Goal: Task Accomplishment & Management: Complete application form

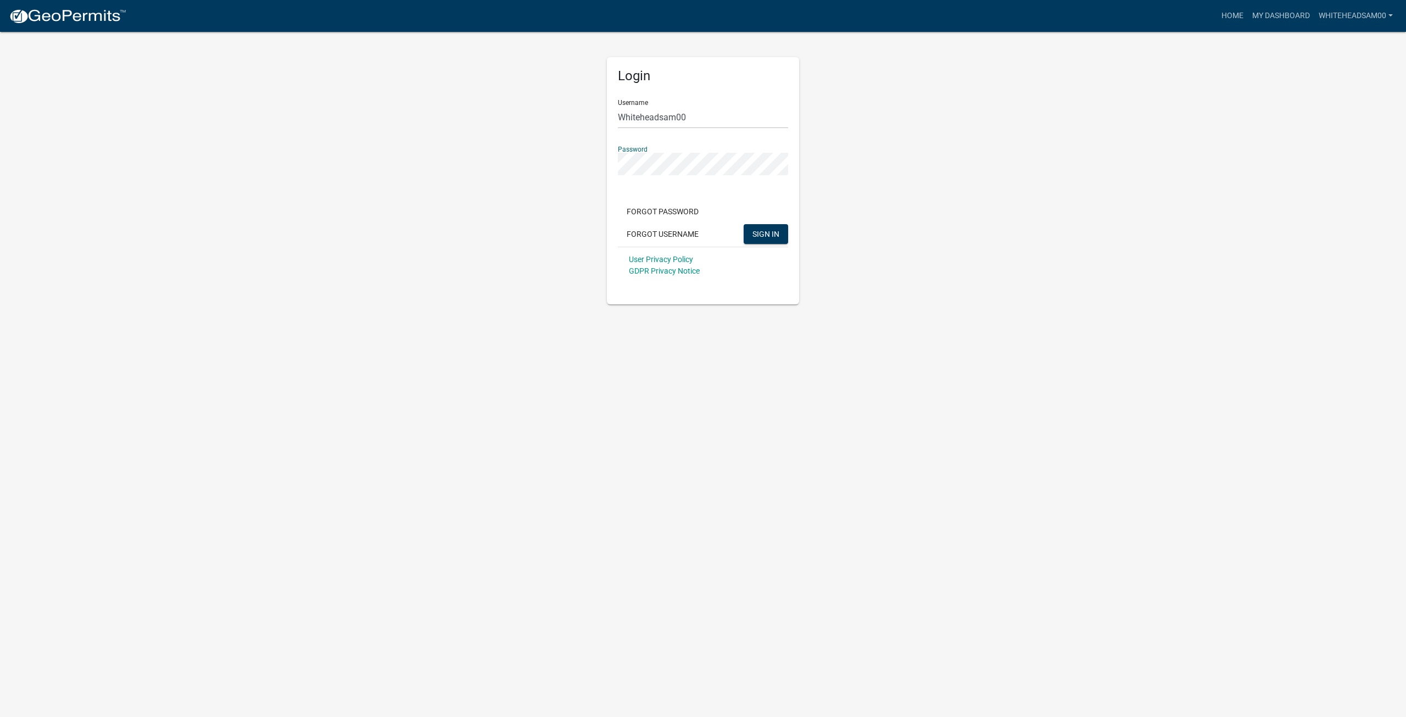
click at [744, 224] on button "SIGN IN" at bounding box center [766, 234] width 44 height 20
click at [688, 214] on button "Forgot Password" at bounding box center [663, 212] width 90 height 20
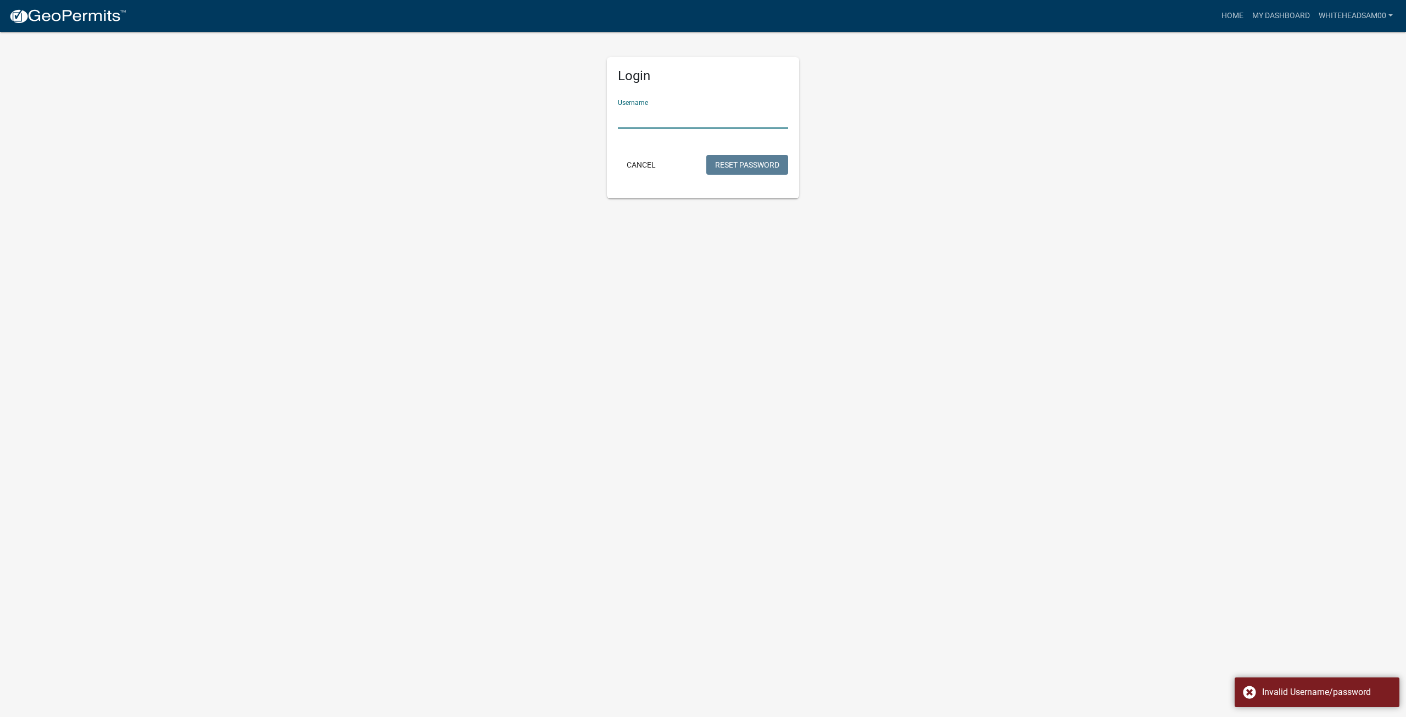
click at [682, 120] on input "Username" at bounding box center [703, 117] width 170 height 23
type input "W"
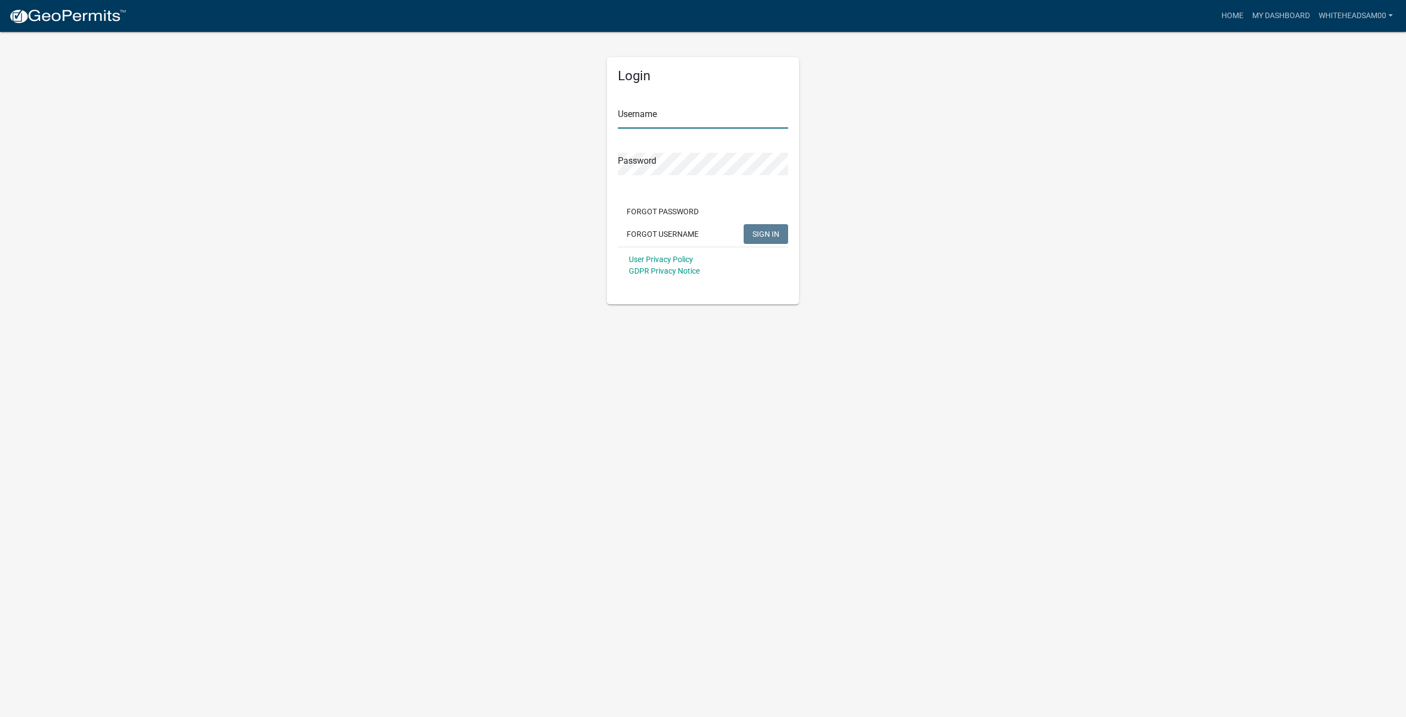
click at [690, 118] on input "Username" at bounding box center [703, 117] width 170 height 23
type input "Whiteheadsam00"
click at [744, 224] on button "SIGN IN" at bounding box center [766, 234] width 44 height 20
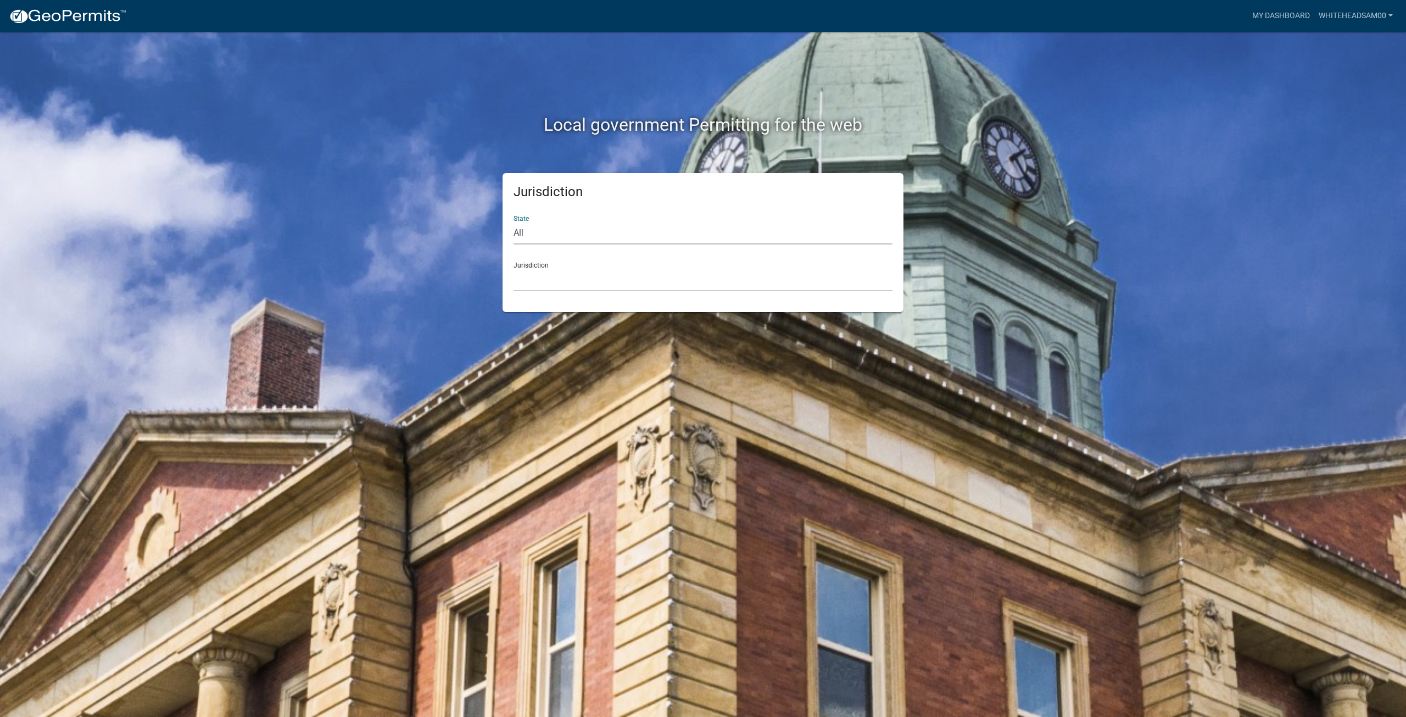
click at [604, 232] on select "All Colorado Georgia Indiana Iowa Kansas Minnesota Ohio South Carolina Wisconsin" at bounding box center [703, 233] width 379 height 23
select select "[US_STATE]"
click at [514, 222] on select "All Colorado Georgia Indiana Iowa Kansas Minnesota Ohio South Carolina Wisconsin" at bounding box center [703, 233] width 379 height 23
click at [605, 279] on select "City of Charlestown, Indiana City of Jeffersonville, Indiana City of Logansport…" at bounding box center [703, 280] width 379 height 23
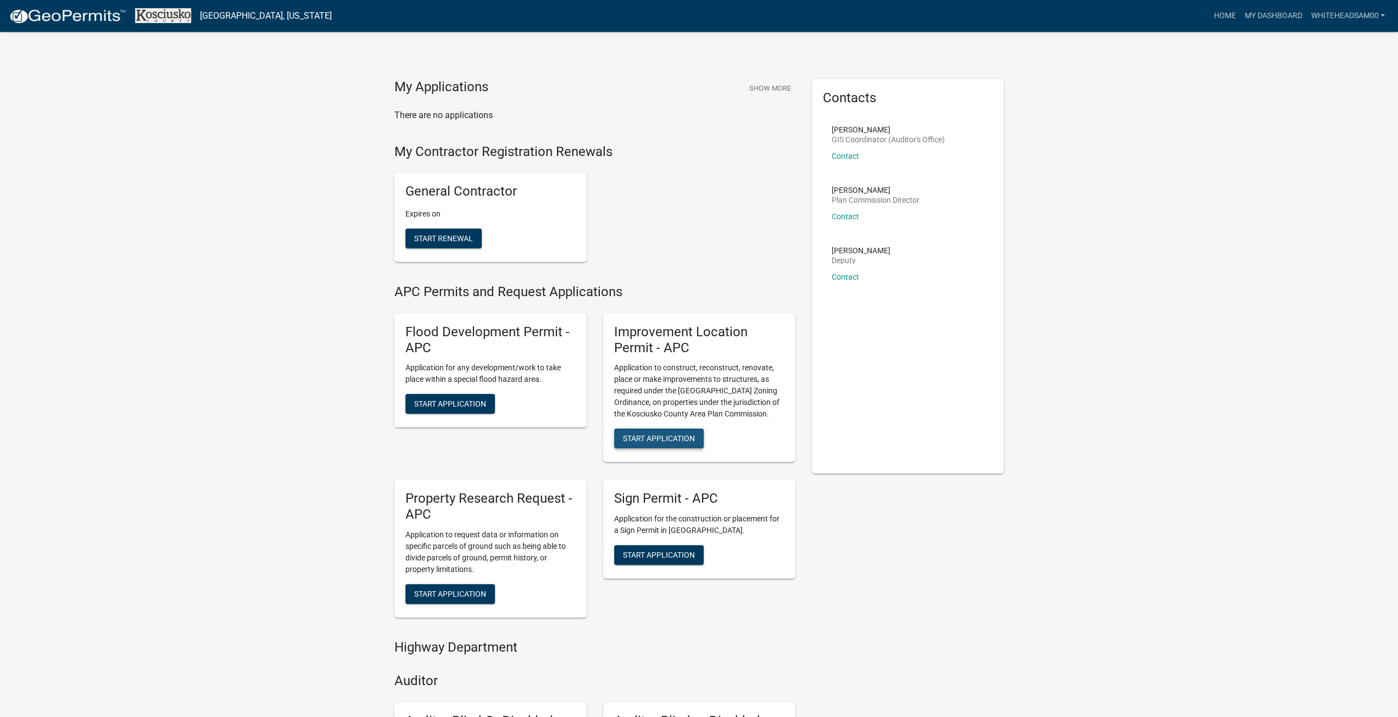
click at [681, 438] on span "Start Application" at bounding box center [659, 438] width 72 height 9
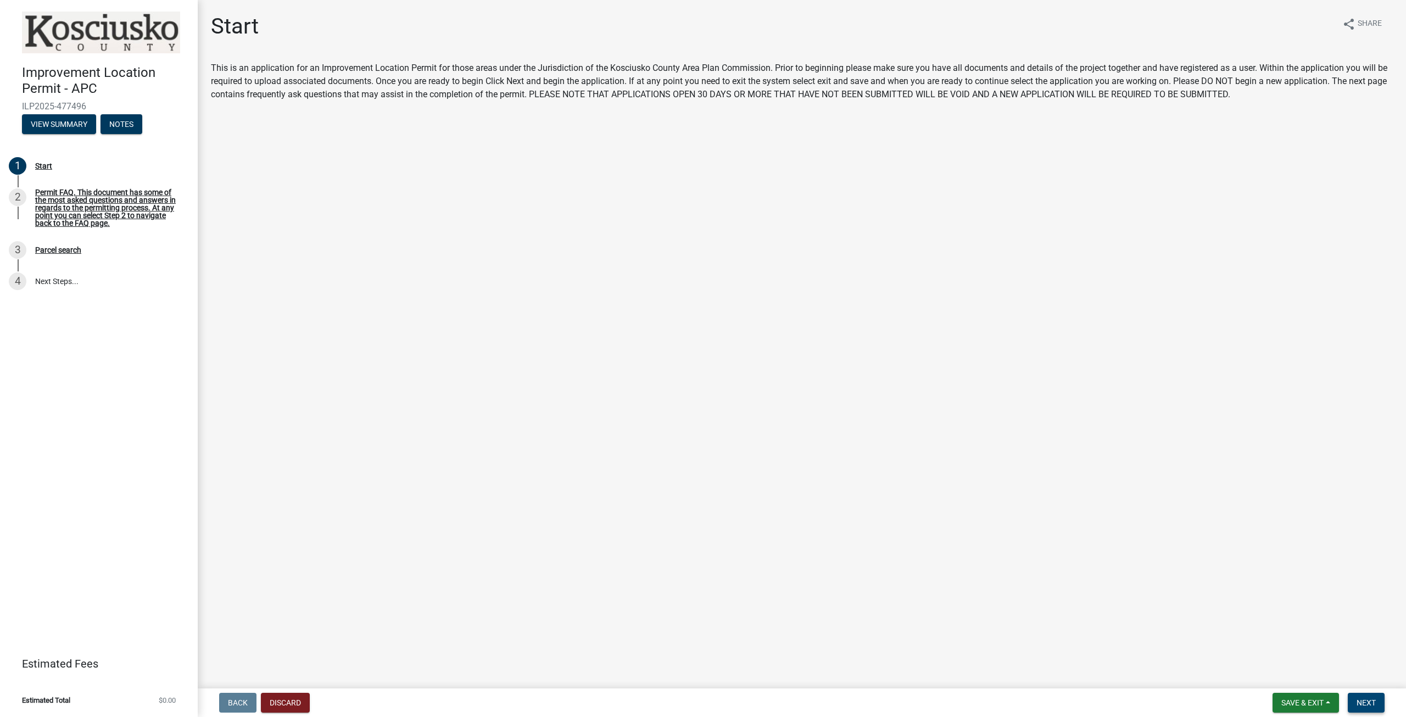
click at [1370, 703] on span "Next" at bounding box center [1366, 702] width 19 height 9
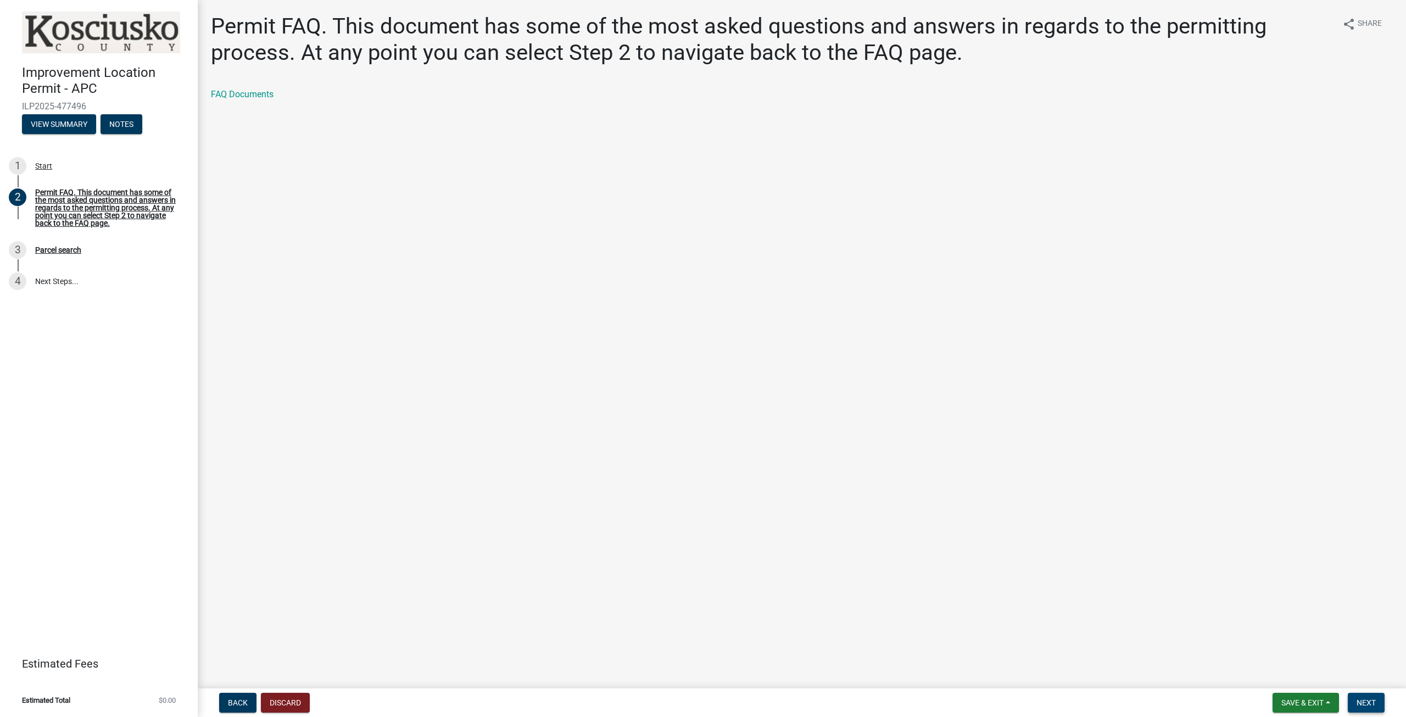
click at [1371, 703] on span "Next" at bounding box center [1366, 702] width 19 height 9
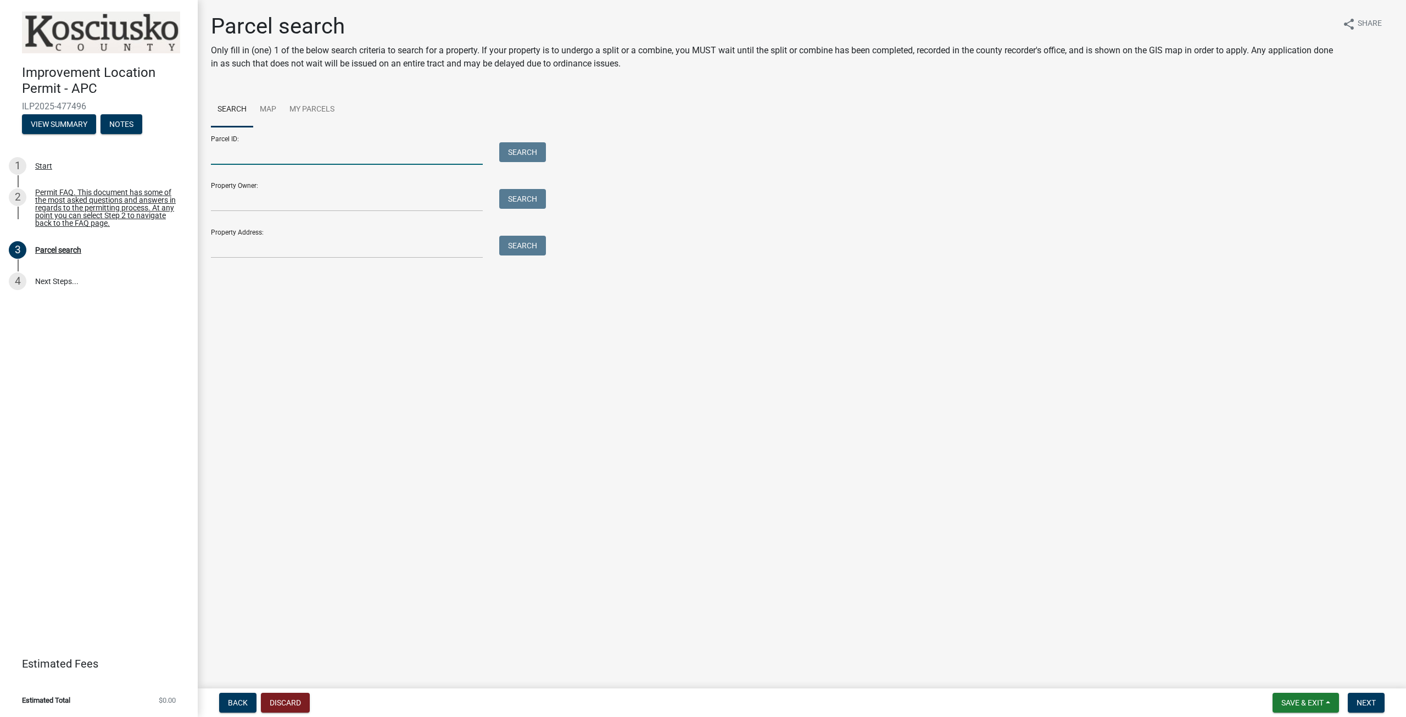
click at [333, 152] on input "Parcel ID:" at bounding box center [347, 153] width 272 height 23
drag, startPoint x: 333, startPoint y: 152, endPoint x: 281, endPoint y: 146, distance: 52.5
click at [281, 146] on input "Parcel ID:" at bounding box center [347, 153] width 272 height 23
type input "007-121-001.c Tr Ne 31-34-71.67a per calc"
click at [298, 204] on input "Property Owner:" at bounding box center [347, 200] width 272 height 23
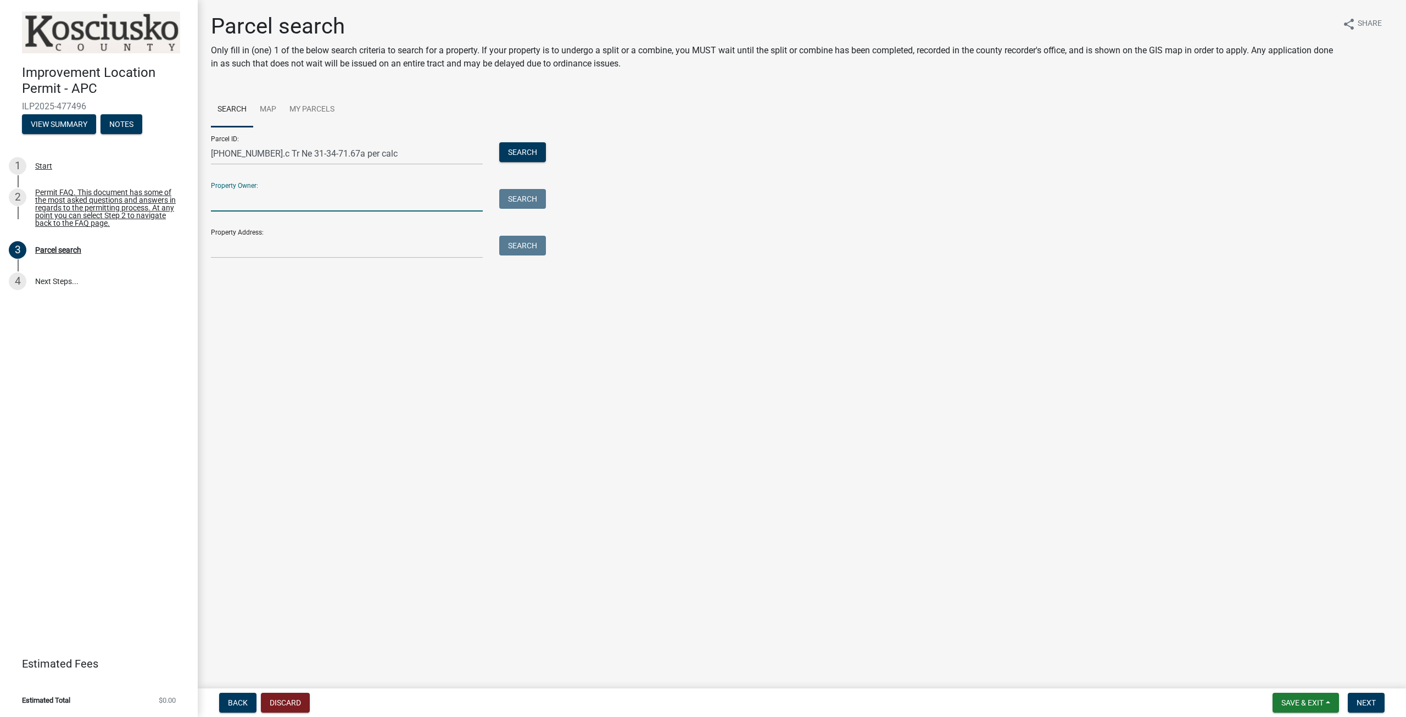
type input "whitehead samuel and hannah l"
click at [307, 253] on input "Property Address:" at bounding box center [347, 247] width 272 height 23
click at [260, 279] on button "Search All" at bounding box center [242, 277] width 62 height 20
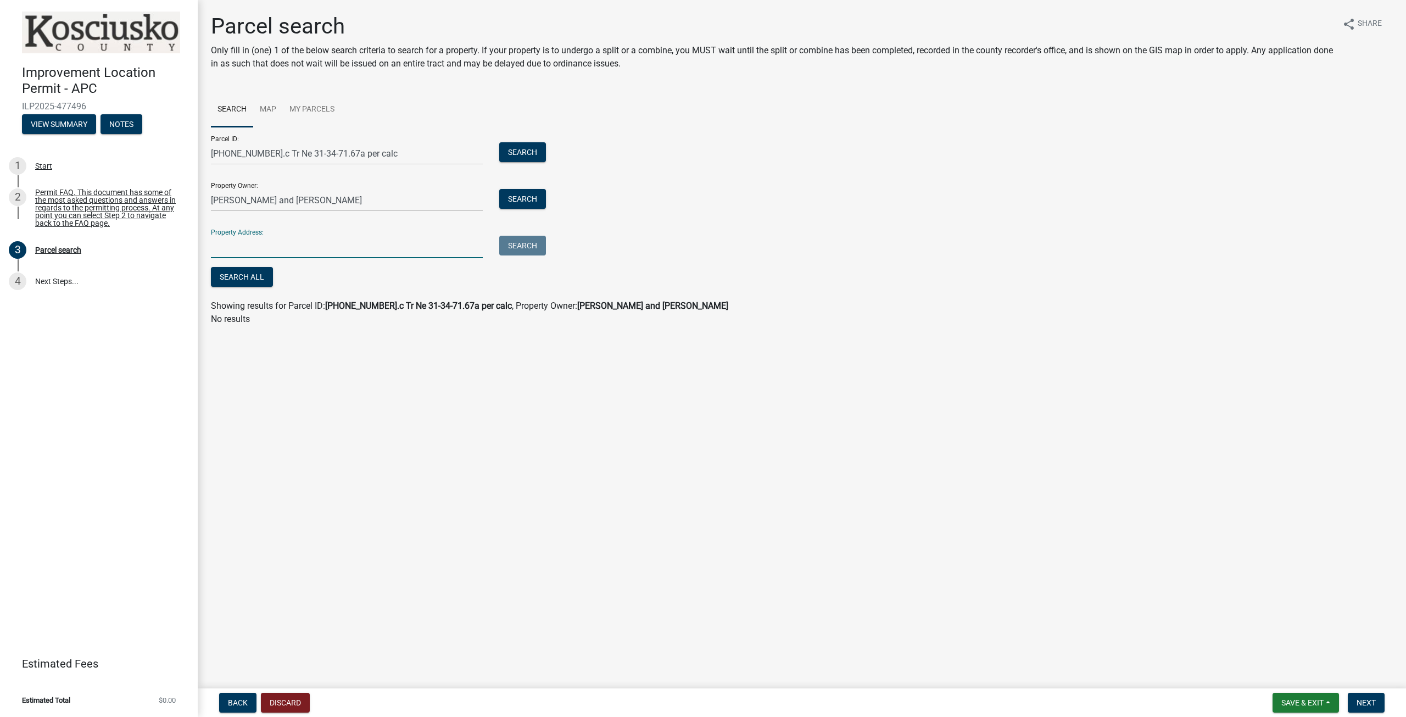
paste input "43-04-31-100-550.000-025"
type input "43-04-31-100-550.000-025"
click at [456, 366] on main "Parcel search Only fill in (one) 1 of the below search criteria to search for a…" at bounding box center [802, 342] width 1209 height 684
drag, startPoint x: 321, startPoint y: 250, endPoint x: 211, endPoint y: 248, distance: 109.9
click at [211, 248] on input "43-04-31-100-550.000-025" at bounding box center [347, 247] width 272 height 23
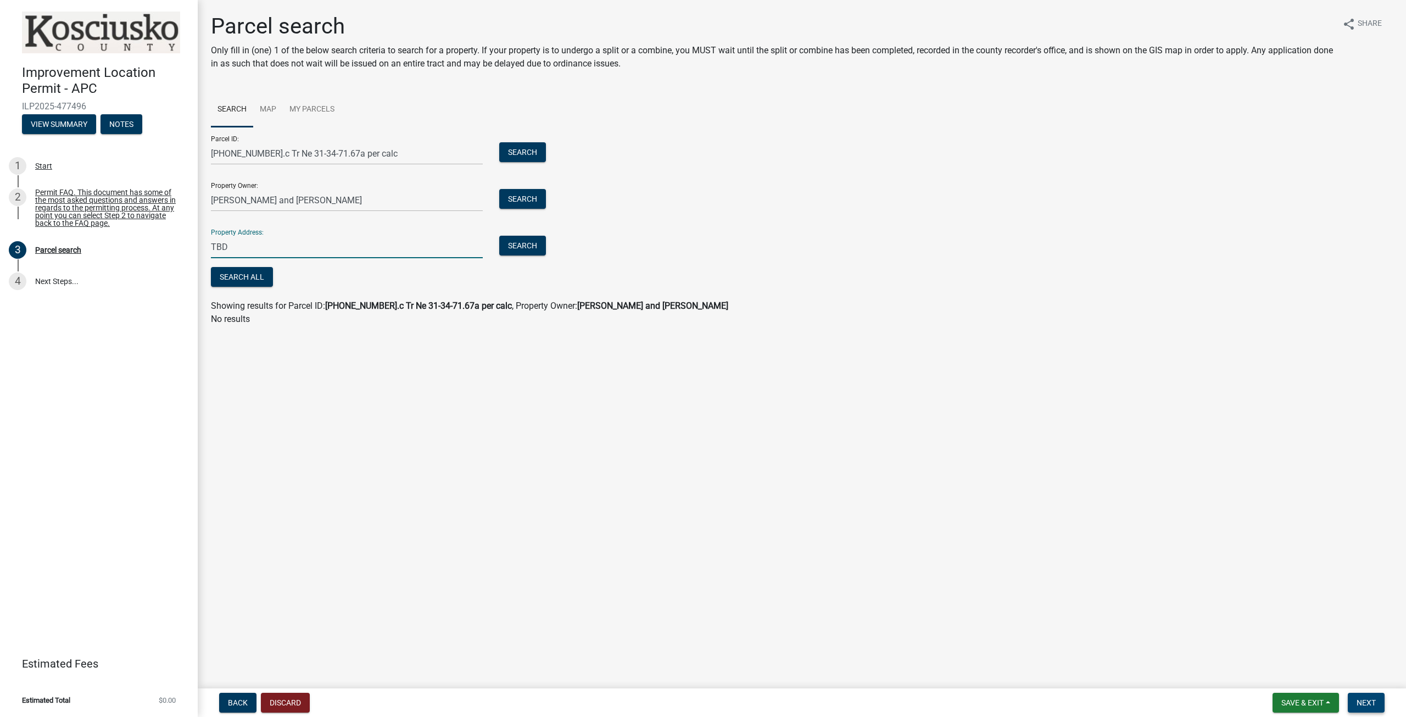
type input "TBD"
click at [1370, 703] on span "Next" at bounding box center [1366, 702] width 19 height 9
click at [315, 280] on span "Getting Parcel Geometry" at bounding box center [321, 277] width 96 height 10
click at [482, 313] on p "No results" at bounding box center [802, 319] width 1182 height 13
click at [357, 199] on input "whitehead samuel and hannah l" at bounding box center [347, 200] width 272 height 23
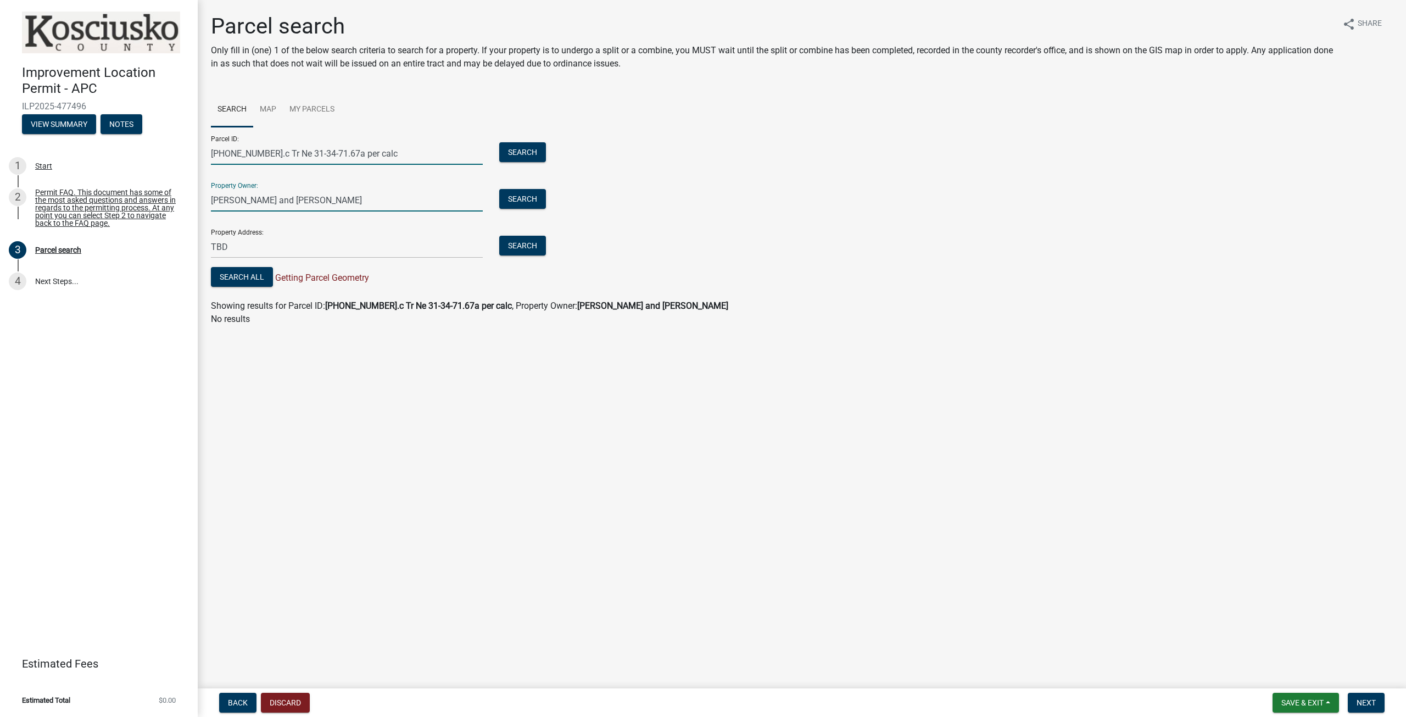
click at [442, 144] on input "007-121-001.c Tr Ne 31-34-71.67a per calc" at bounding box center [347, 153] width 272 height 23
click at [519, 149] on button "Search" at bounding box center [522, 152] width 47 height 20
click at [407, 314] on p "No results" at bounding box center [802, 319] width 1182 height 13
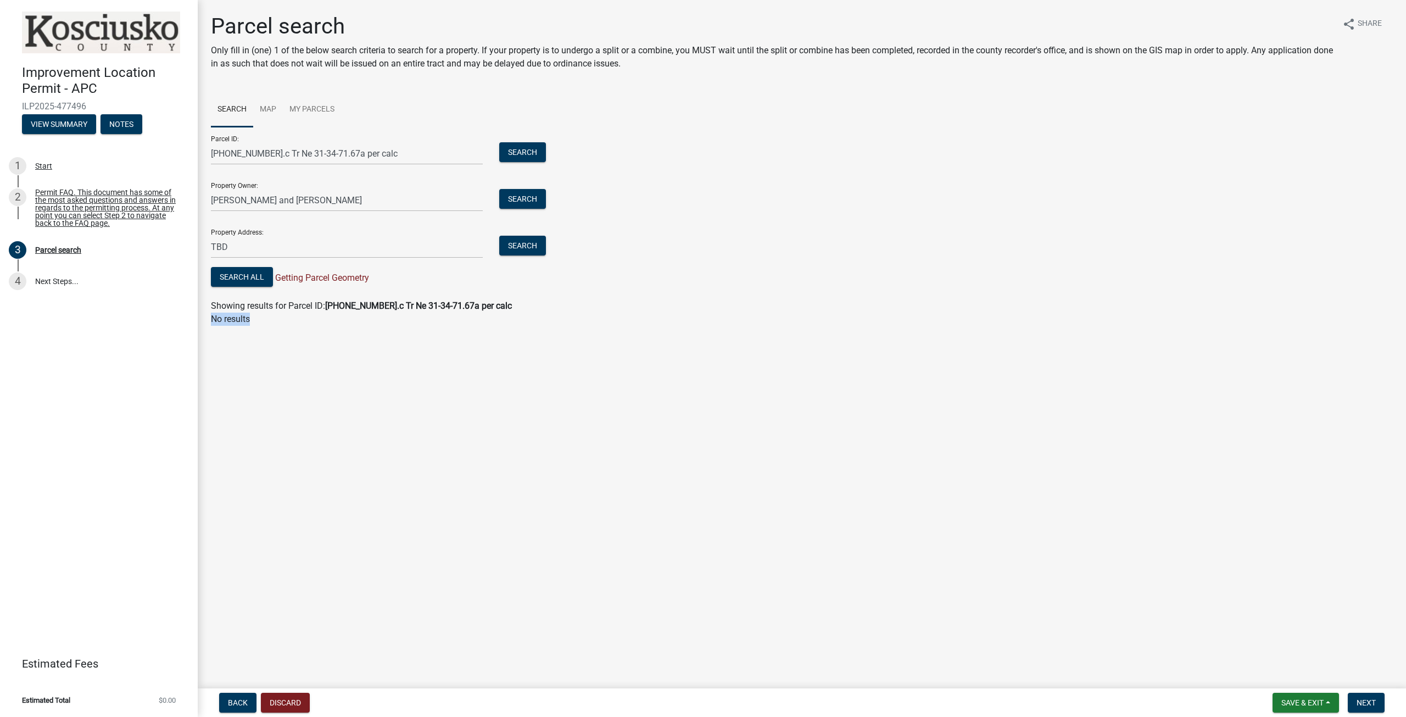
click at [407, 314] on p "No results" at bounding box center [802, 319] width 1182 height 13
click at [261, 277] on button "Search All" at bounding box center [242, 277] width 62 height 20
click at [606, 303] on strong "whitehead samuel and hannah l" at bounding box center [652, 305] width 151 height 10
click at [430, 197] on input "whitehead samuel and hannah l" at bounding box center [347, 200] width 272 height 23
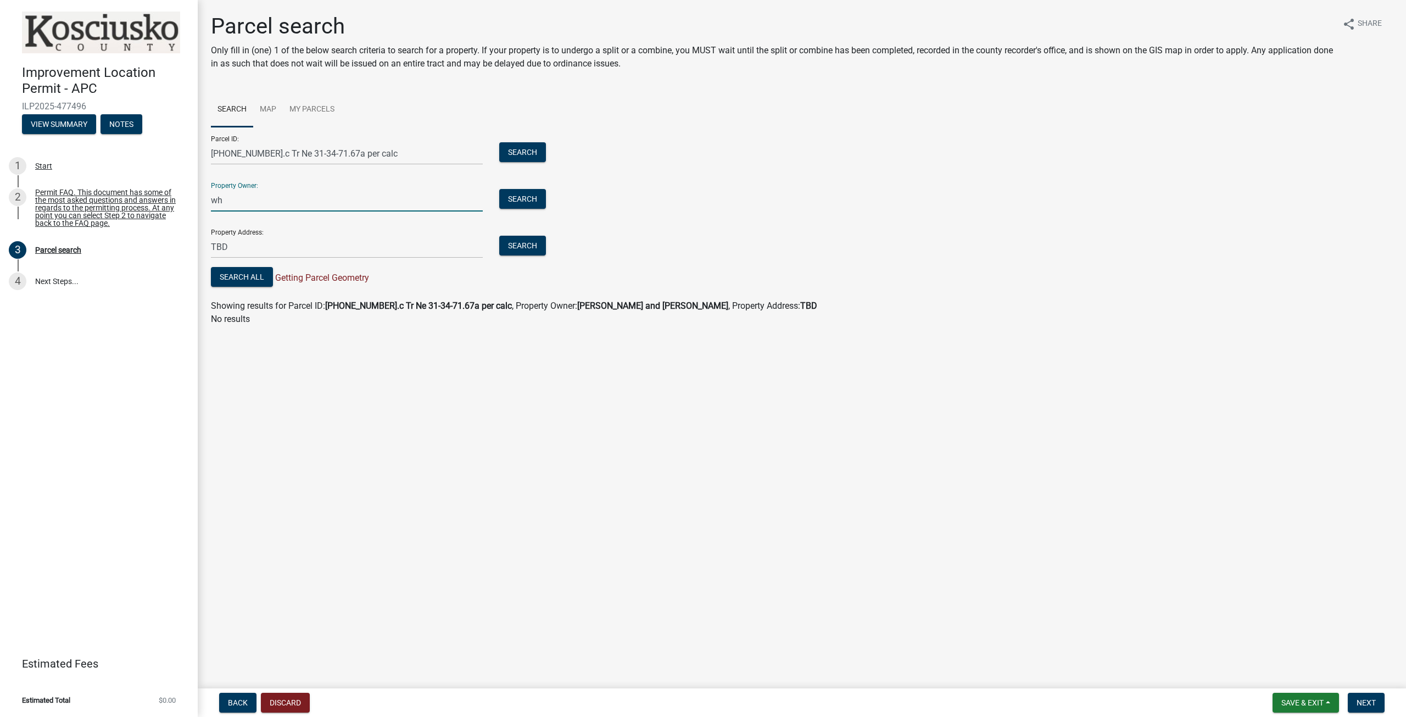
type input "w"
click at [541, 144] on button "Search" at bounding box center [522, 152] width 47 height 20
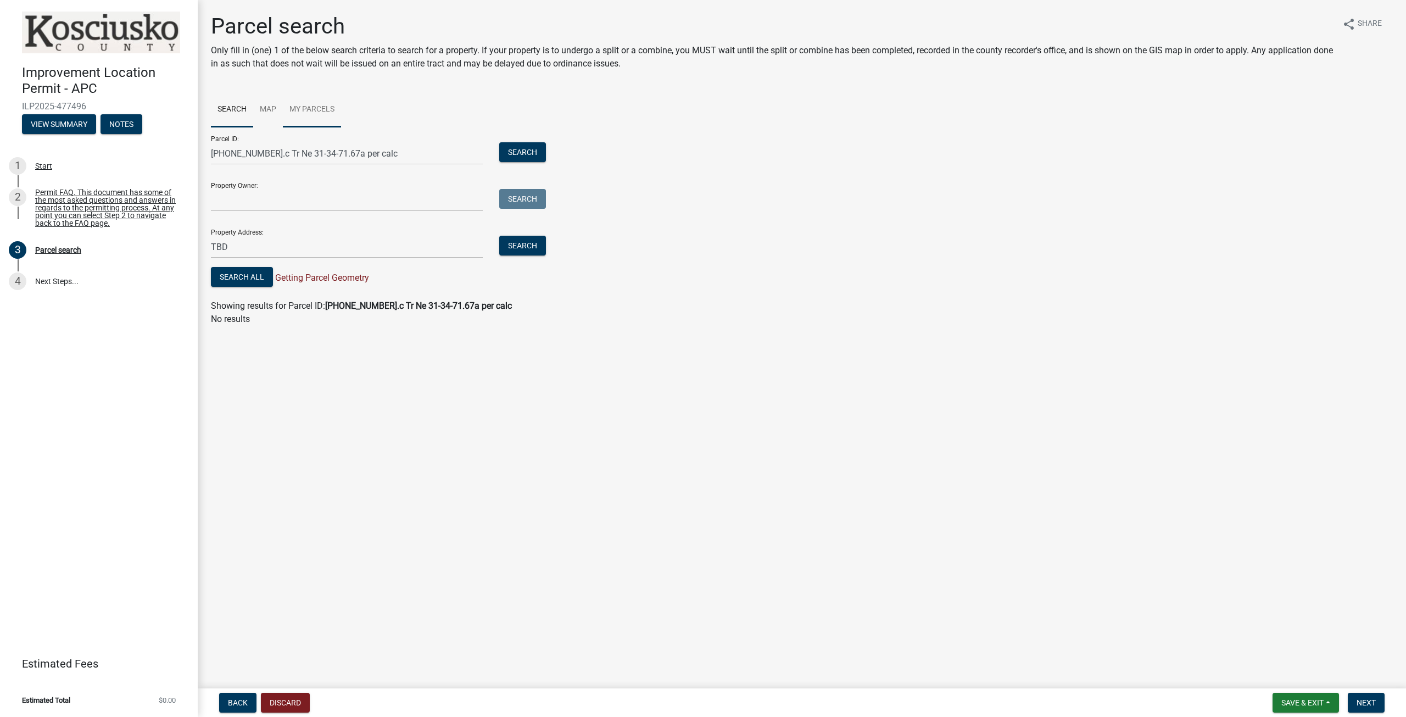
click at [328, 117] on link "My Parcels" at bounding box center [312, 109] width 58 height 35
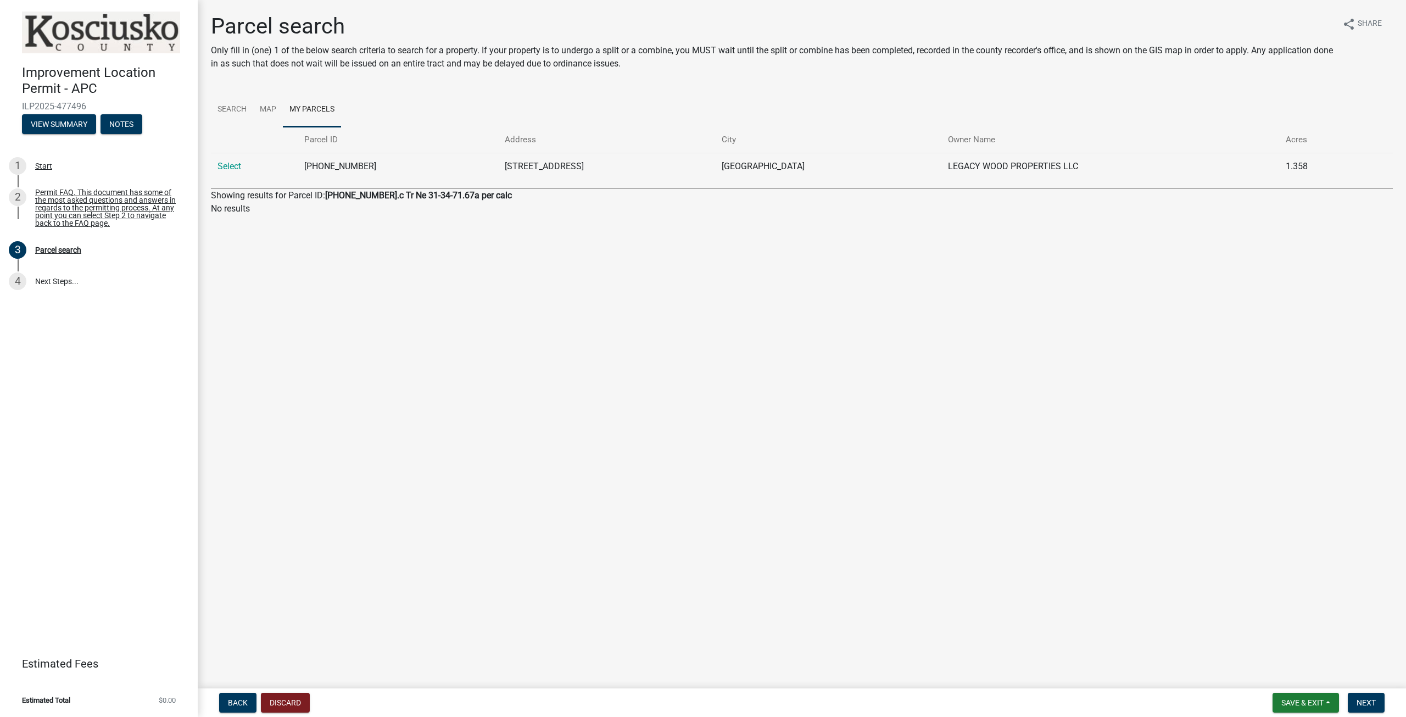
click at [431, 165] on td "088-000-006" at bounding box center [398, 166] width 201 height 27
click at [236, 170] on link "Select" at bounding box center [230, 166] width 24 height 10
click at [624, 174] on td "15107 INNOVATION BLVD" at bounding box center [607, 166] width 218 height 27
click at [69, 260] on link "3 Parcel search" at bounding box center [99, 250] width 198 height 32
click at [277, 117] on link "Map" at bounding box center [268, 109] width 30 height 35
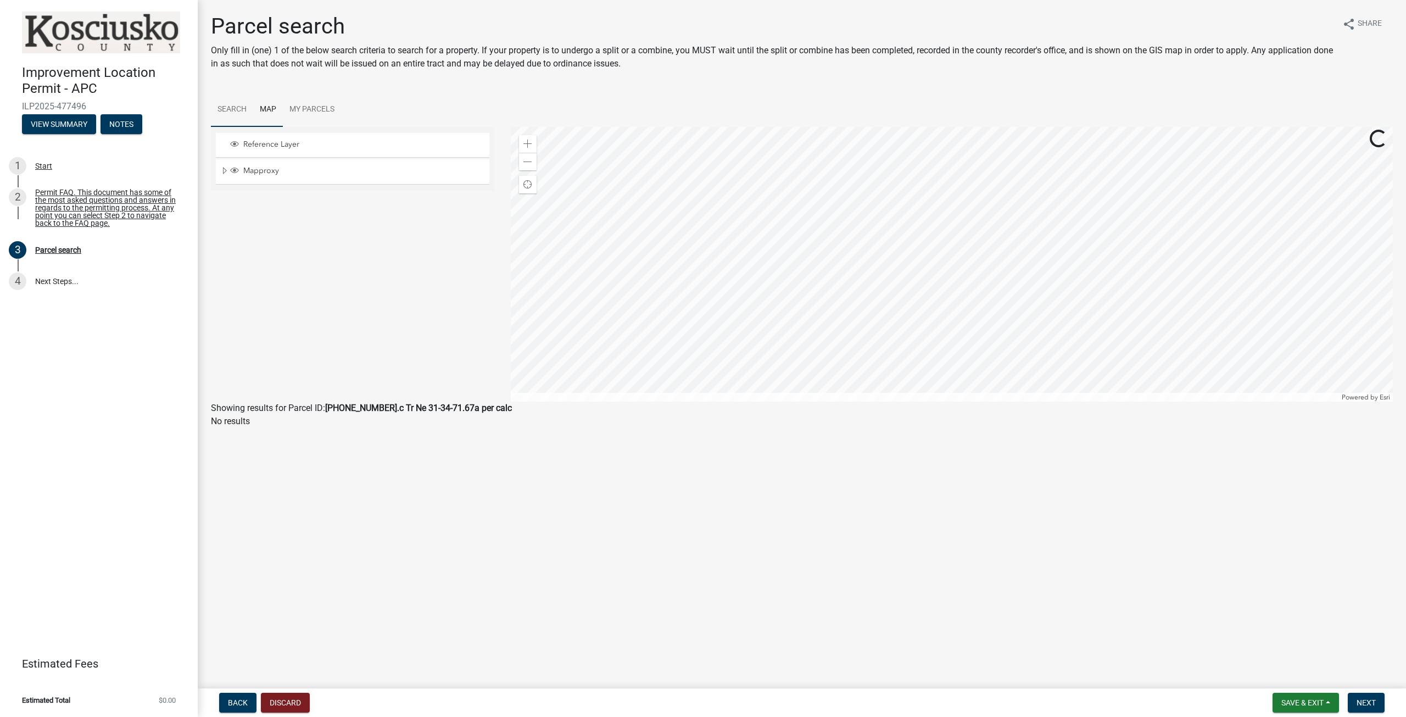
click at [244, 112] on link "Search" at bounding box center [232, 109] width 42 height 35
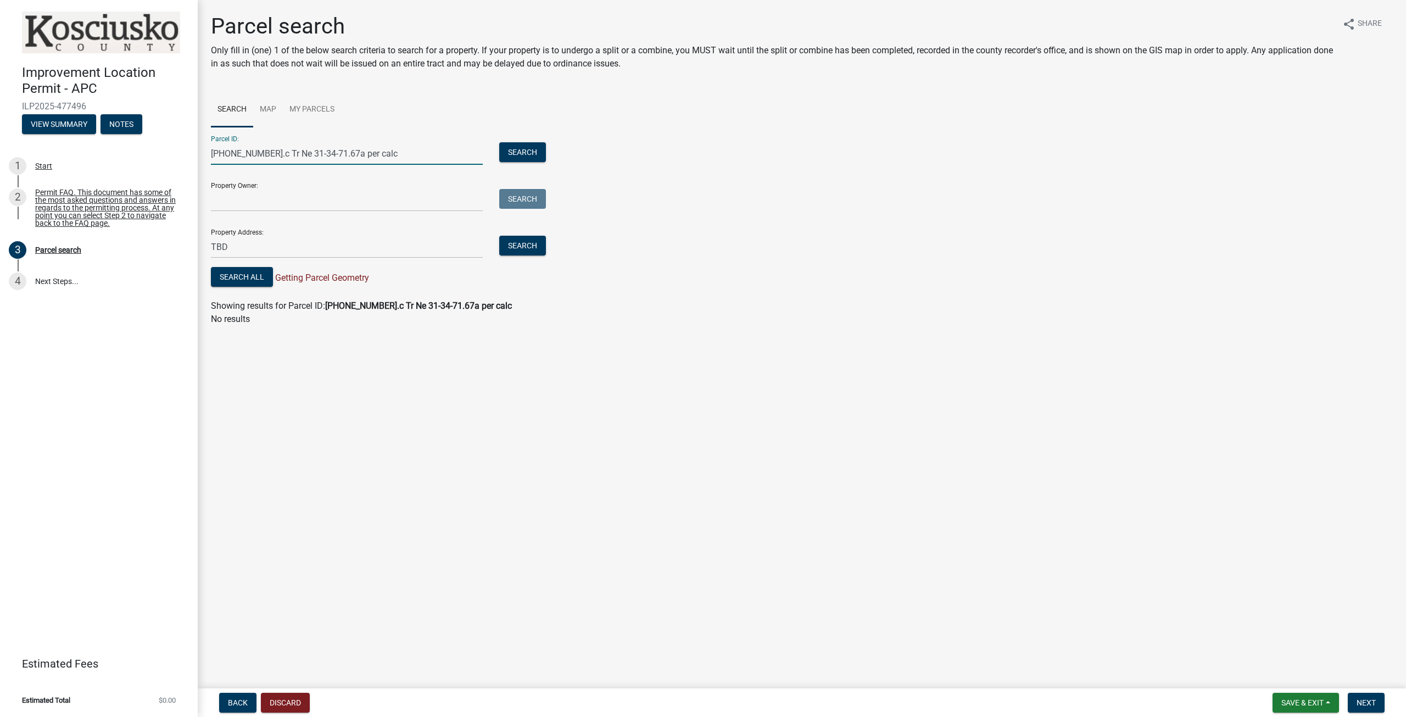
drag, startPoint x: 427, startPoint y: 153, endPoint x: 177, endPoint y: 145, distance: 250.1
click at [178, 145] on div "Improvement Location Permit - APC ILP2025-477496 View Summary Notes 1 Start 2 P…" at bounding box center [703, 358] width 1406 height 717
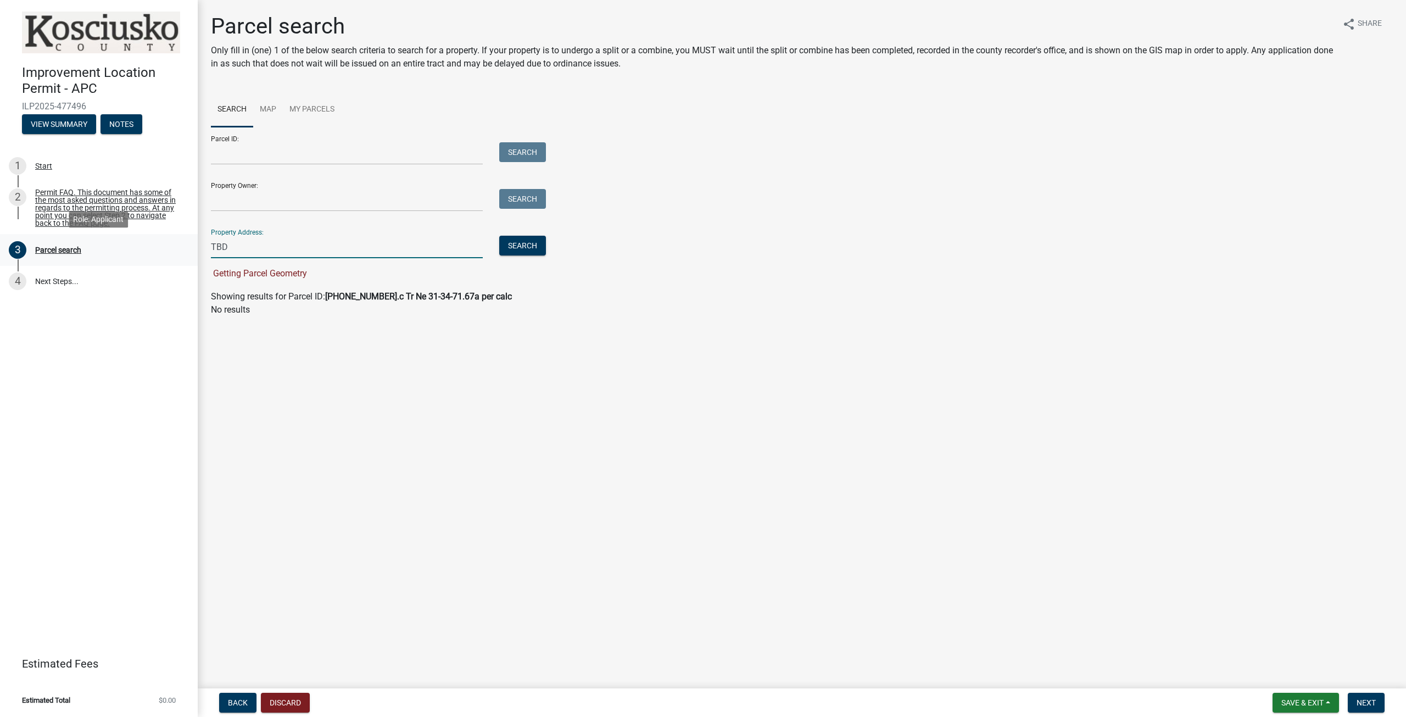
drag, startPoint x: 247, startPoint y: 248, endPoint x: 175, endPoint y: 237, distance: 73.4
click at [175, 237] on div "Improvement Location Permit - APC ILP2025-477496 View Summary Notes 1 Start 2 P…" at bounding box center [703, 358] width 1406 height 717
click at [235, 197] on input "Property Owner:" at bounding box center [347, 200] width 272 height 23
type input "whitehead samuel and hannah l"
click at [533, 201] on button "Search" at bounding box center [522, 199] width 47 height 20
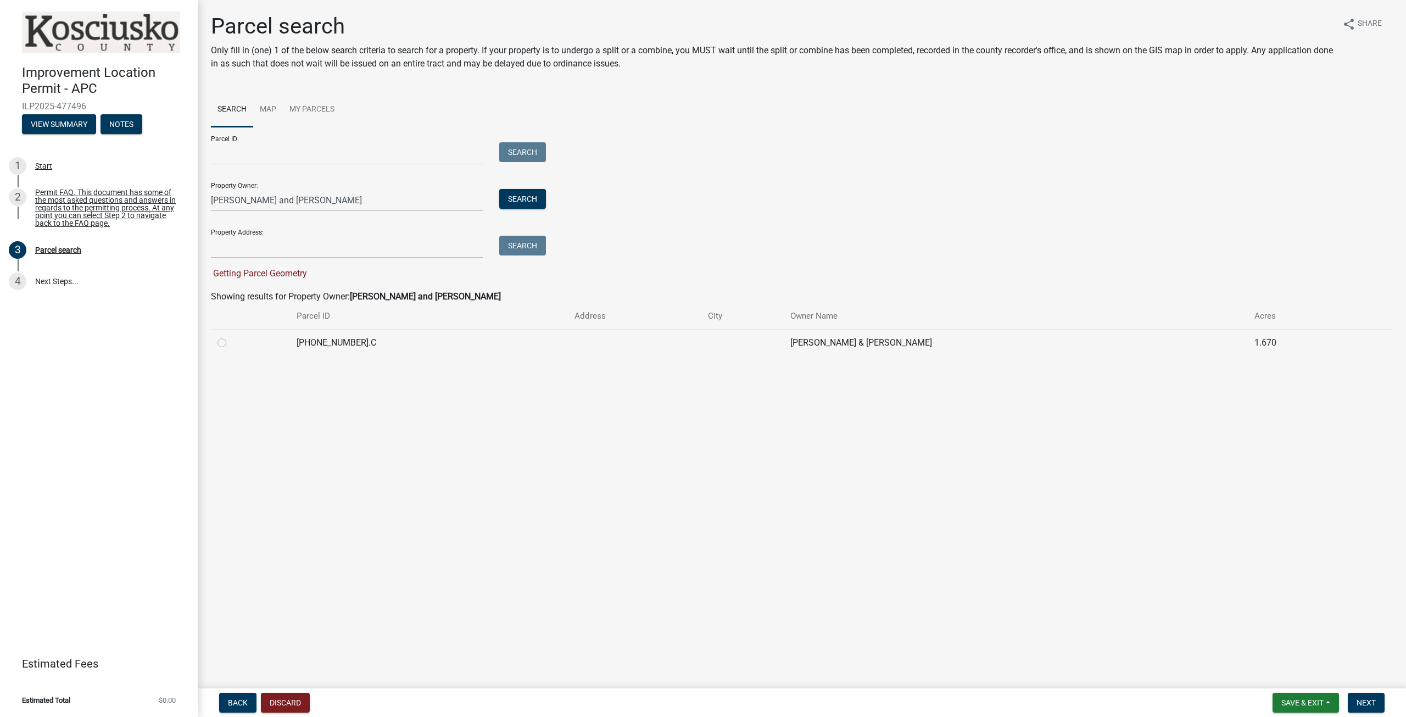
click at [231, 336] on label at bounding box center [231, 336] width 0 height 0
click at [231, 343] on input "radio" at bounding box center [234, 339] width 7 height 7
radio input "true"
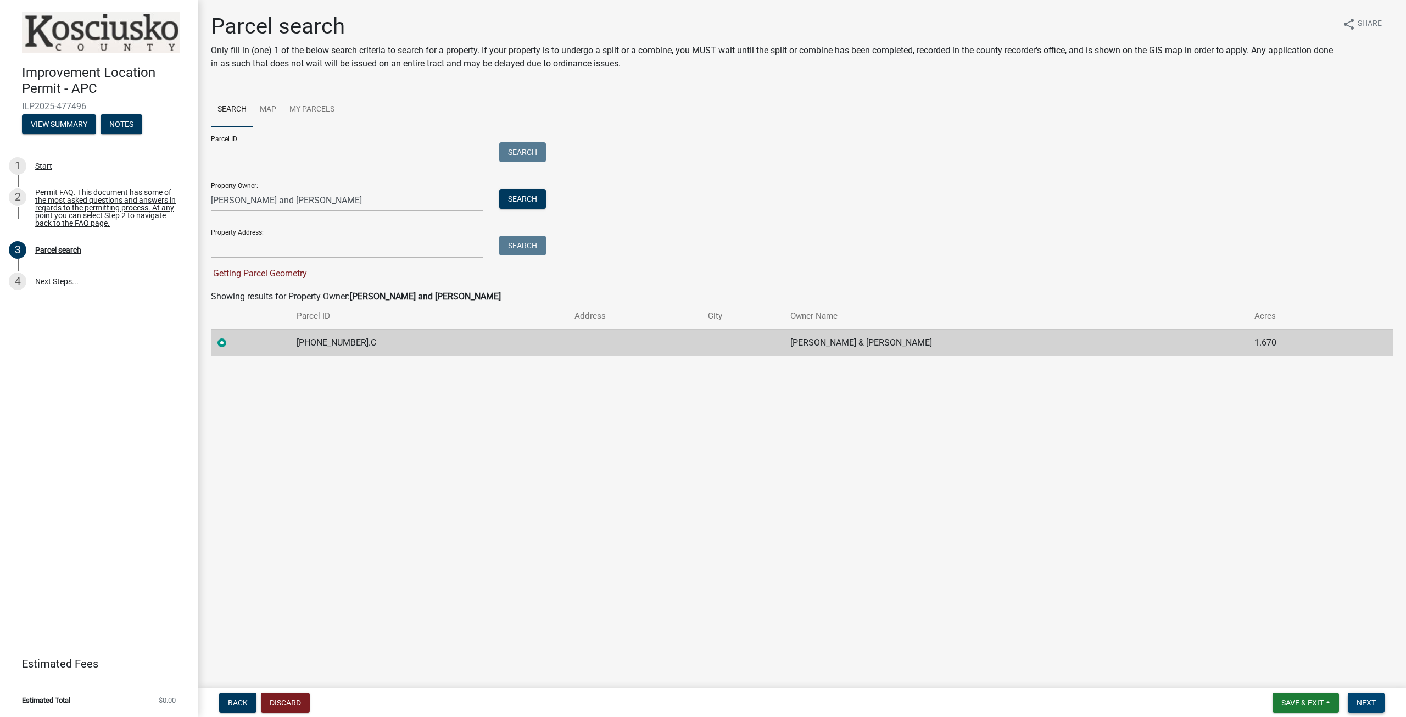
click at [1376, 705] on span "Next" at bounding box center [1366, 702] width 19 height 9
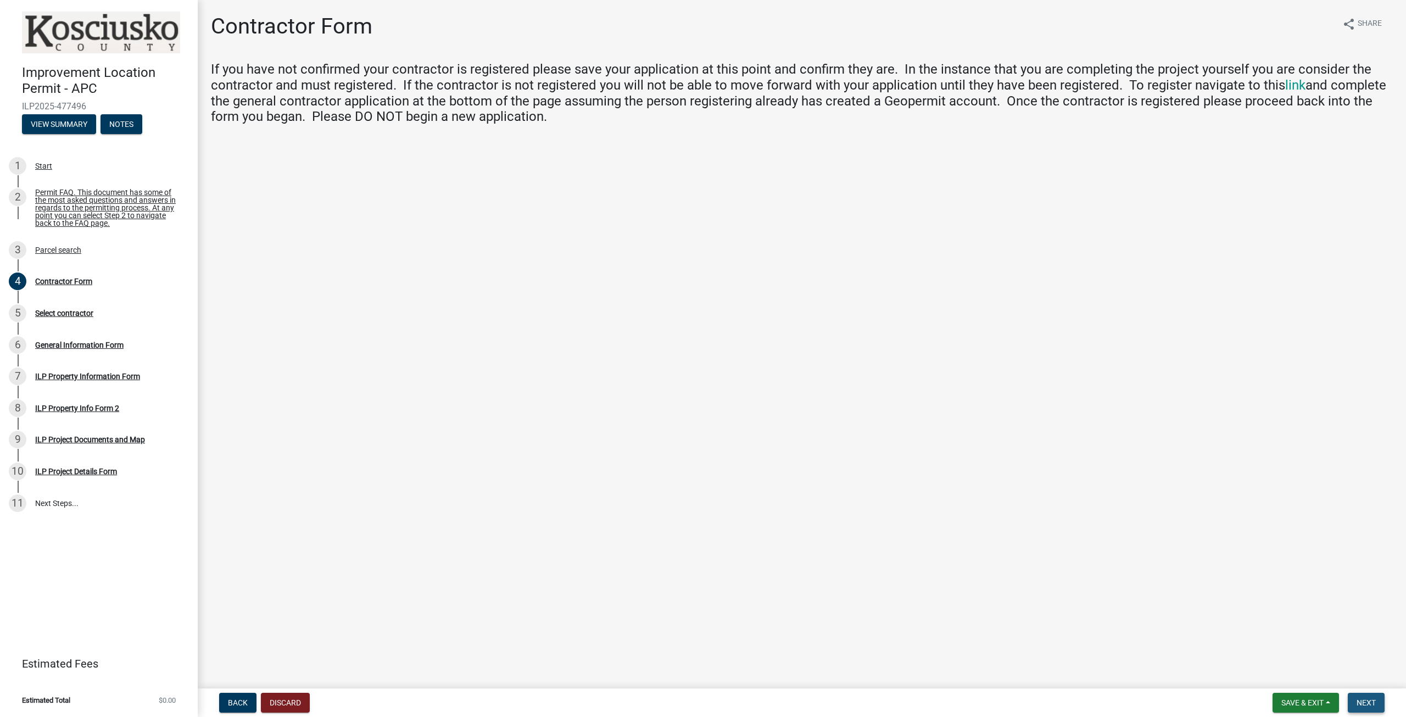
click at [1365, 706] on span "Next" at bounding box center [1366, 702] width 19 height 9
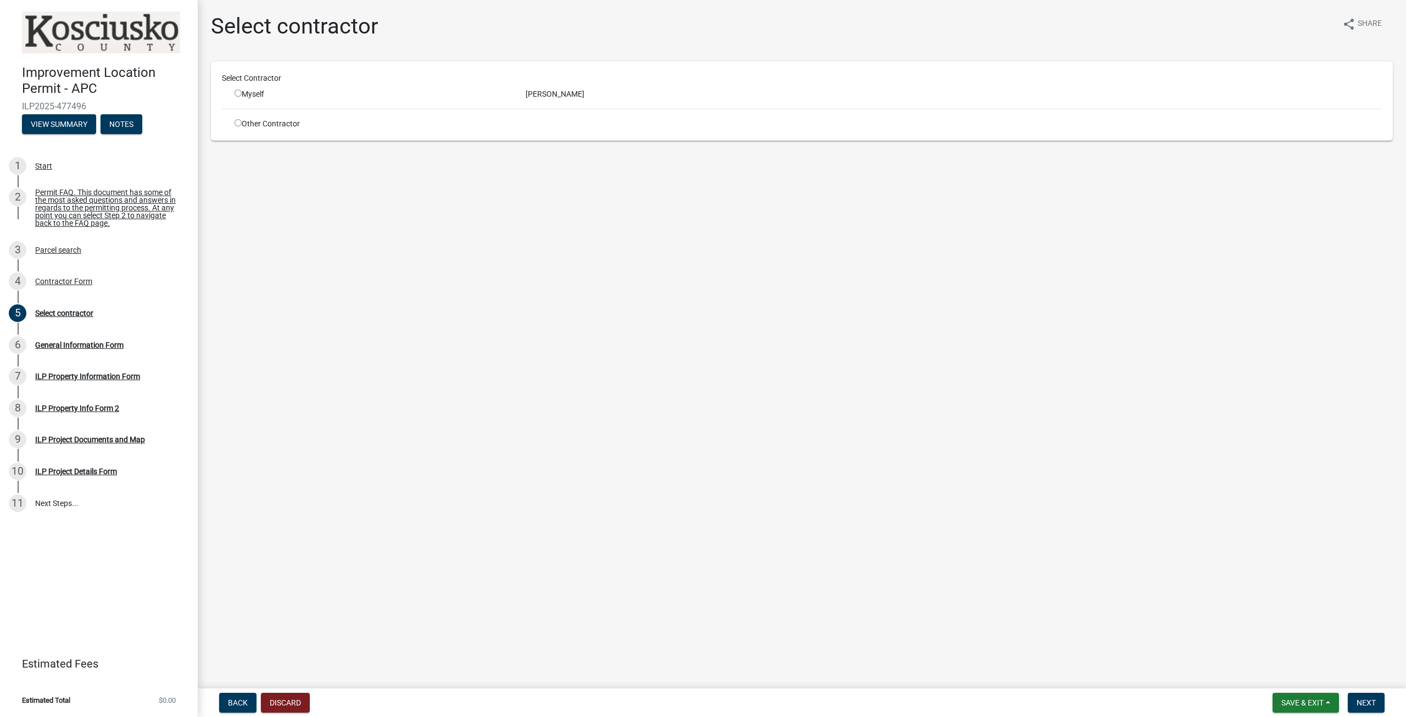
click at [237, 94] on input "radio" at bounding box center [238, 93] width 7 height 7
radio input "true"
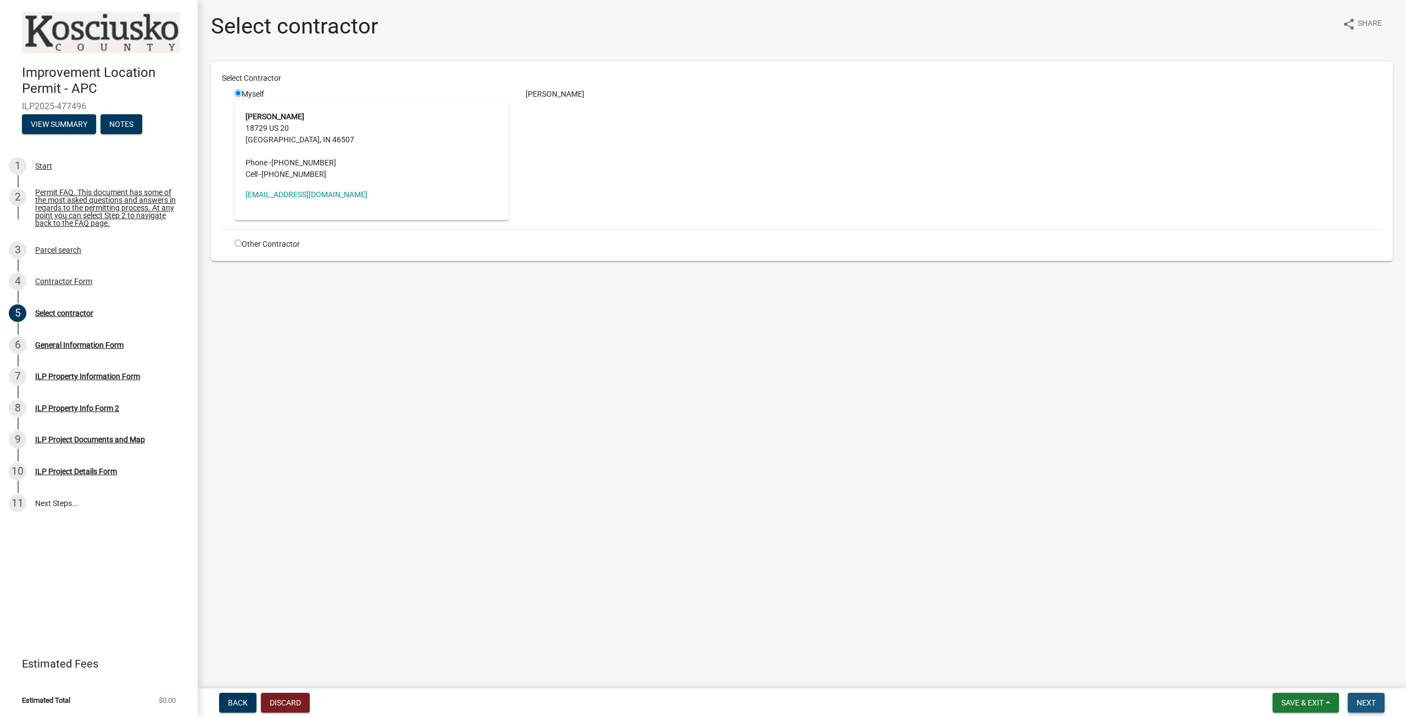
click at [1373, 704] on span "Next" at bounding box center [1366, 702] width 19 height 9
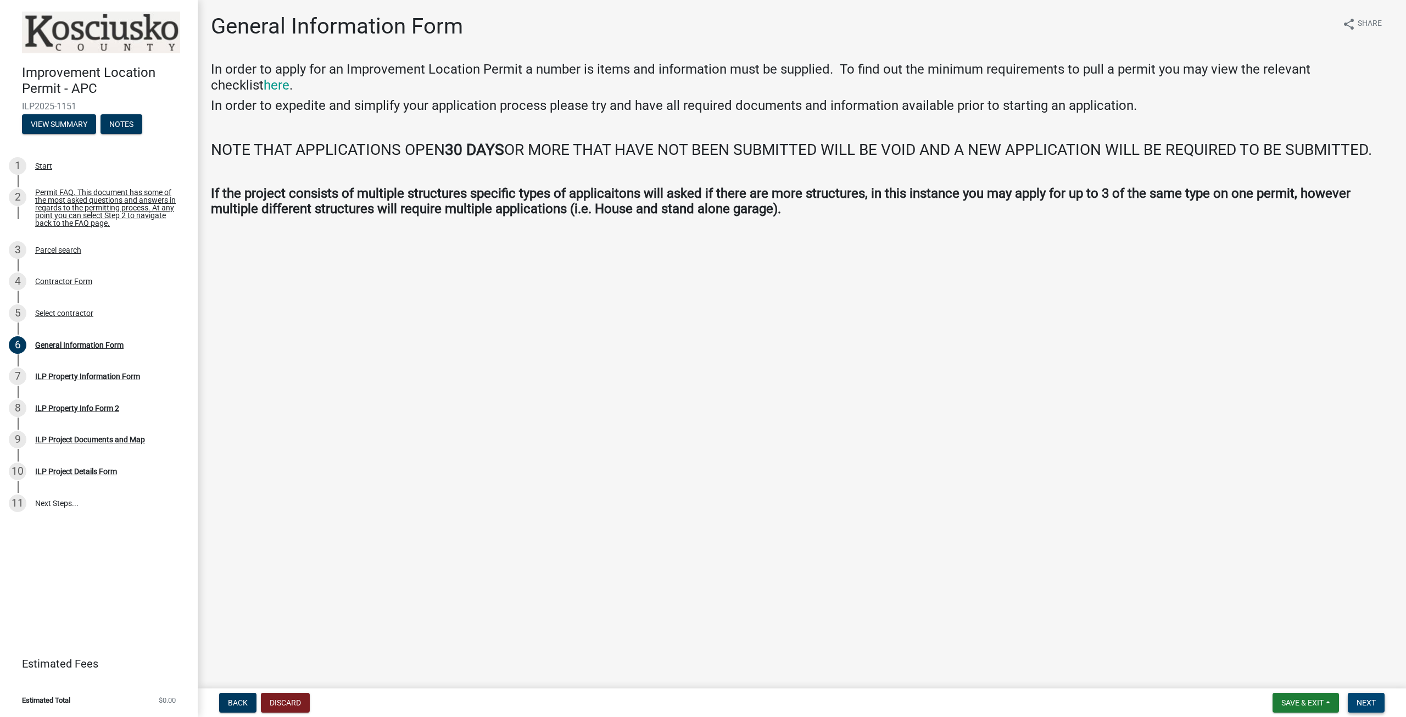
click at [1367, 700] on span "Next" at bounding box center [1366, 702] width 19 height 9
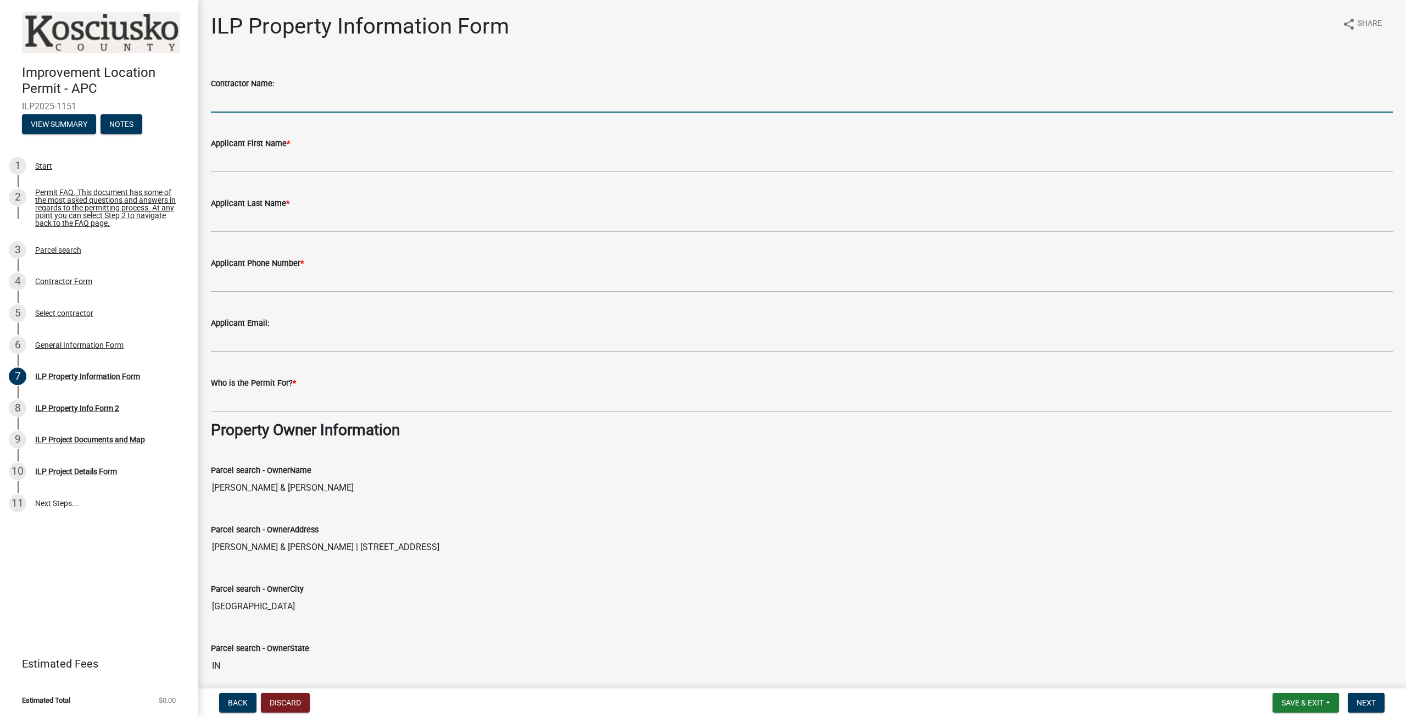
click at [305, 104] on input "Contractor Name:" at bounding box center [802, 101] width 1182 height 23
type input "Sam Whitehead"
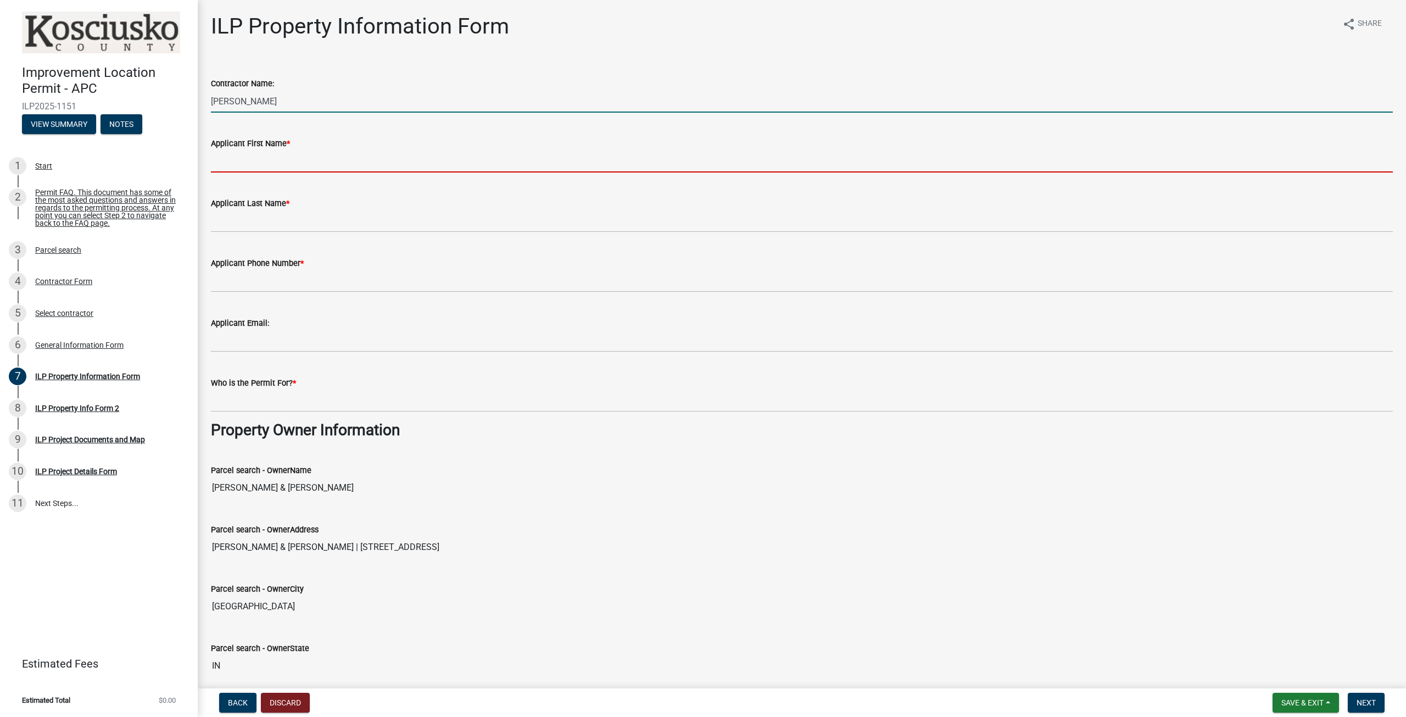
click at [296, 164] on input "Applicant First Name *" at bounding box center [802, 161] width 1182 height 23
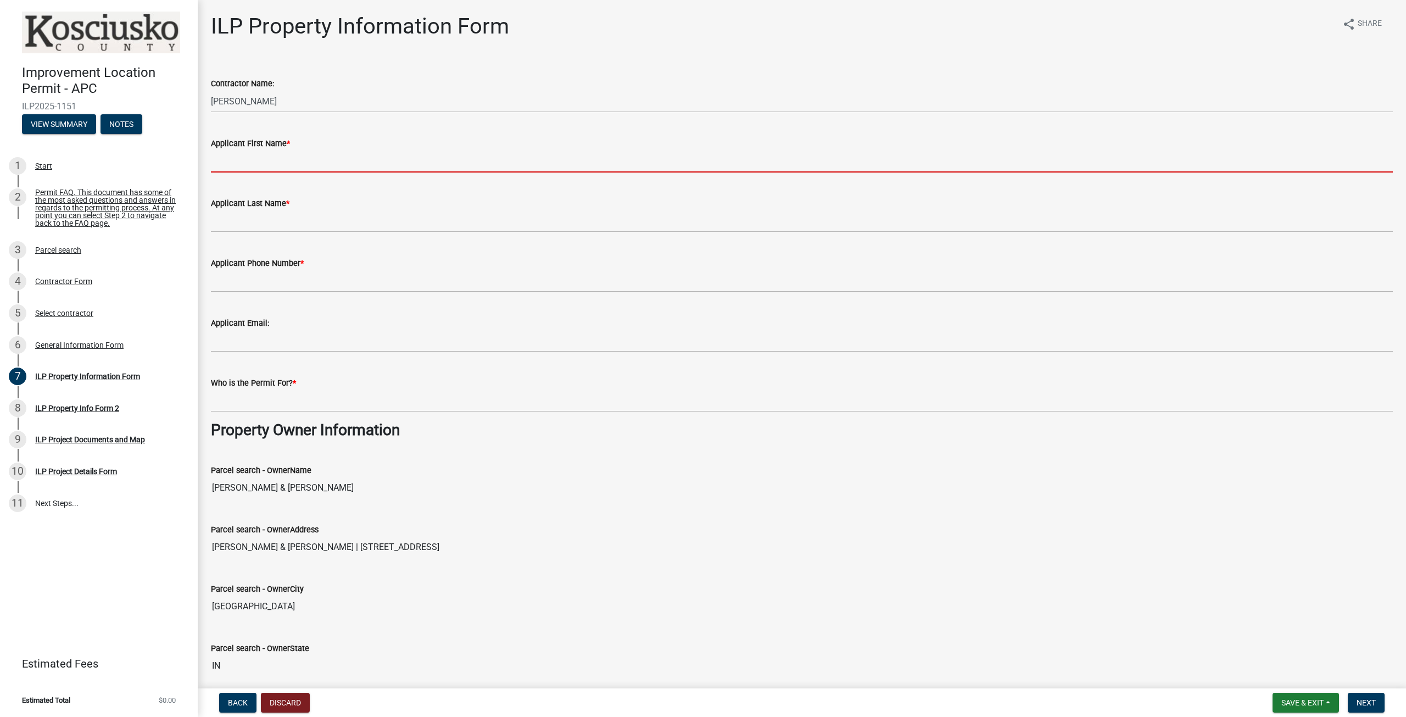
type input "Sam"
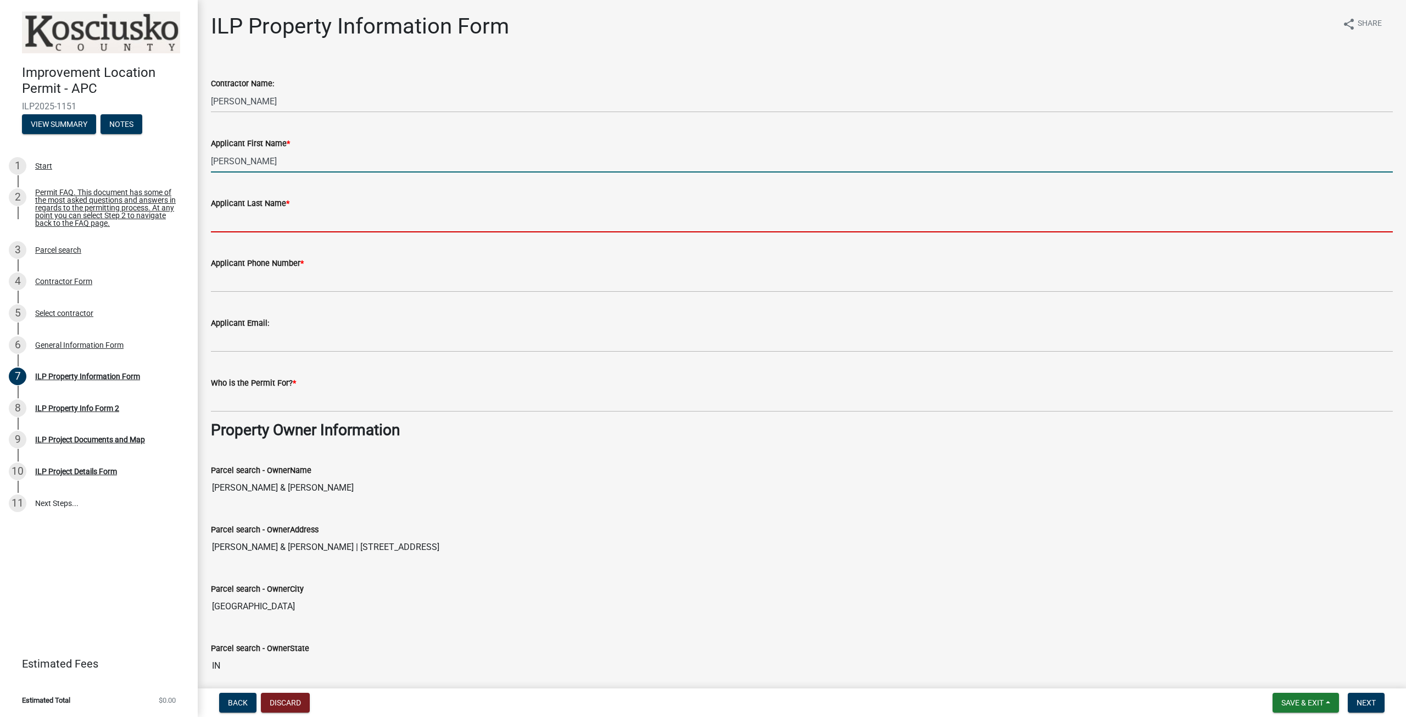
click at [295, 221] on input "Applicant Last Name *" at bounding box center [802, 221] width 1182 height 23
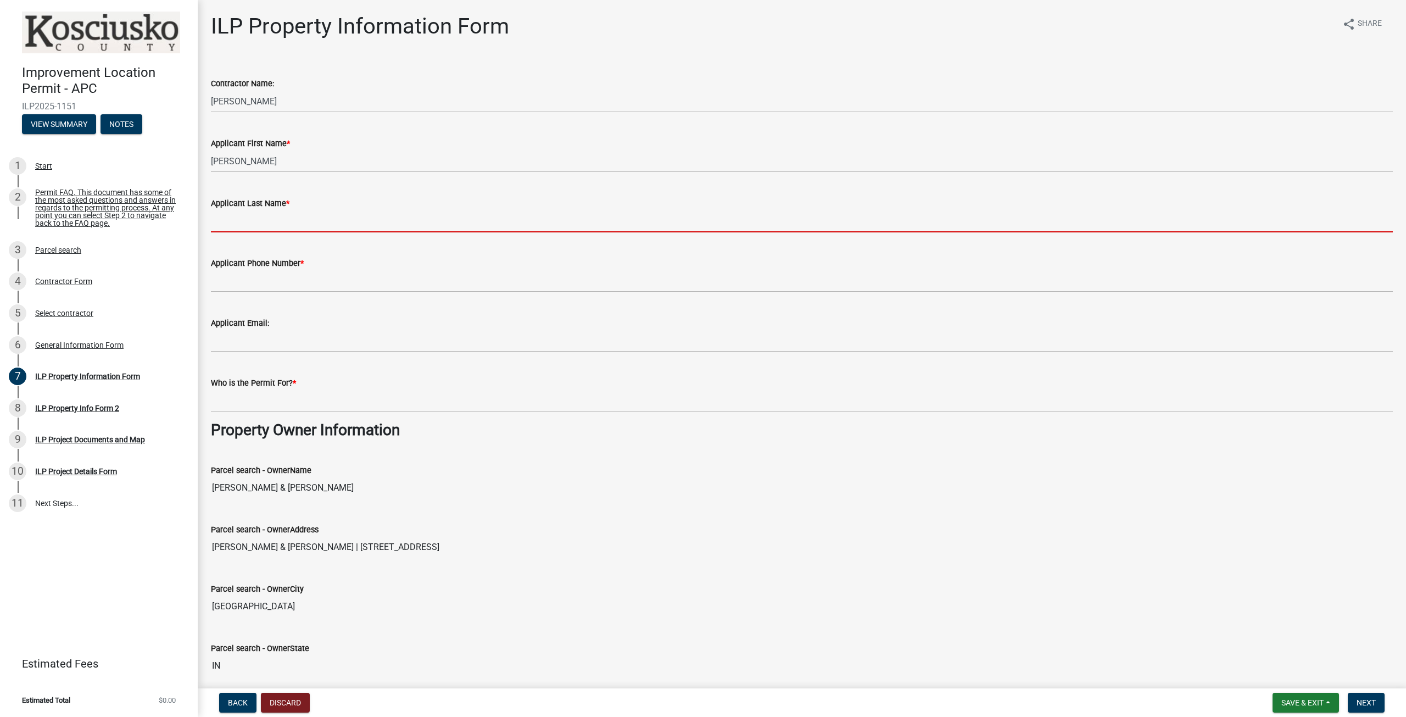
type input "Whitehead"
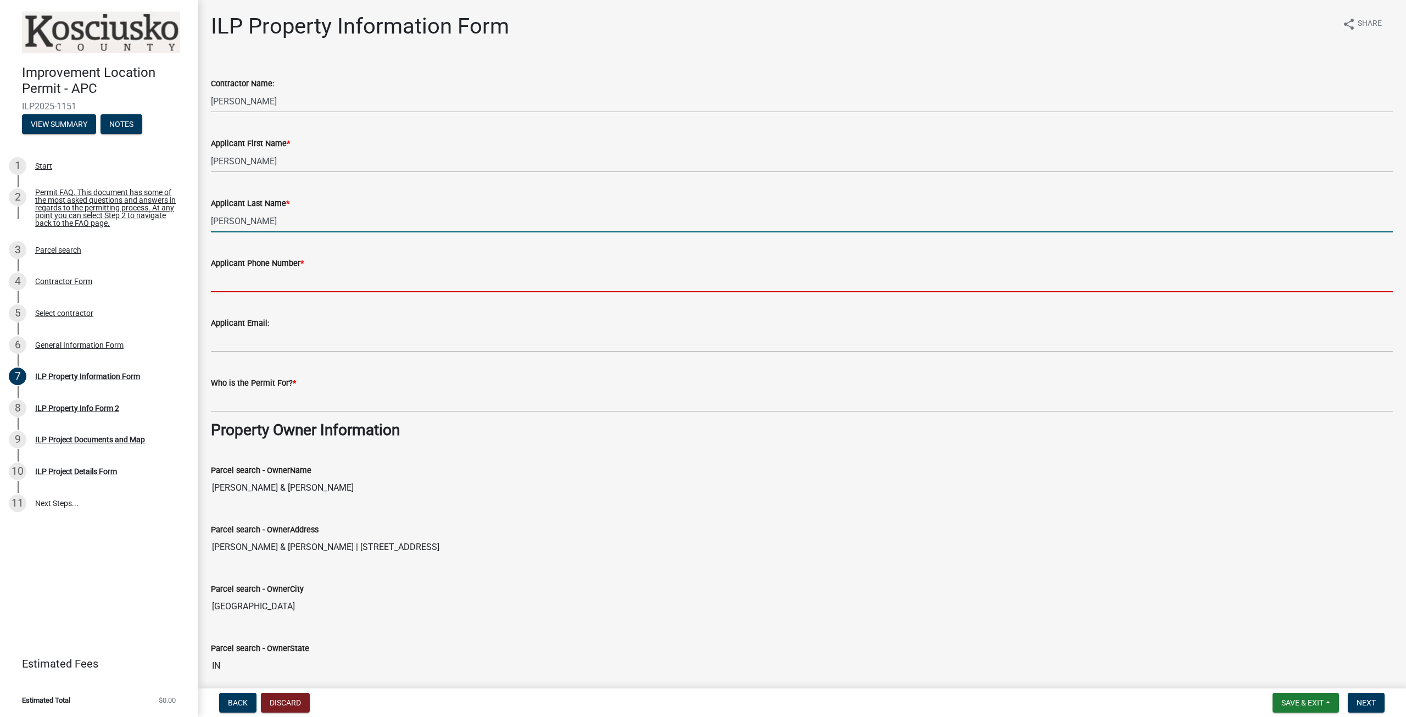
click at [290, 276] on input "Applicant Phone Number *" at bounding box center [802, 281] width 1182 height 23
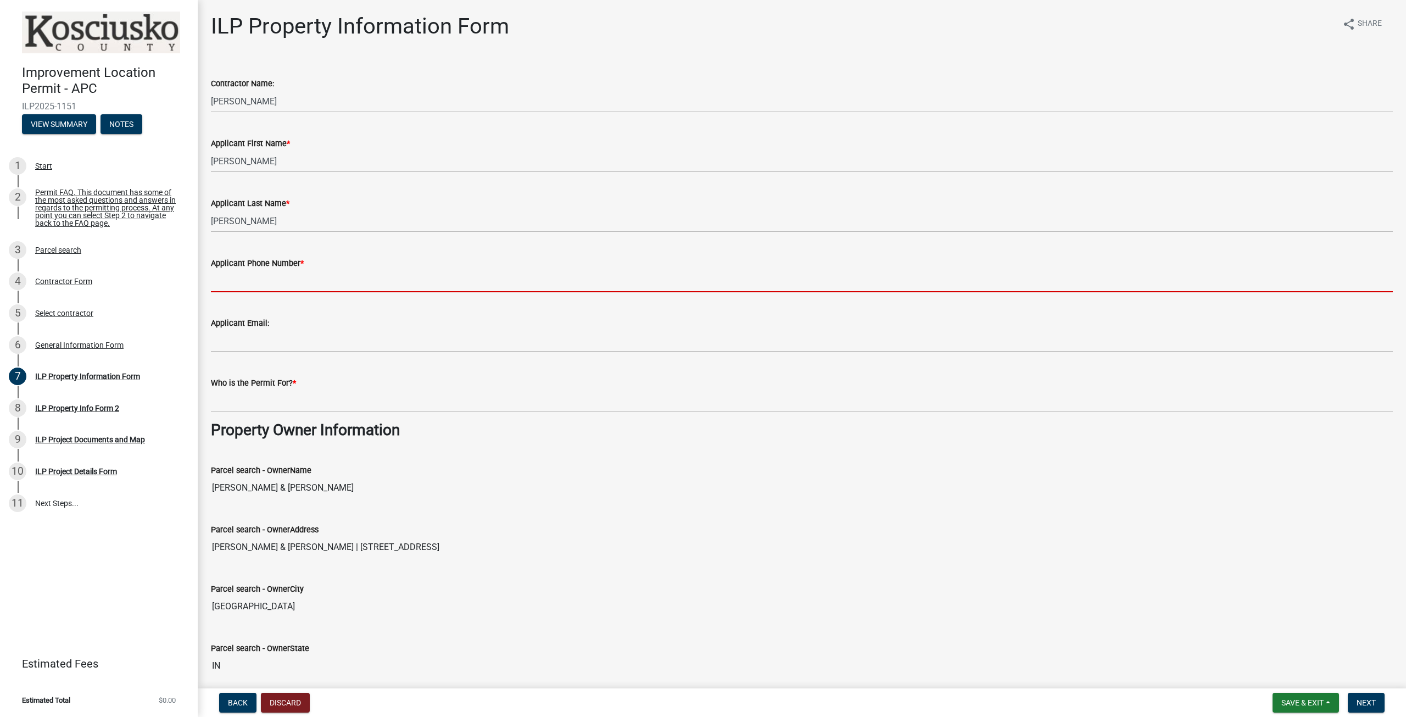
type input "574-312-4684"
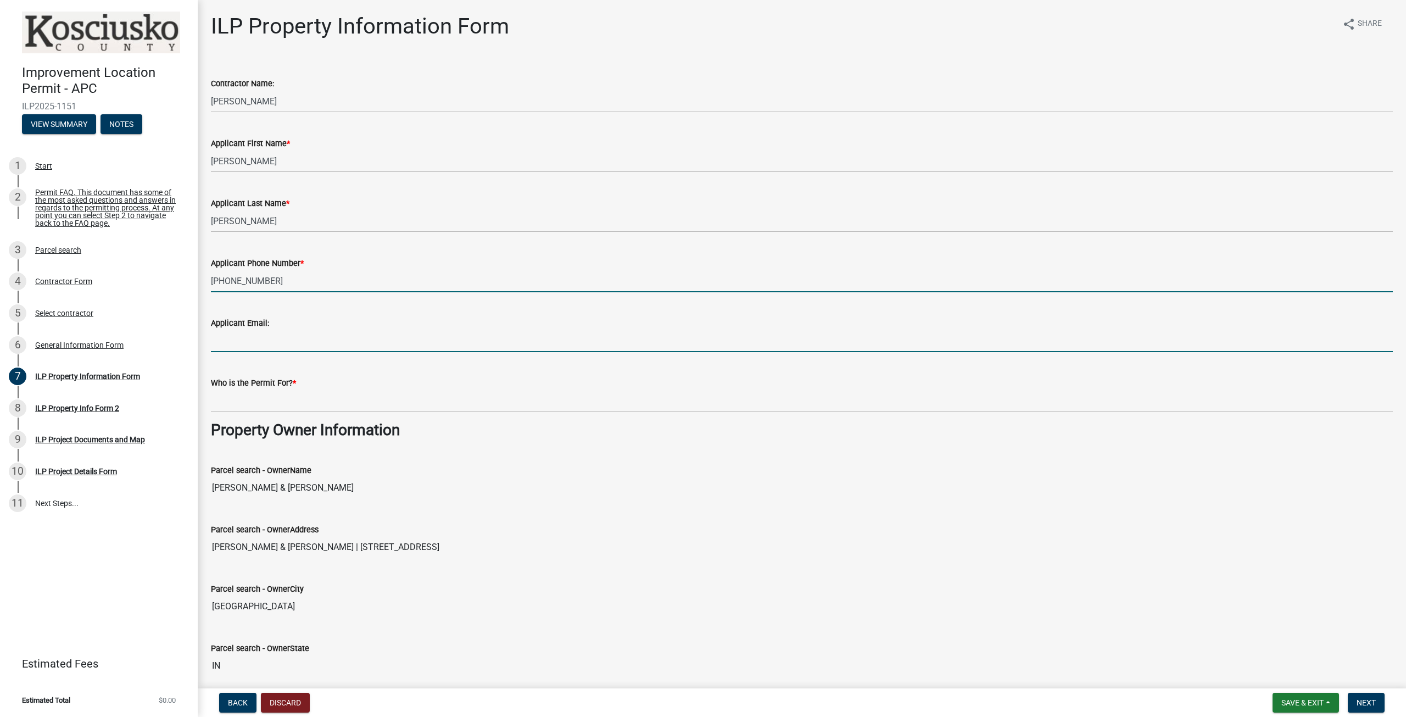
click at [293, 341] on input "Applicant Email:" at bounding box center [802, 341] width 1182 height 23
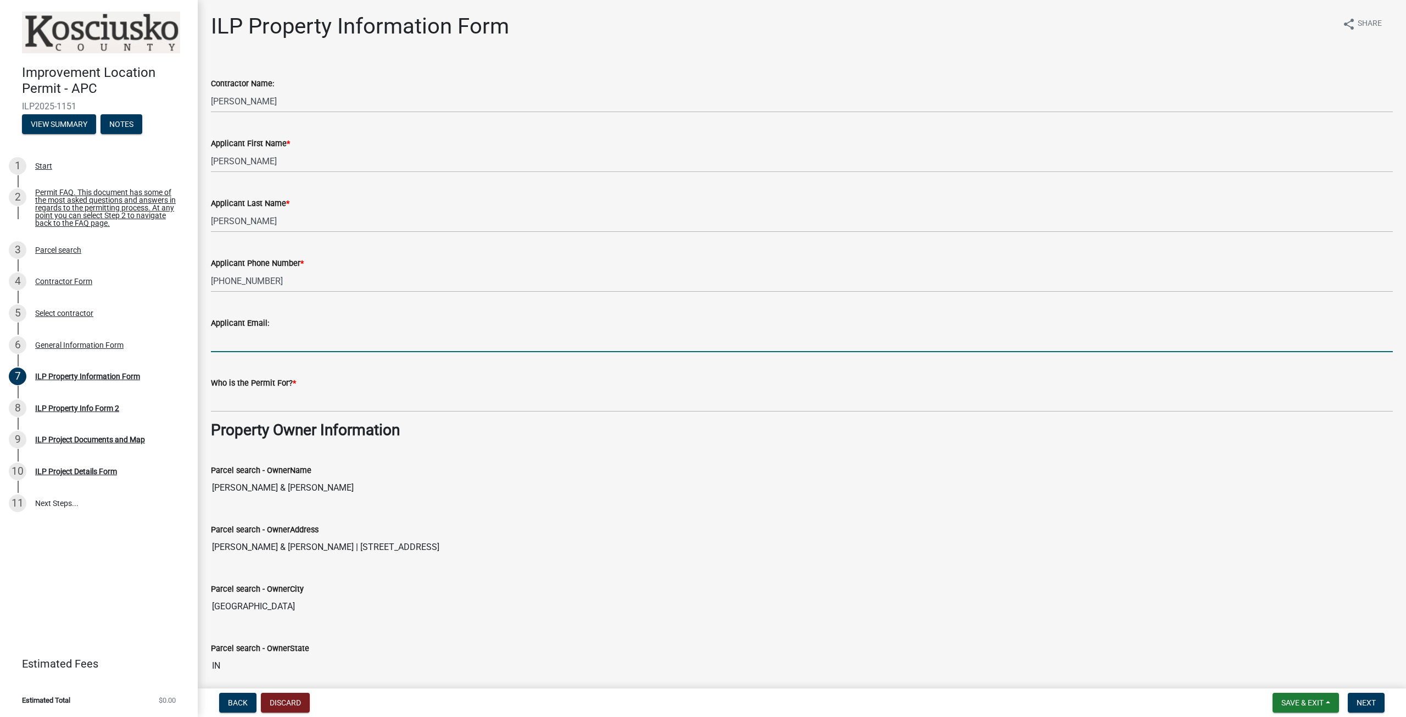
type input "Whiteheadsam00@gmail.com"
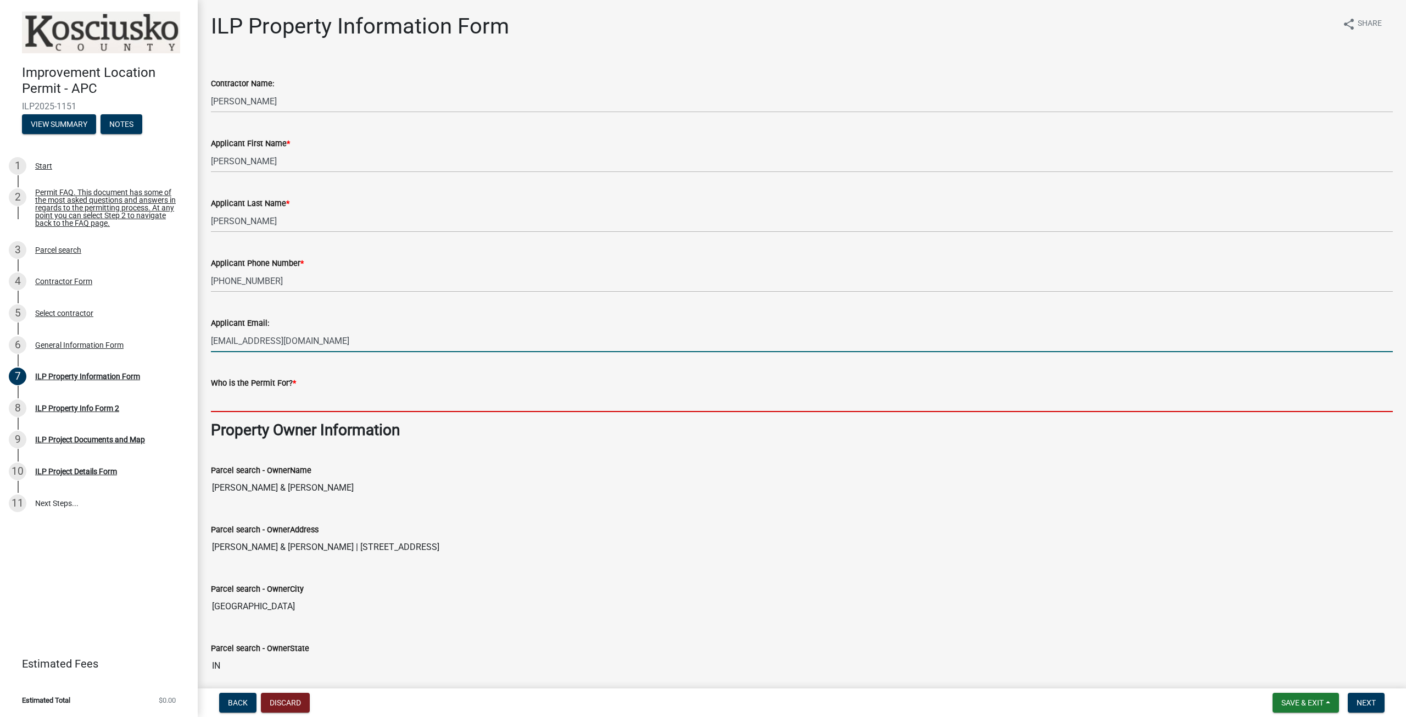
click at [285, 396] on input "Who is the Permit For? *" at bounding box center [802, 400] width 1182 height 23
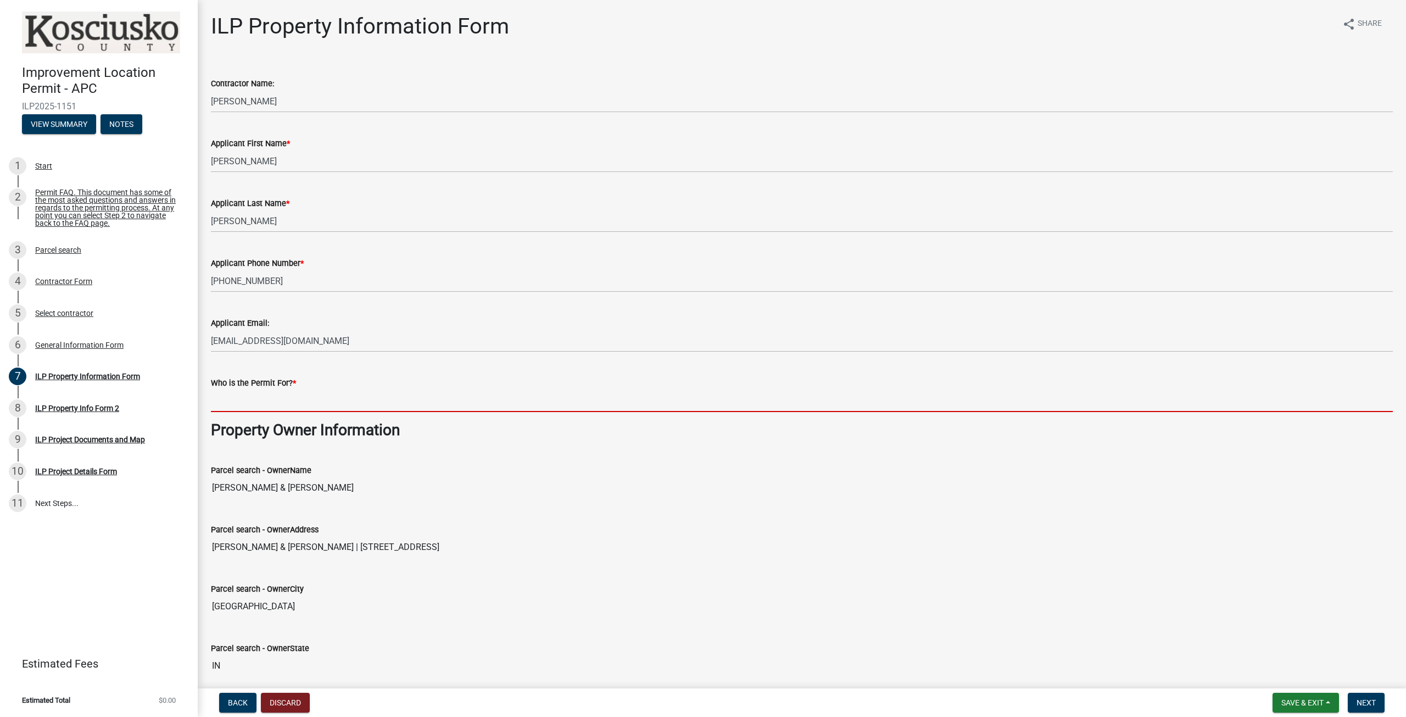
type input "myself"
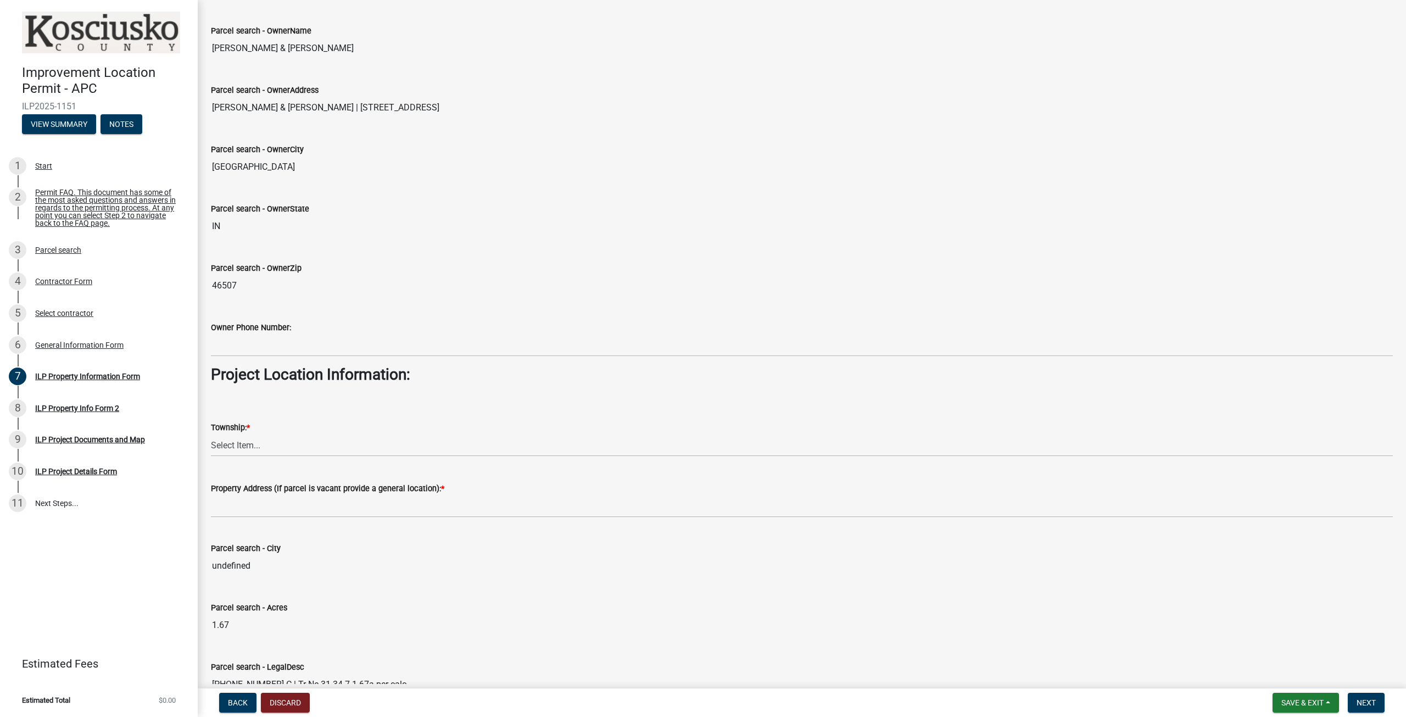
scroll to position [549, 0]
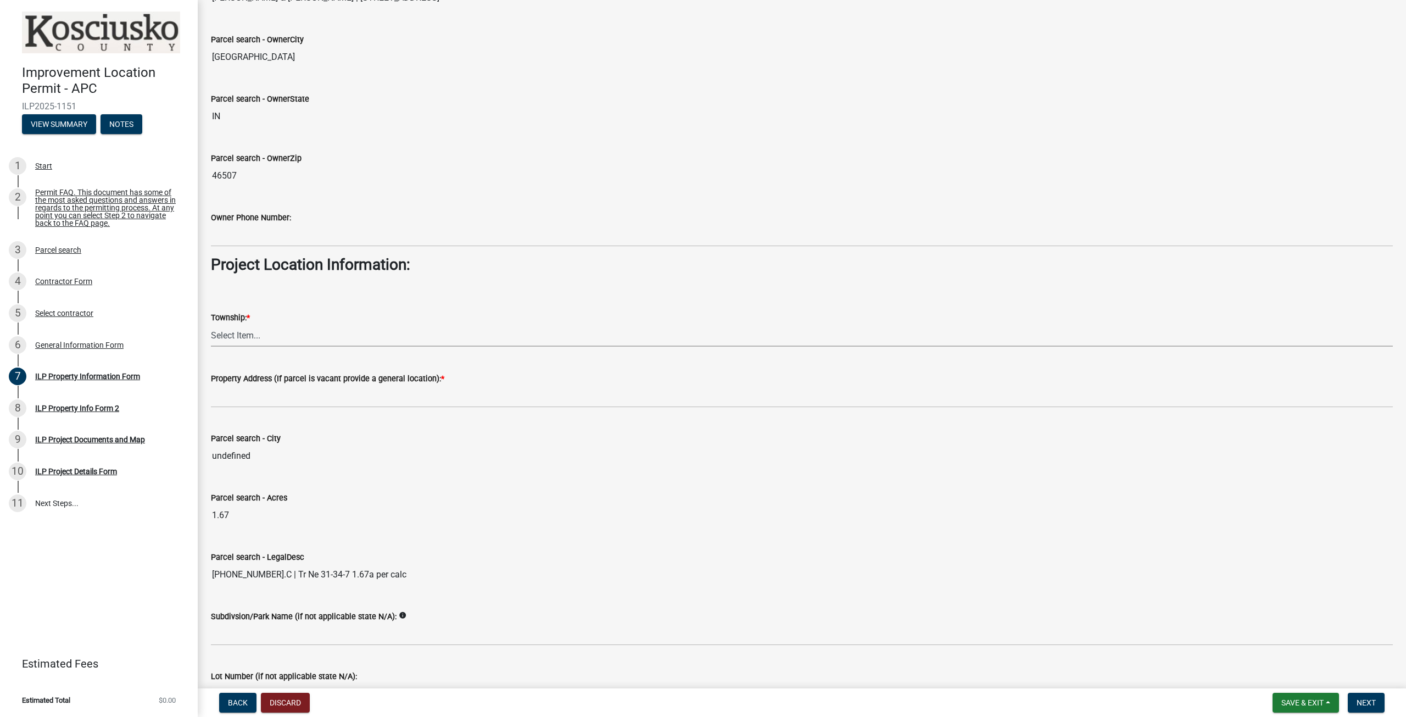
click at [300, 337] on select "Select Item... Benton - Elkhart Co Clay Etna Franklin Harrison Jackson Jefferso…" at bounding box center [802, 335] width 1182 height 23
click at [211, 324] on select "Select Item... Benton - Elkhart Co Clay Etna Franklin Harrison Jackson Jefferso…" at bounding box center [802, 335] width 1182 height 23
select select "57368d26-defc-477e-a8be-5a23ab554a17"
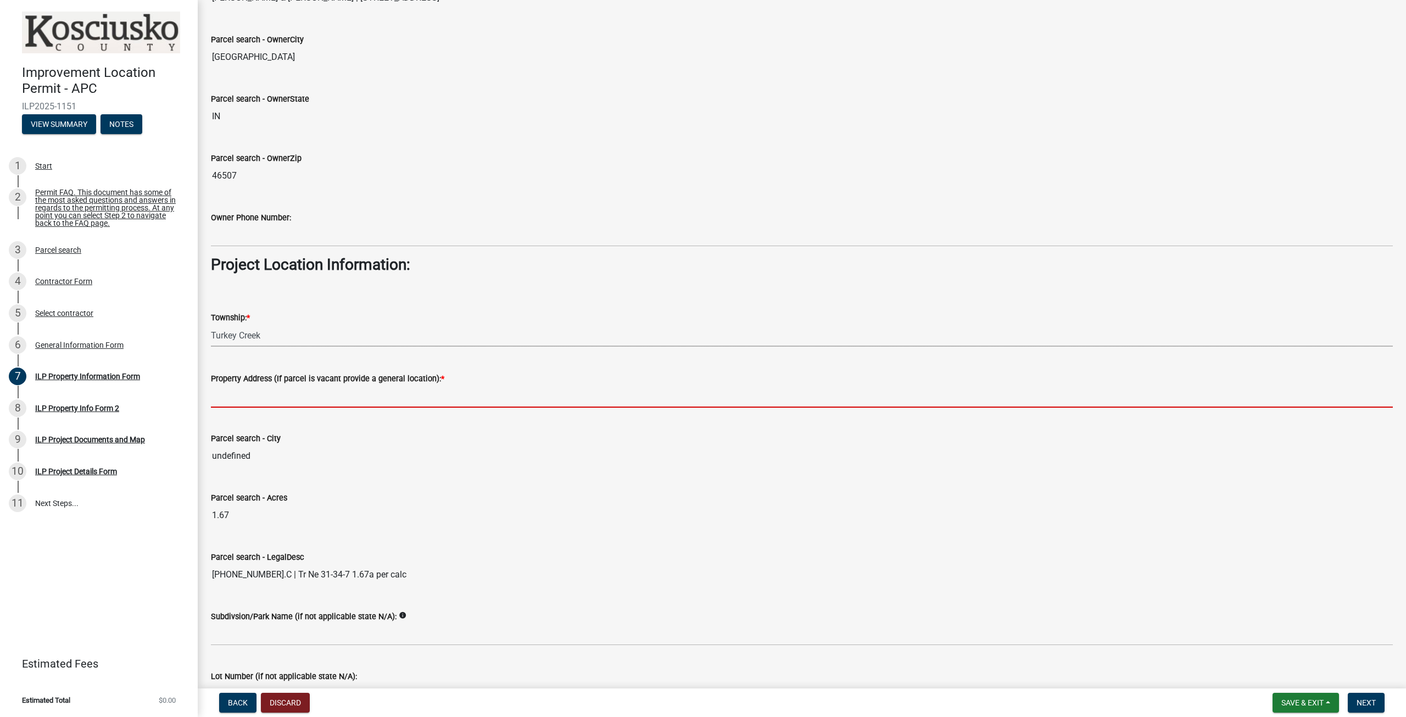
click at [282, 392] on input "Property Address (If parcel is vacant provide a general location): *" at bounding box center [802, 396] width 1182 height 23
type input "900N just south of Quaker Haven."
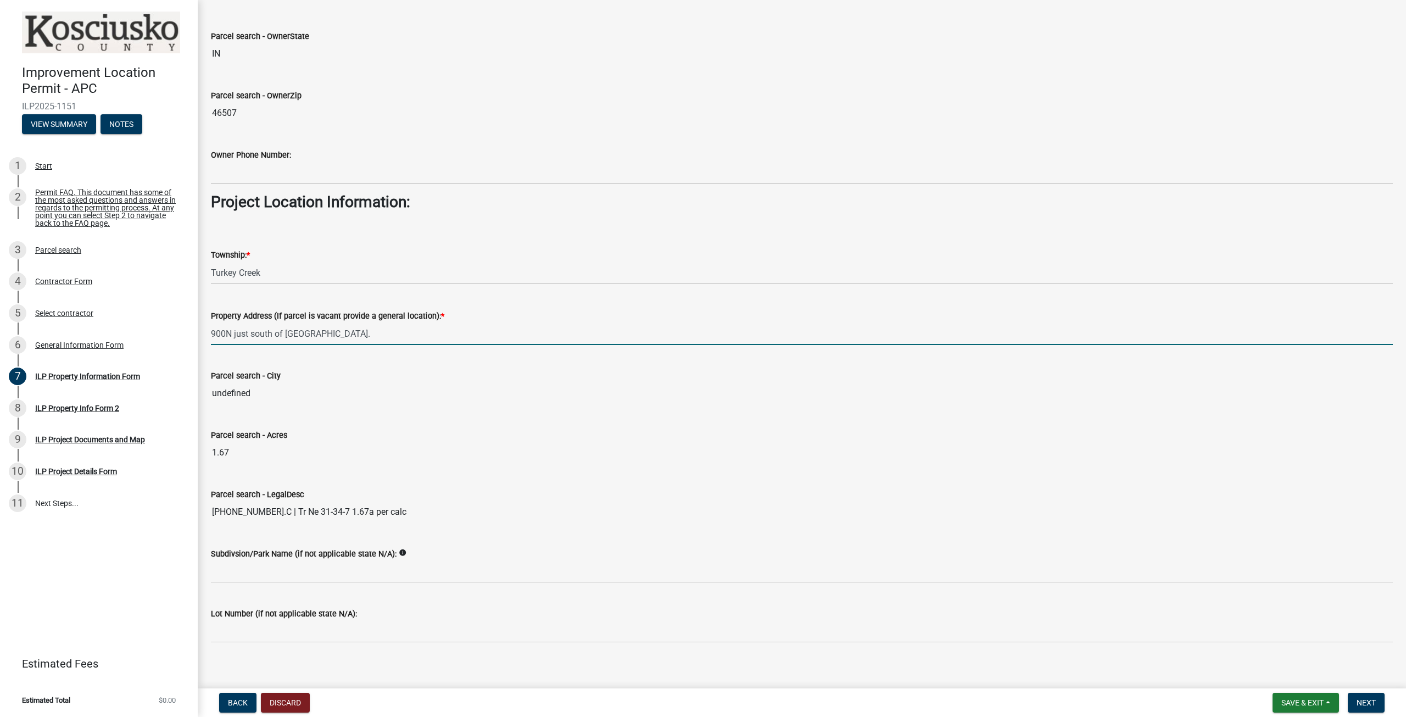
scroll to position [619, 0]
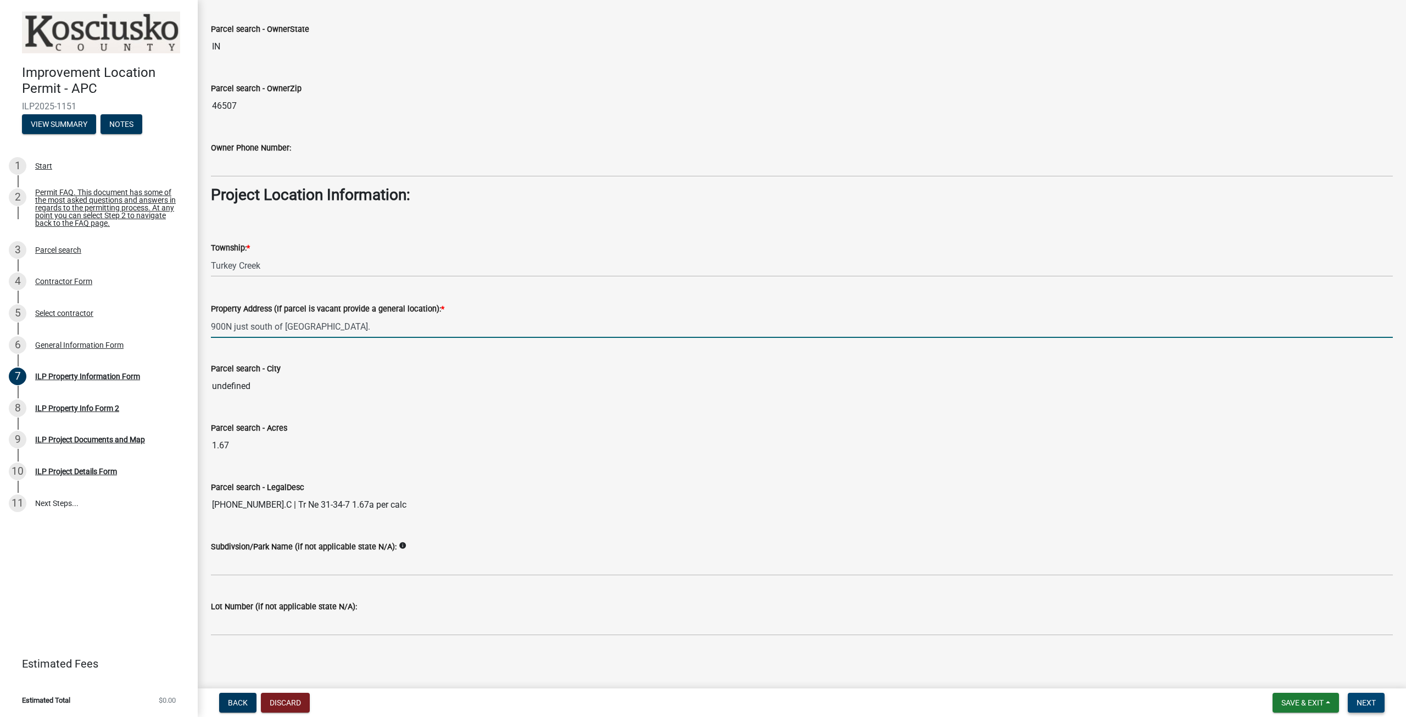
click at [1375, 707] on span "Next" at bounding box center [1366, 702] width 19 height 9
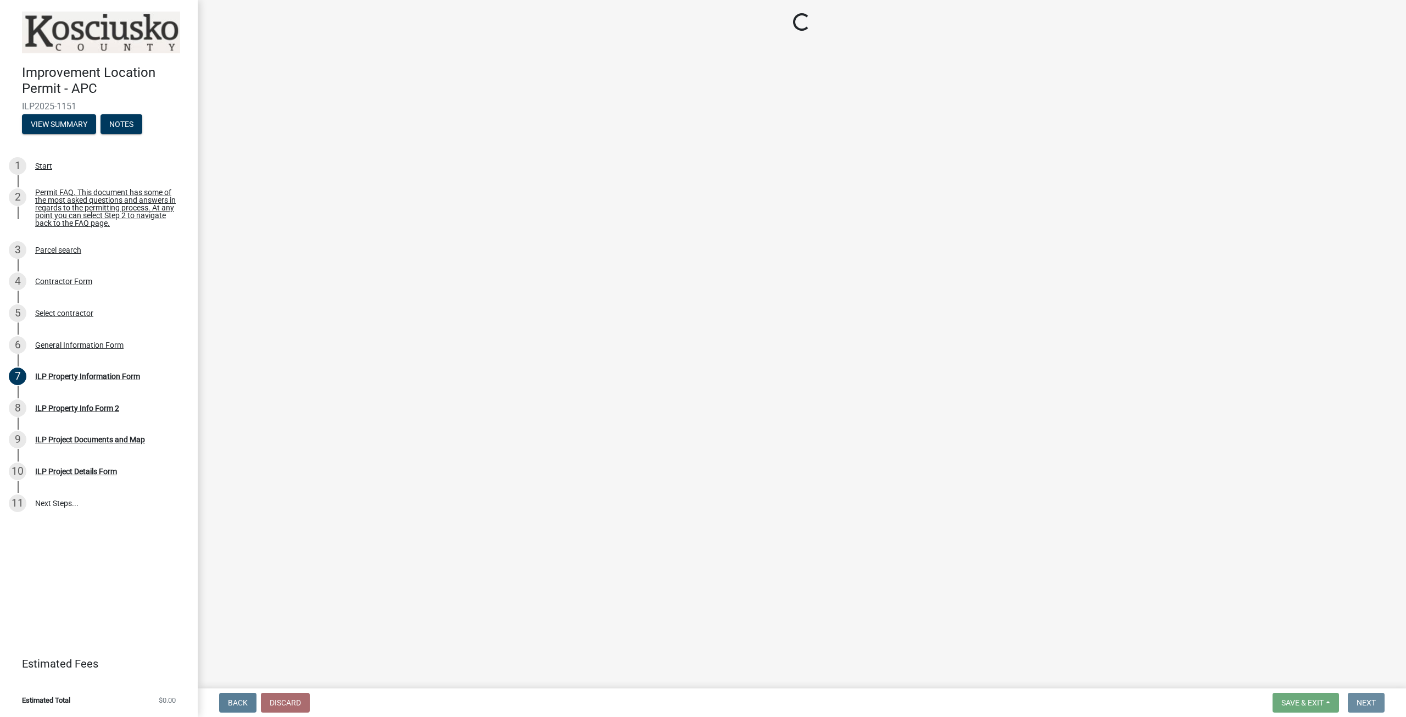
scroll to position [0, 0]
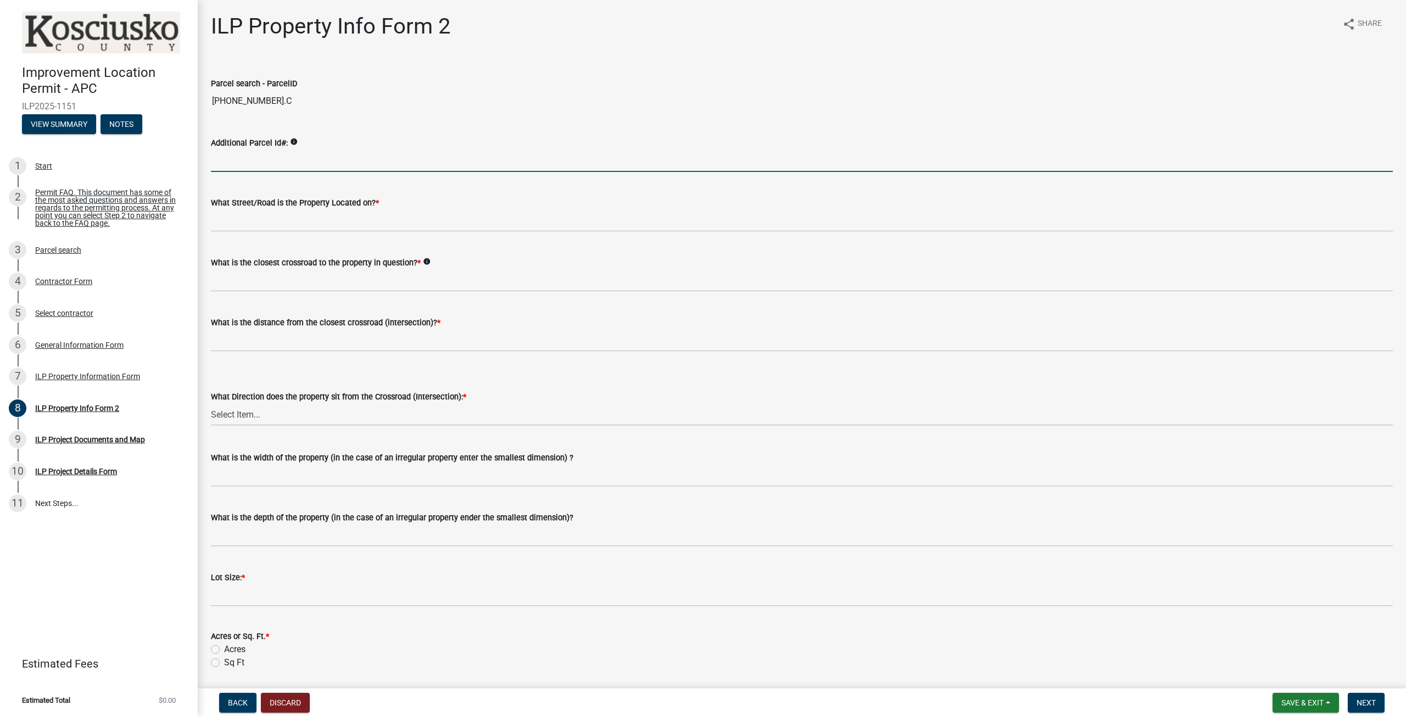
click at [279, 166] on input "Additional Parcel Id#:" at bounding box center [802, 160] width 1182 height 23
paste input "43-04-31-100-550.000-025"
type input "43-04-31-100-550.000-025"
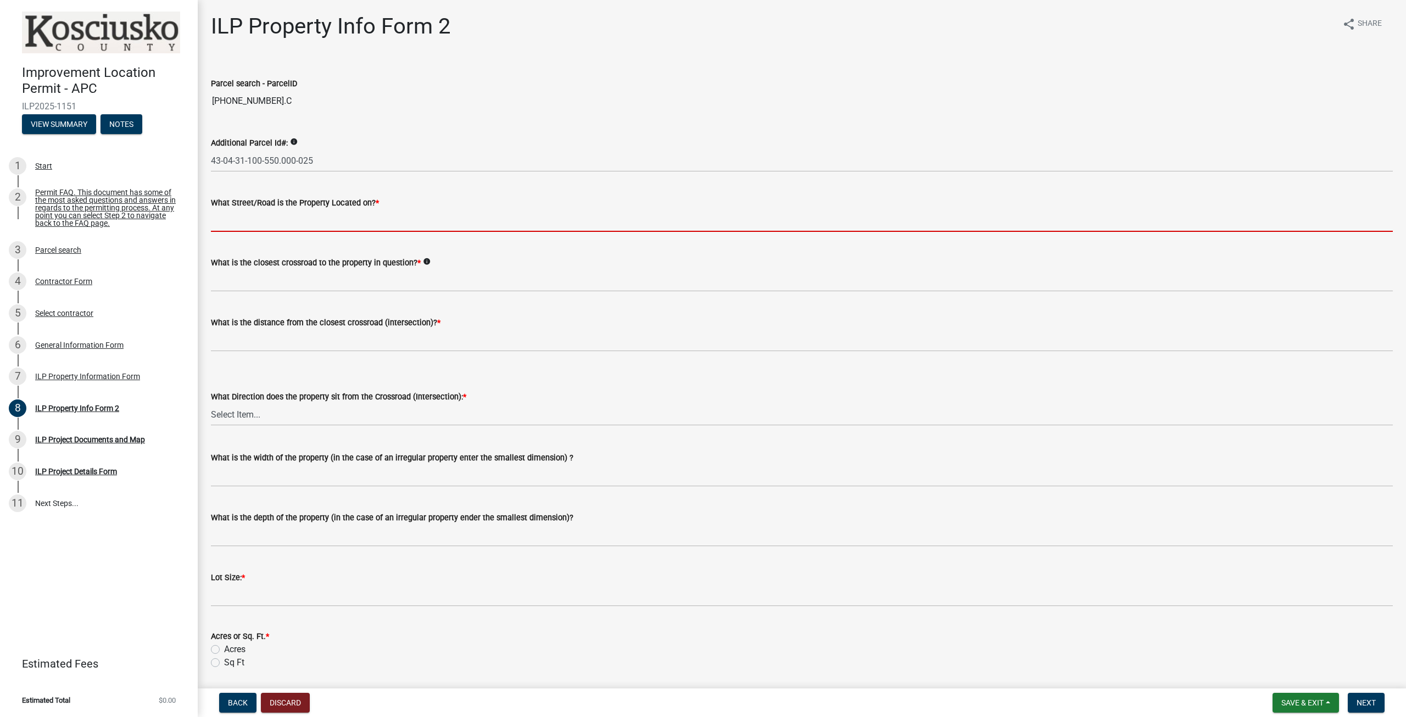
click at [289, 224] on input "What Street/Road is the Property Located on? *" at bounding box center [802, 220] width 1182 height 23
type input "E 900 N"
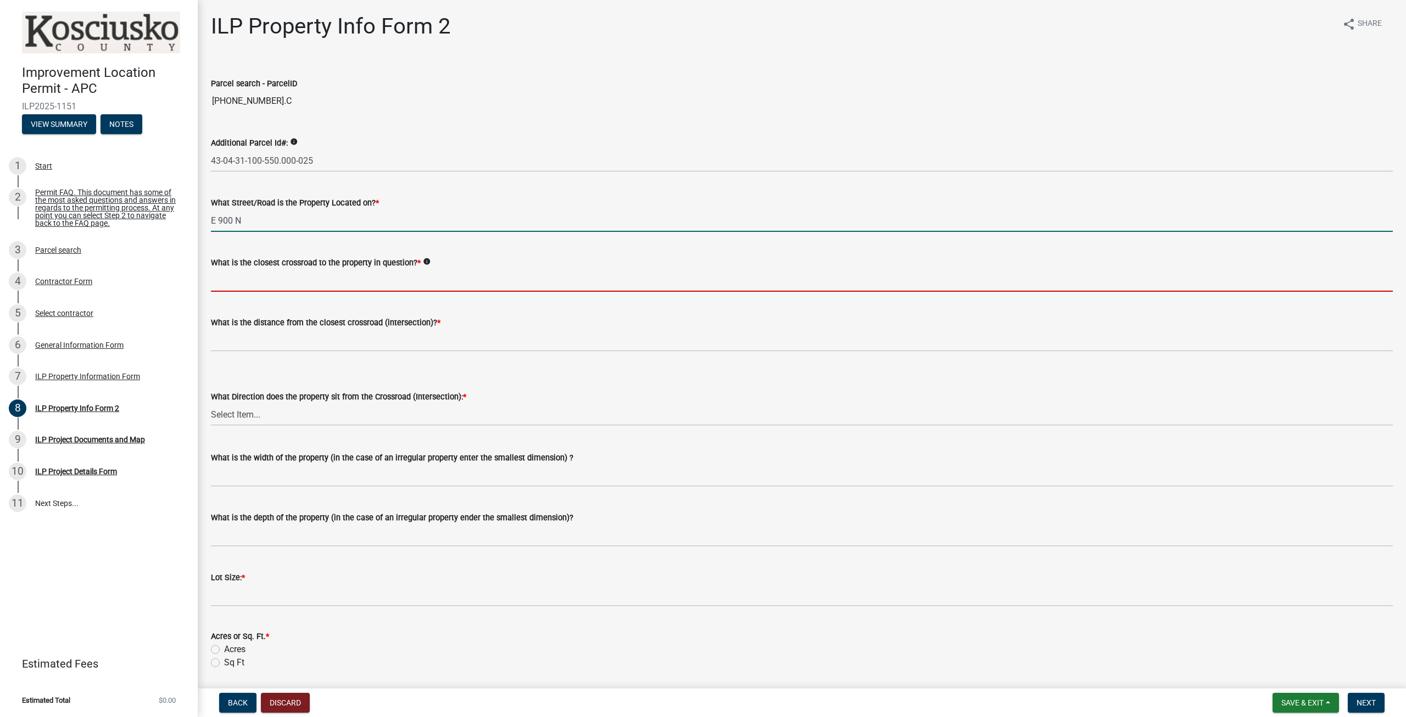
click at [357, 277] on input "What is the closest crossroad to the property in question? *" at bounding box center [802, 280] width 1182 height 23
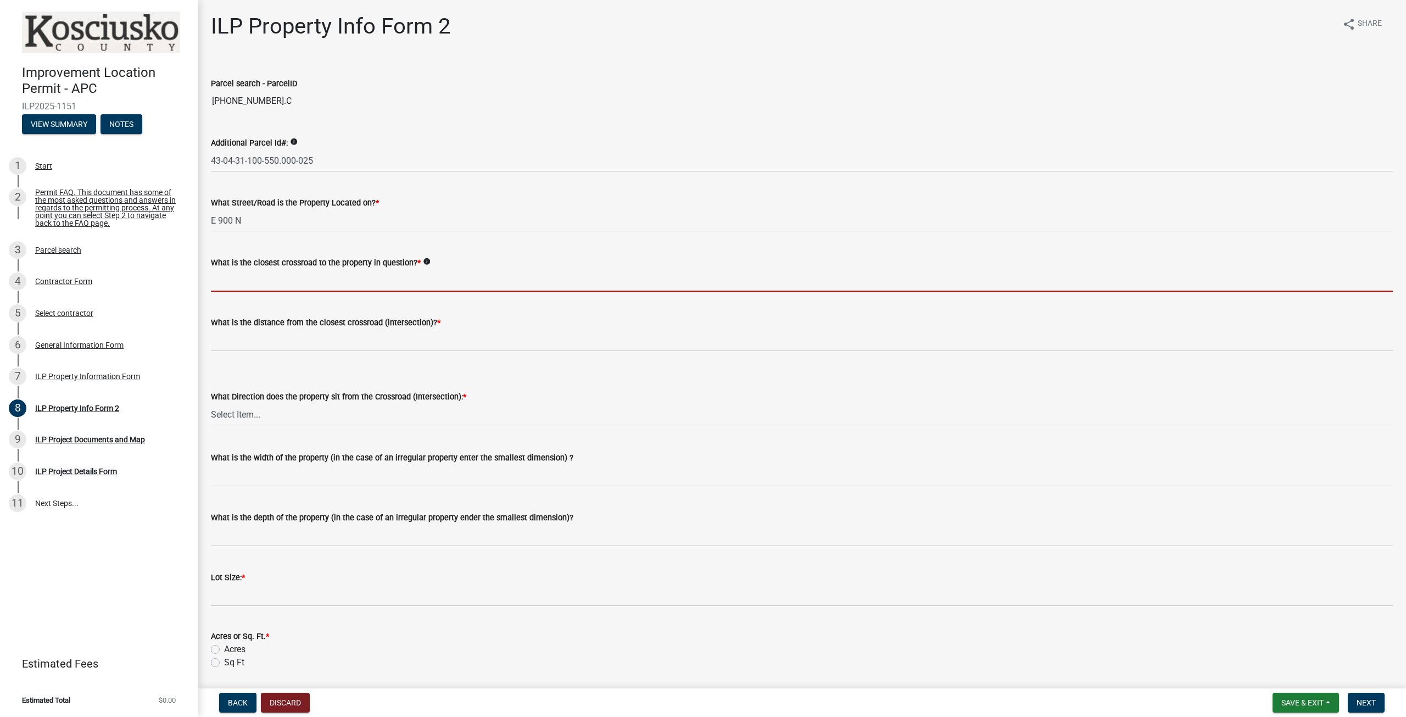
type input "N 500 E"
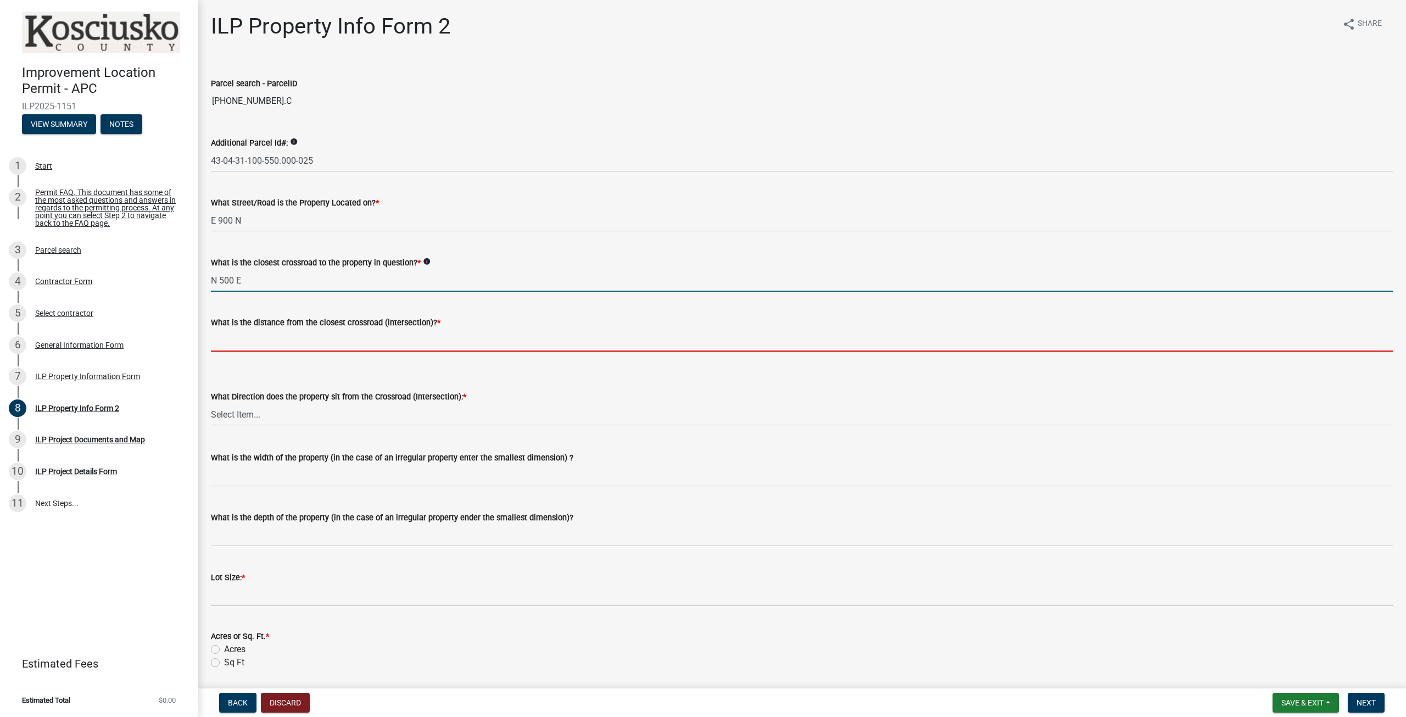
click at [299, 346] on input "text" at bounding box center [802, 340] width 1182 height 23
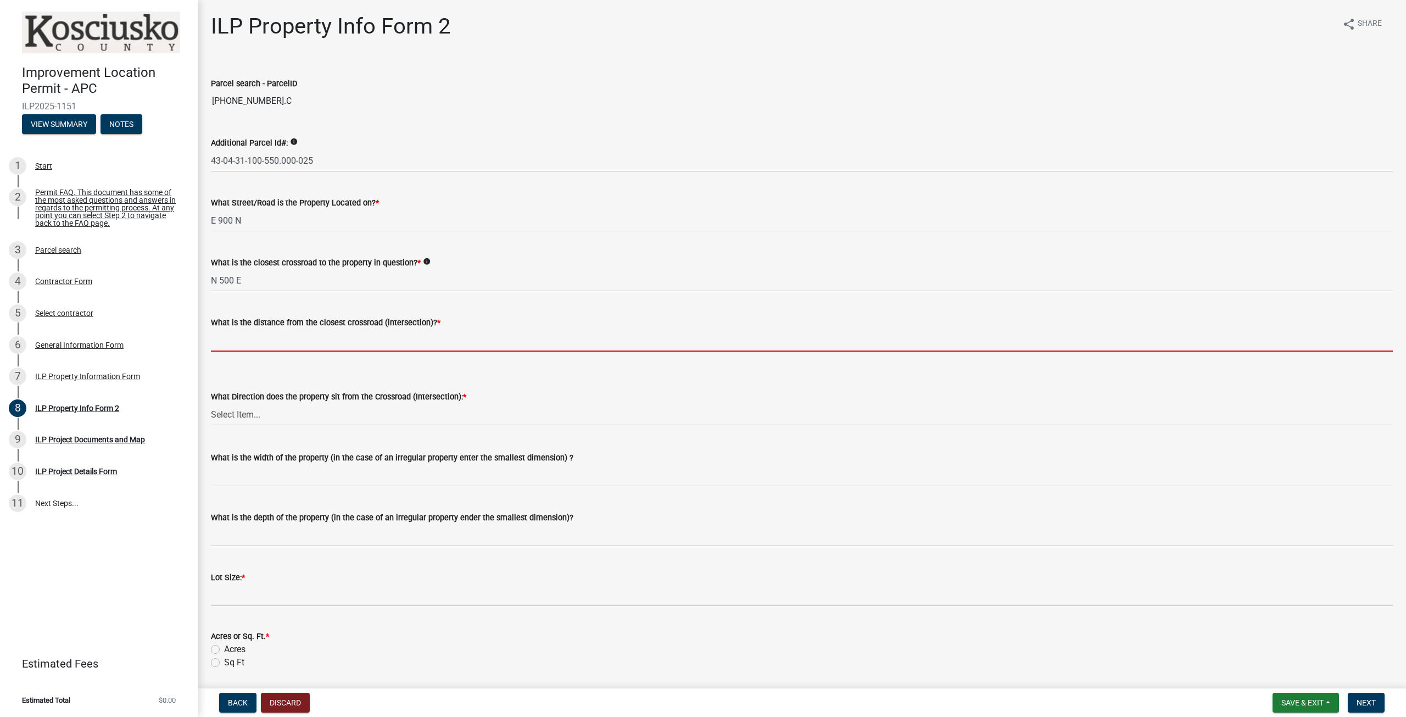
type input "0.25"
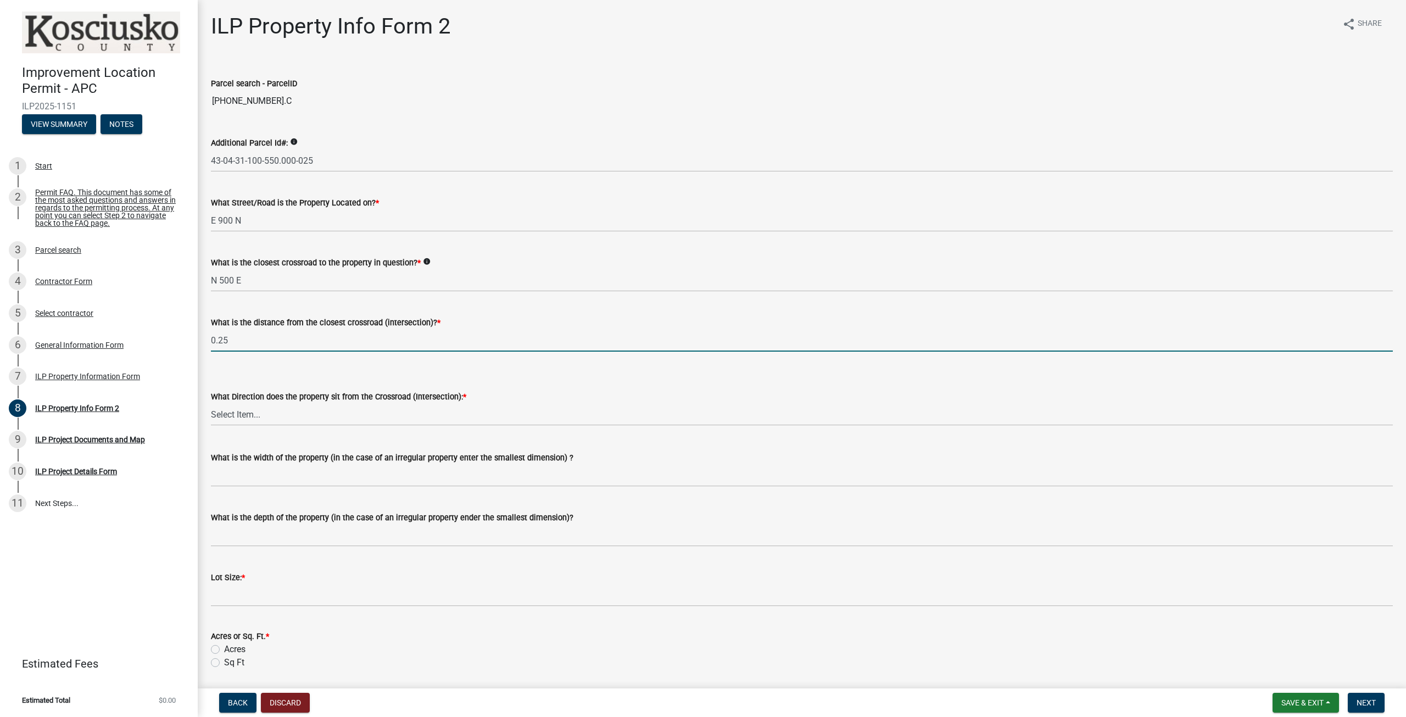
scroll to position [55, 0]
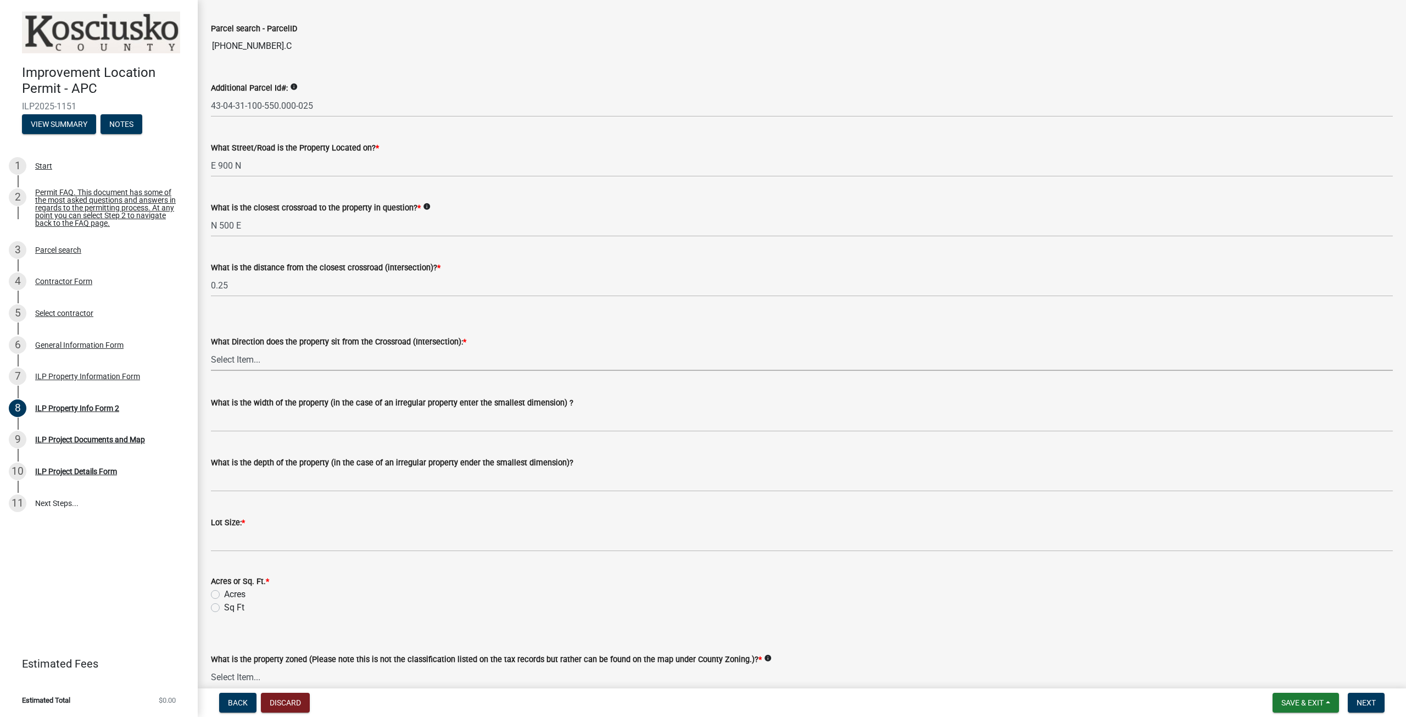
click at [269, 365] on select "Select Item... N NE NW S SE SW E W" at bounding box center [802, 359] width 1182 height 23
click at [211, 348] on select "Select Item... N NE NW S SE SW E W" at bounding box center [802, 359] width 1182 height 23
select select "7b11be74-d7bb-4878-8b50-4ecdc0000cbf"
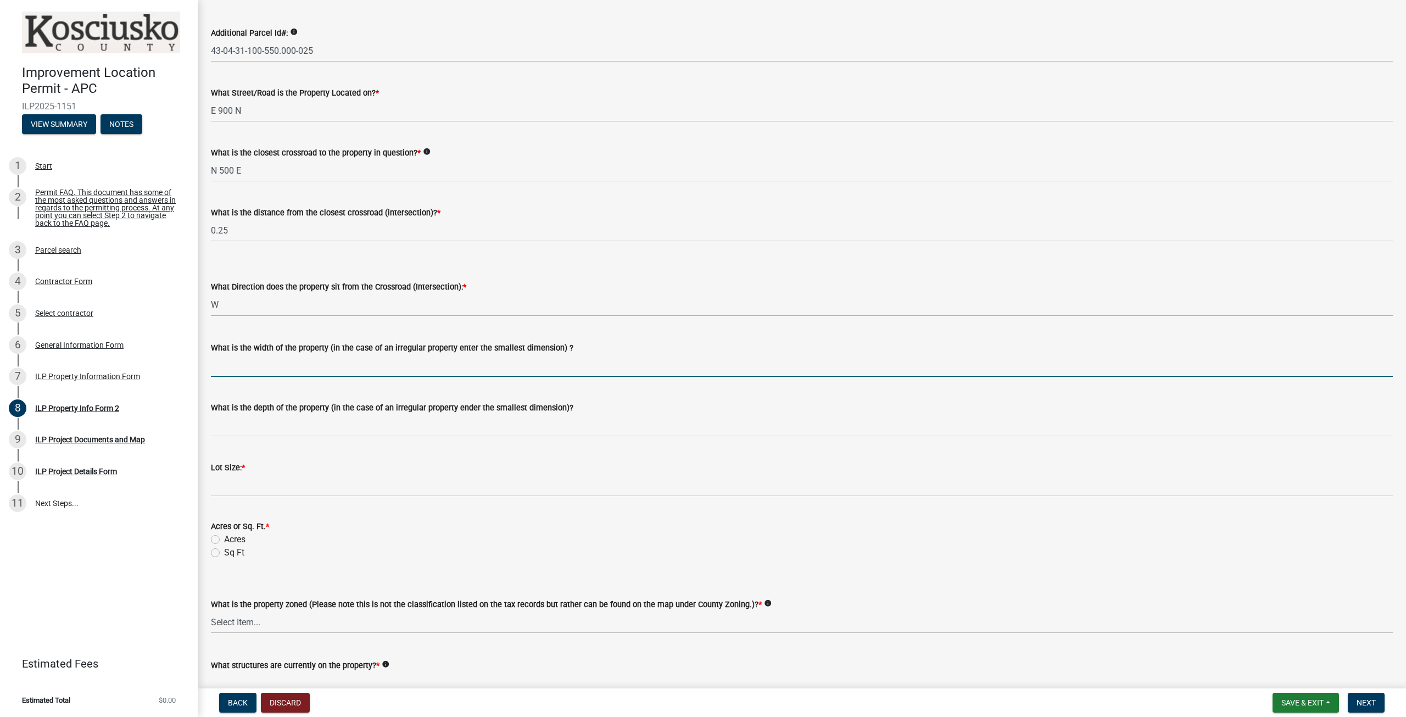
click at [304, 370] on input "What is the width of the property (in the case of an irregular property enter t…" at bounding box center [802, 365] width 1182 height 23
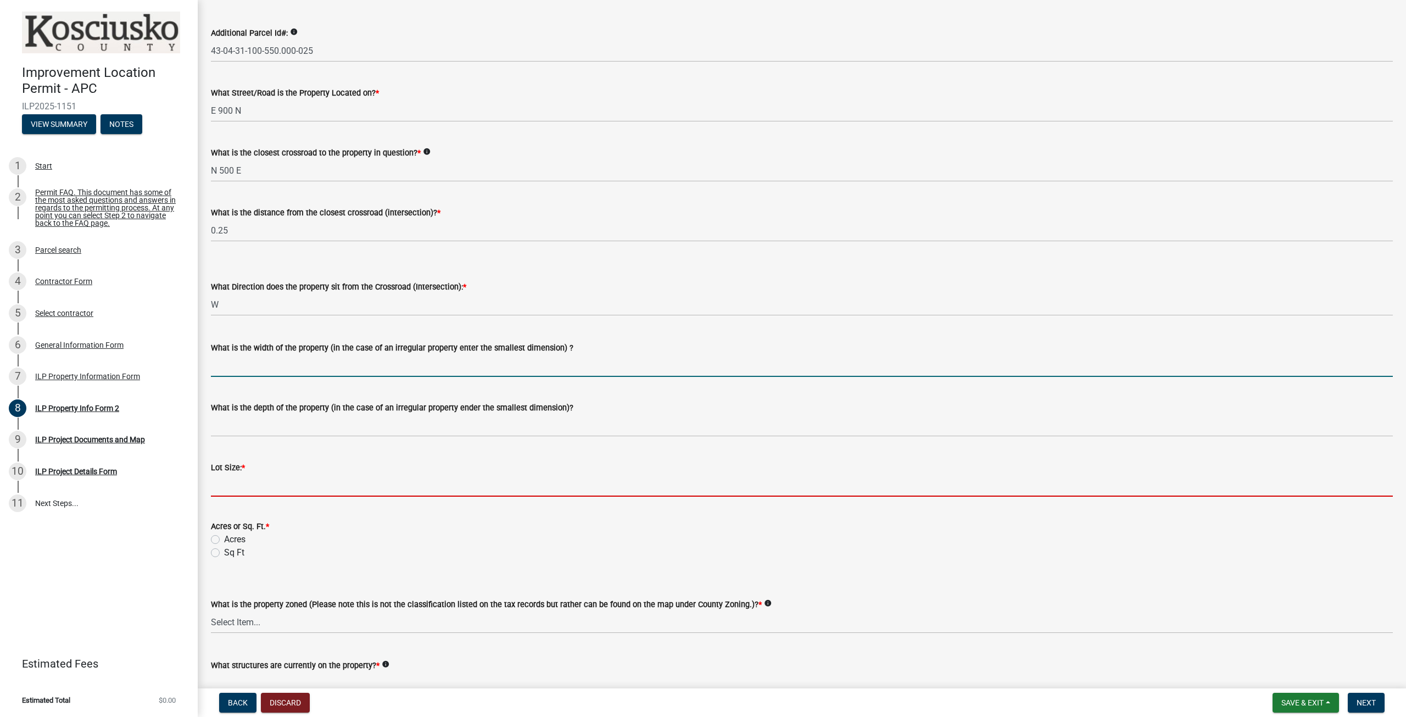
click at [258, 482] on input "text" at bounding box center [802, 485] width 1182 height 23
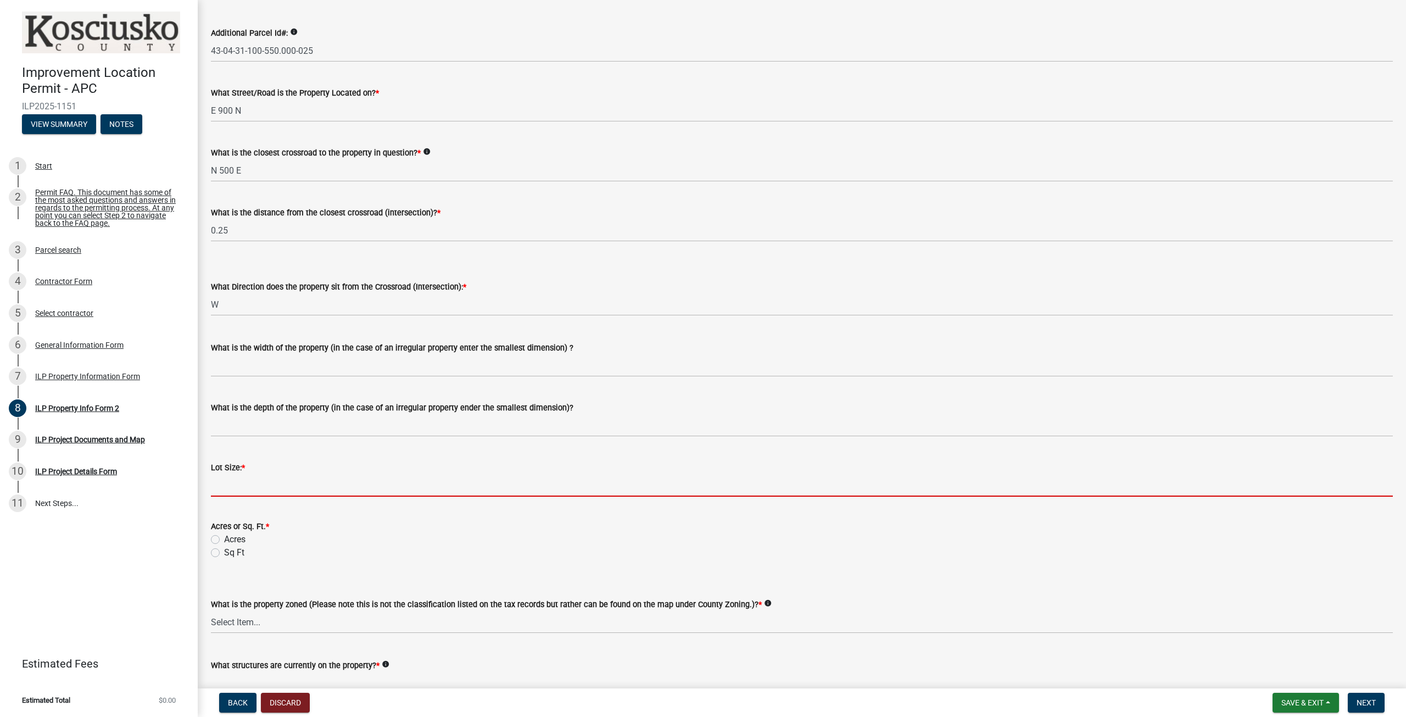
type input "1.67"
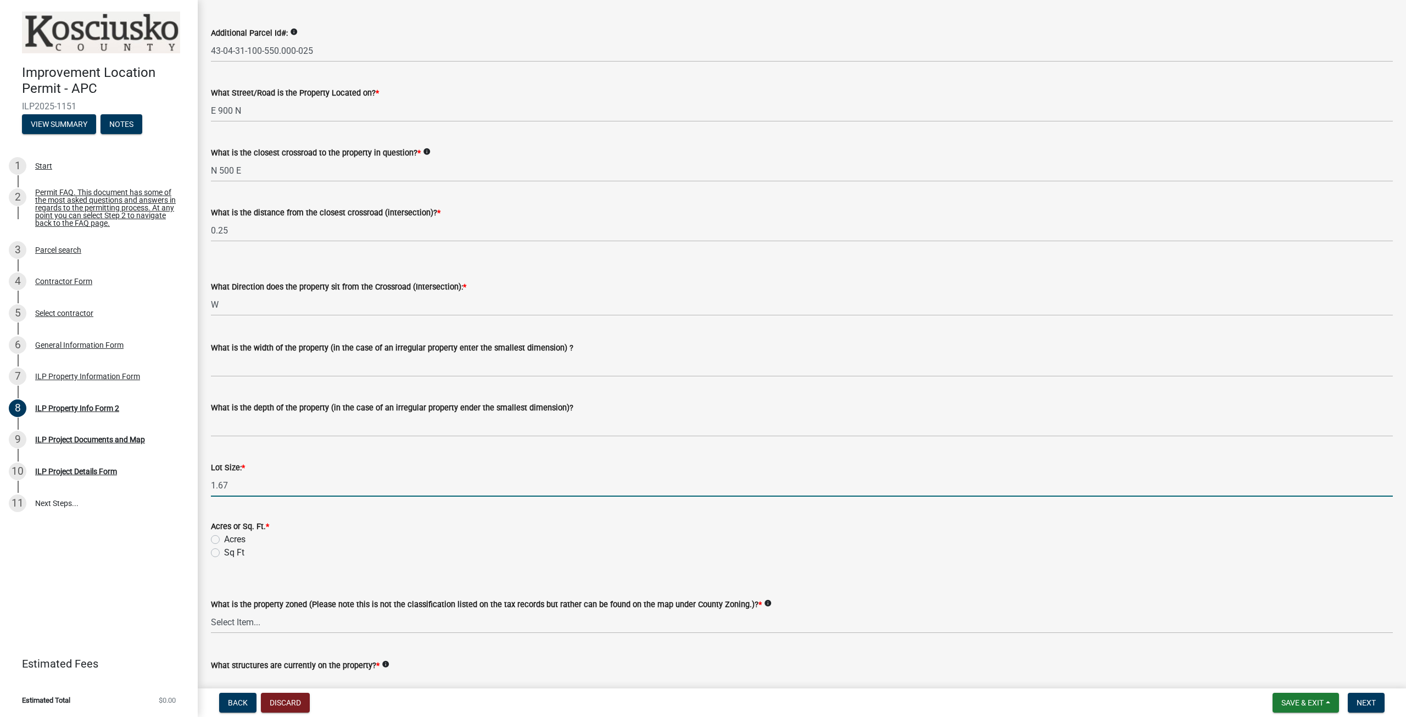
click at [224, 539] on label "Acres" at bounding box center [234, 539] width 21 height 13
click at [224, 539] on input "Acres" at bounding box center [227, 536] width 7 height 7
radio input "true"
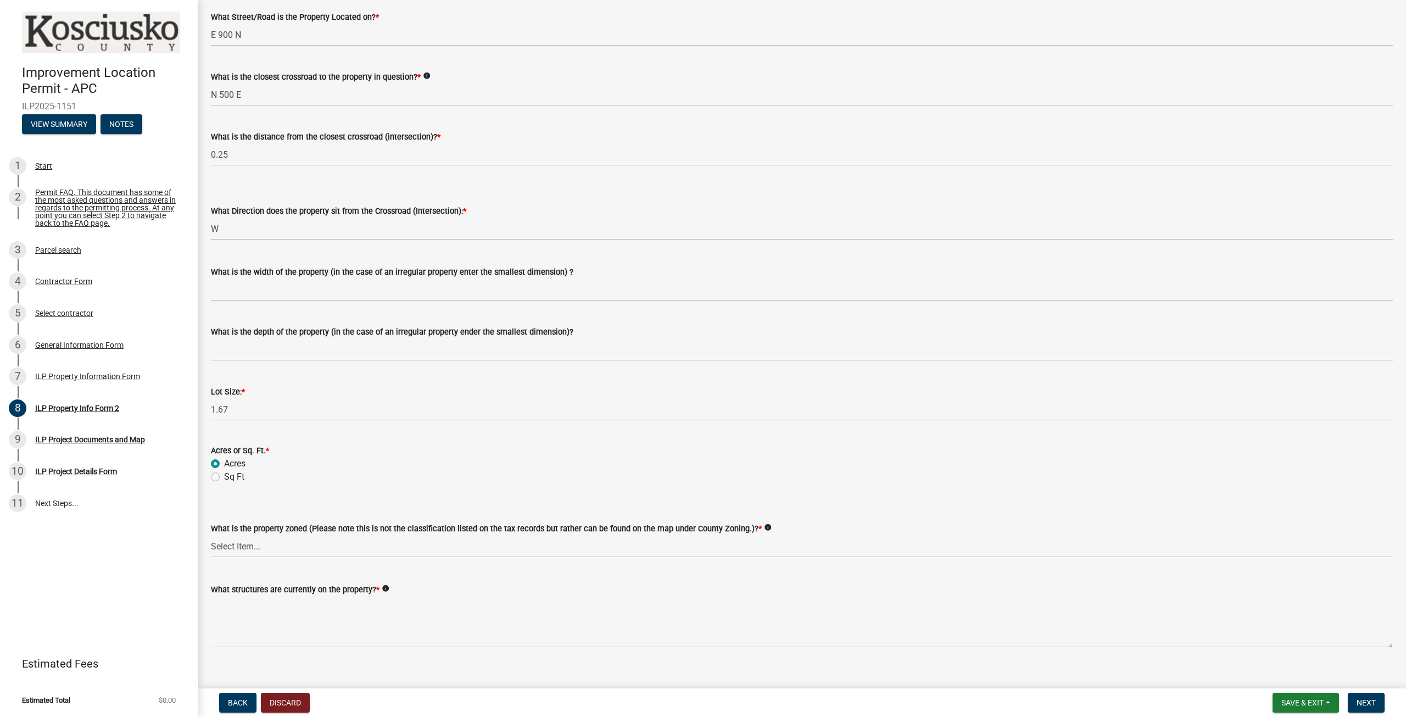
scroll to position [201, 0]
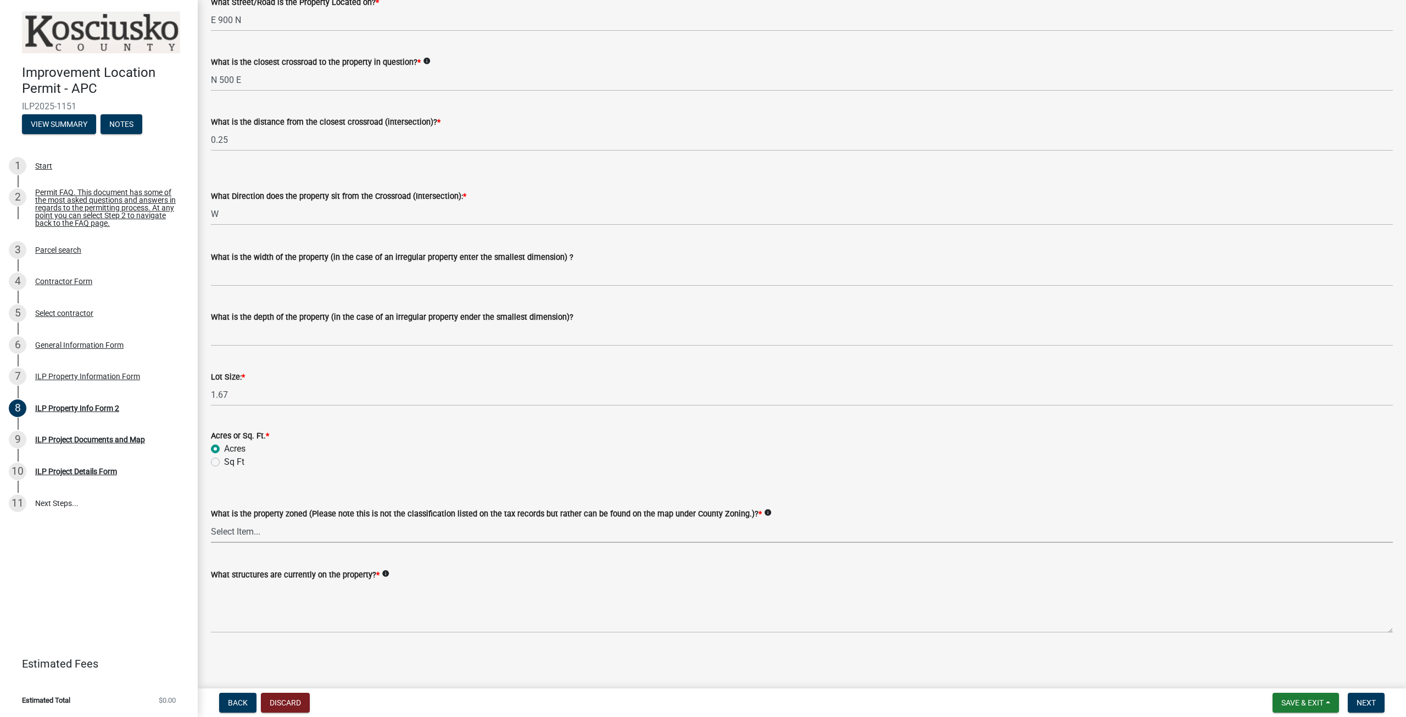
click at [393, 530] on select "Select Item... Agricultural Agricultural 2 Commercial Environmental Industrial …" at bounding box center [802, 531] width 1182 height 23
click at [211, 520] on select "Select Item... Agricultural Agricultural 2 Commercial Environmental Industrial …" at bounding box center [802, 531] width 1182 height 23
select select "1146270b-2111-4e23-bf7f-74ce85cf7041"
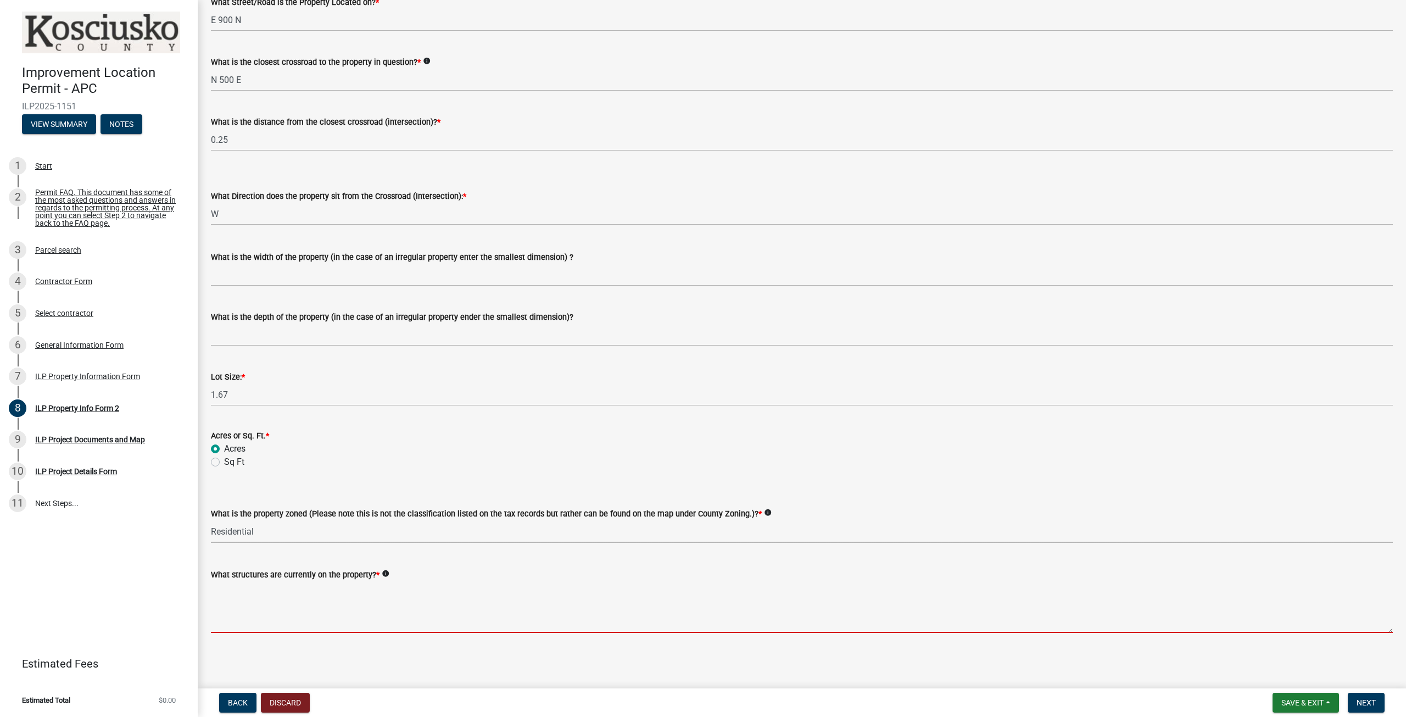
click at [355, 610] on textarea "What structures are currently on the property? *" at bounding box center [802, 607] width 1182 height 52
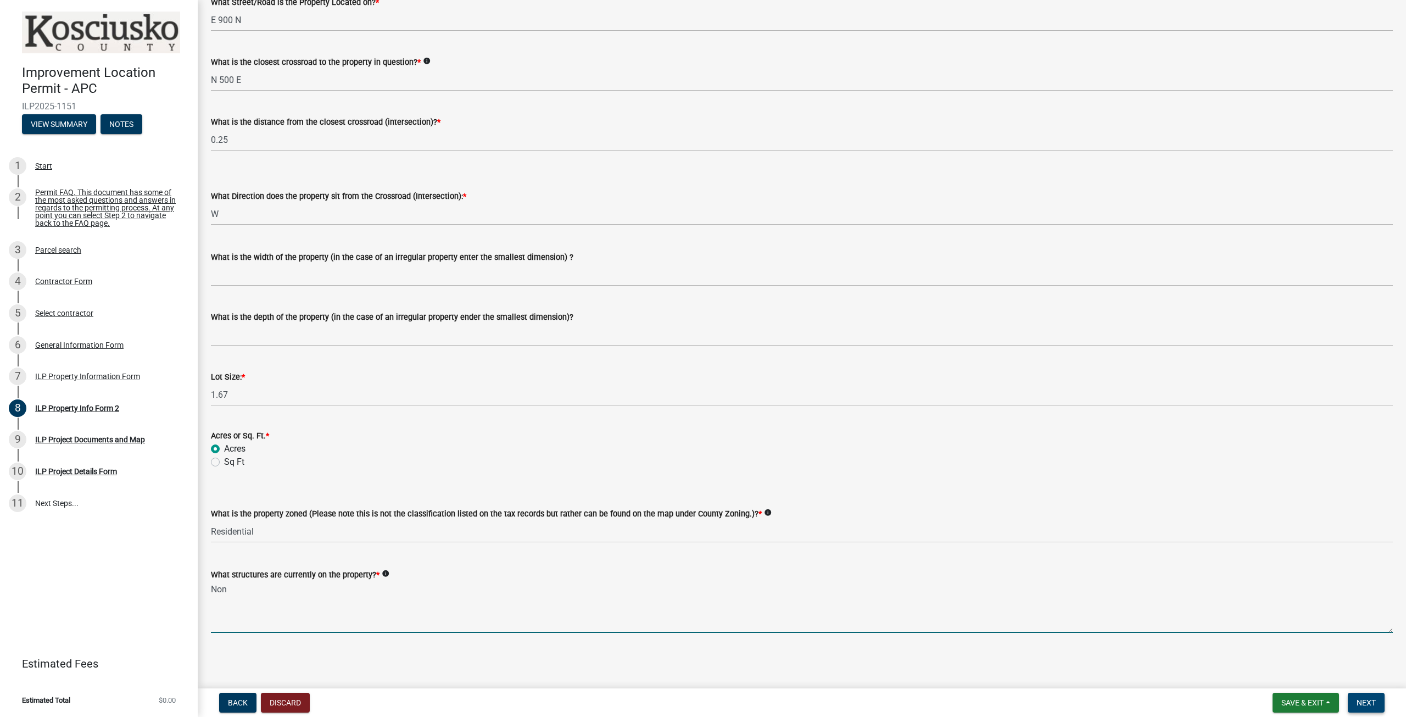
type textarea "Non"
click at [1378, 698] on button "Next" at bounding box center [1366, 703] width 37 height 20
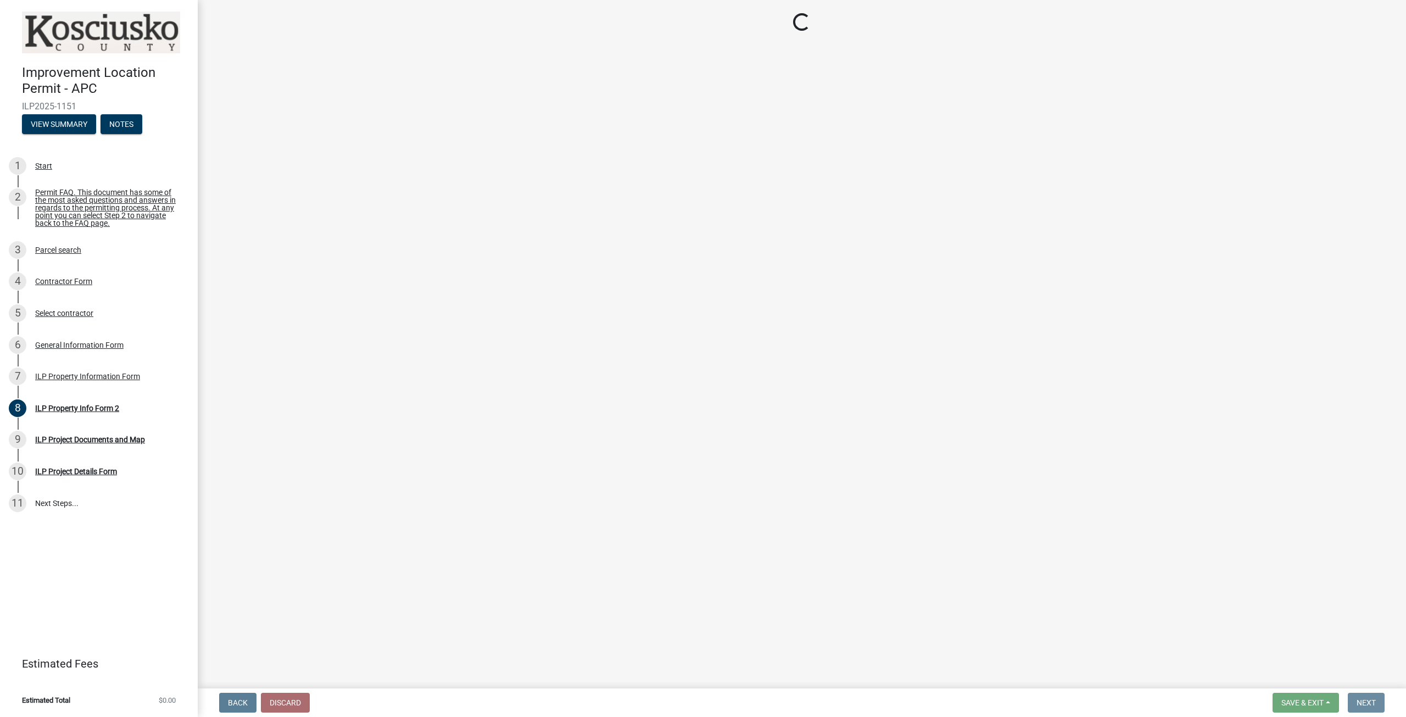
scroll to position [0, 0]
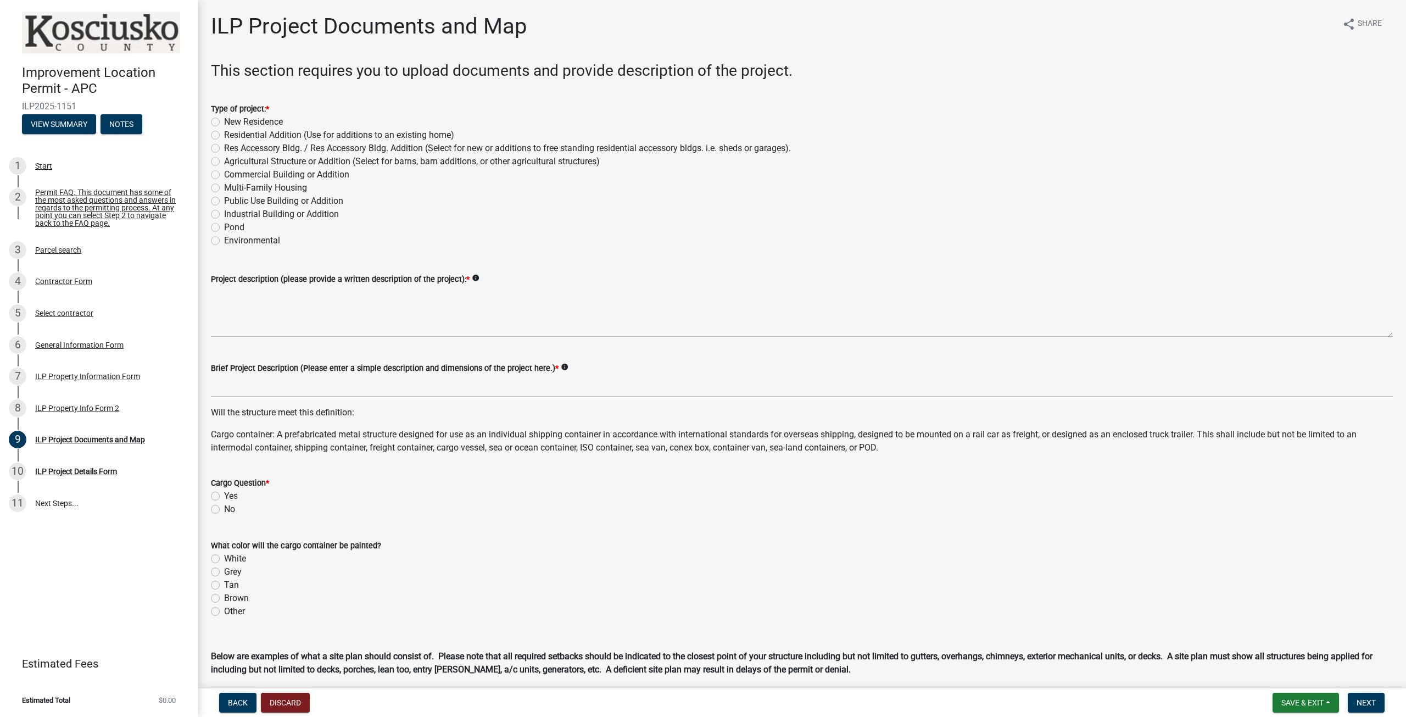
click at [224, 122] on label "New Residence" at bounding box center [253, 121] width 59 height 13
click at [224, 122] on input "New Residence" at bounding box center [227, 118] width 7 height 7
radio input "true"
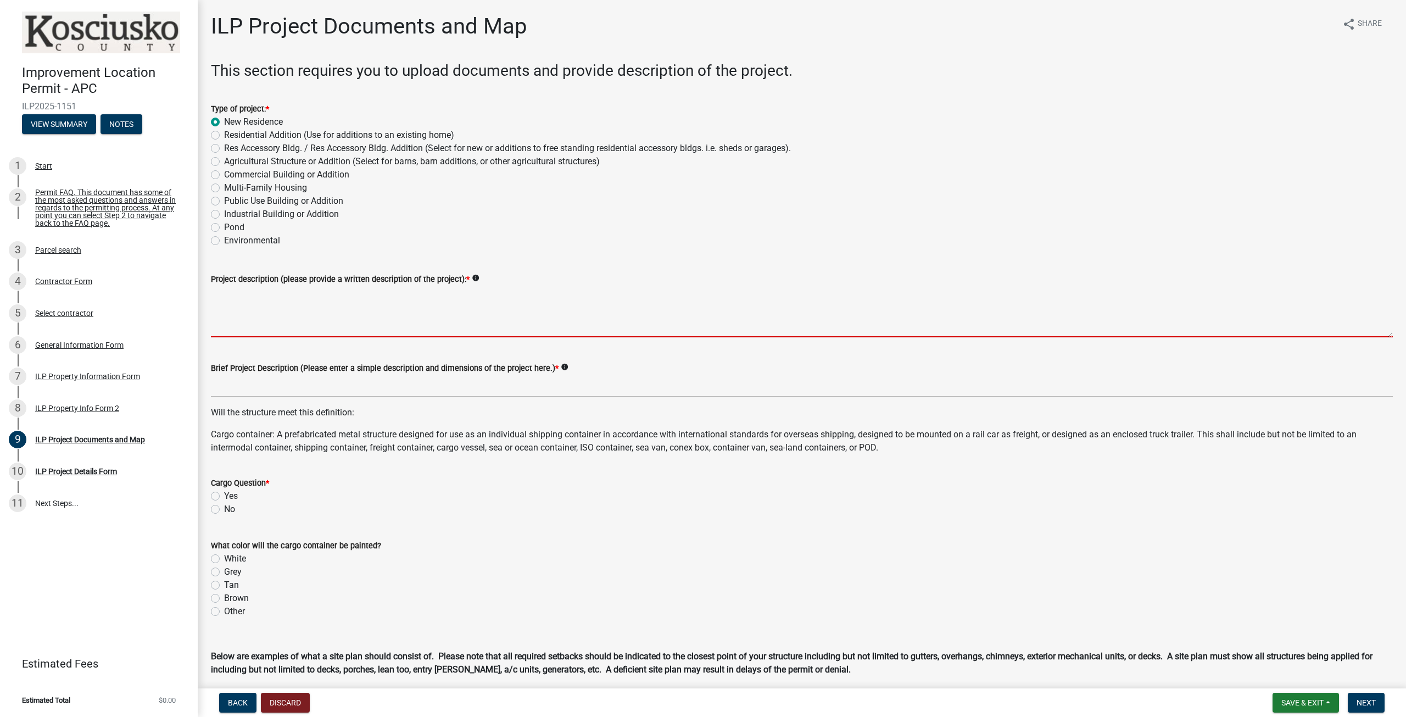
click at [357, 322] on textarea "Project description (please provide a written description of the project): *" at bounding box center [802, 312] width 1182 height 52
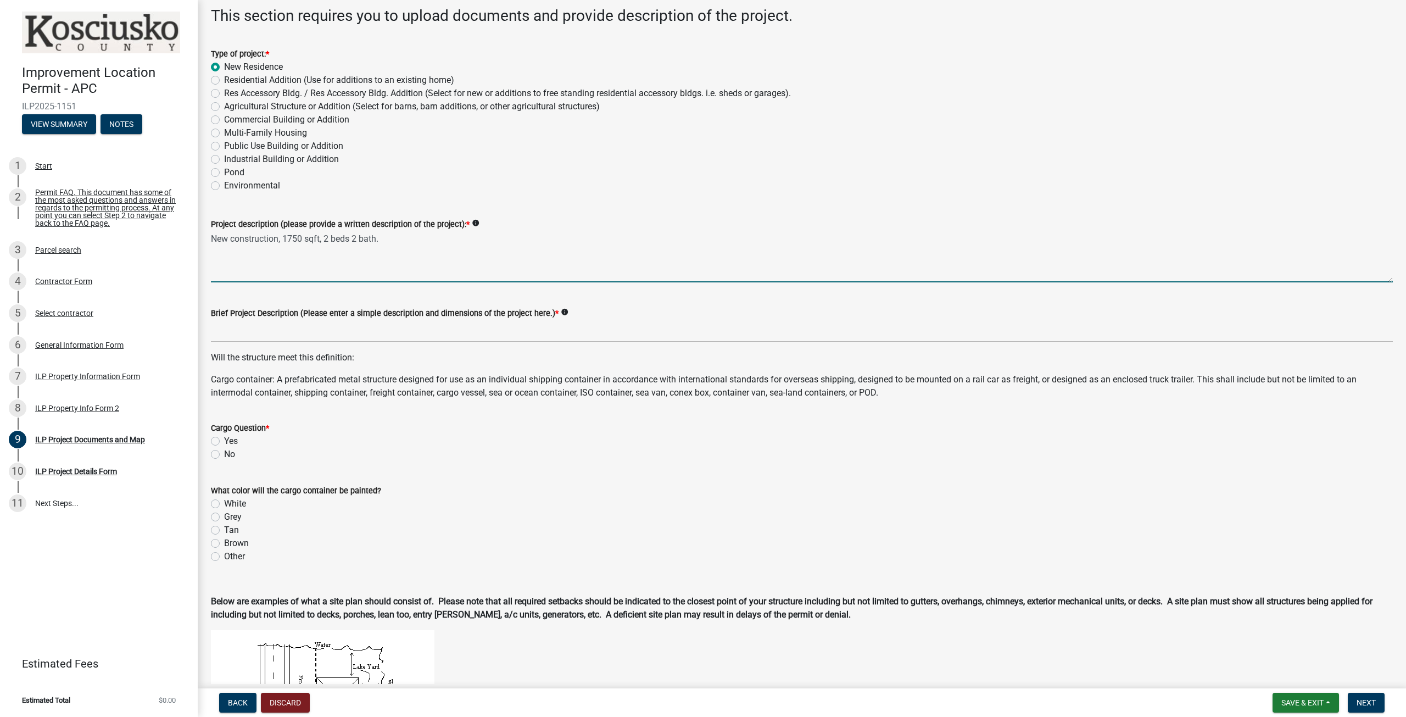
scroll to position [110, 0]
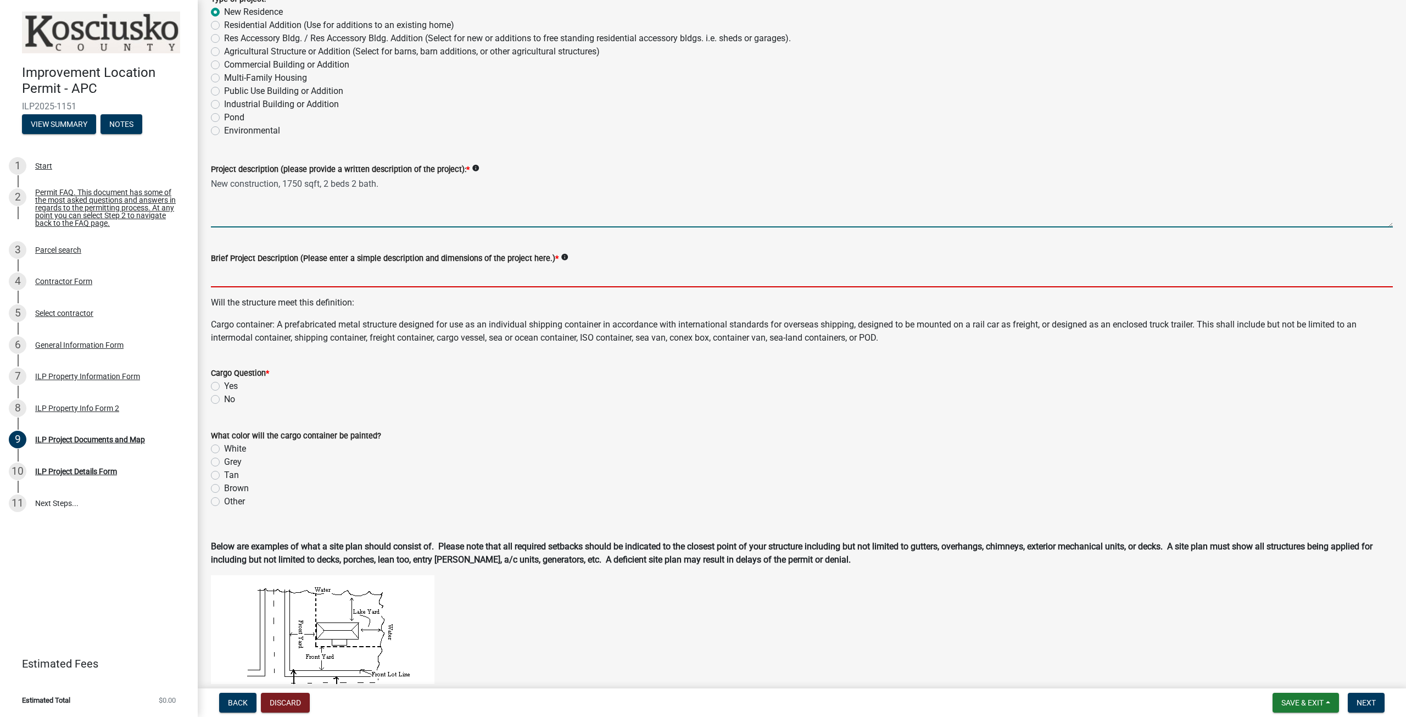
click at [443, 278] on input "Brief Project Description (Please enter a simple description and dimensions of …" at bounding box center [802, 276] width 1182 height 23
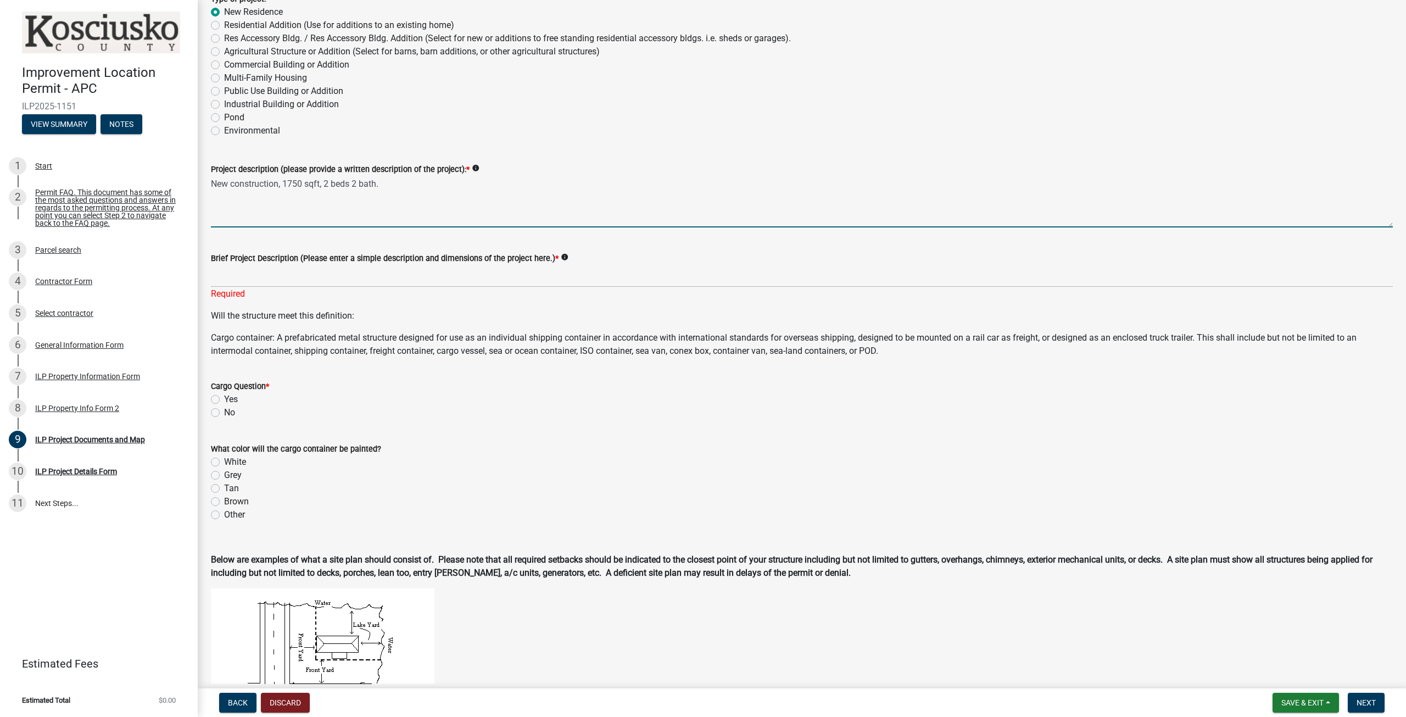
drag, startPoint x: 413, startPoint y: 190, endPoint x: 280, endPoint y: 191, distance: 132.9
click at [280, 191] on textarea "New construction, 1750 sqft, 2 beds 2 bath." at bounding box center [802, 202] width 1182 height 52
type textarea "New construction"
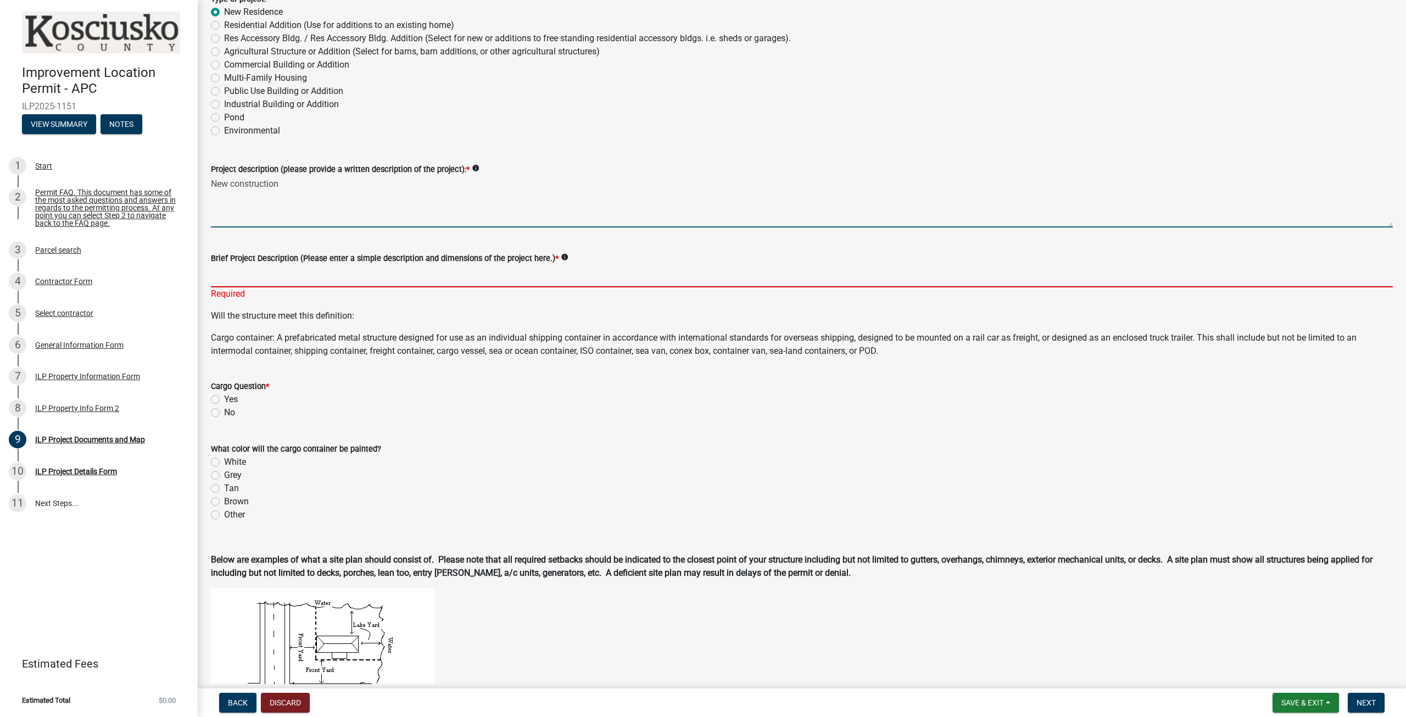
click at [301, 281] on input "Brief Project Description (Please enter a simple description and dimensions of …" at bounding box center [802, 276] width 1182 height 23
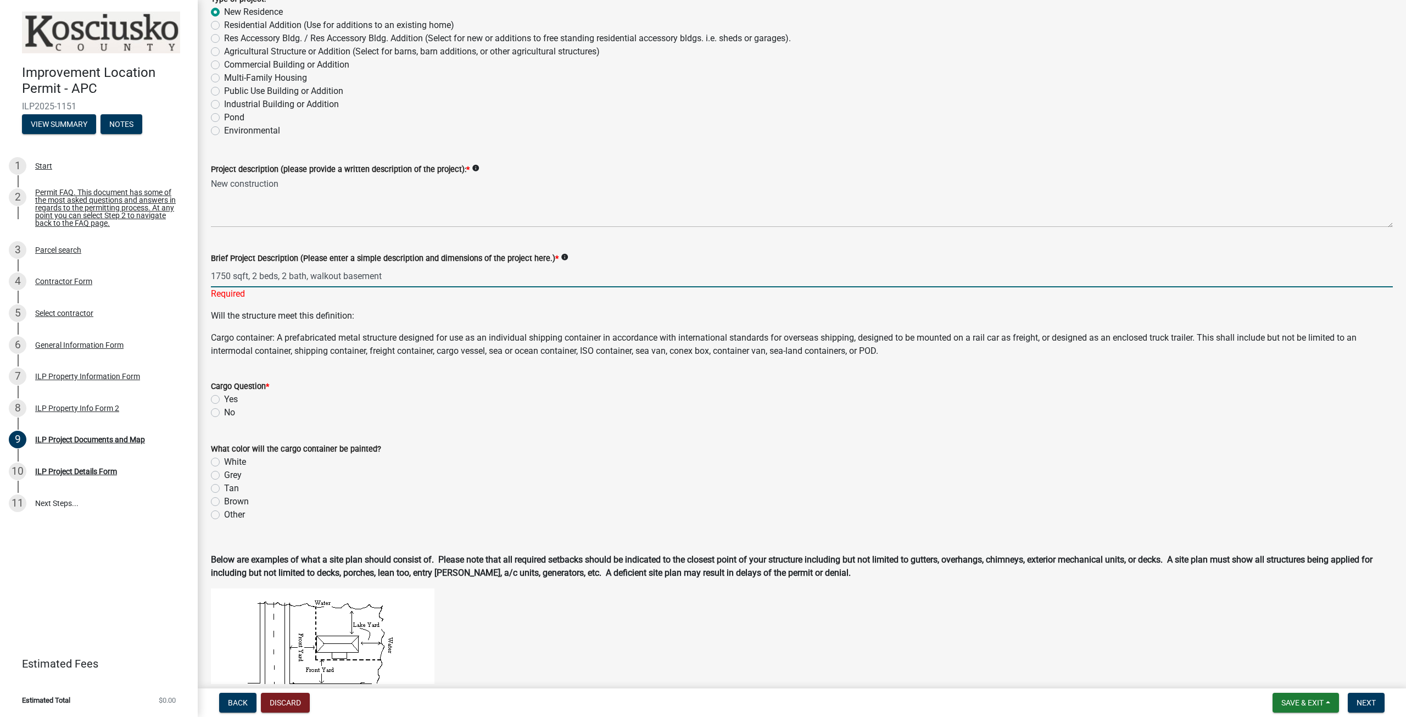
scroll to position [165, 0]
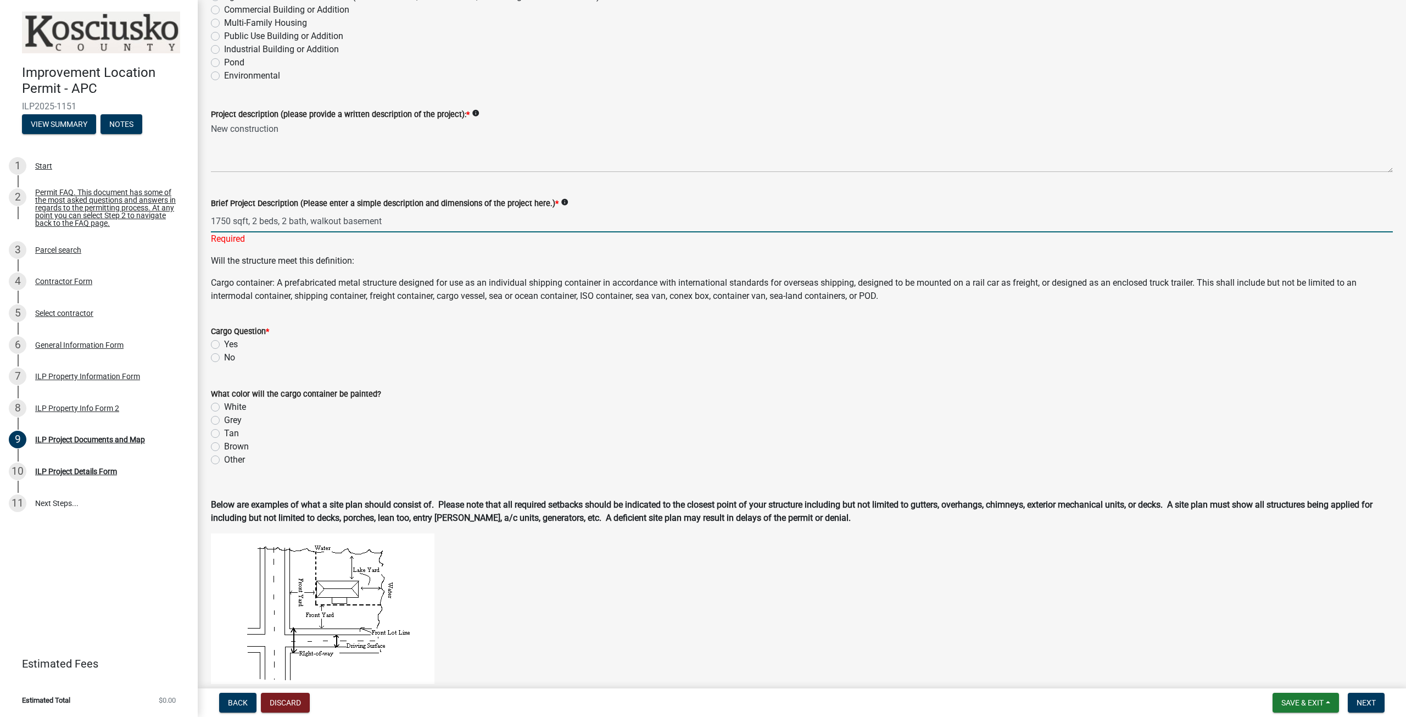
type input "1750 sqft, 2 beds, 2 bath, walkout basement"
click at [224, 359] on label "No" at bounding box center [229, 357] width 11 height 13
click at [224, 358] on input "No" at bounding box center [227, 354] width 7 height 7
radio input "true"
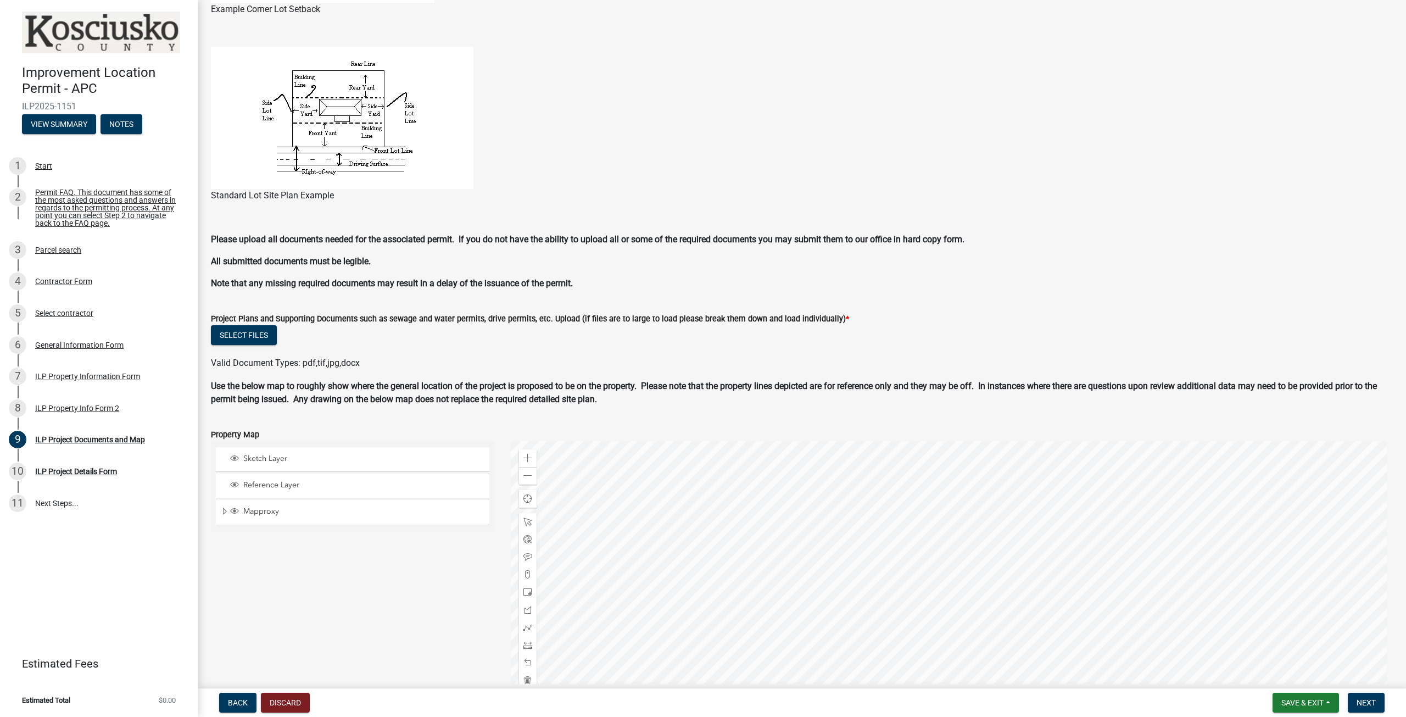
scroll to position [769, 0]
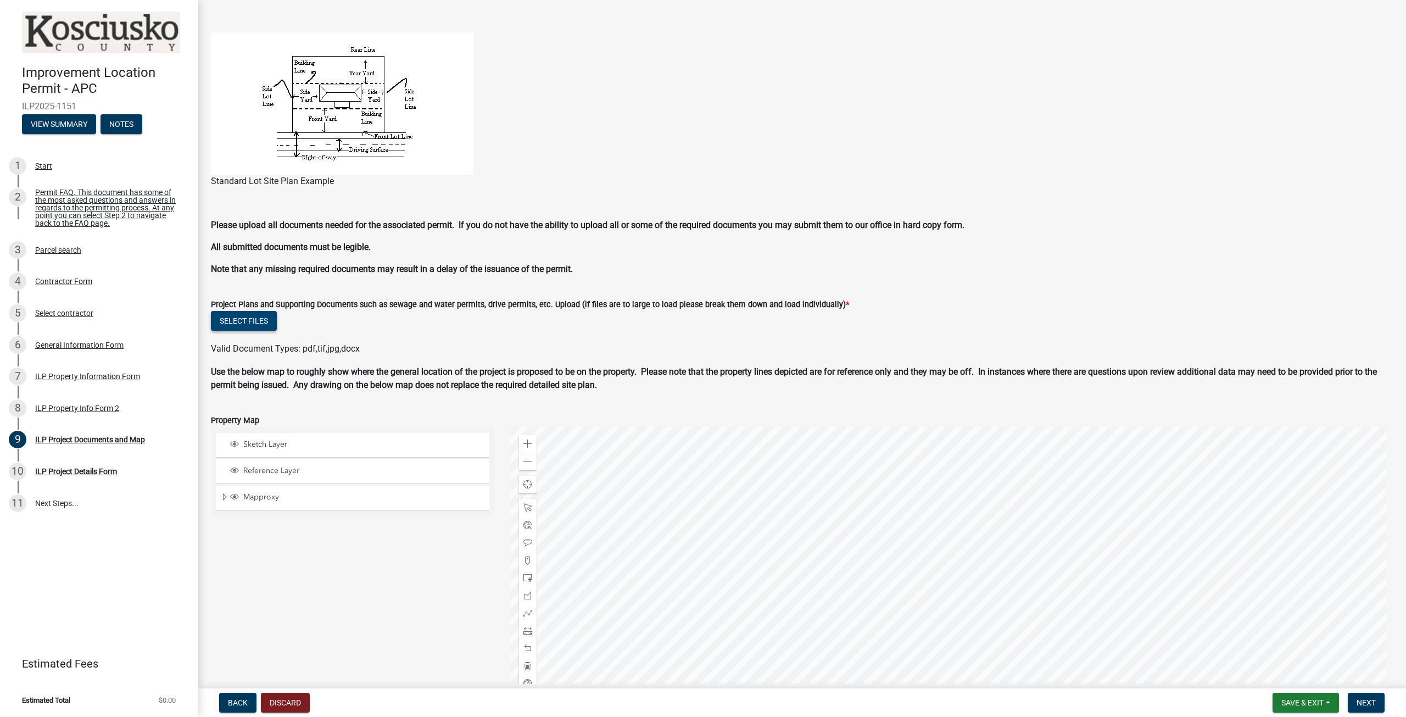
click at [250, 321] on button "Select files" at bounding box center [244, 321] width 66 height 20
click at [258, 319] on button "Select files" at bounding box center [244, 321] width 66 height 20
click at [220, 319] on button "Select files" at bounding box center [244, 321] width 66 height 20
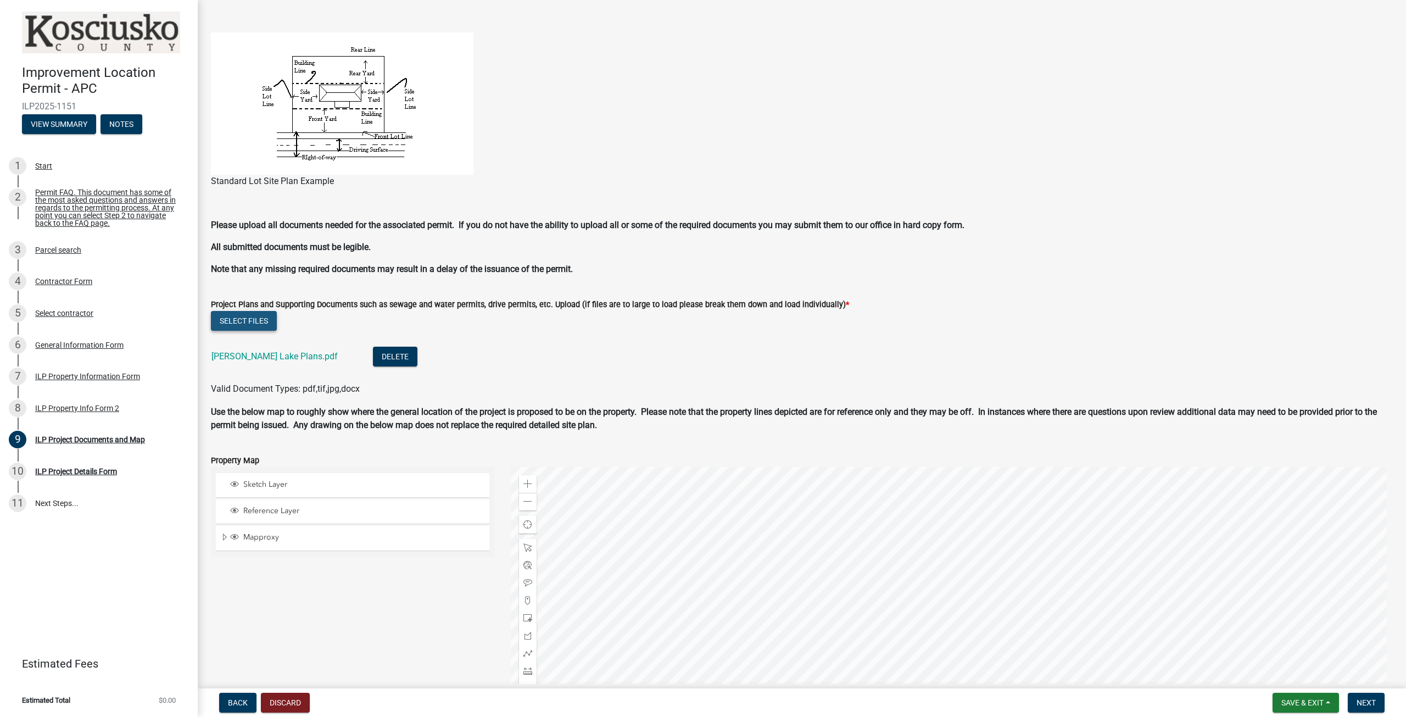
click at [230, 320] on button "Select files" at bounding box center [244, 321] width 66 height 20
click at [240, 318] on button "Select files" at bounding box center [244, 321] width 66 height 20
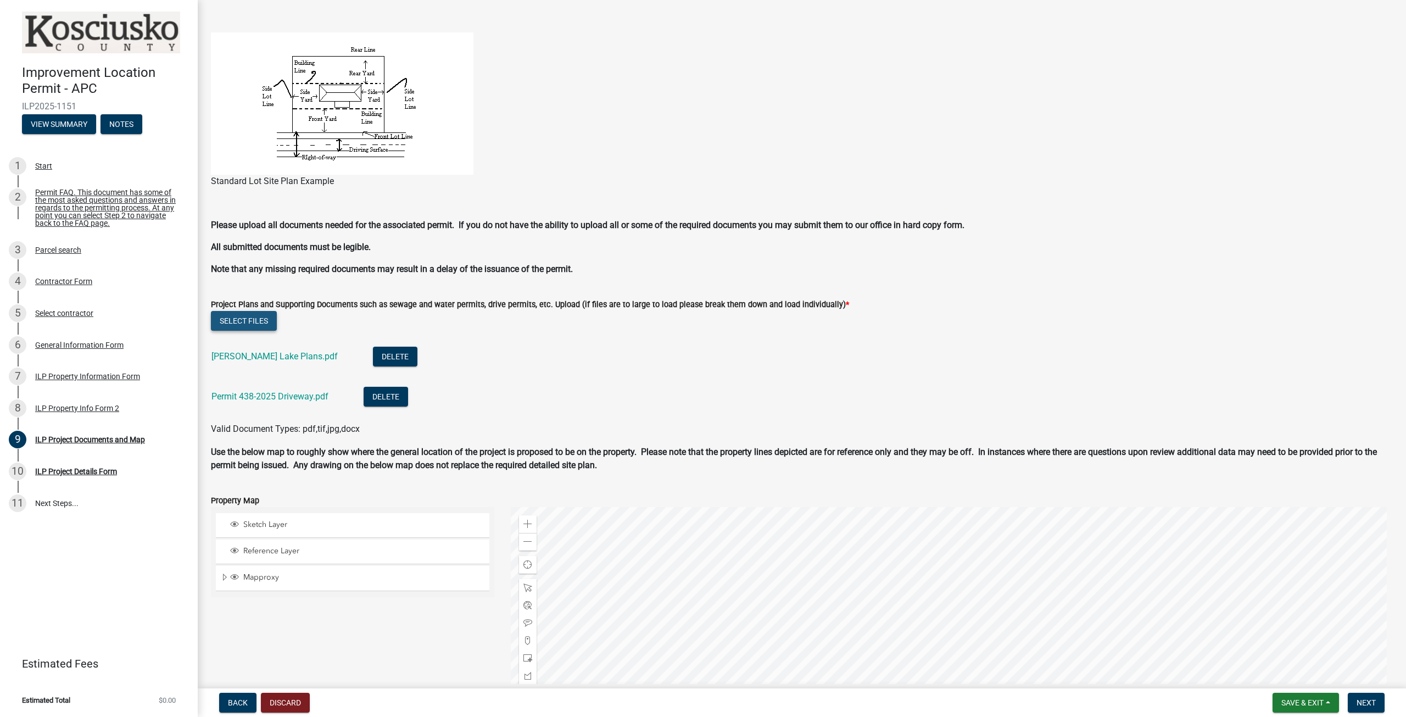
click at [258, 326] on button "Select files" at bounding box center [244, 321] width 66 height 20
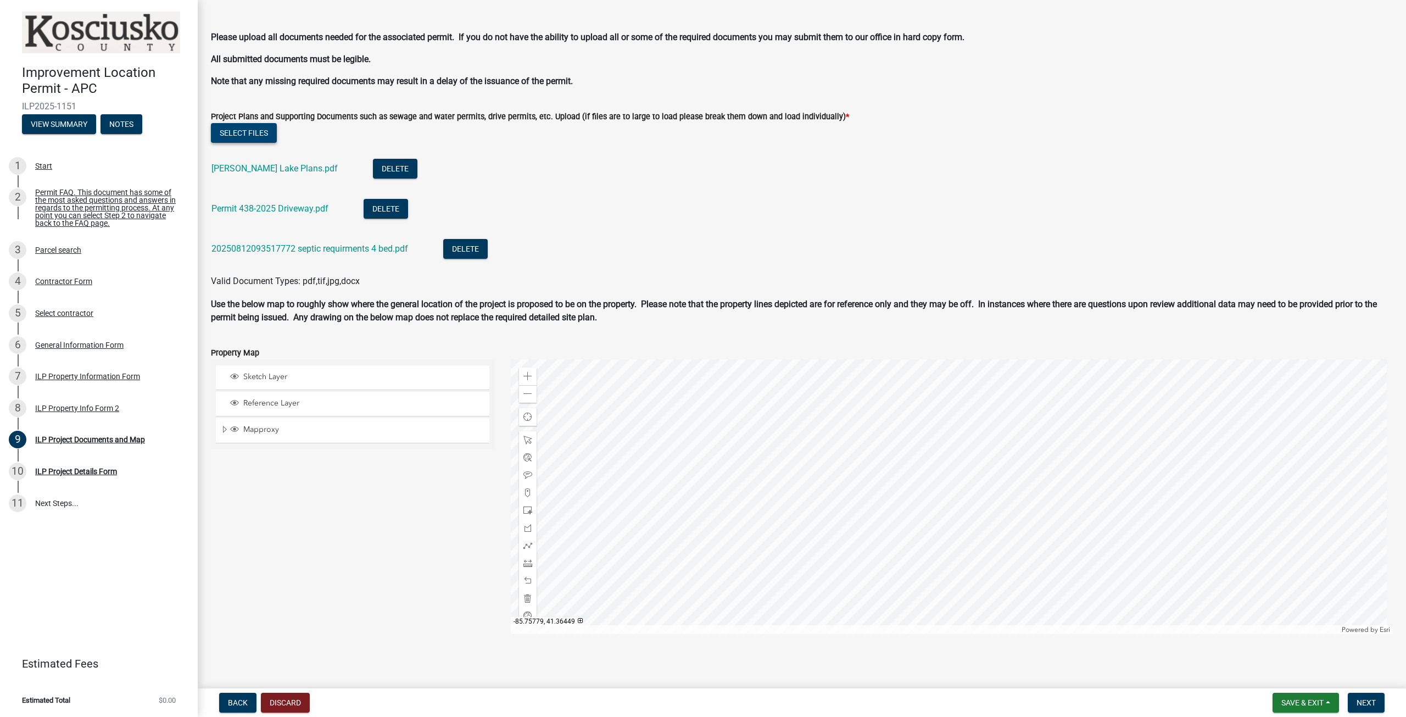
scroll to position [959, 0]
click at [1369, 701] on span "Next" at bounding box center [1366, 702] width 19 height 9
click at [1379, 703] on button "Next" at bounding box center [1366, 703] width 37 height 20
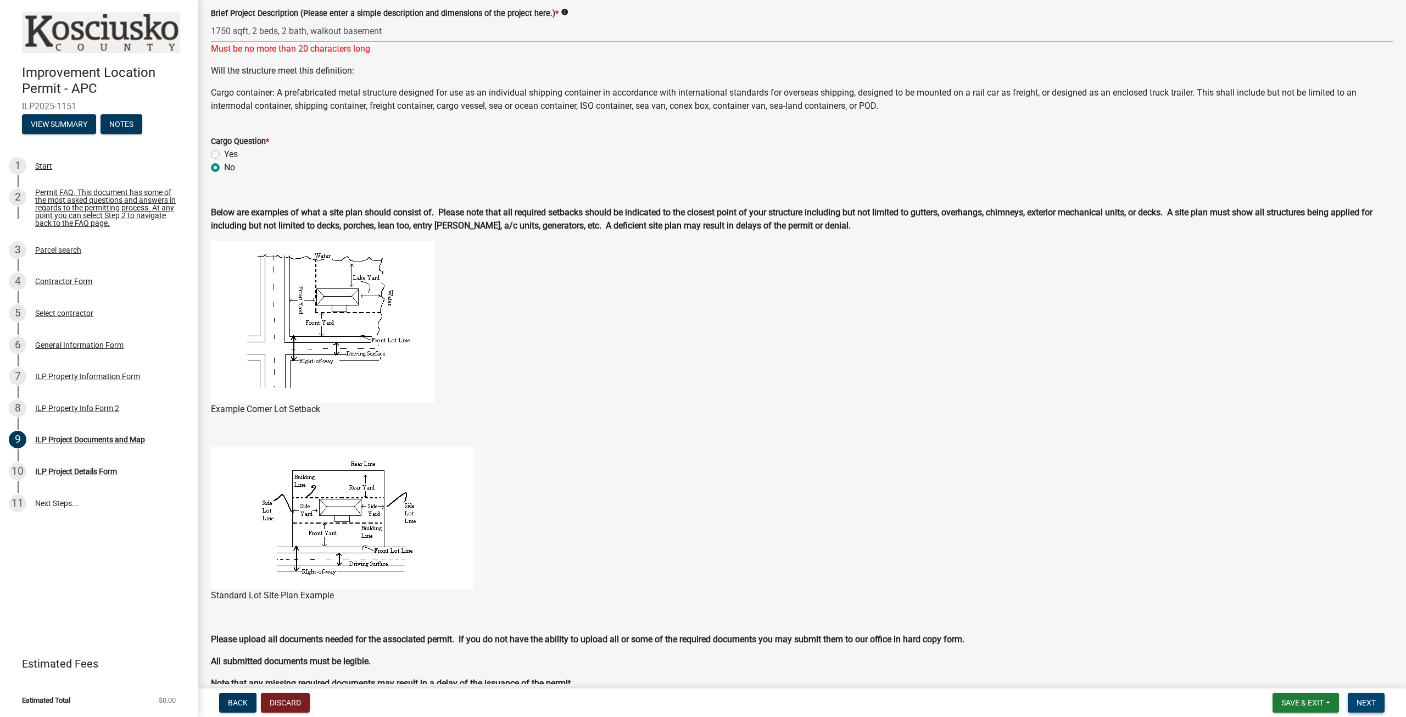
scroll to position [80, 0]
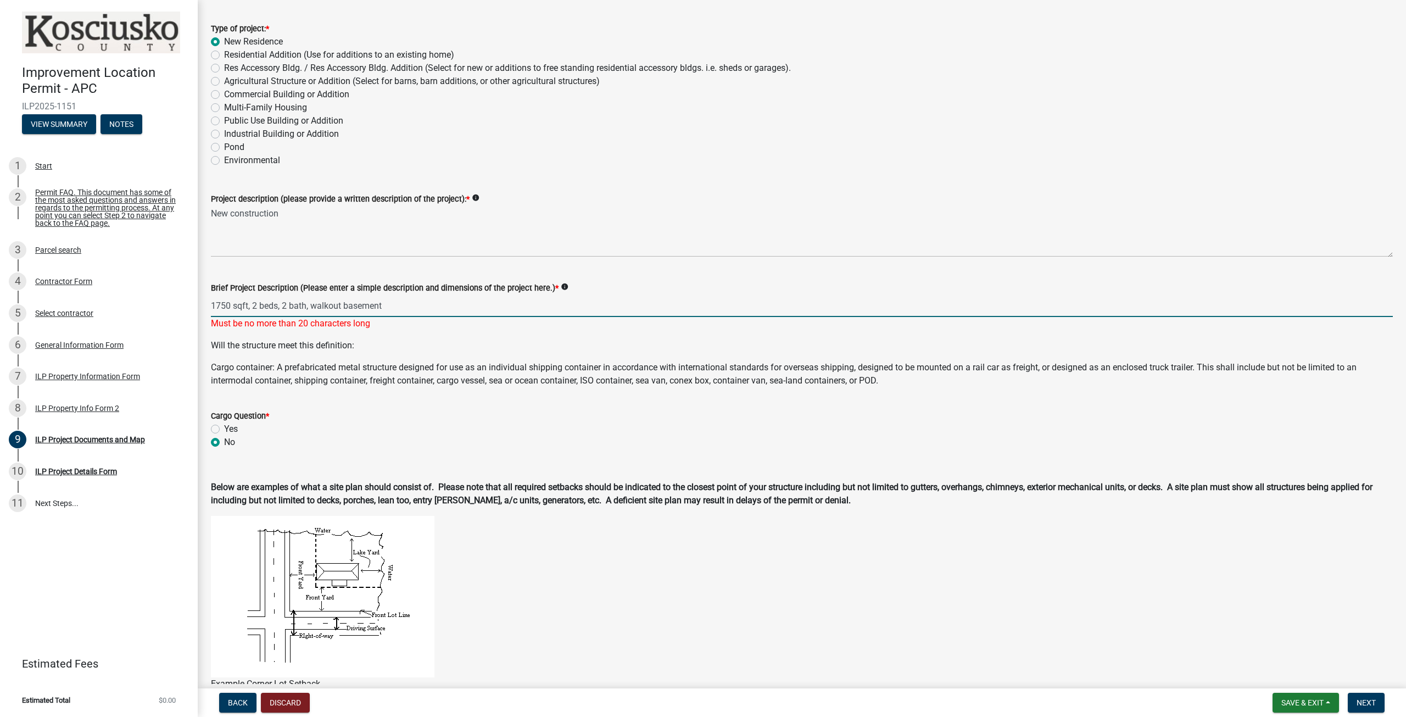
click at [391, 307] on input "1750 sqft, 2 beds, 2 bath, walkout basement" at bounding box center [802, 305] width 1182 height 23
drag, startPoint x: 391, startPoint y: 307, endPoint x: 306, endPoint y: 304, distance: 85.2
click at [306, 304] on input "1750 sqft, 2 beds, 2 bath, walkout basement" at bounding box center [802, 305] width 1182 height 23
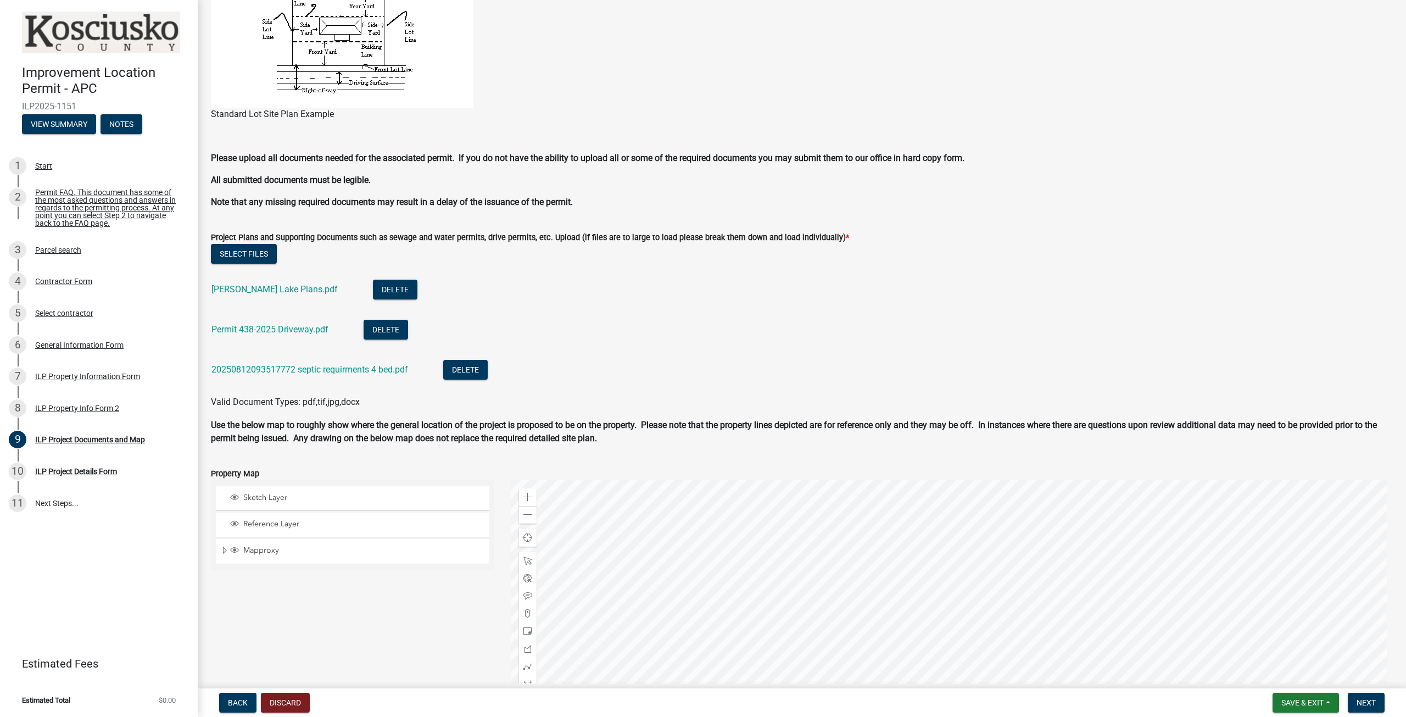
scroll to position [959, 0]
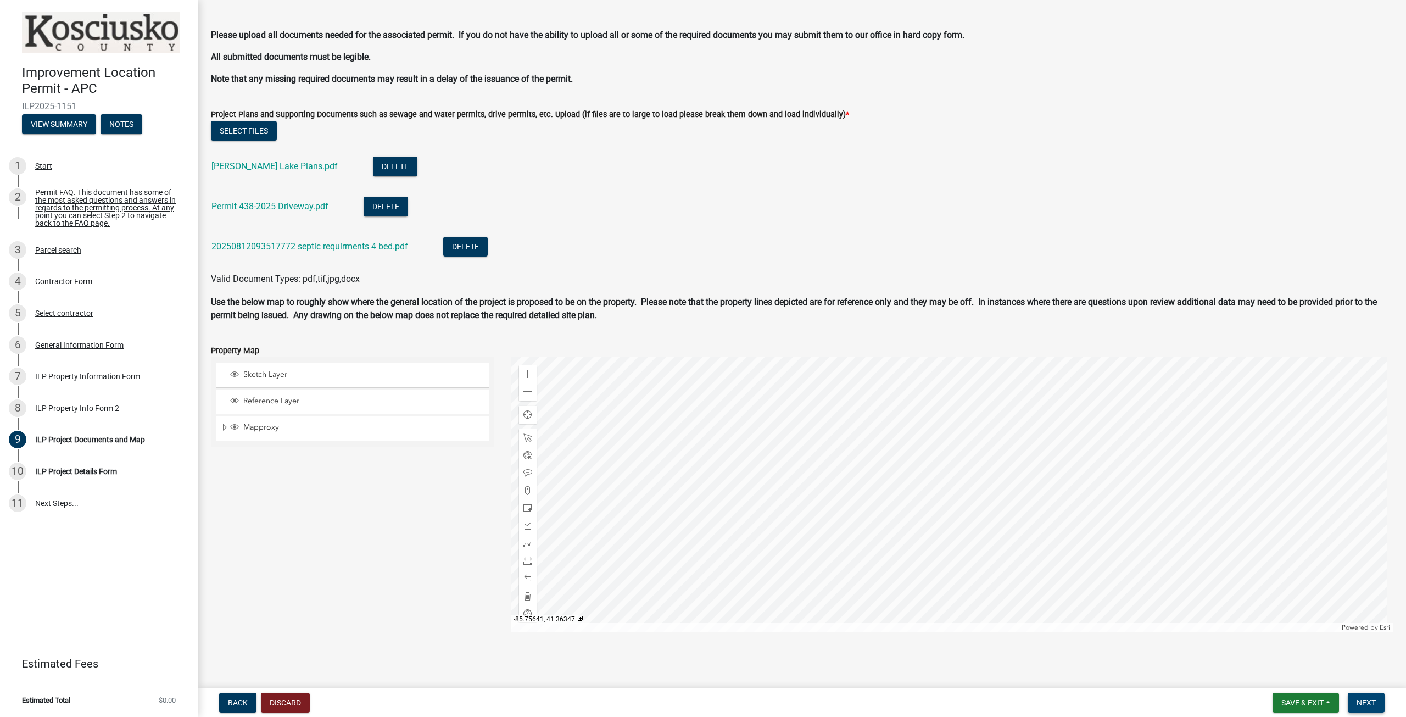
click at [1361, 698] on span "Next" at bounding box center [1366, 702] width 19 height 9
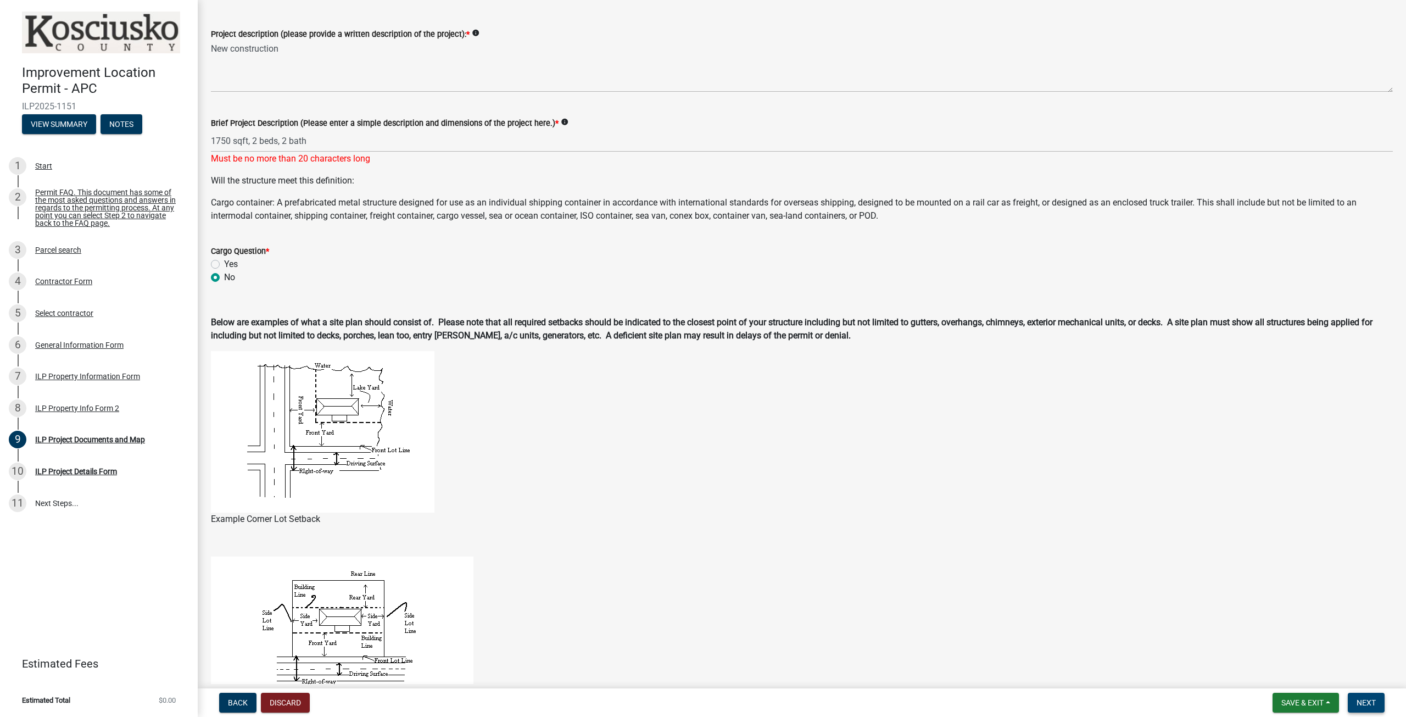
scroll to position [190, 0]
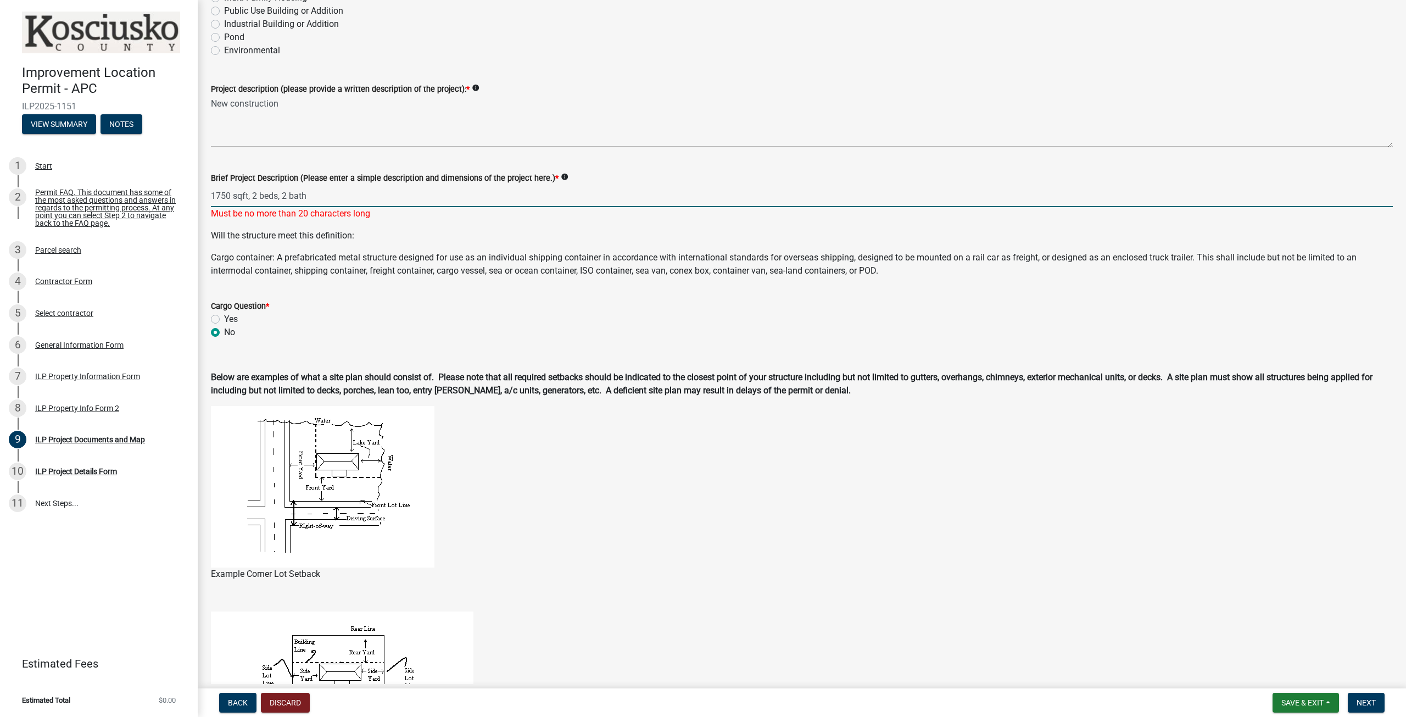
drag, startPoint x: 306, startPoint y: 197, endPoint x: 259, endPoint y: 193, distance: 46.9
click at [249, 194] on input "1750 sqft, 2 beds, 2 bath" at bounding box center [802, 196] width 1182 height 23
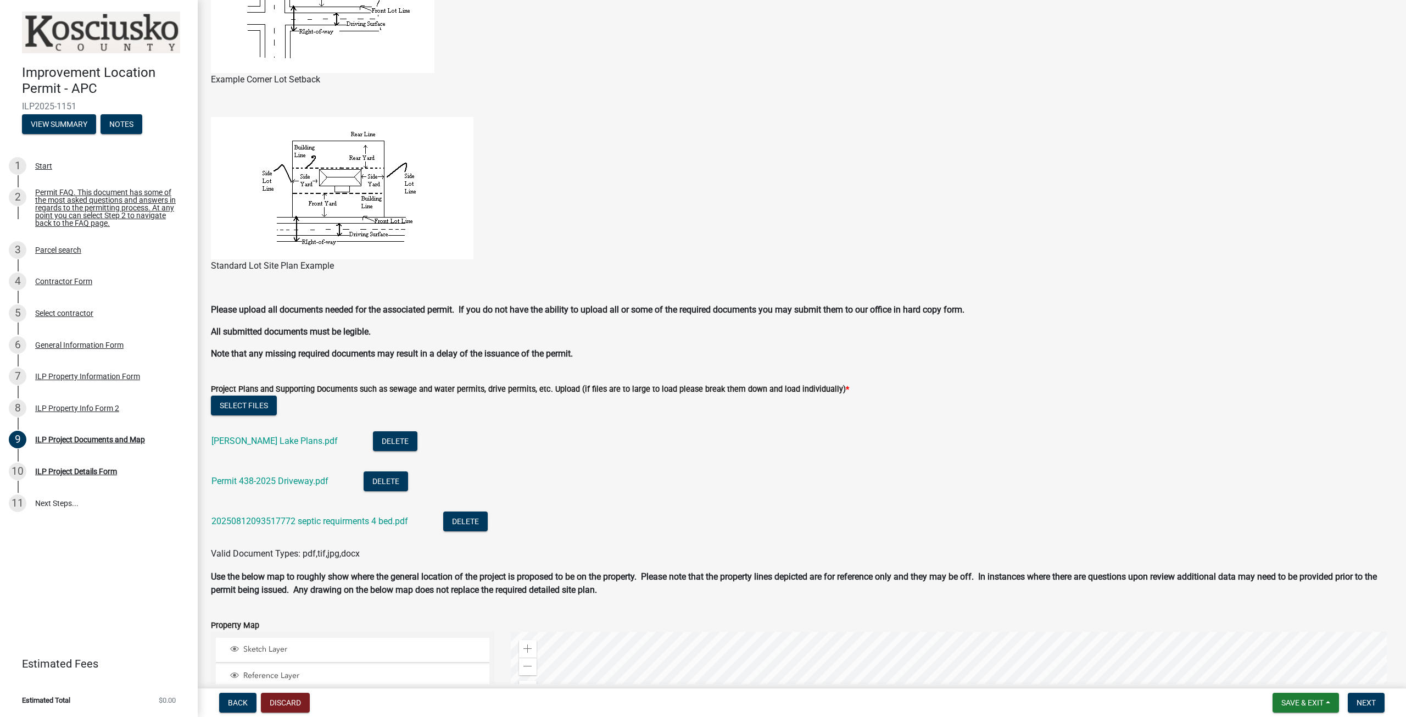
scroll to position [959, 0]
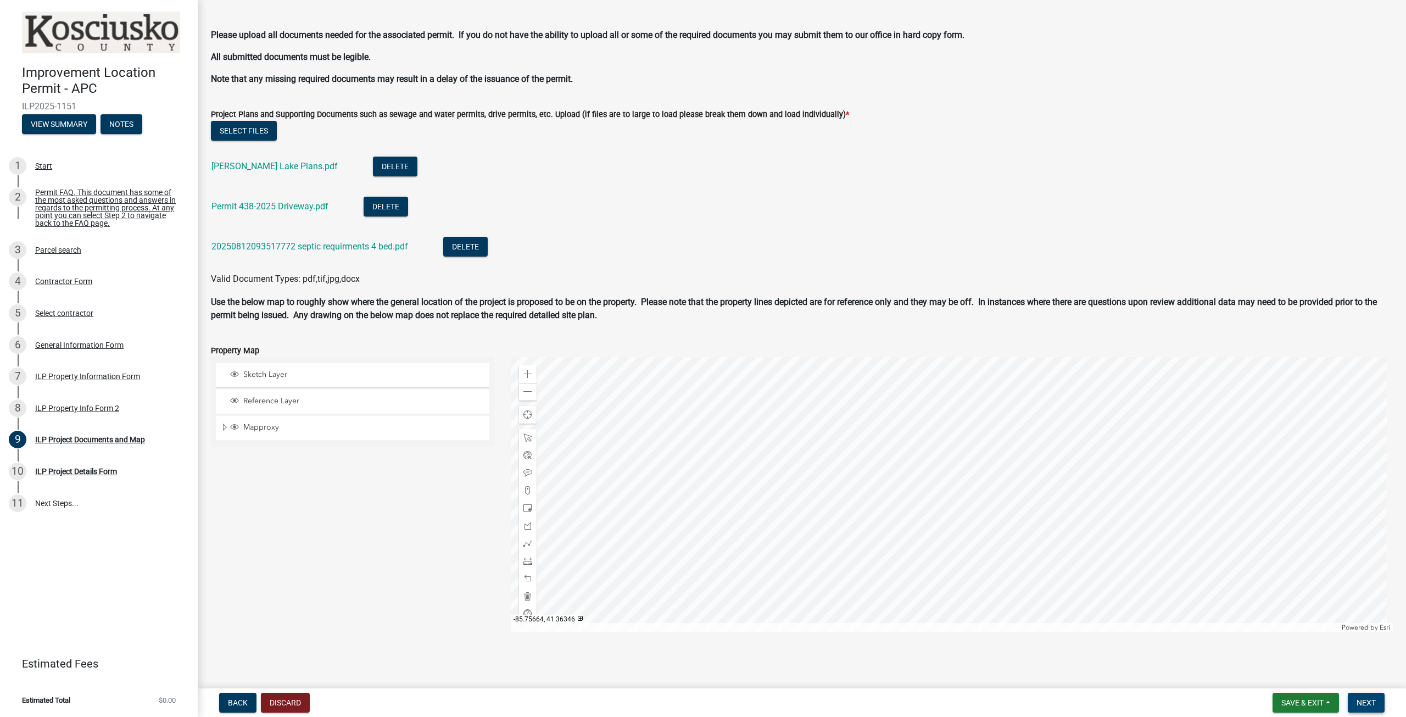
type input "1750 sqft ranch"
click at [1369, 704] on span "Next" at bounding box center [1366, 702] width 19 height 9
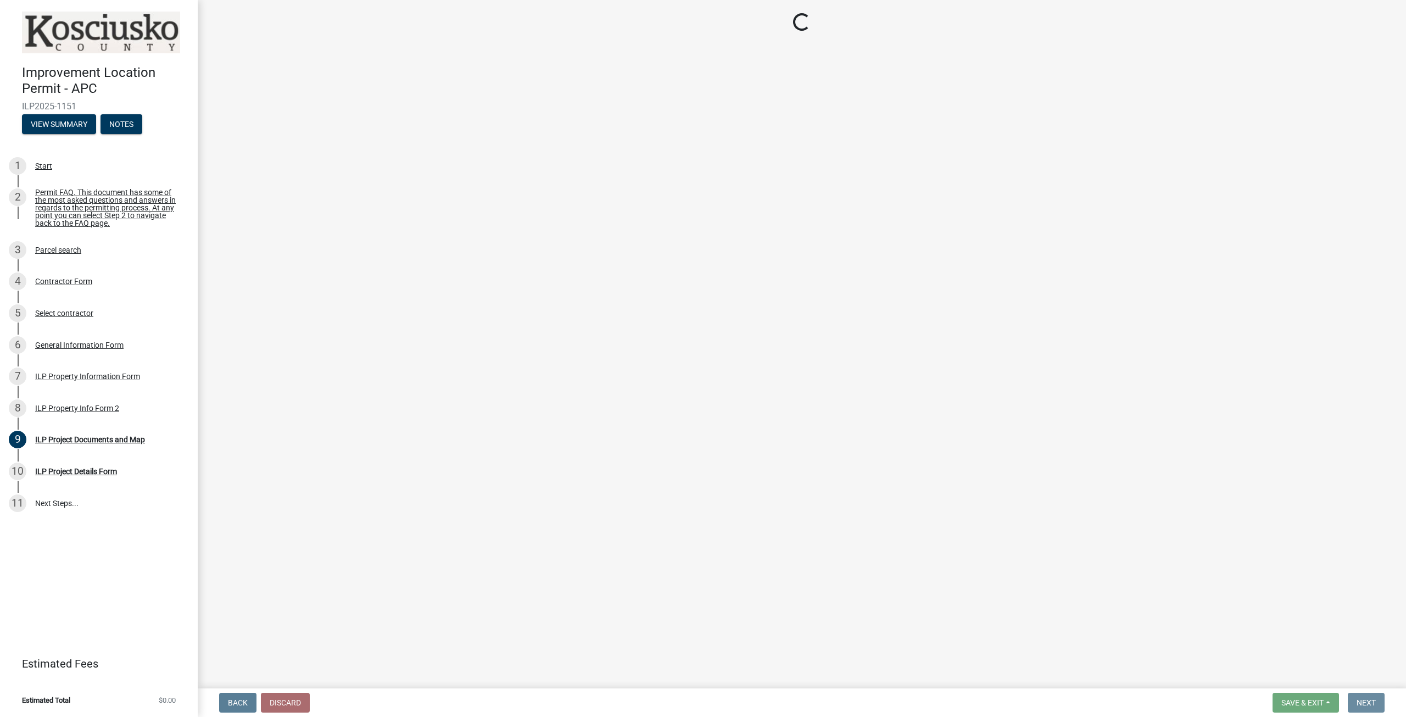
scroll to position [0, 0]
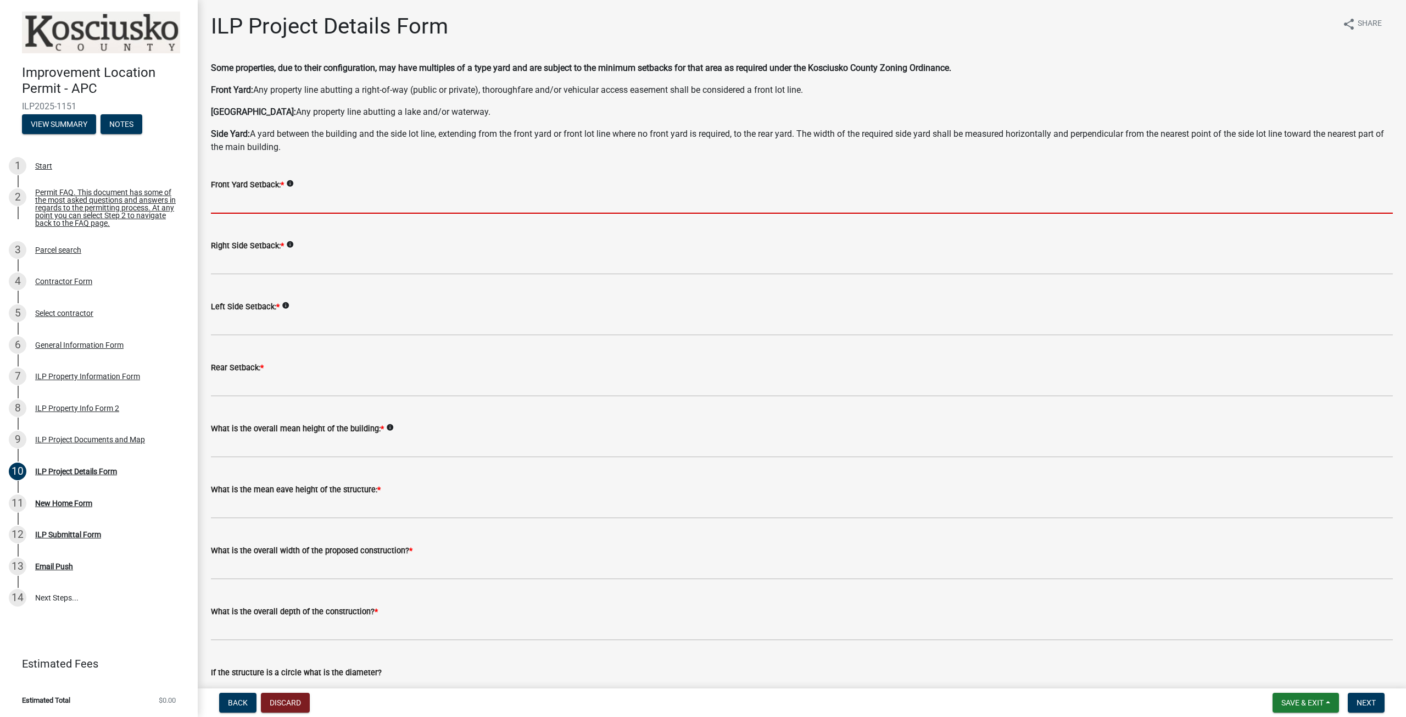
click at [240, 206] on input "text" at bounding box center [802, 202] width 1182 height 23
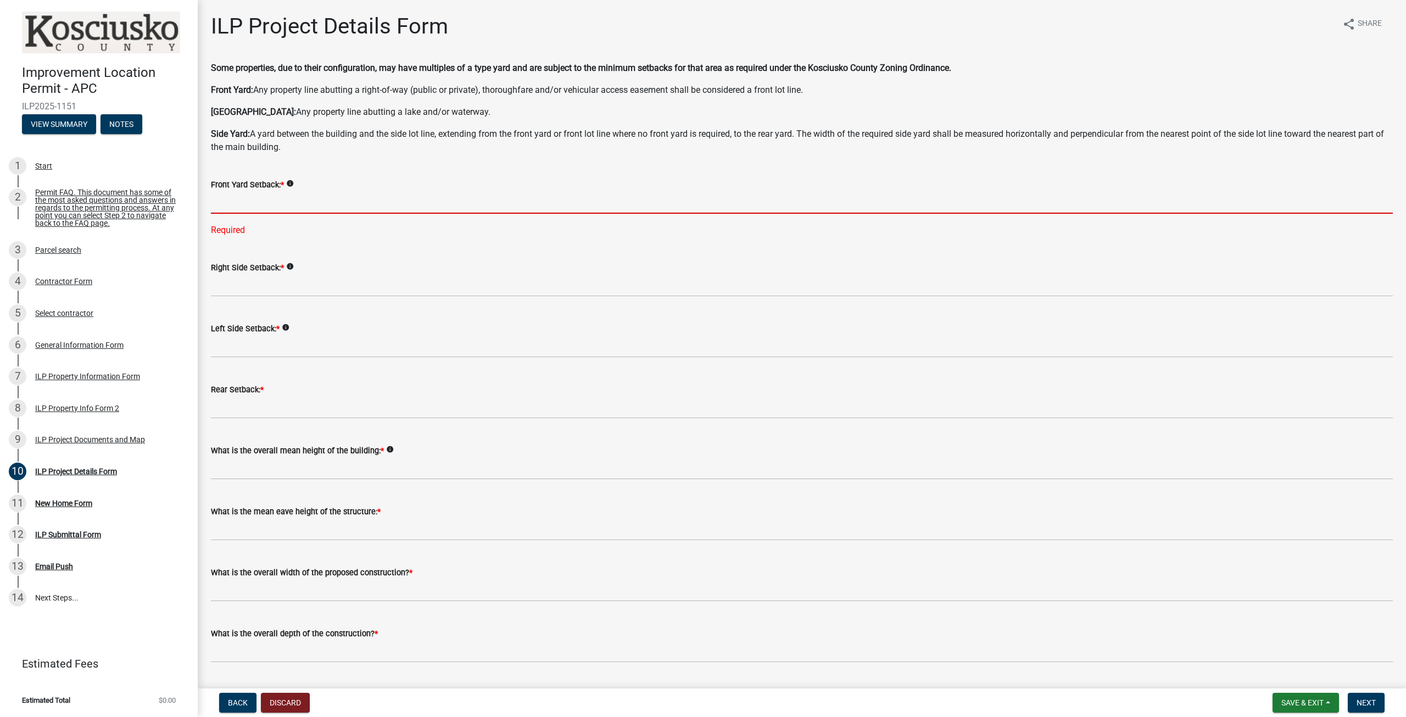
click at [229, 205] on input "text" at bounding box center [802, 202] width 1182 height 23
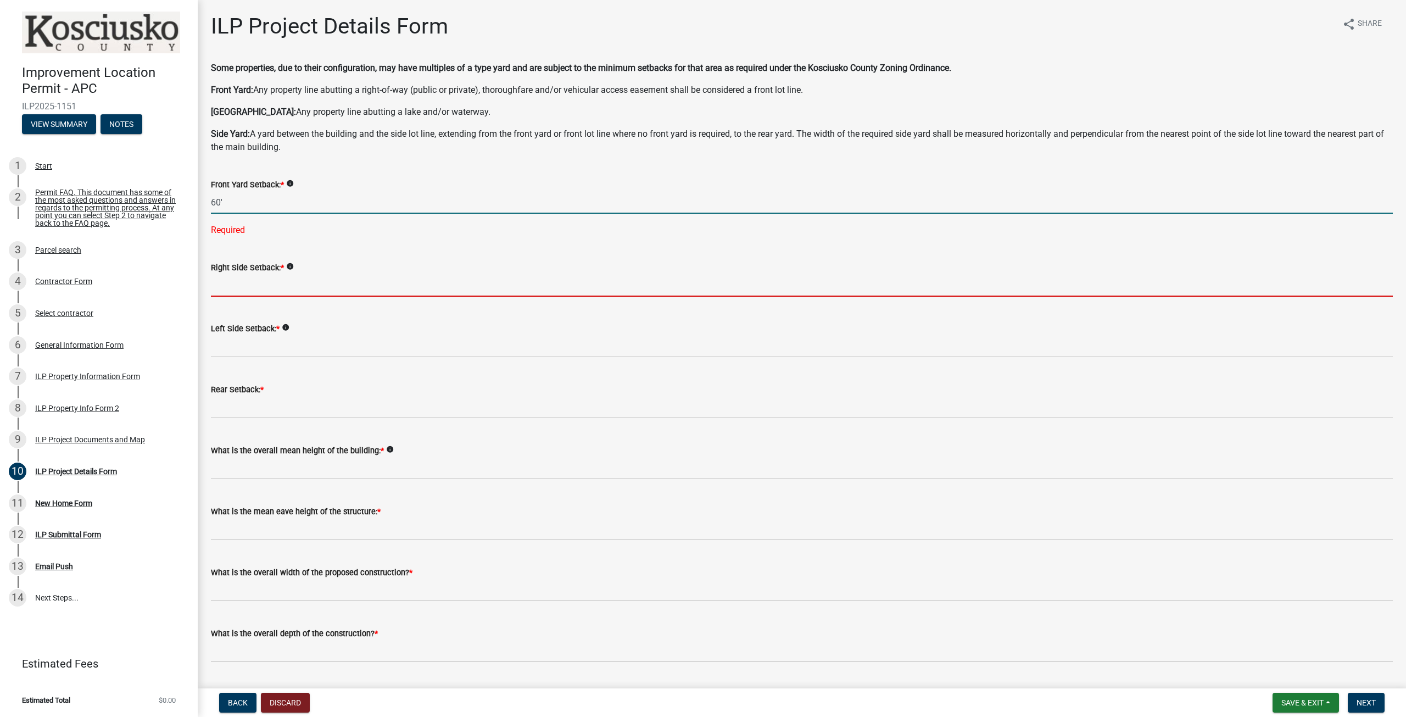
type input "60.0"
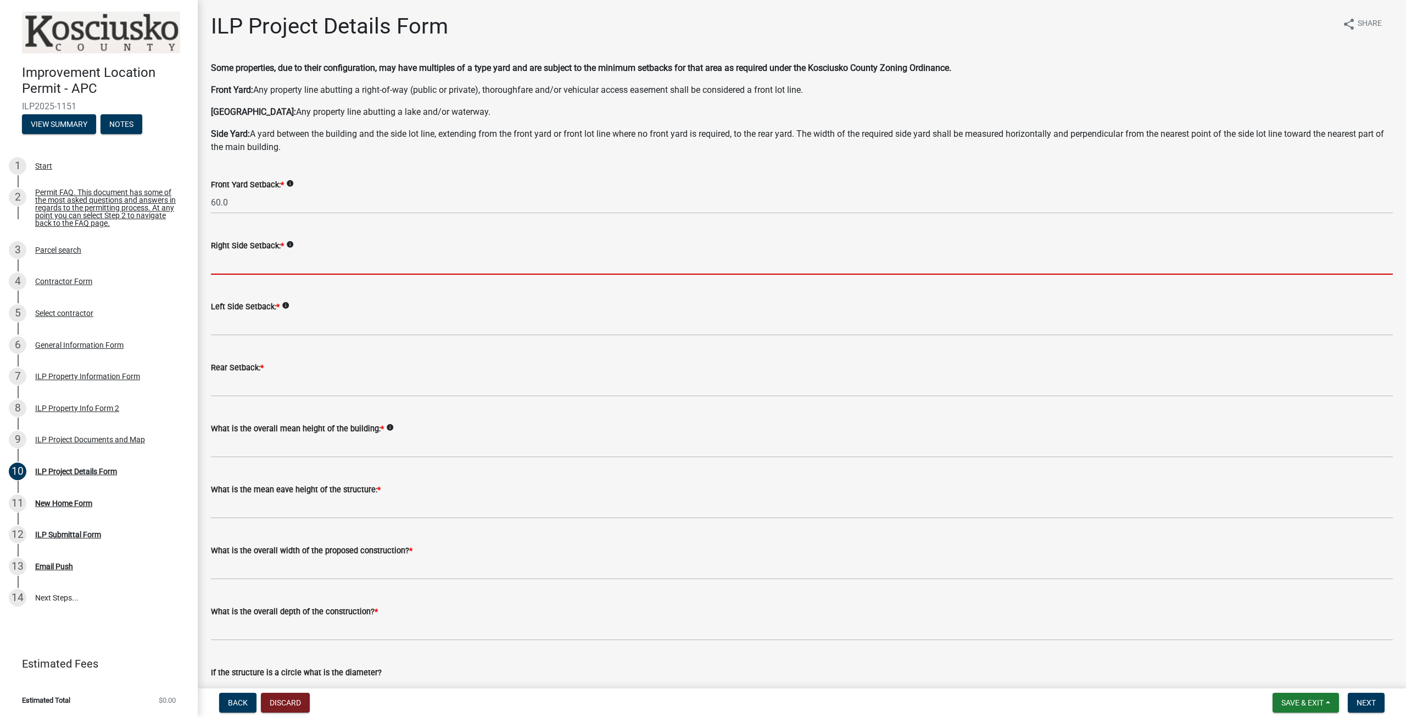
click at [244, 285] on wm-data-entity-input-list "Some properties, due to their configuration, may have multiples of a type yard …" at bounding box center [802, 633] width 1182 height 1143
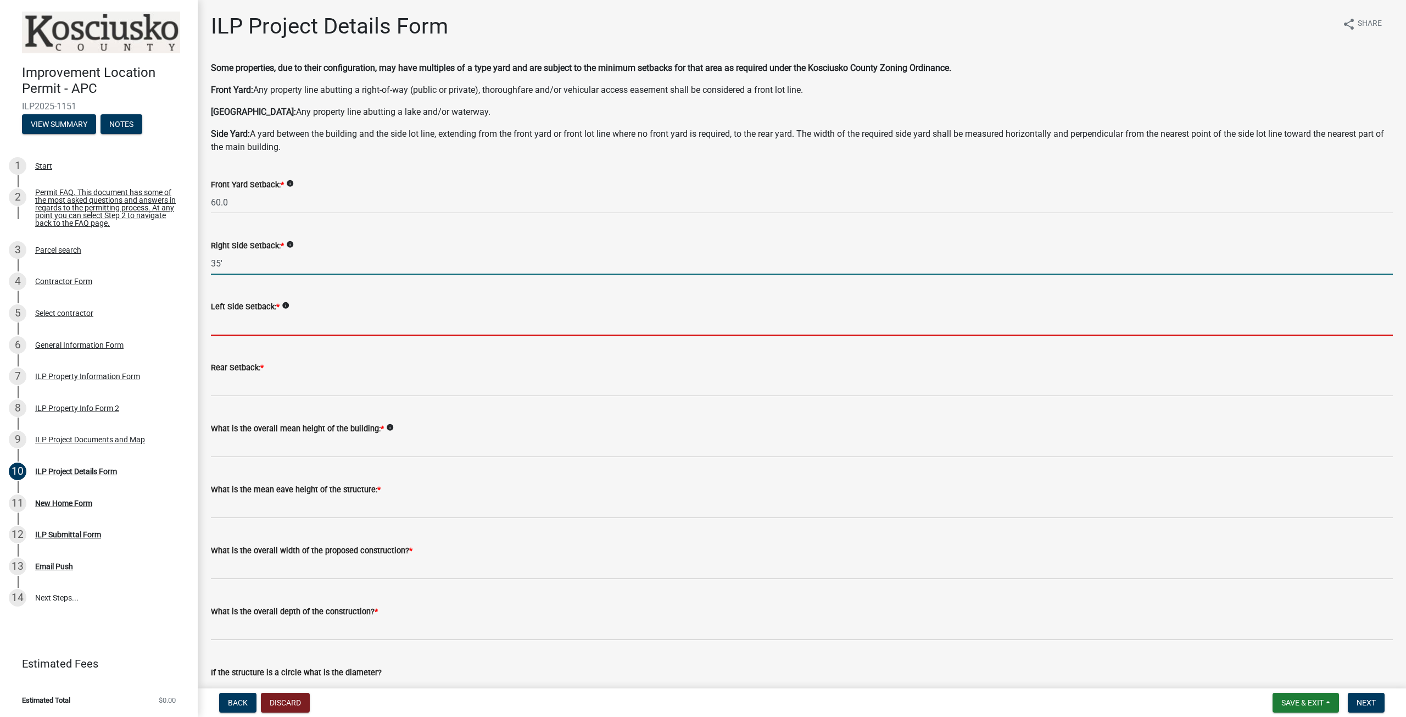
type input "35.0"
click at [250, 330] on input "text" at bounding box center [802, 324] width 1182 height 23
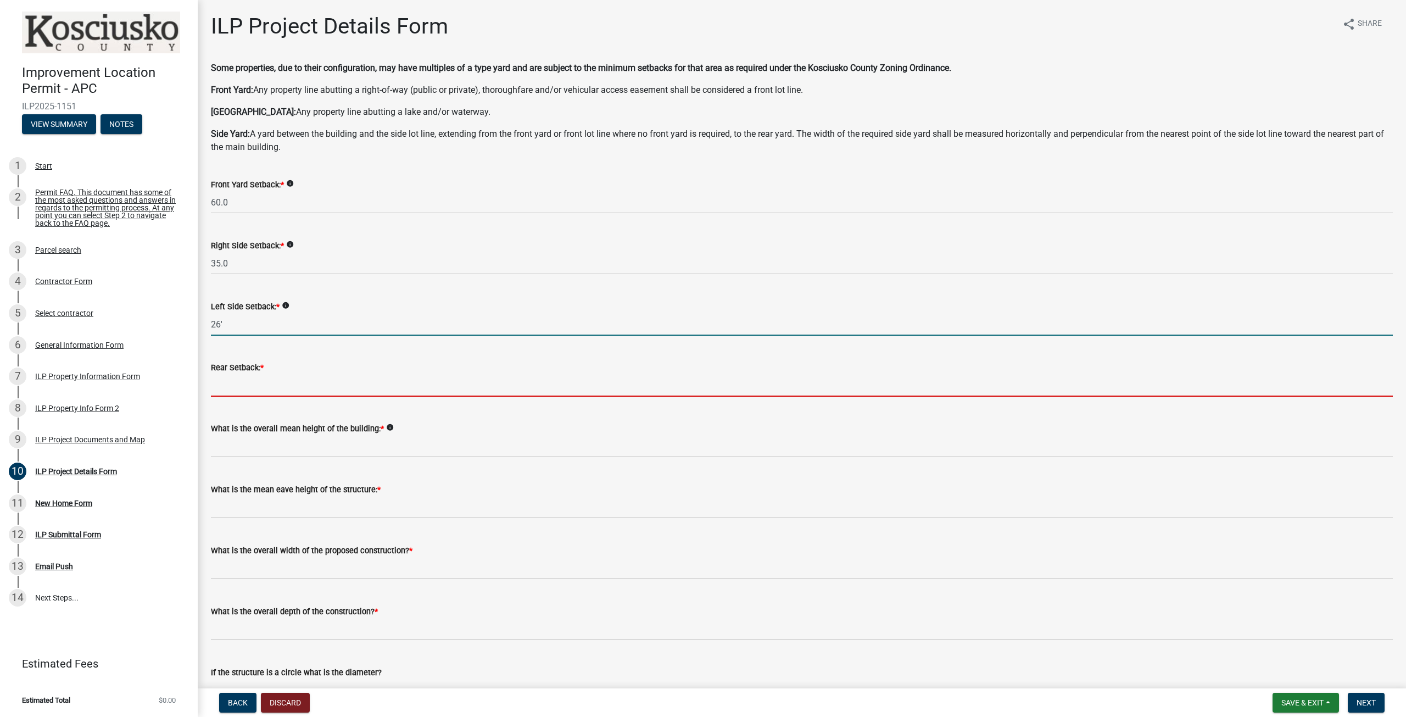
type input "26.0"
click at [252, 386] on input "text" at bounding box center [802, 385] width 1182 height 23
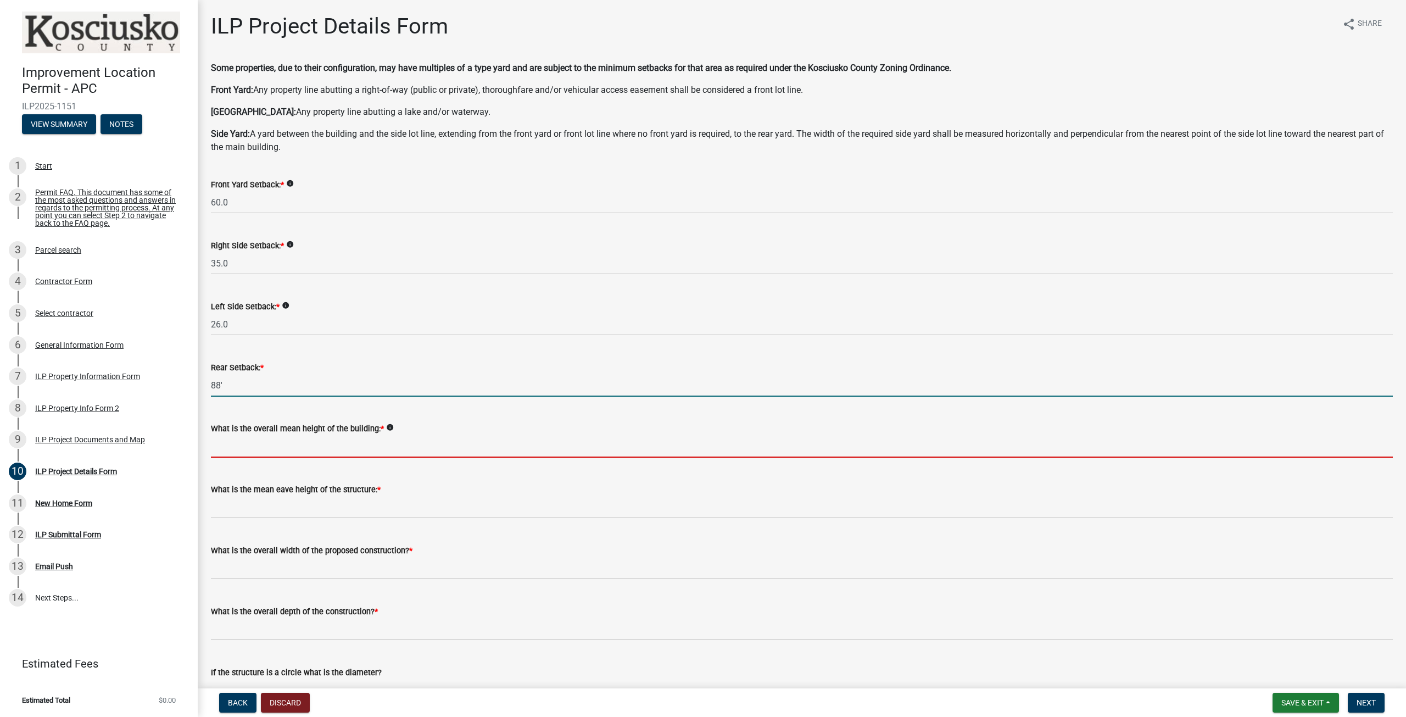
type input "88.0"
click at [287, 452] on input "text" at bounding box center [802, 446] width 1182 height 23
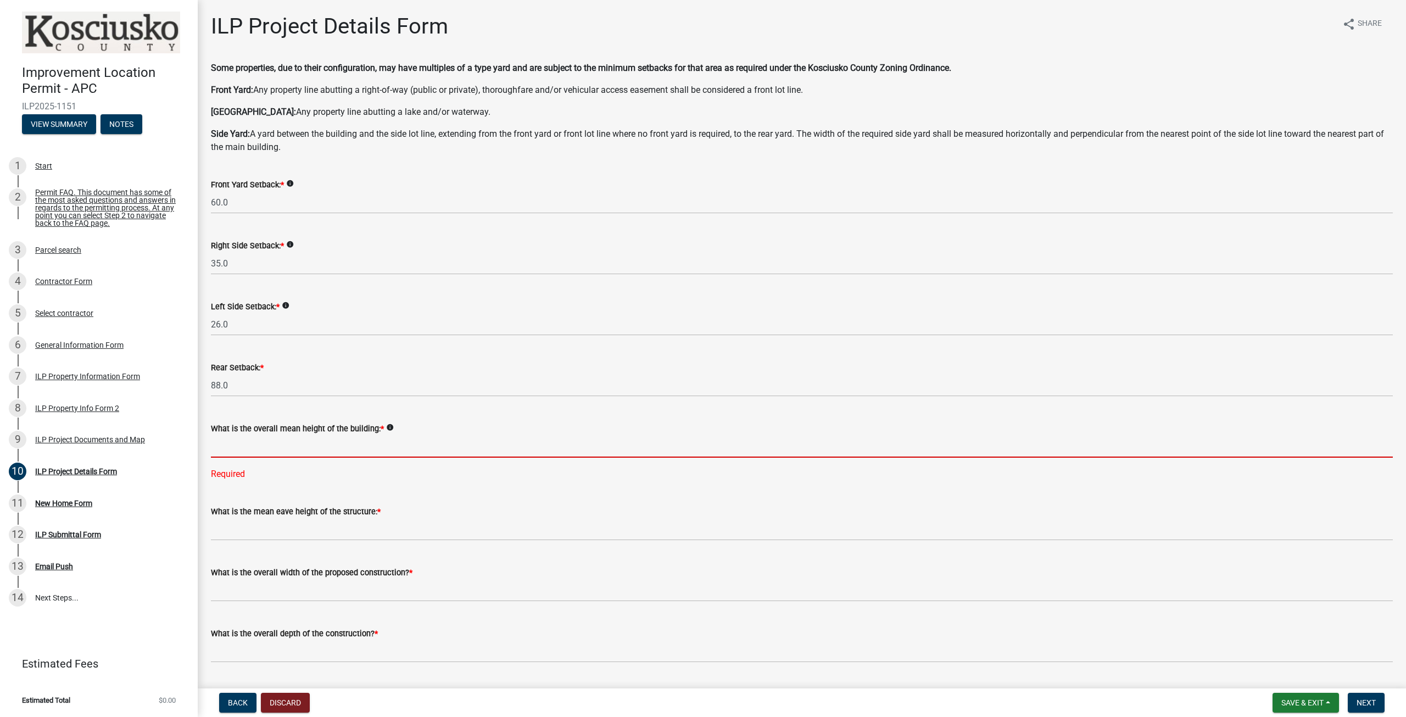
click at [262, 447] on input "text" at bounding box center [802, 446] width 1182 height 23
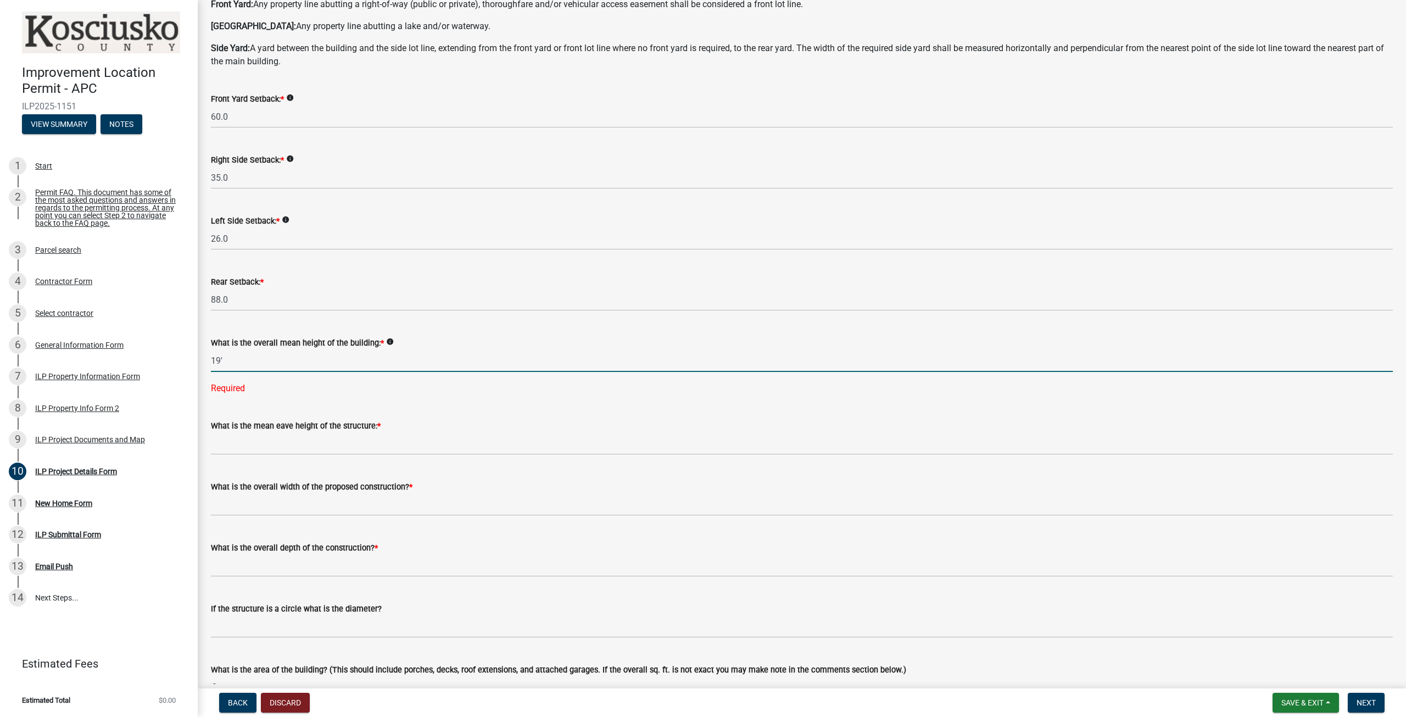
scroll to position [110, 0]
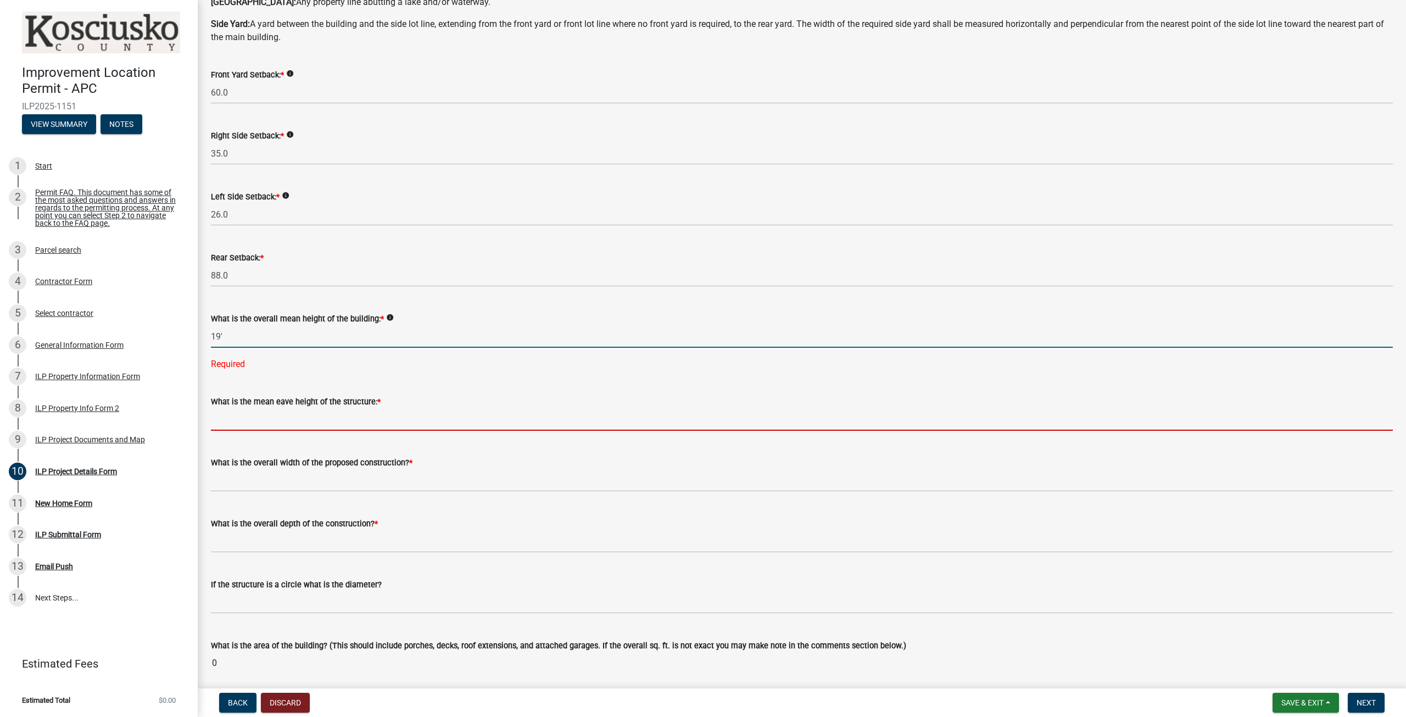
type input "19.0"
click at [247, 422] on wm-data-entity-input-list "Some properties, due to their configuration, may have multiples of a type yard …" at bounding box center [802, 534] width 1182 height 1165
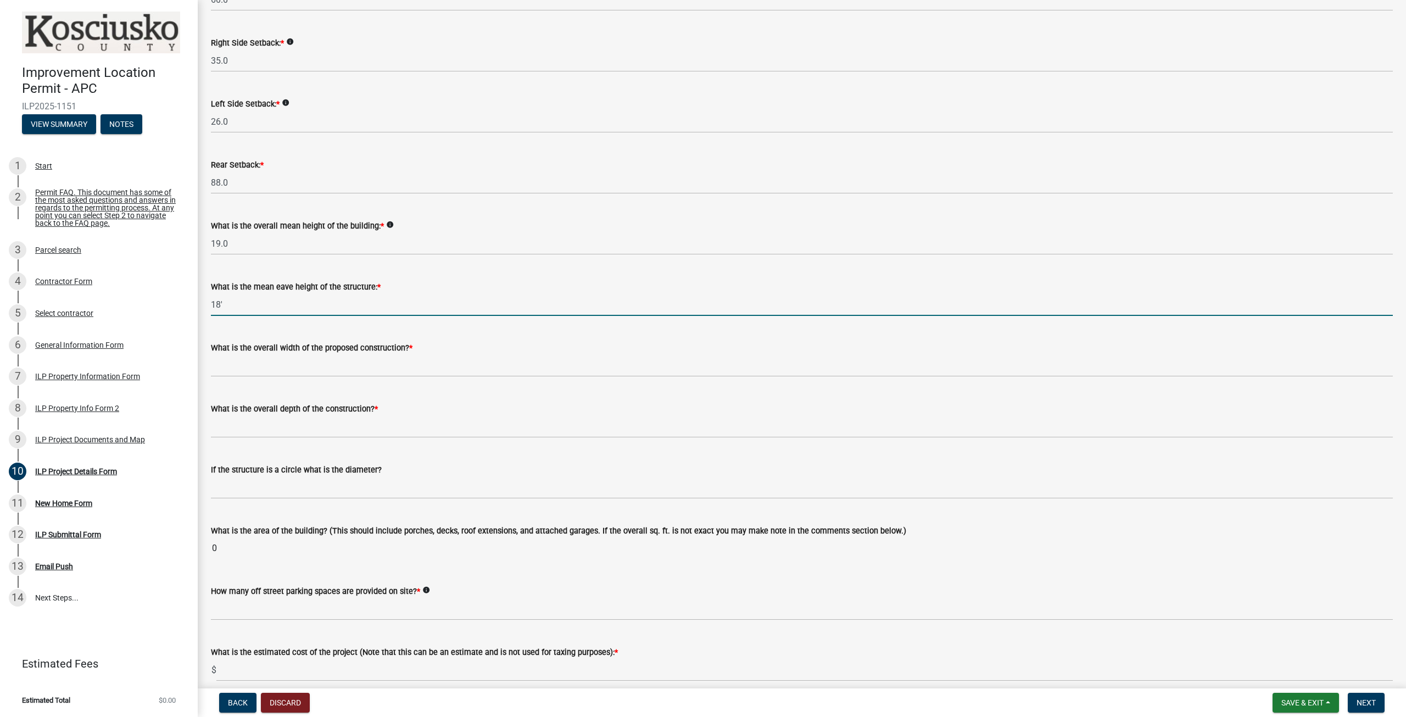
scroll to position [220, 0]
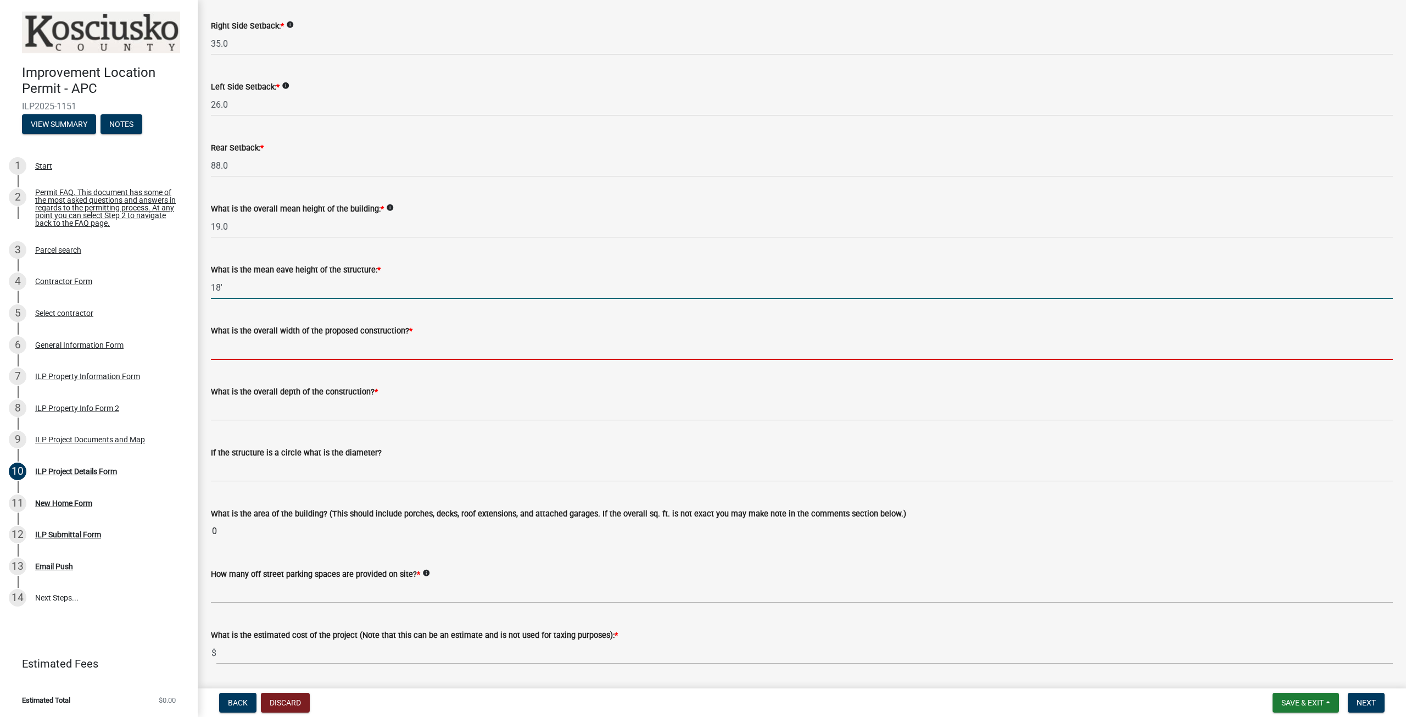
type input "18.0"
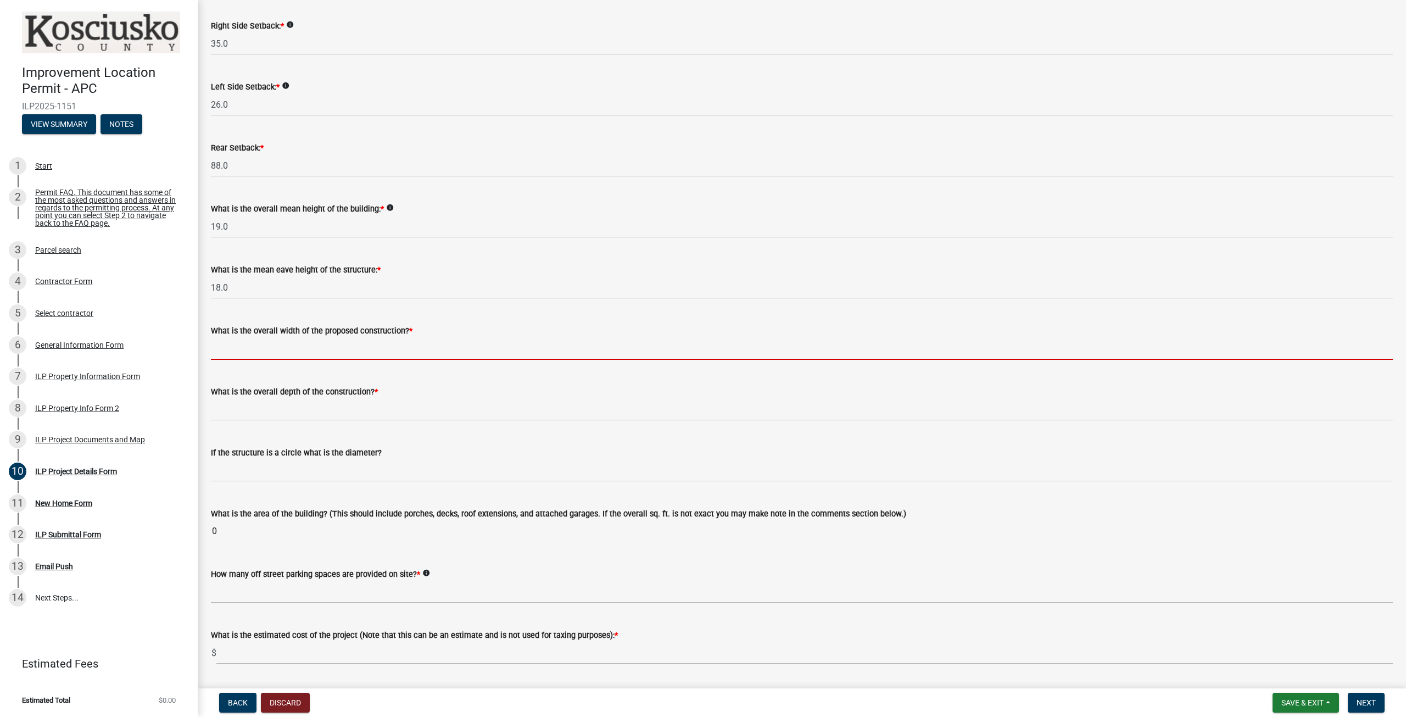
click at [289, 351] on input "text" at bounding box center [802, 348] width 1182 height 23
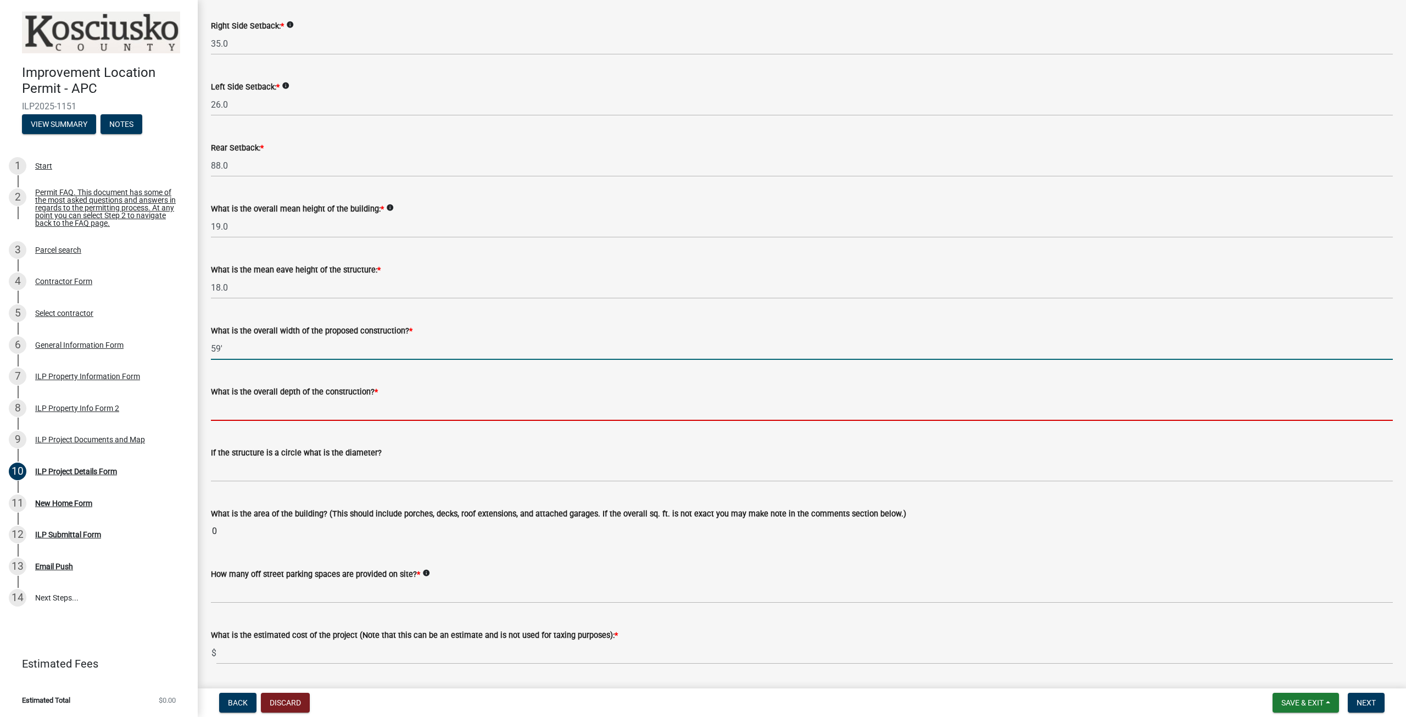
type input "59.00"
click at [293, 416] on input "text" at bounding box center [802, 409] width 1182 height 23
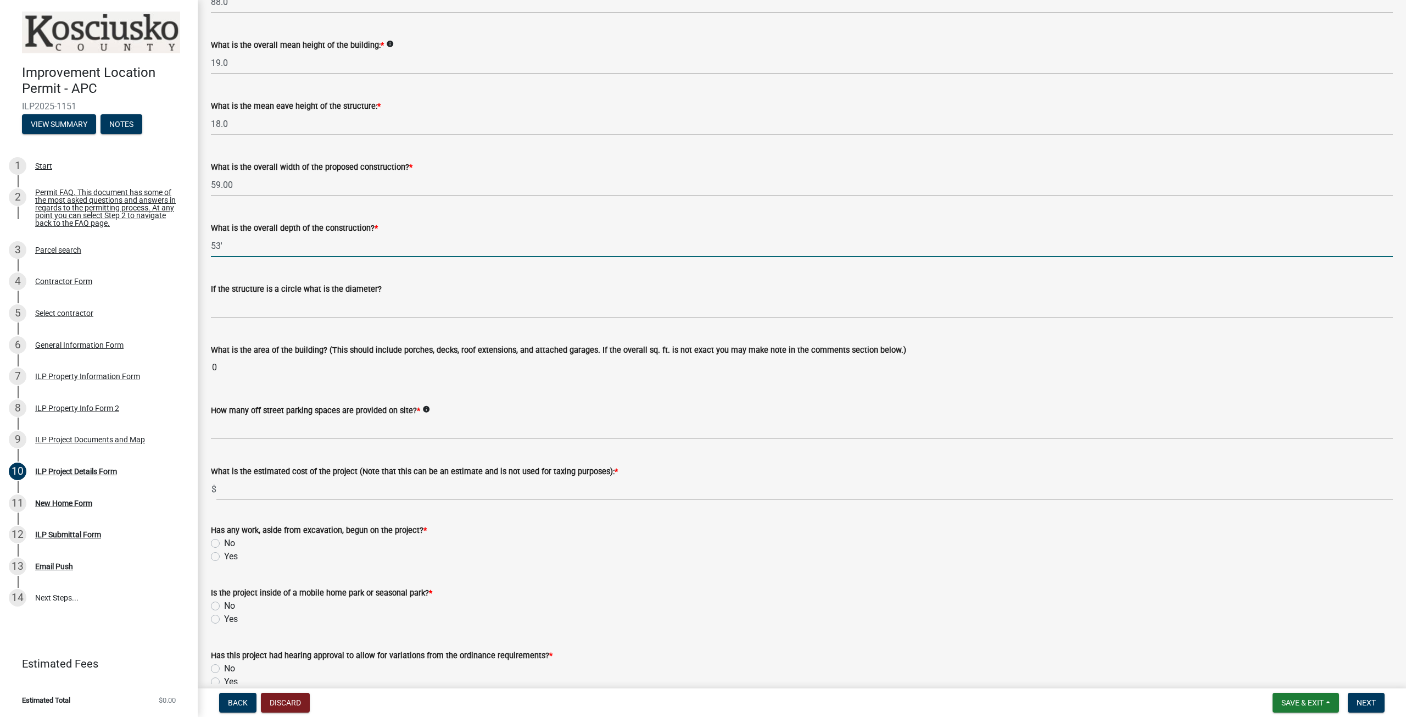
scroll to position [385, 0]
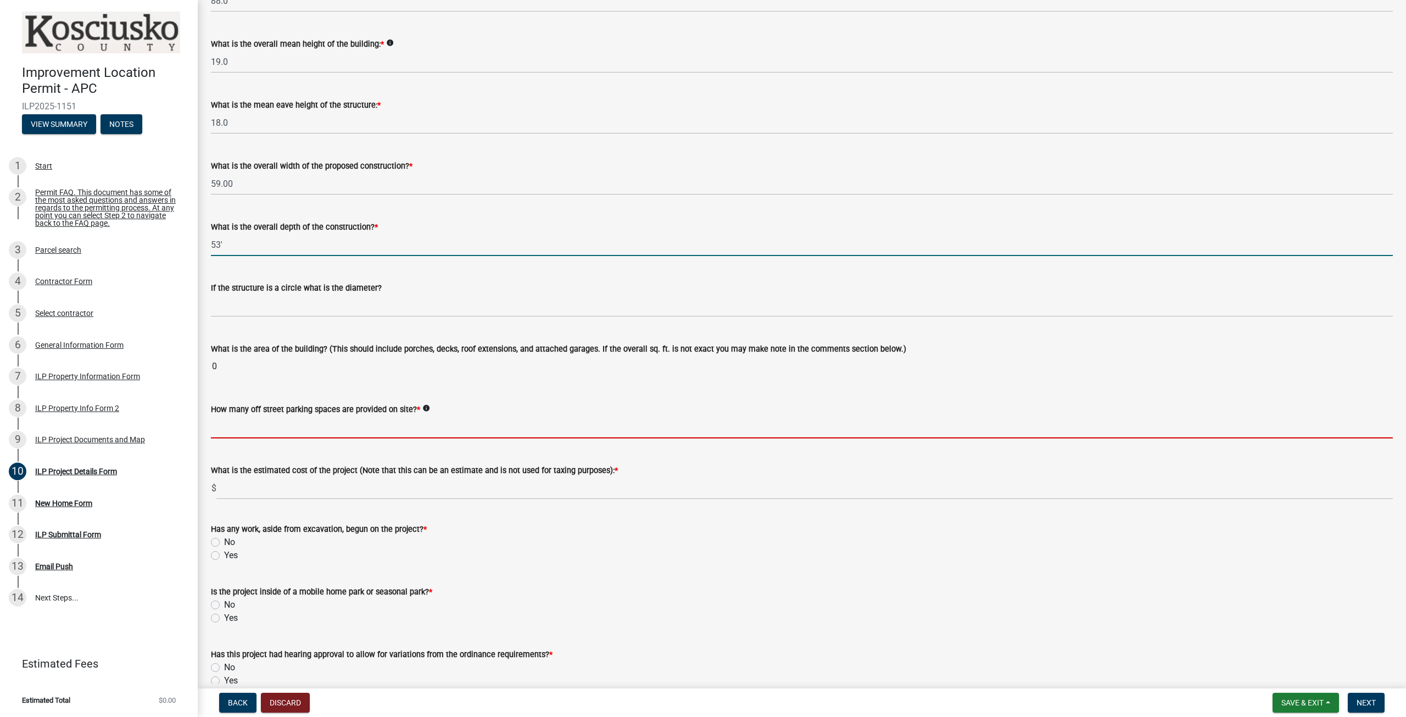
type input "53.00"
click at [319, 424] on wm-data-entity-input-list "Some properties, due to their configuration, may have multiples of a type yard …" at bounding box center [802, 248] width 1182 height 1143
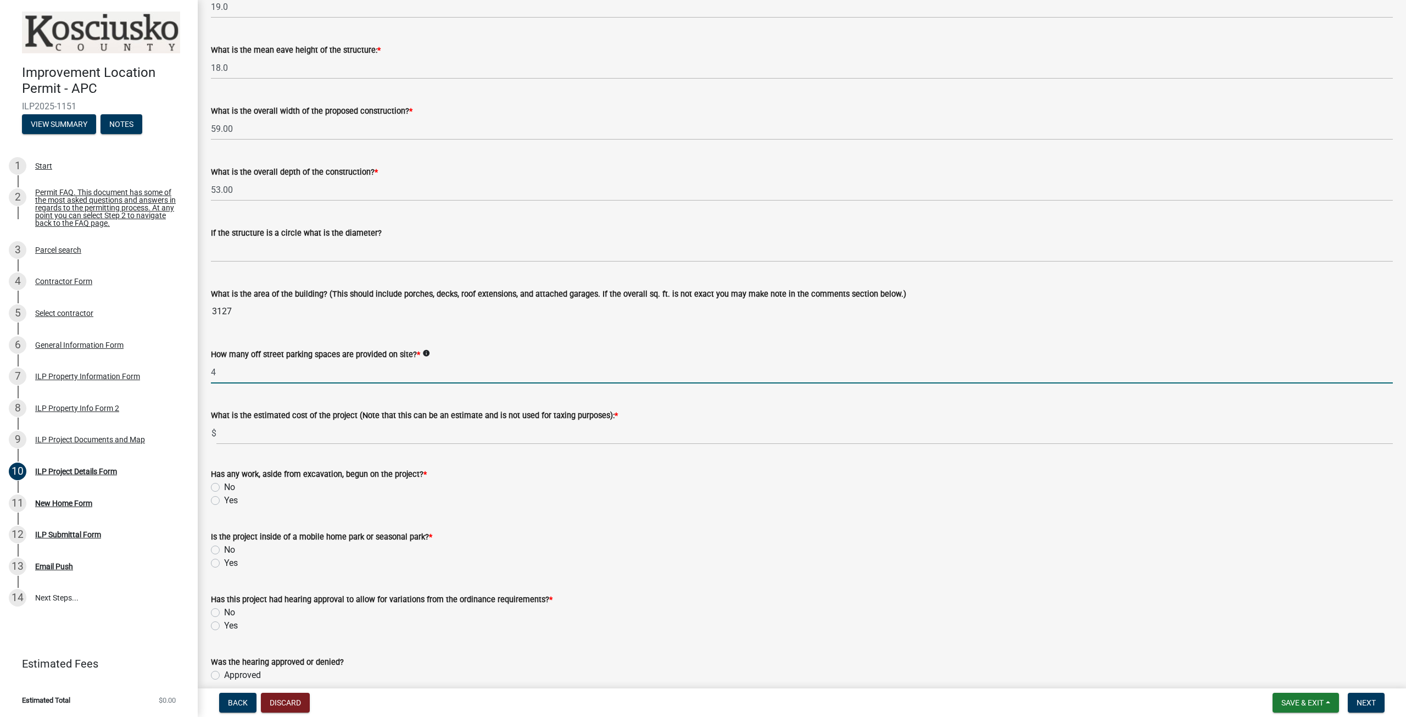
scroll to position [494, 0]
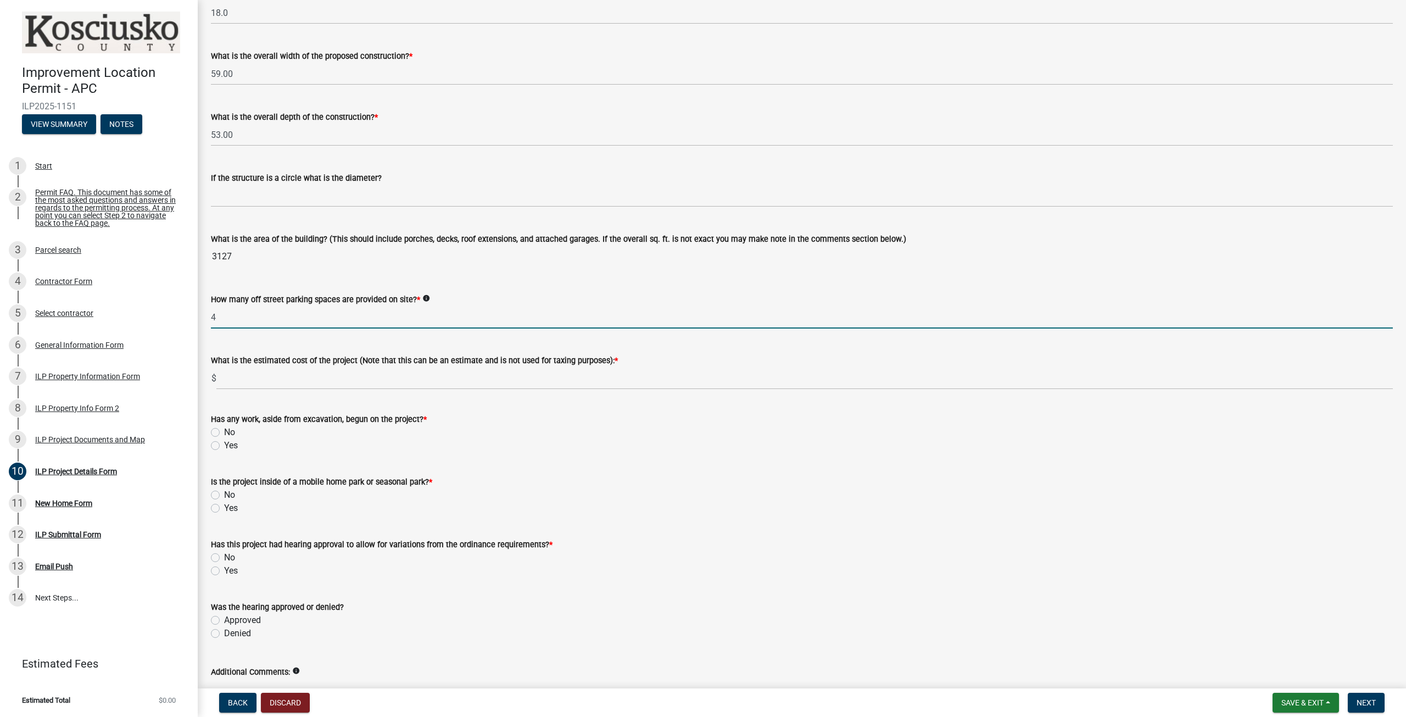
type input "4"
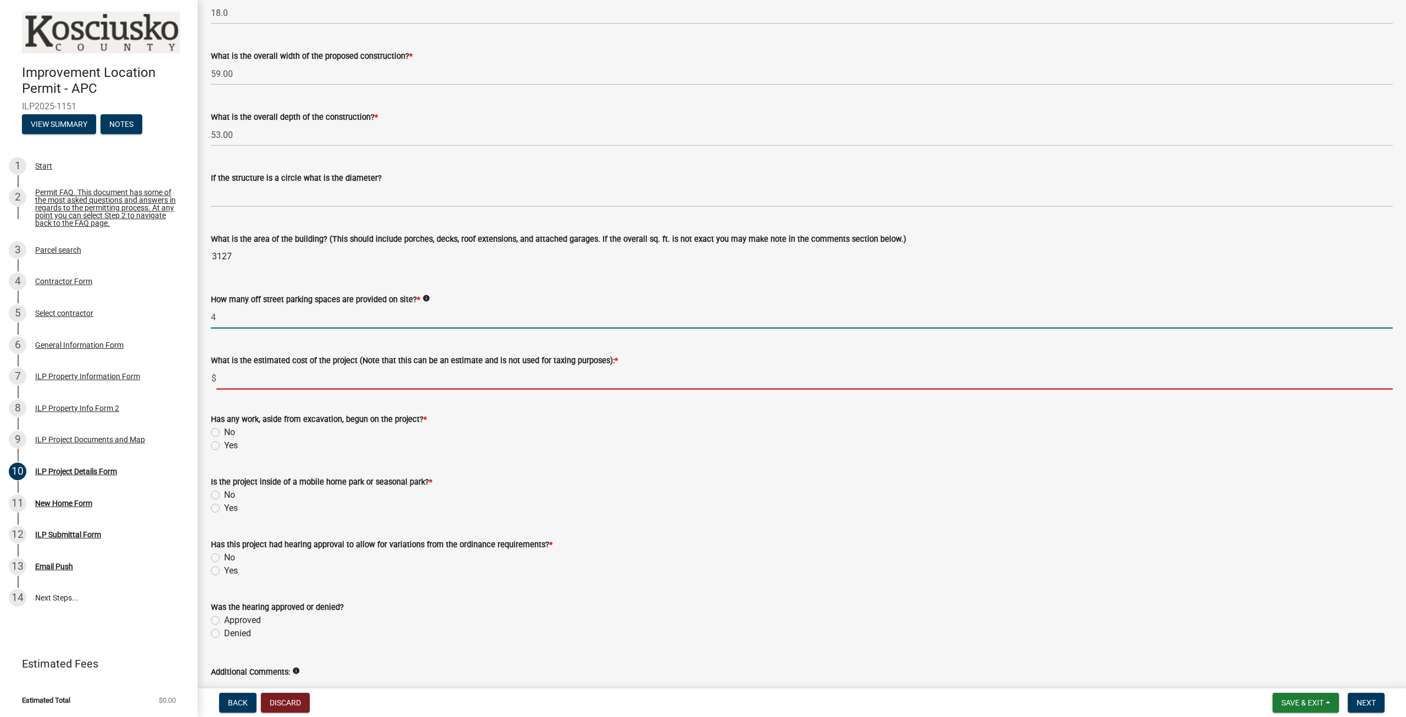
click at [298, 382] on input "text" at bounding box center [804, 378] width 1177 height 23
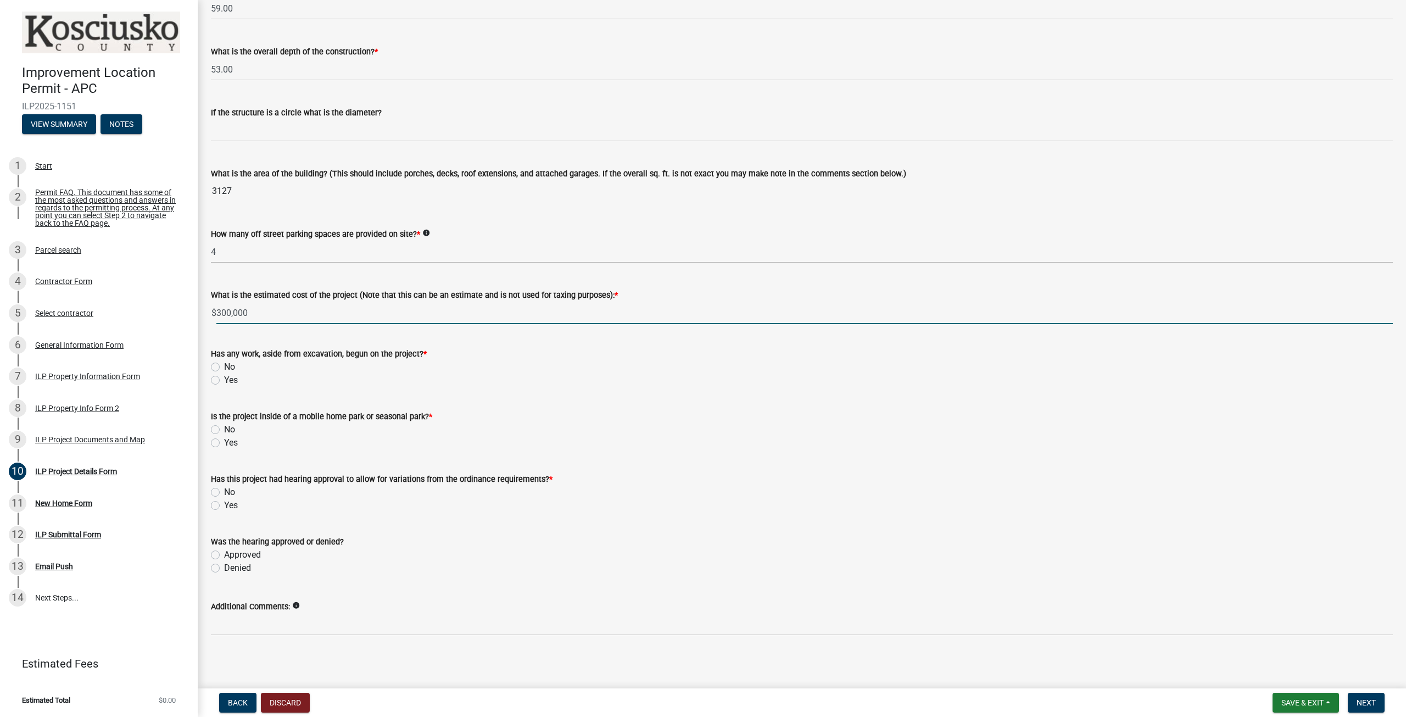
scroll to position [563, 0]
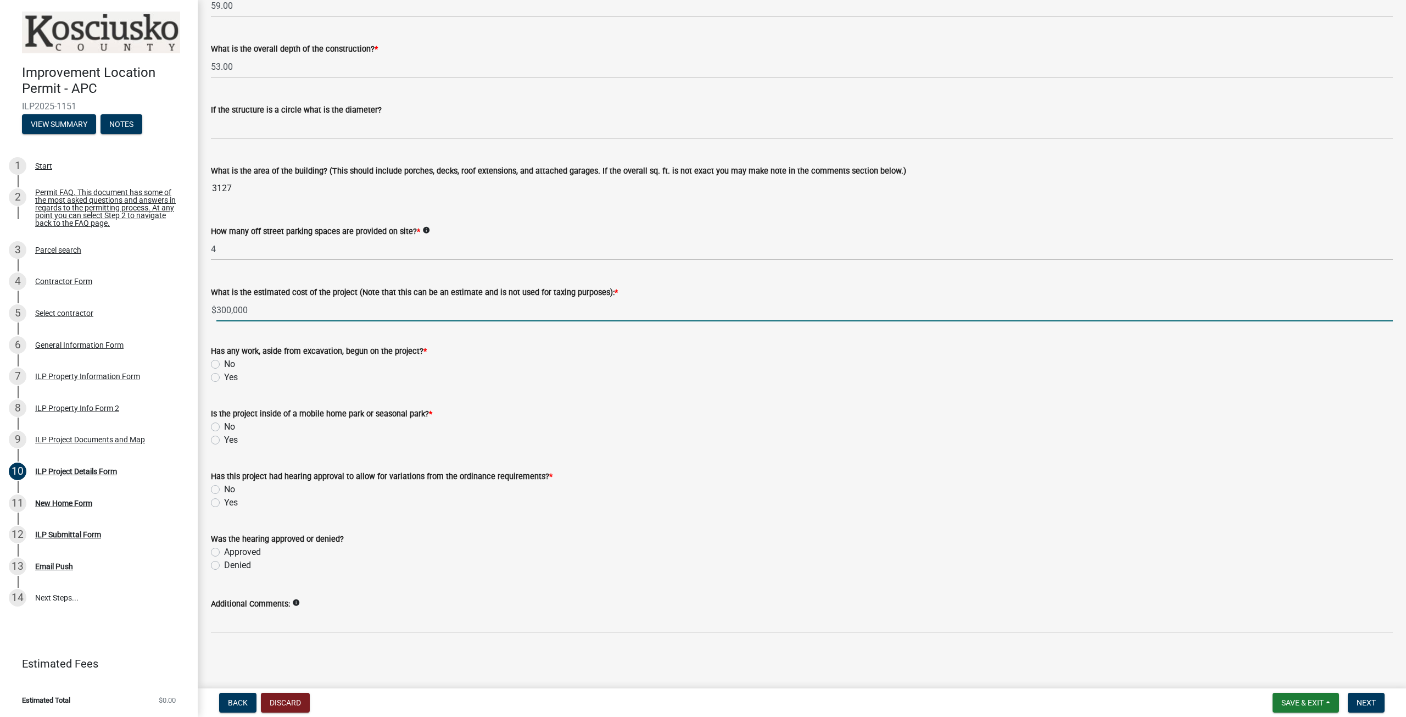
type input "300000"
click at [224, 365] on label "No" at bounding box center [229, 364] width 11 height 13
click at [224, 365] on input "No" at bounding box center [227, 361] width 7 height 7
radio input "true"
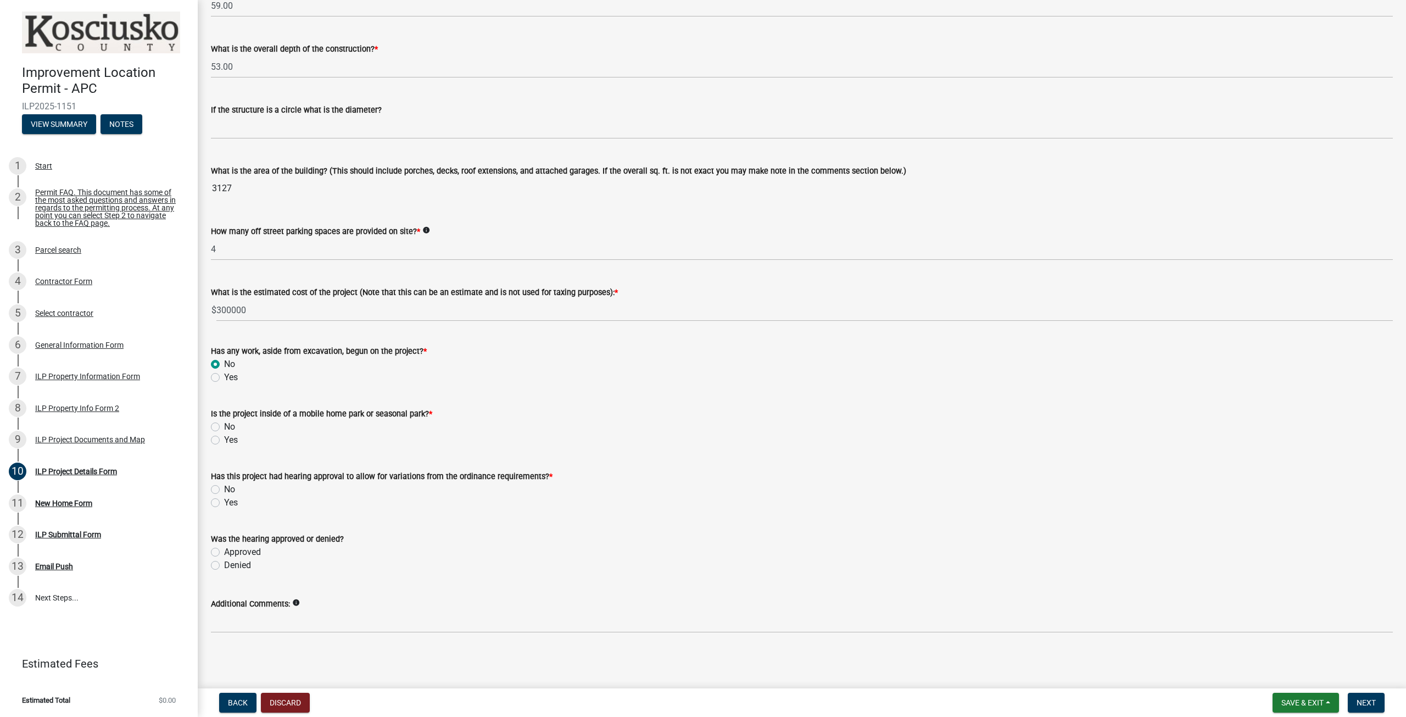
click at [224, 426] on label "No" at bounding box center [229, 426] width 11 height 13
click at [224, 426] on input "No" at bounding box center [227, 423] width 7 height 7
radio input "true"
click at [224, 490] on label "No" at bounding box center [229, 489] width 11 height 13
click at [224, 490] on input "No" at bounding box center [227, 486] width 7 height 7
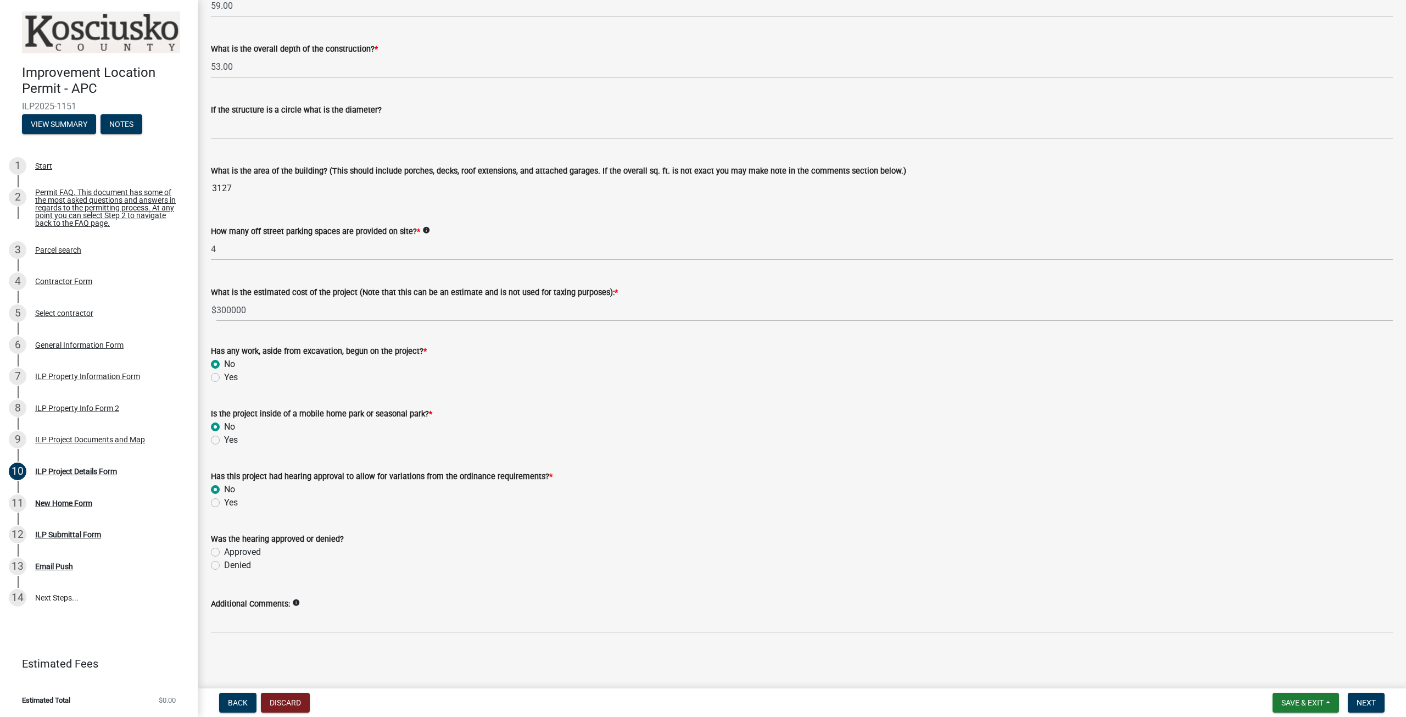
radio input "true"
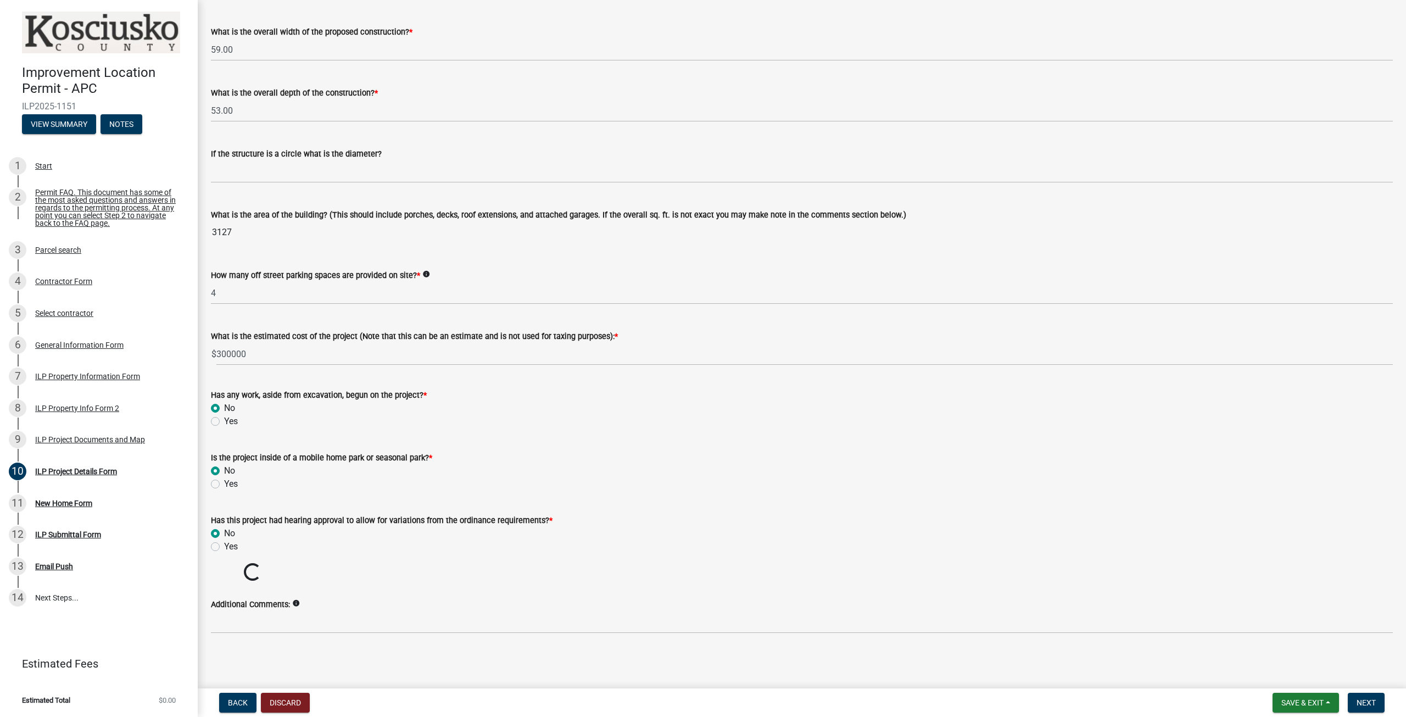
scroll to position [500, 0]
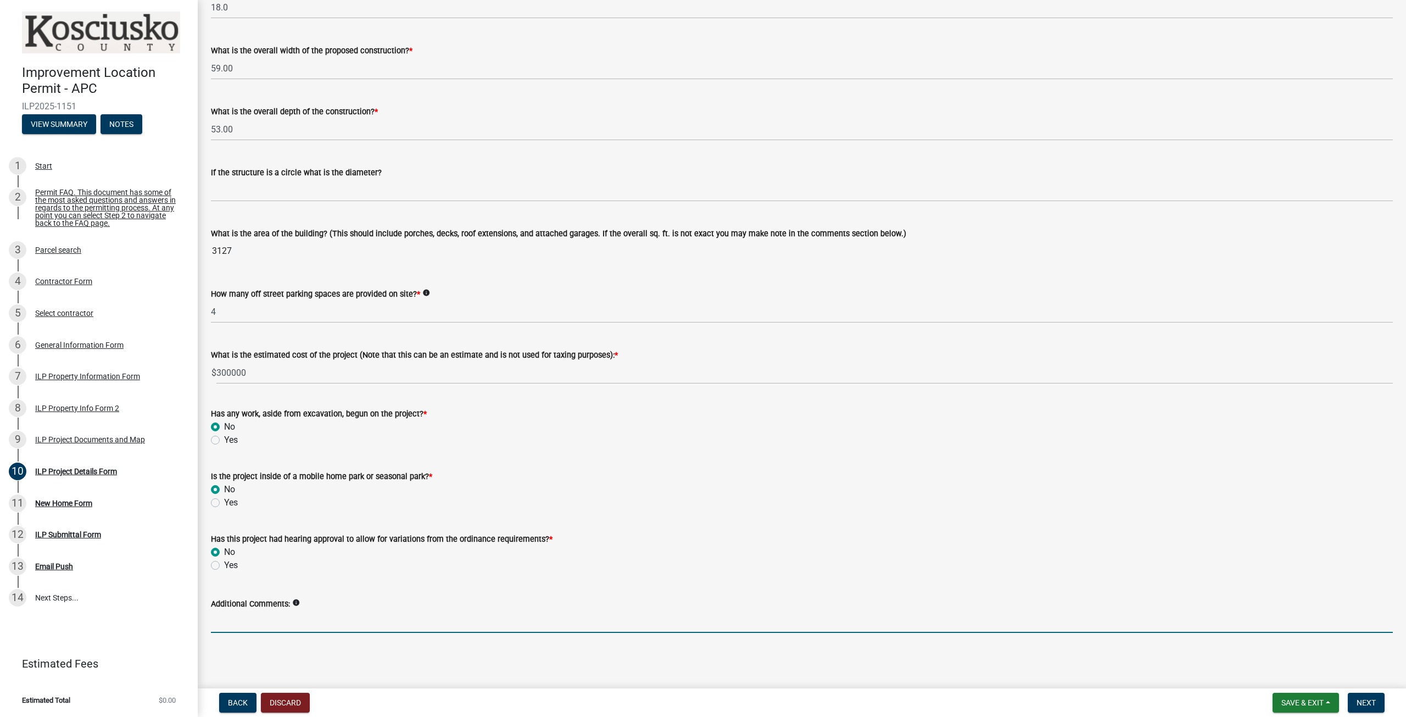
click at [331, 618] on input "Additional Comments:" at bounding box center [802, 621] width 1182 height 23
click at [1366, 706] on span "Next" at bounding box center [1366, 702] width 19 height 9
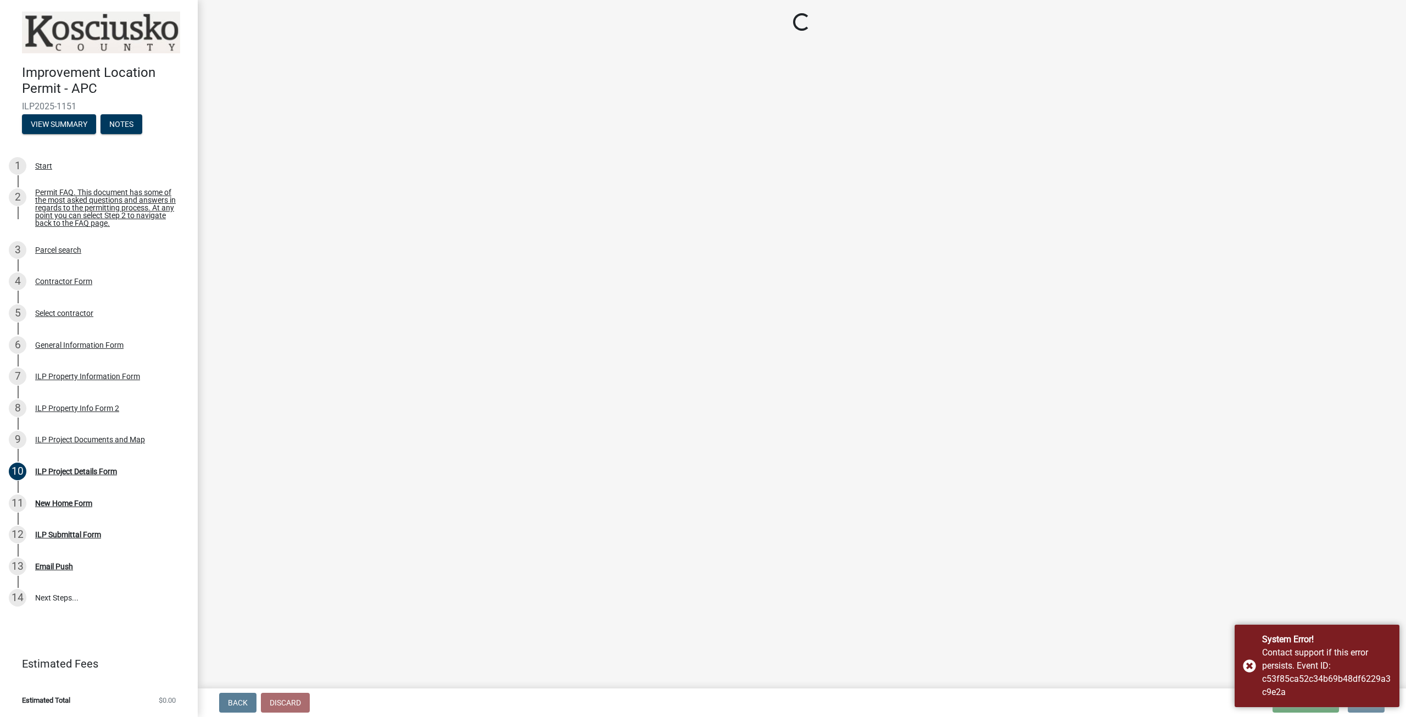
scroll to position [0, 0]
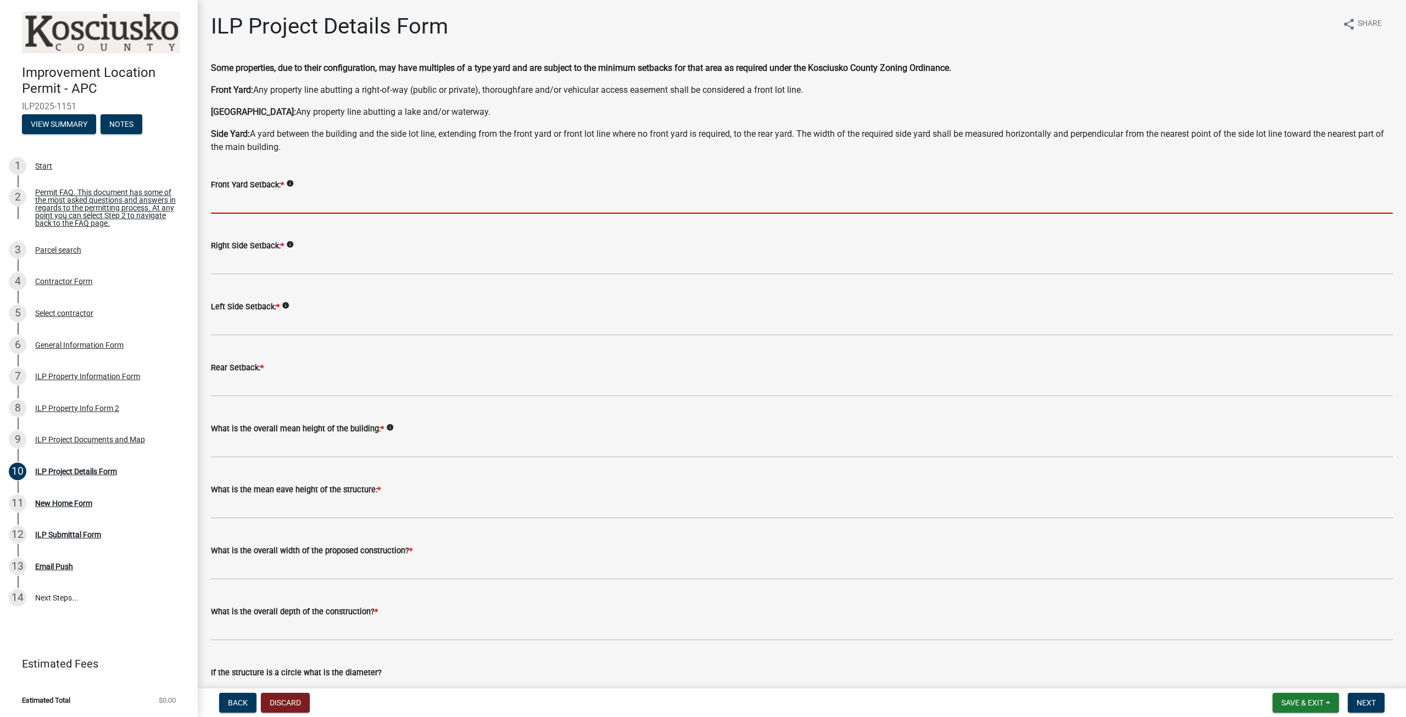
click at [268, 198] on input "text" at bounding box center [802, 202] width 1182 height 23
type input "60.0"
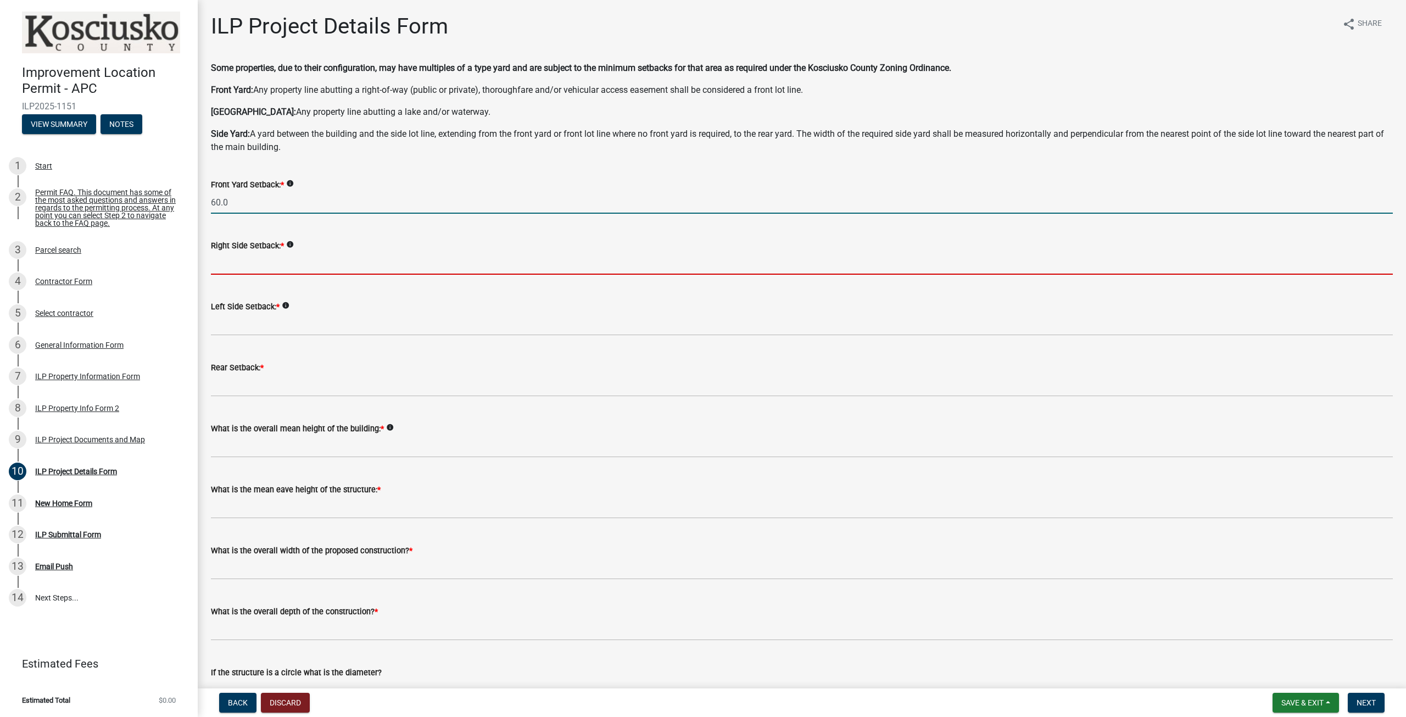
click at [281, 255] on input "text" at bounding box center [802, 263] width 1182 height 23
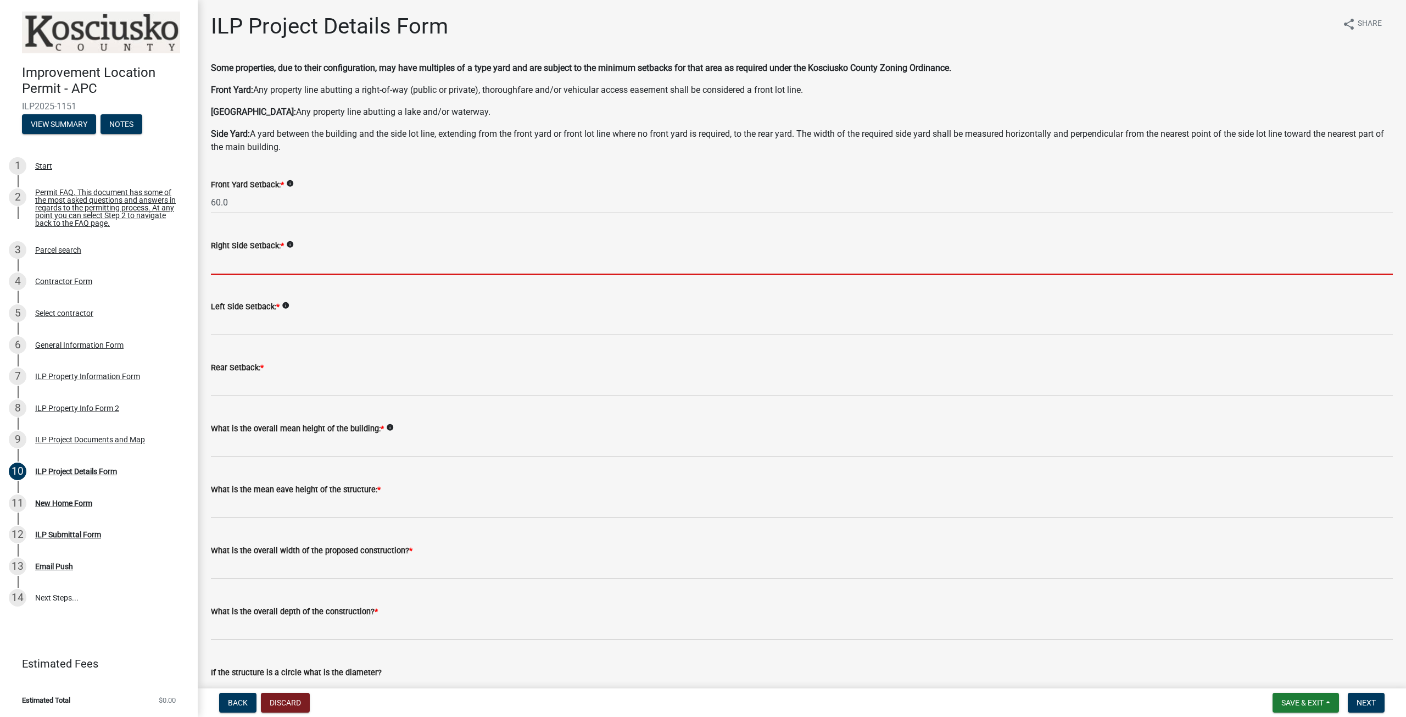
type input "35.0"
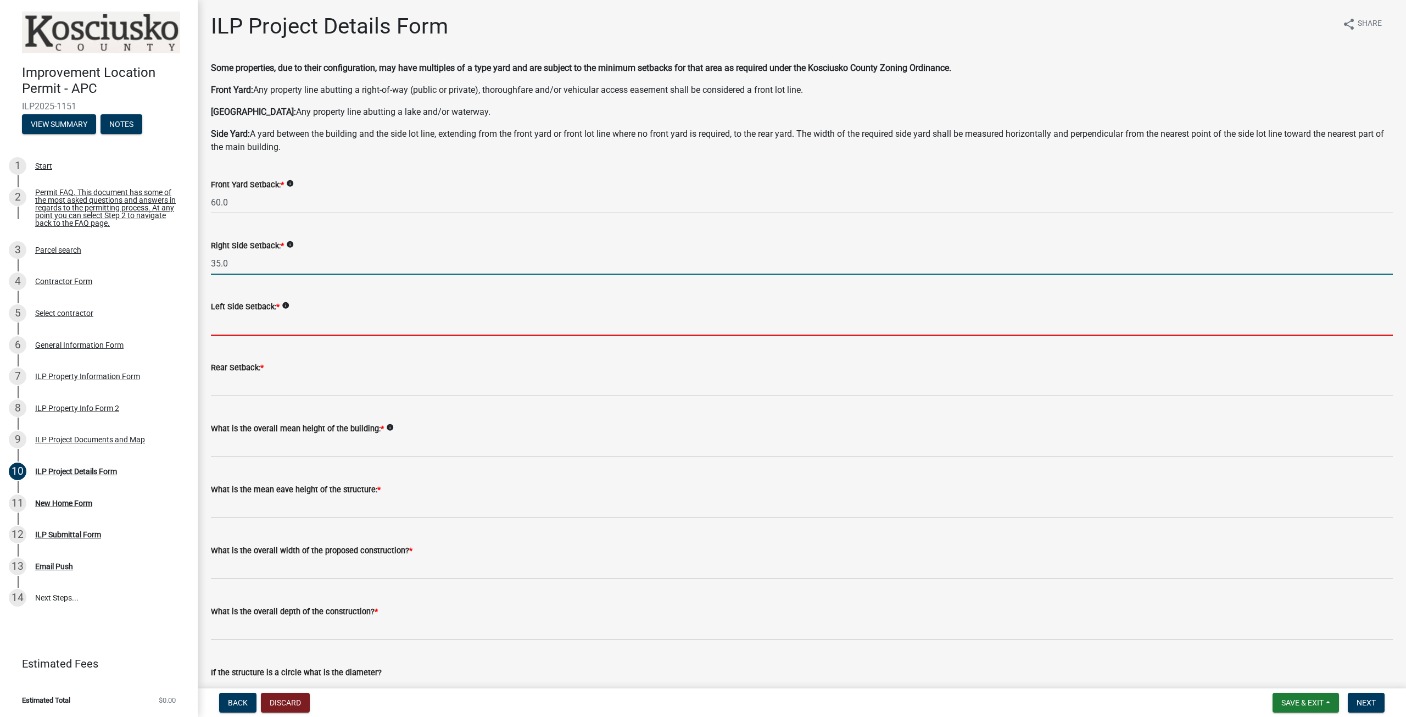
click at [272, 326] on input "text" at bounding box center [802, 324] width 1182 height 23
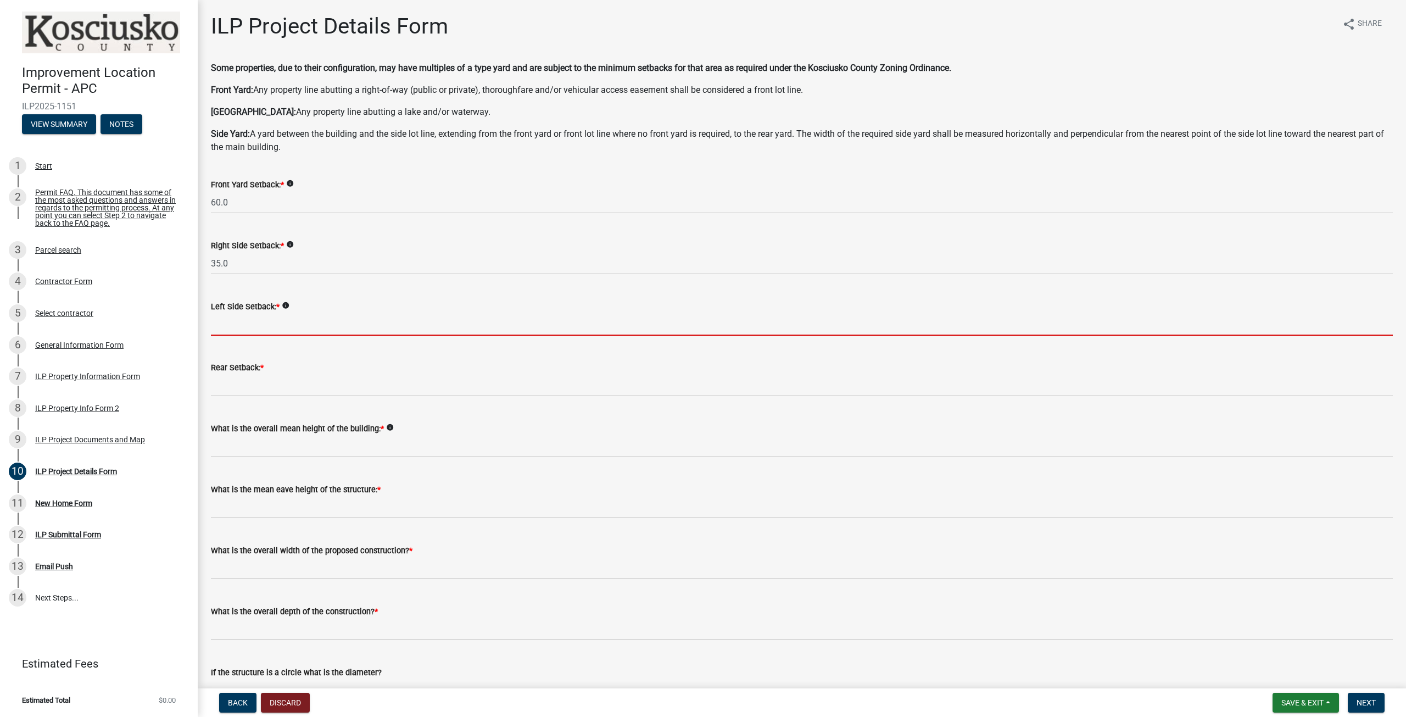
type input "26.0"
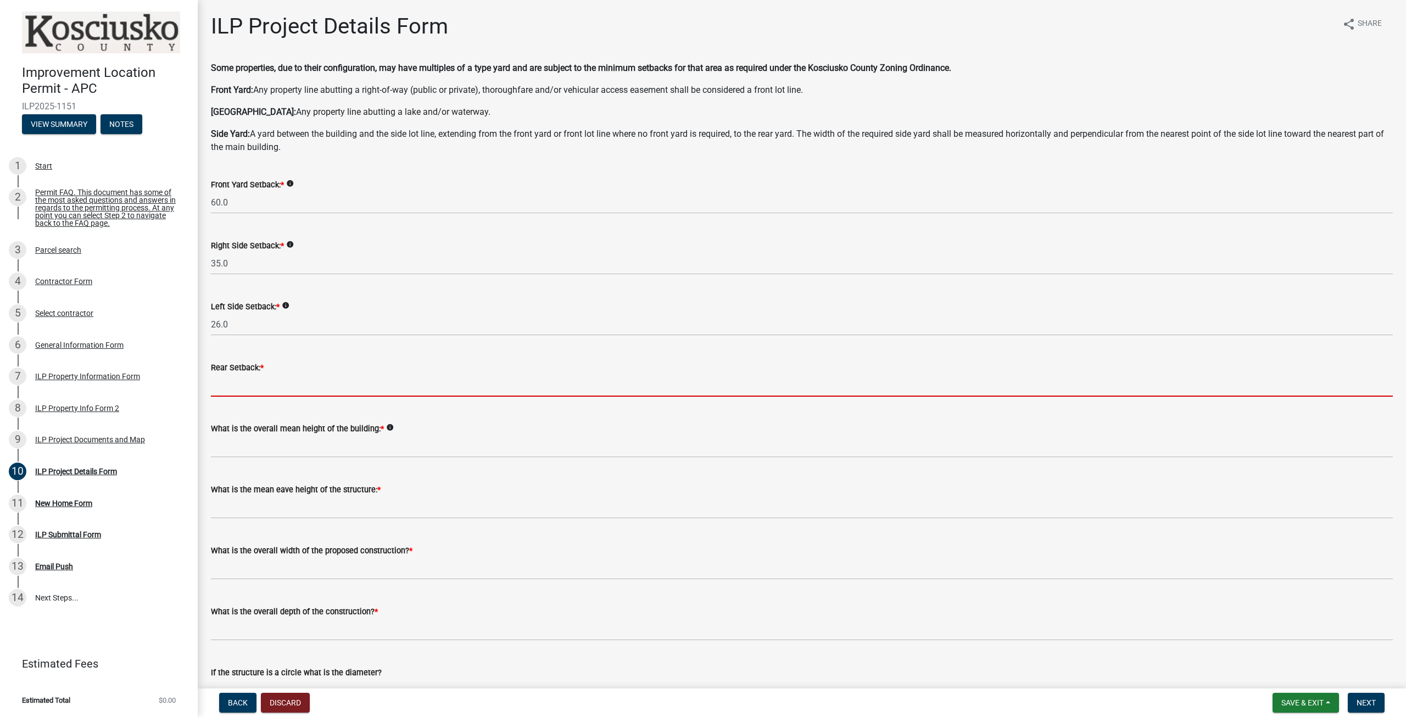
click at [270, 388] on input "text" at bounding box center [802, 385] width 1182 height 23
type input "88.0"
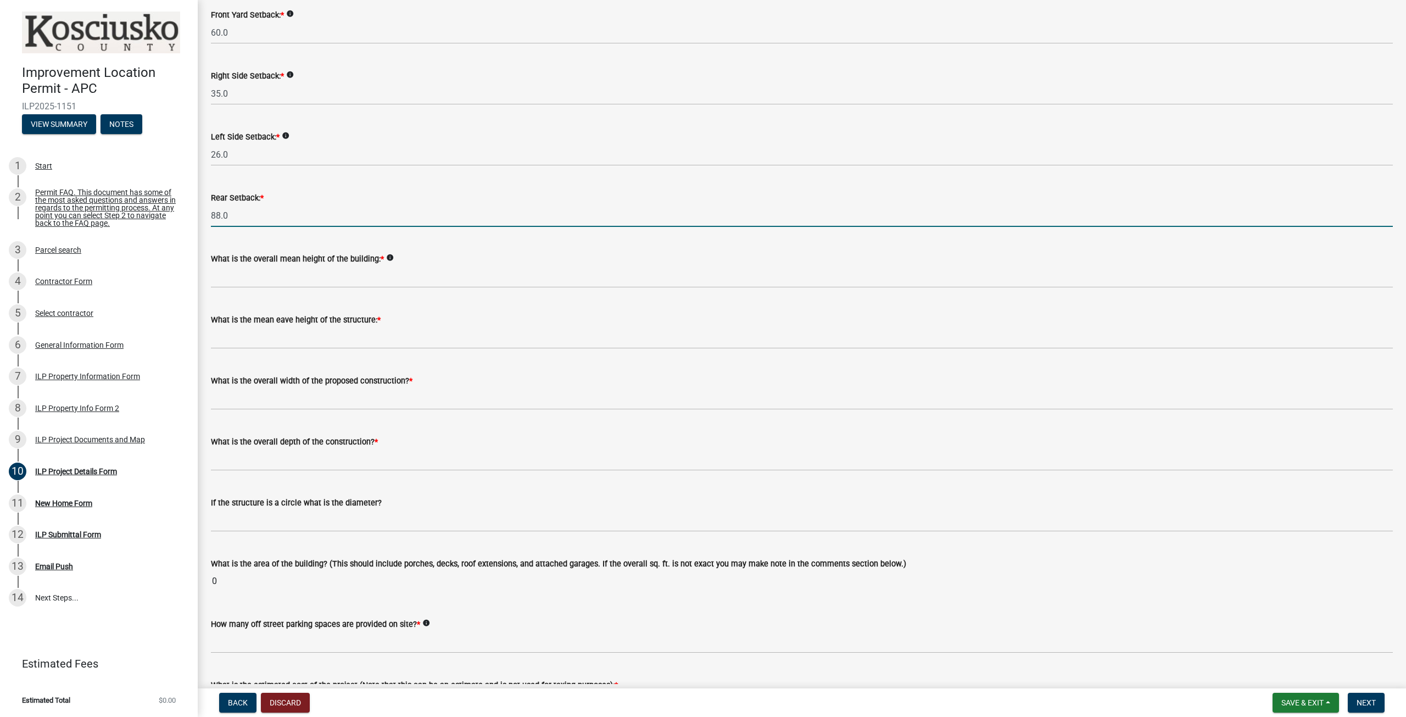
scroll to position [220, 0]
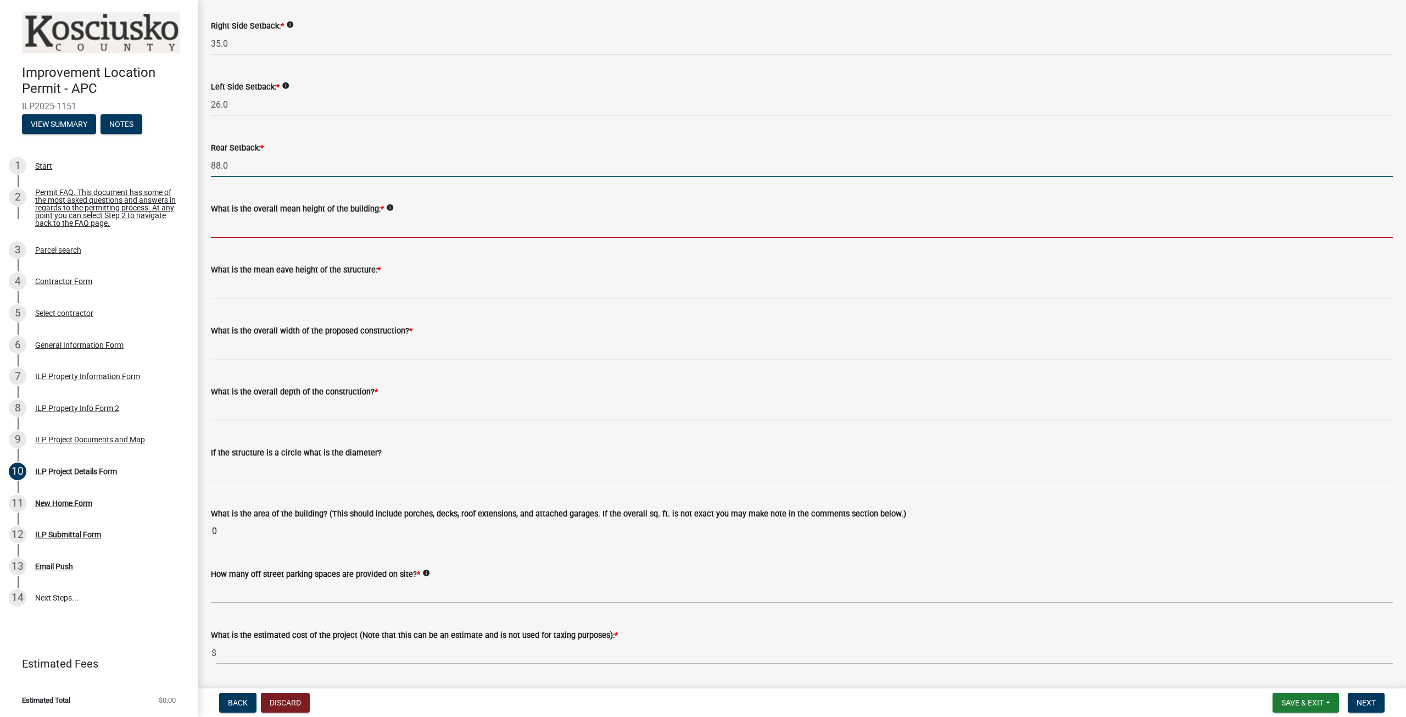
click at [291, 232] on input "text" at bounding box center [802, 226] width 1182 height 23
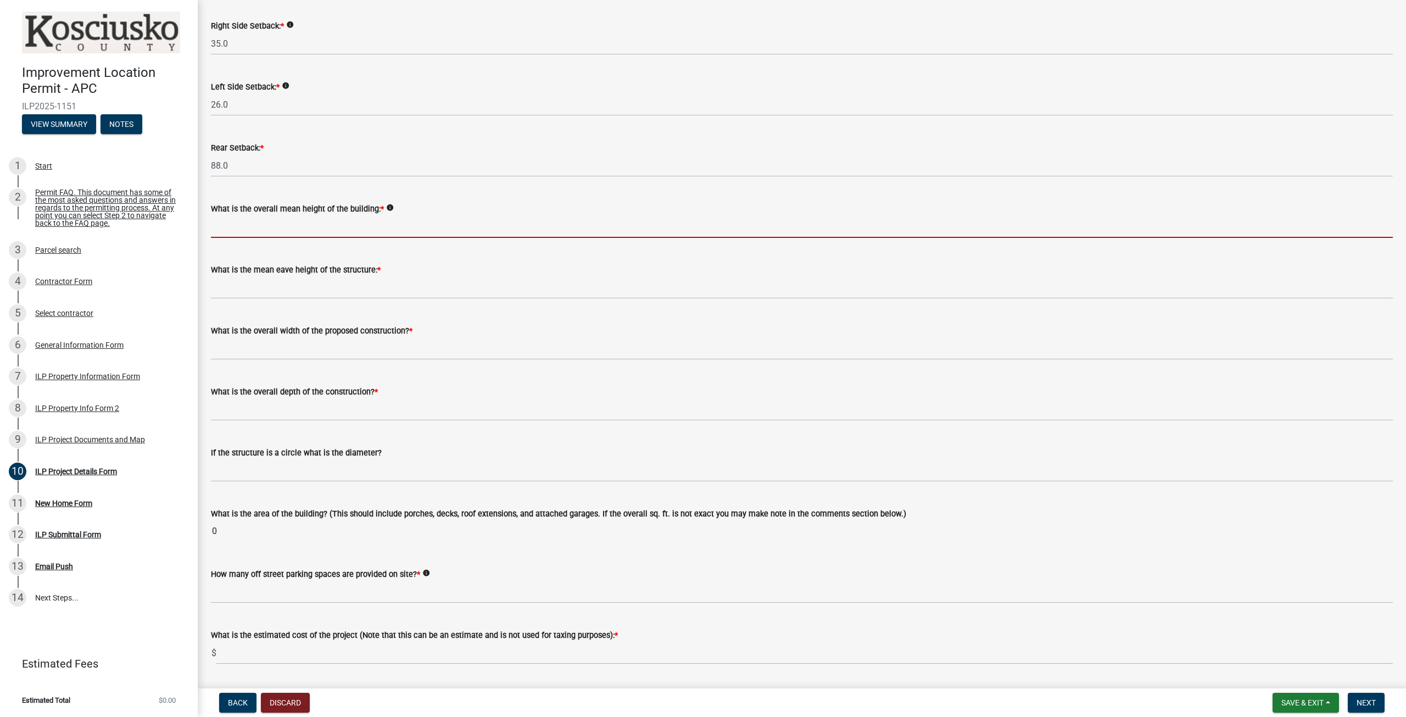
type input "19.0"
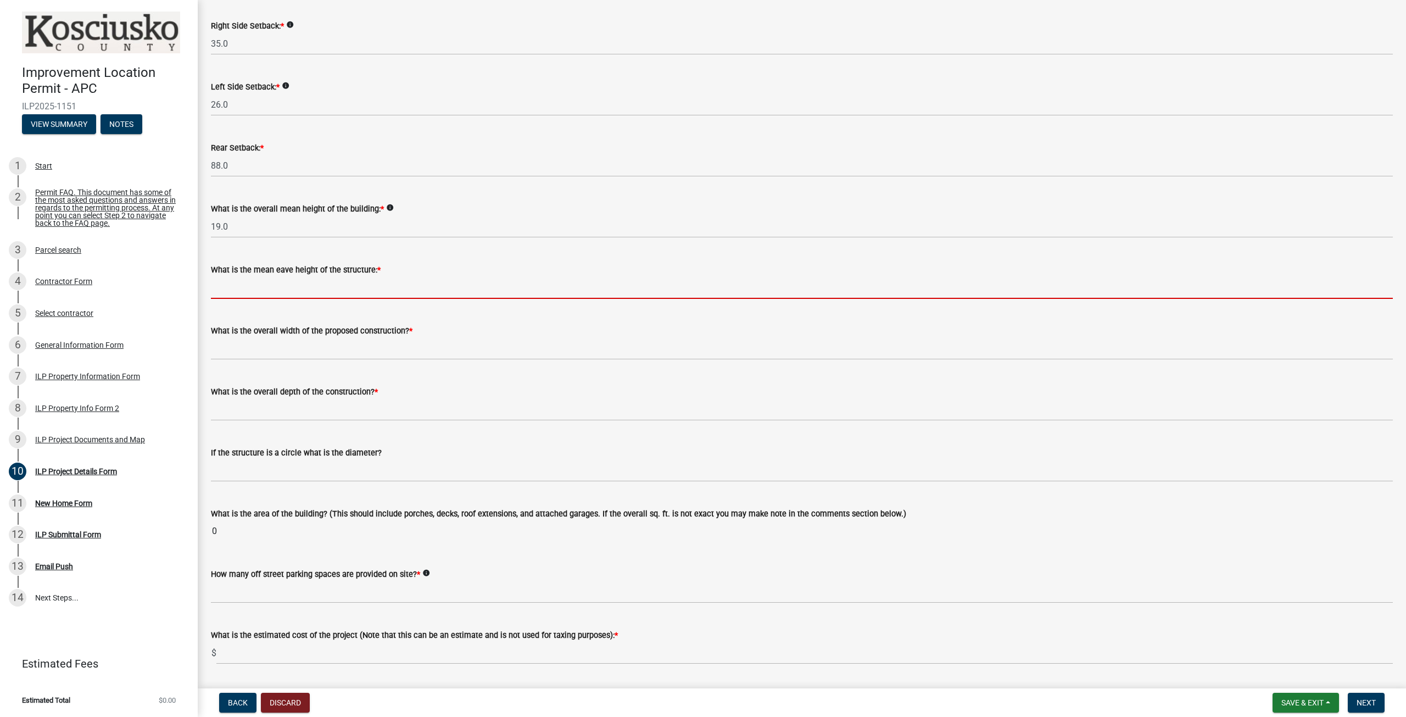
drag, startPoint x: 289, startPoint y: 290, endPoint x: 288, endPoint y: 298, distance: 8.3
click at [289, 290] on input "text" at bounding box center [802, 287] width 1182 height 23
type input "18.0"
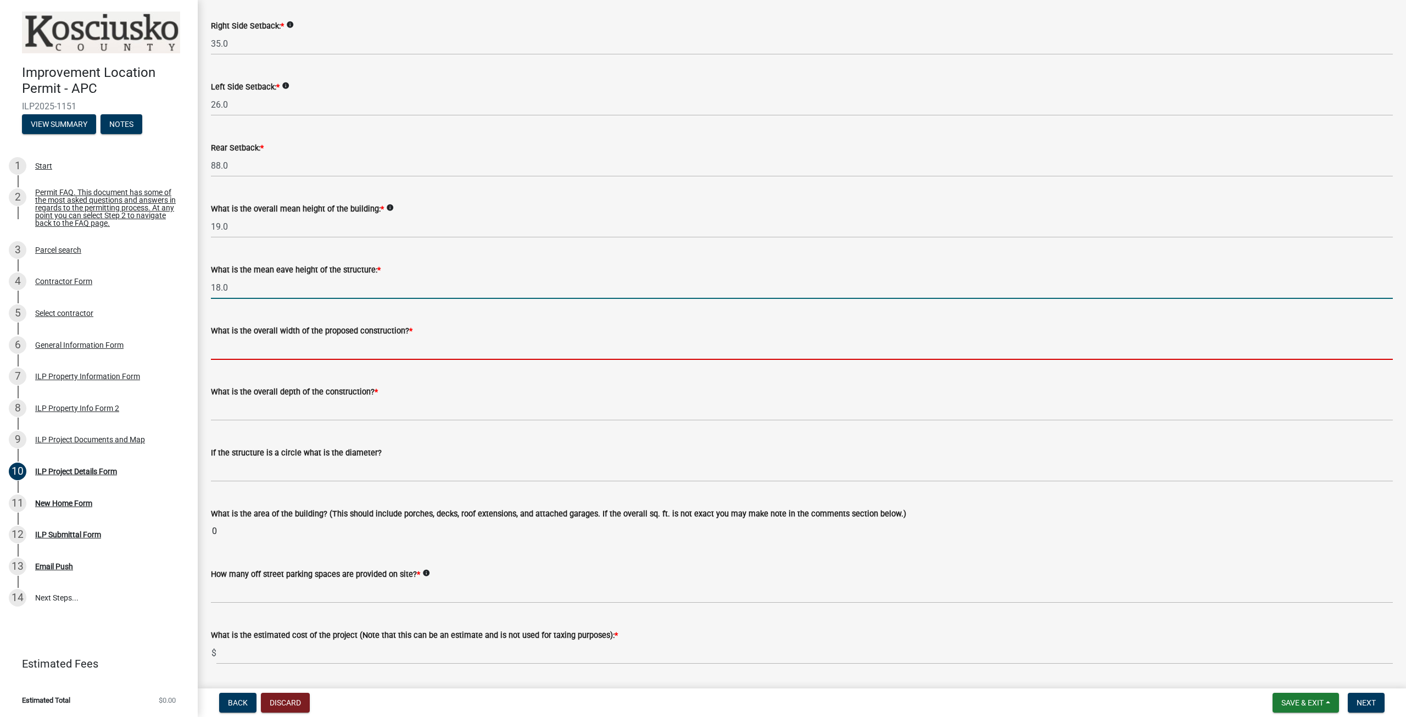
click at [299, 346] on input "text" at bounding box center [802, 348] width 1182 height 23
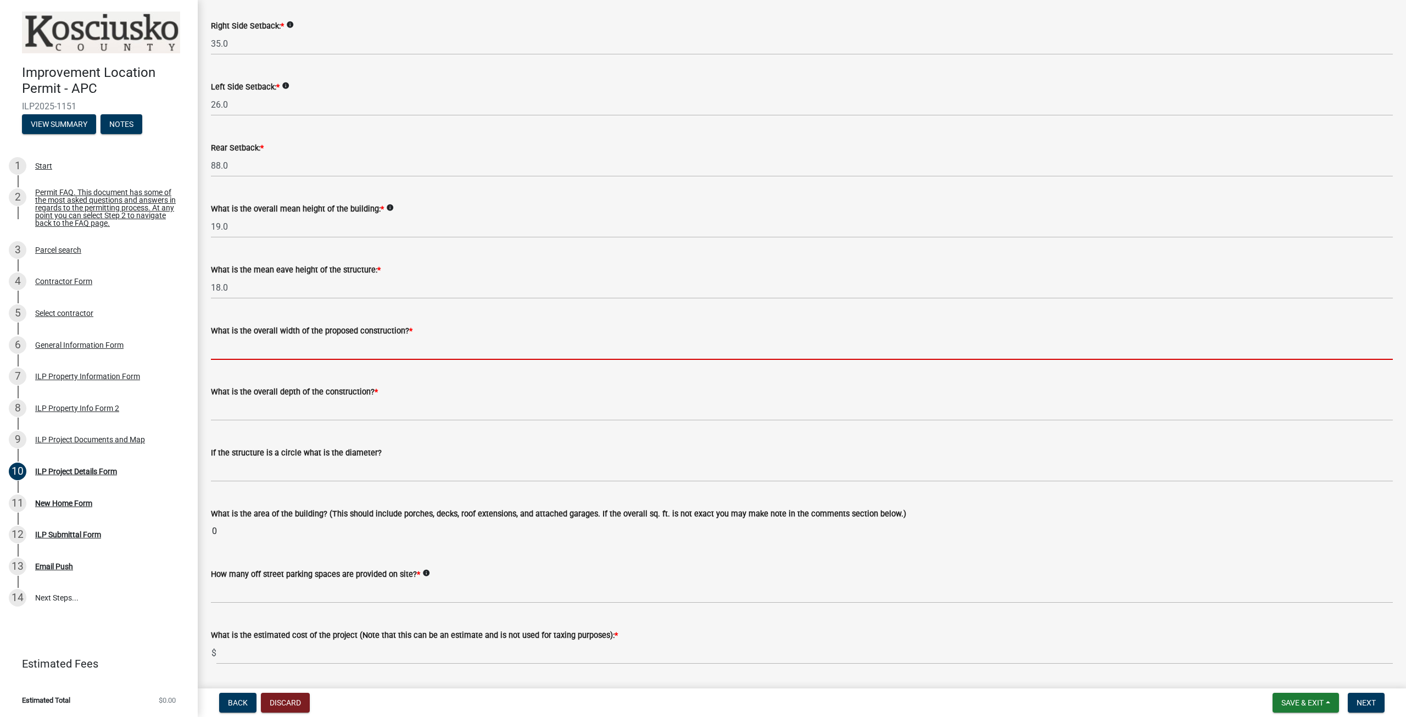
type input "59.00"
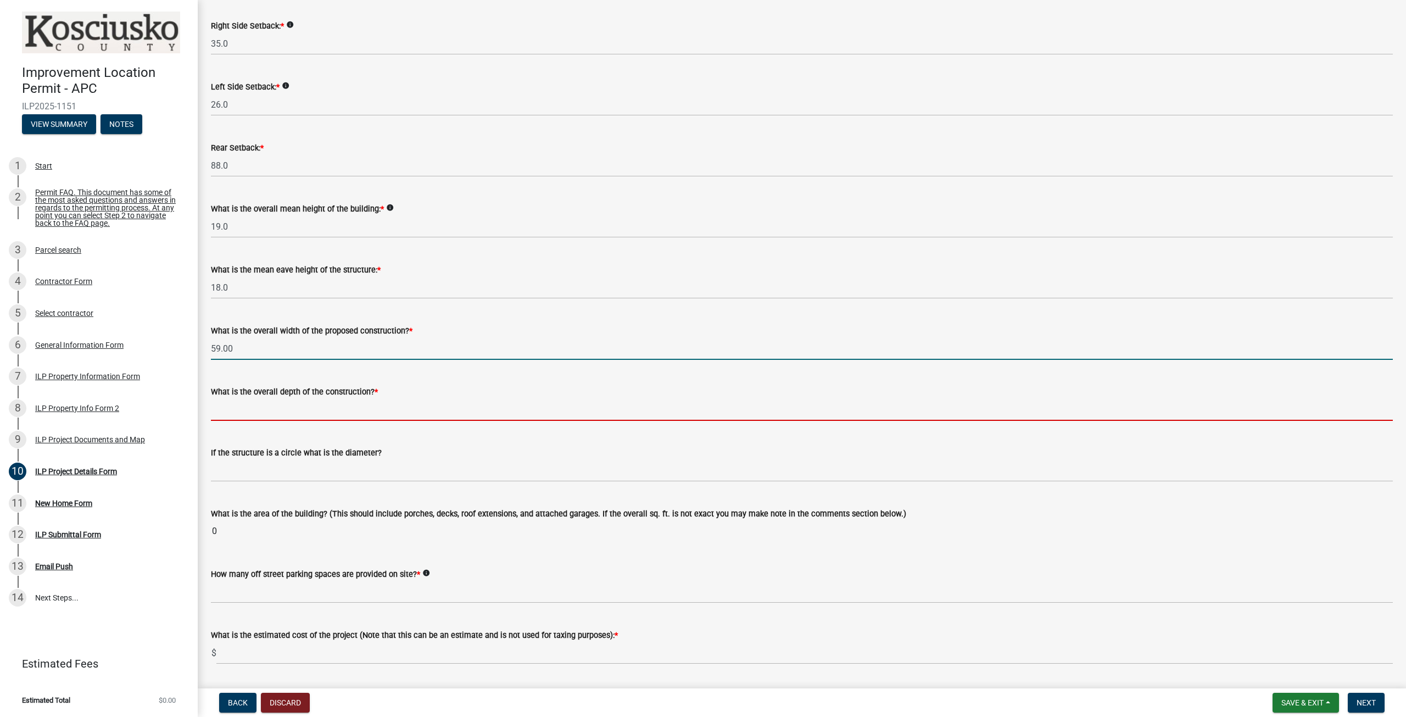
click at [294, 406] on input "text" at bounding box center [802, 409] width 1182 height 23
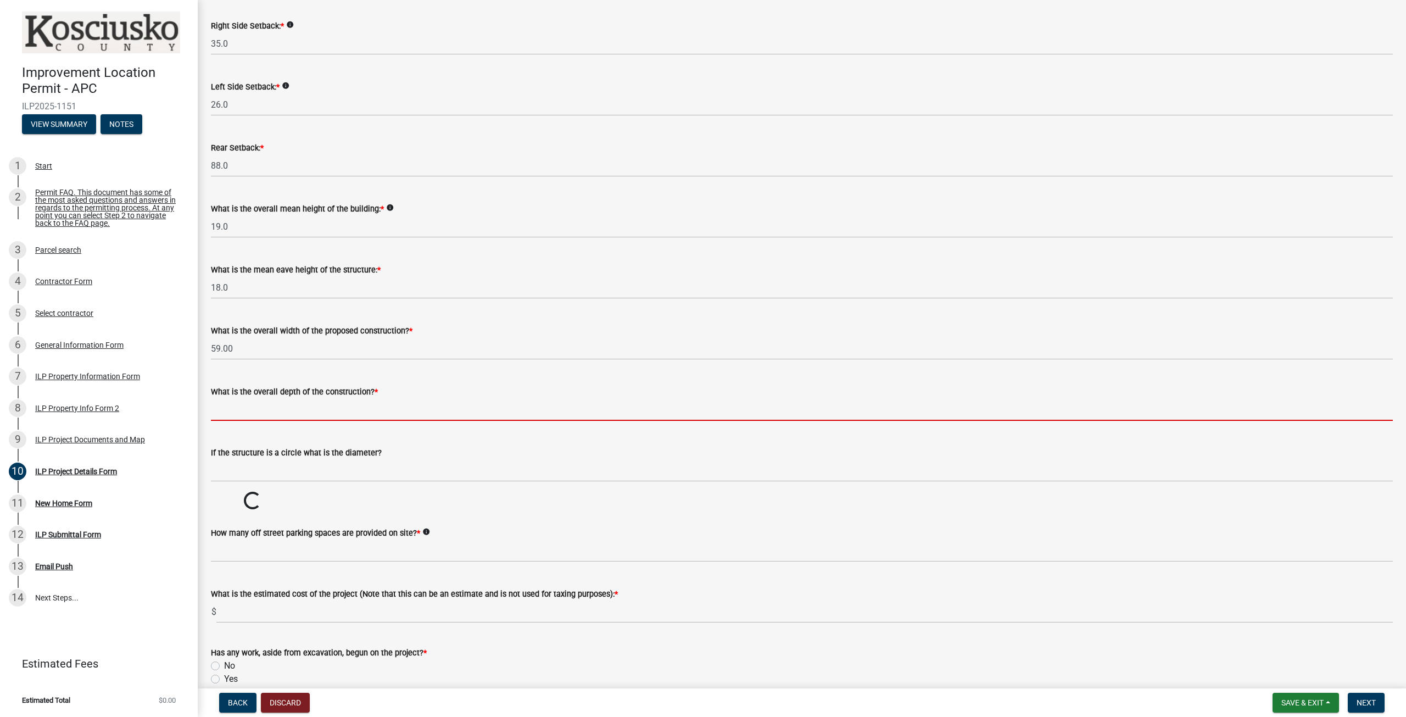
type input "53.00"
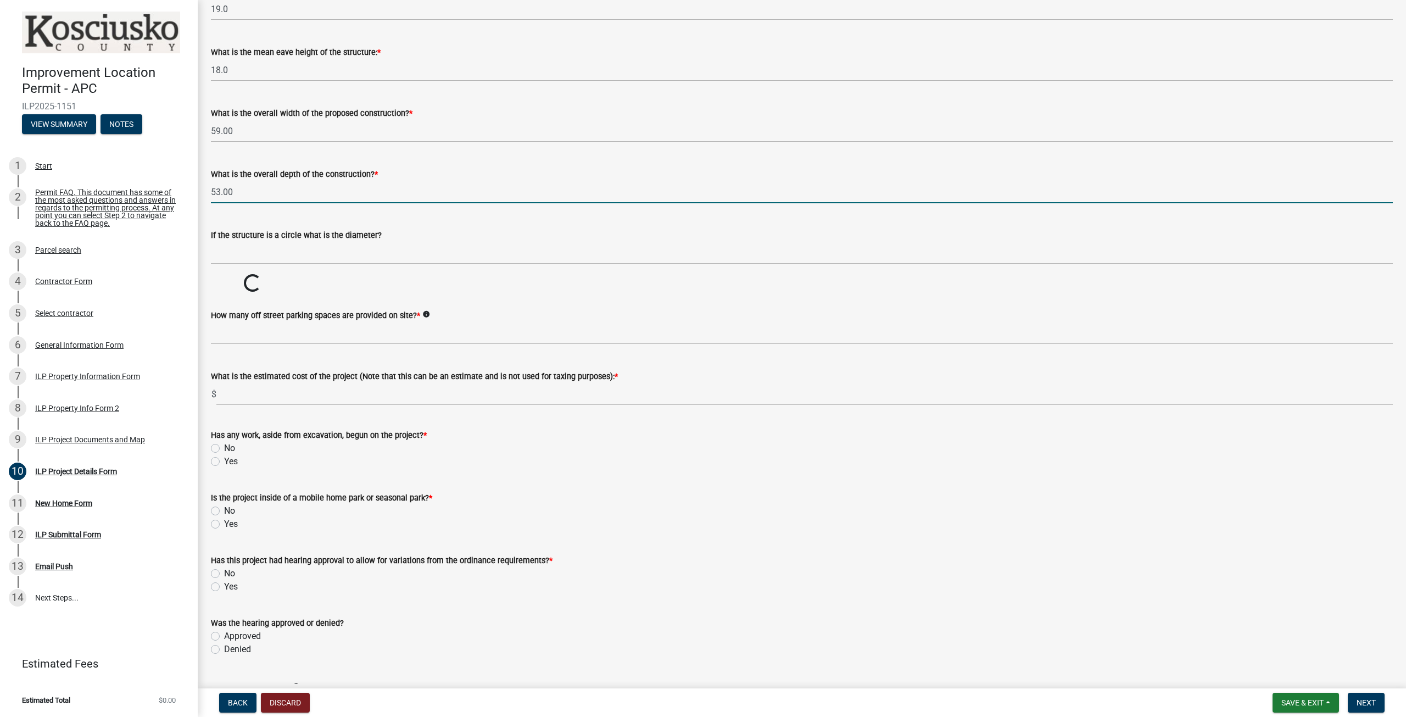
scroll to position [439, 0]
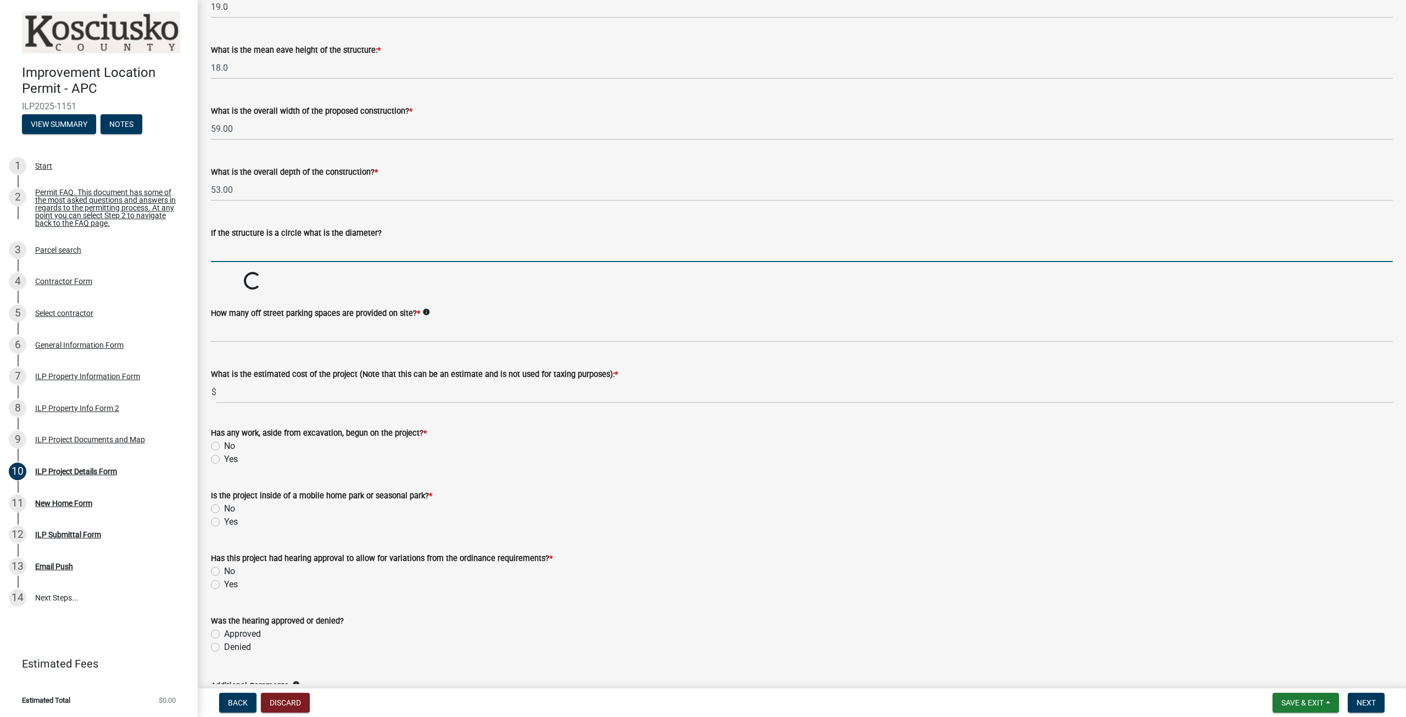
click at [310, 245] on input "text" at bounding box center [802, 251] width 1182 height 23
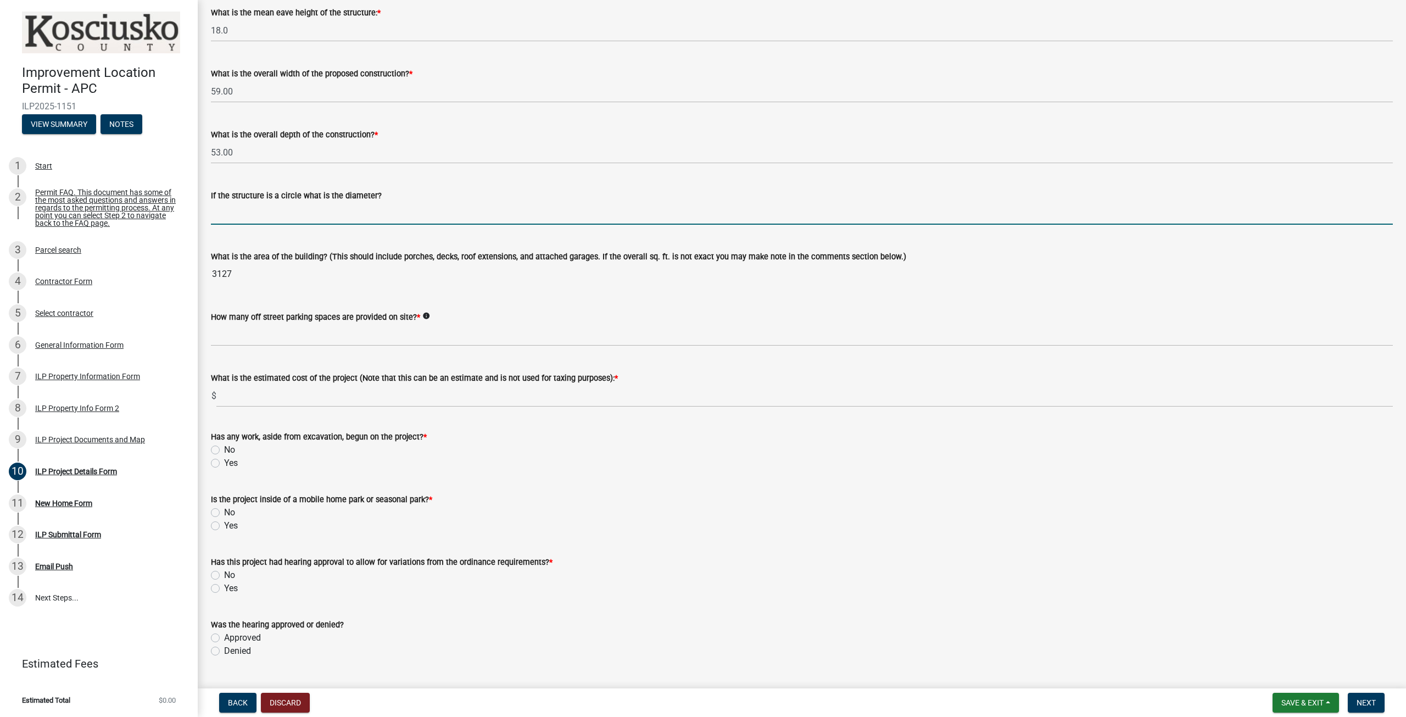
scroll to position [494, 0]
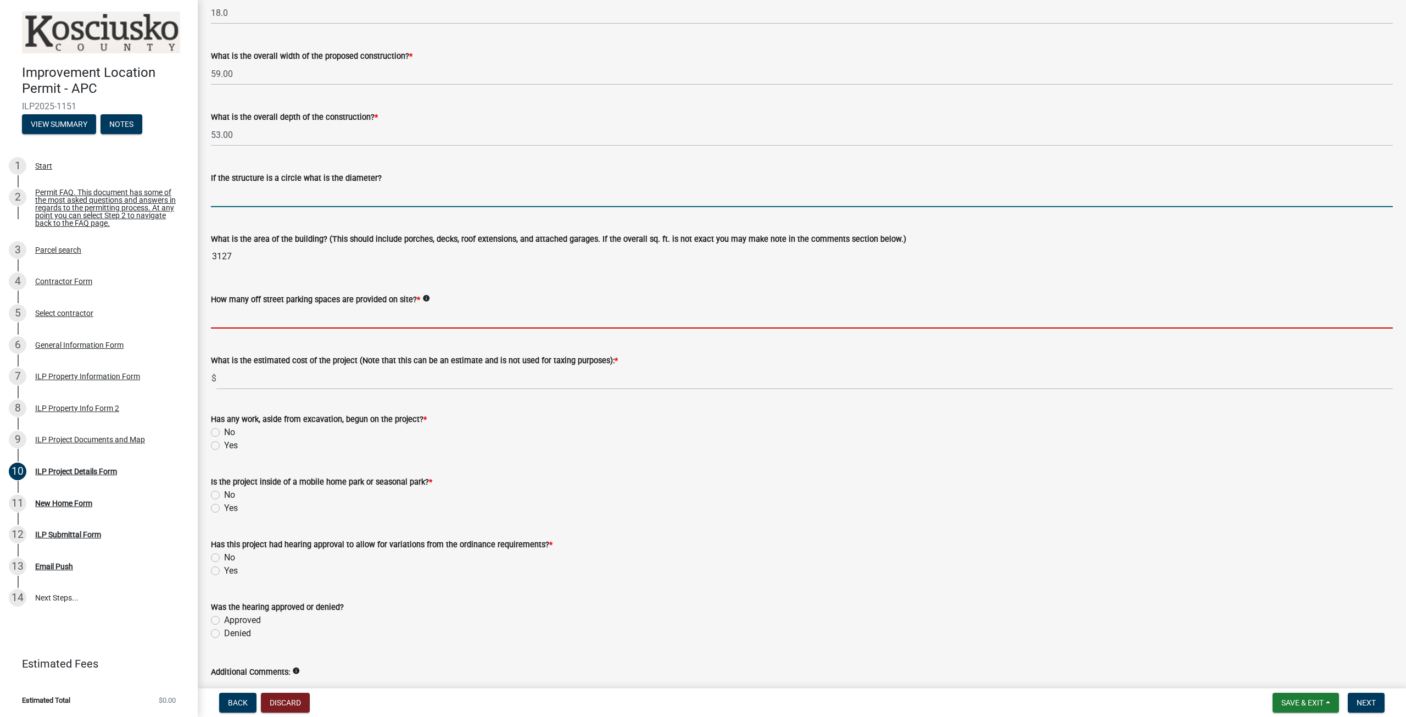
click at [275, 318] on input "text" at bounding box center [802, 317] width 1182 height 23
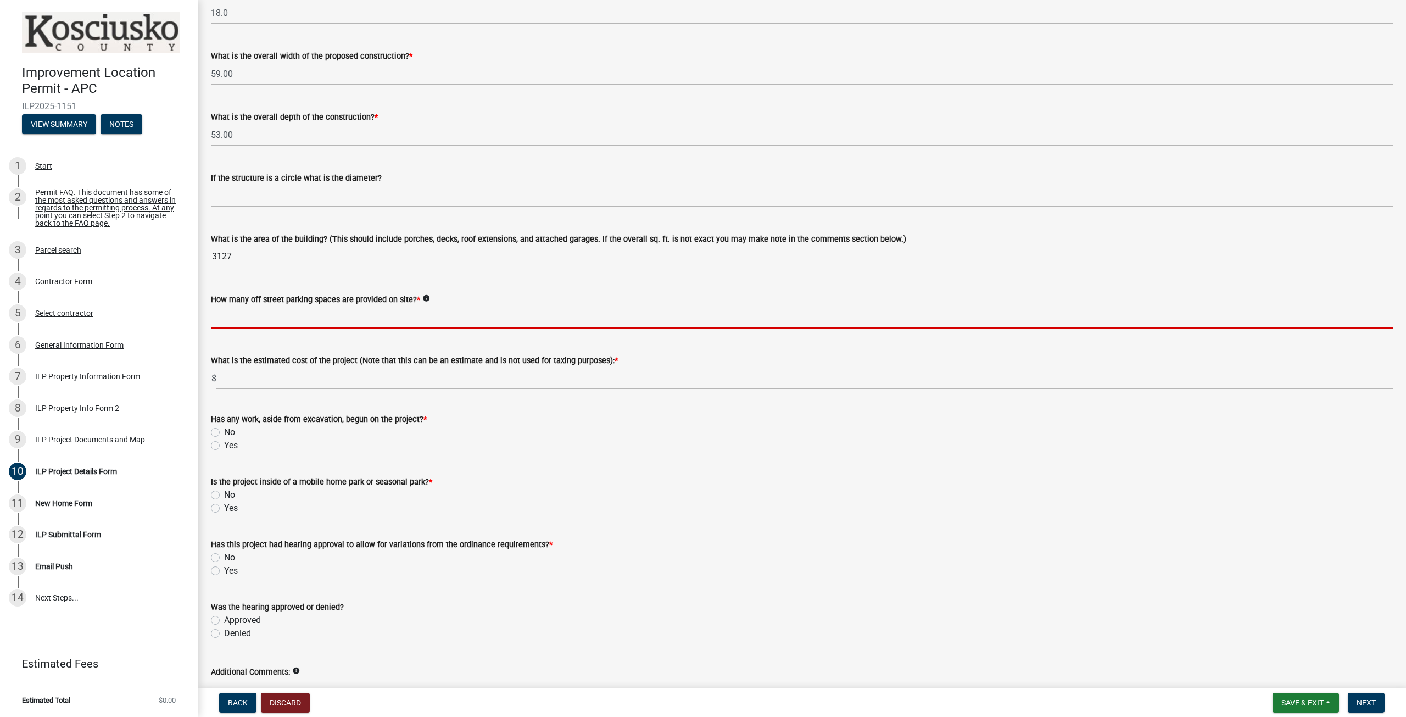
type input "4"
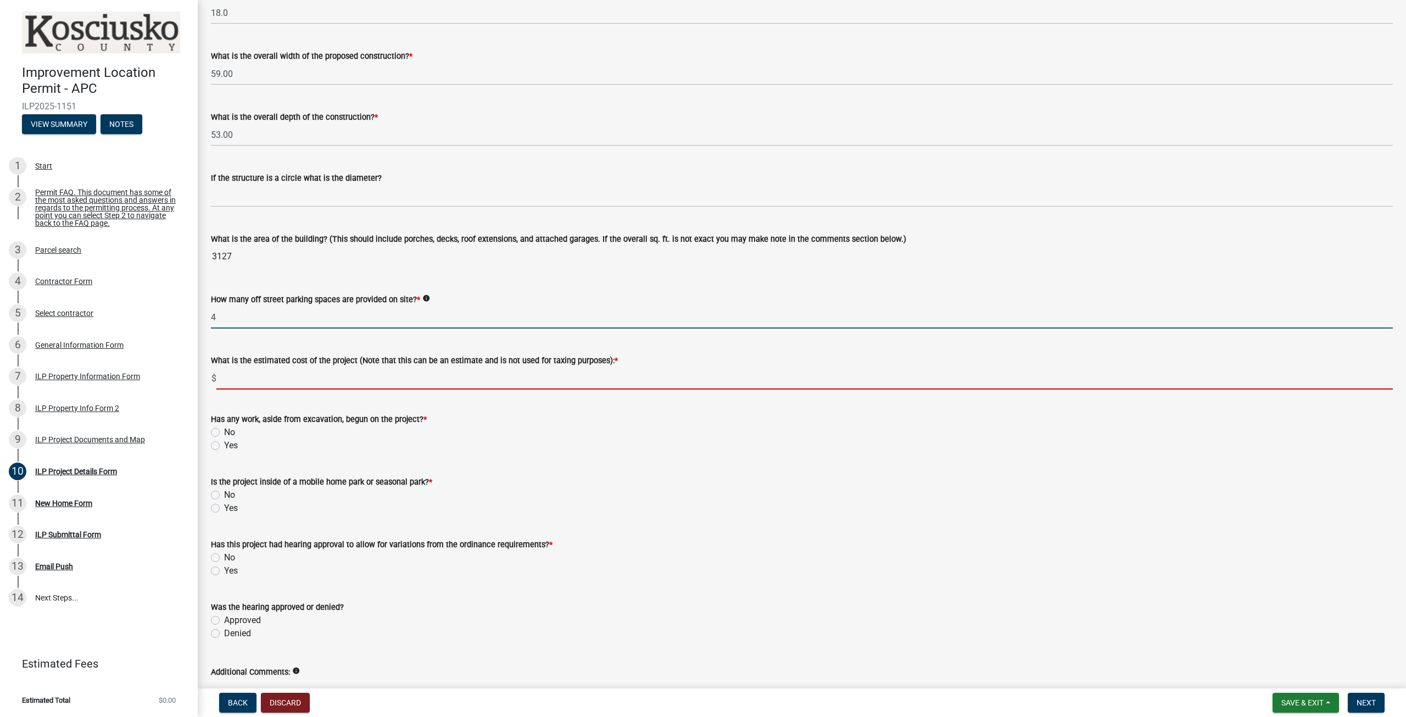
click at [290, 383] on input "text" at bounding box center [804, 378] width 1177 height 23
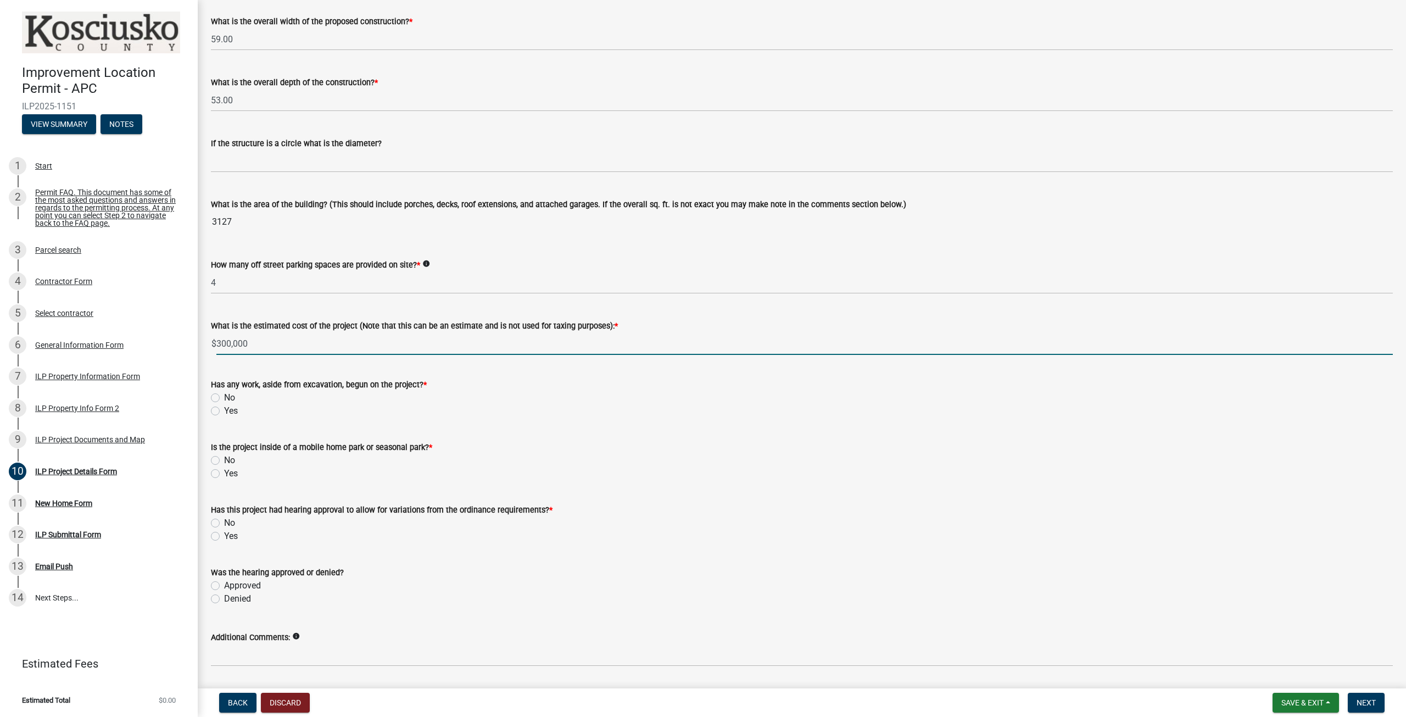
scroll to position [563, 0]
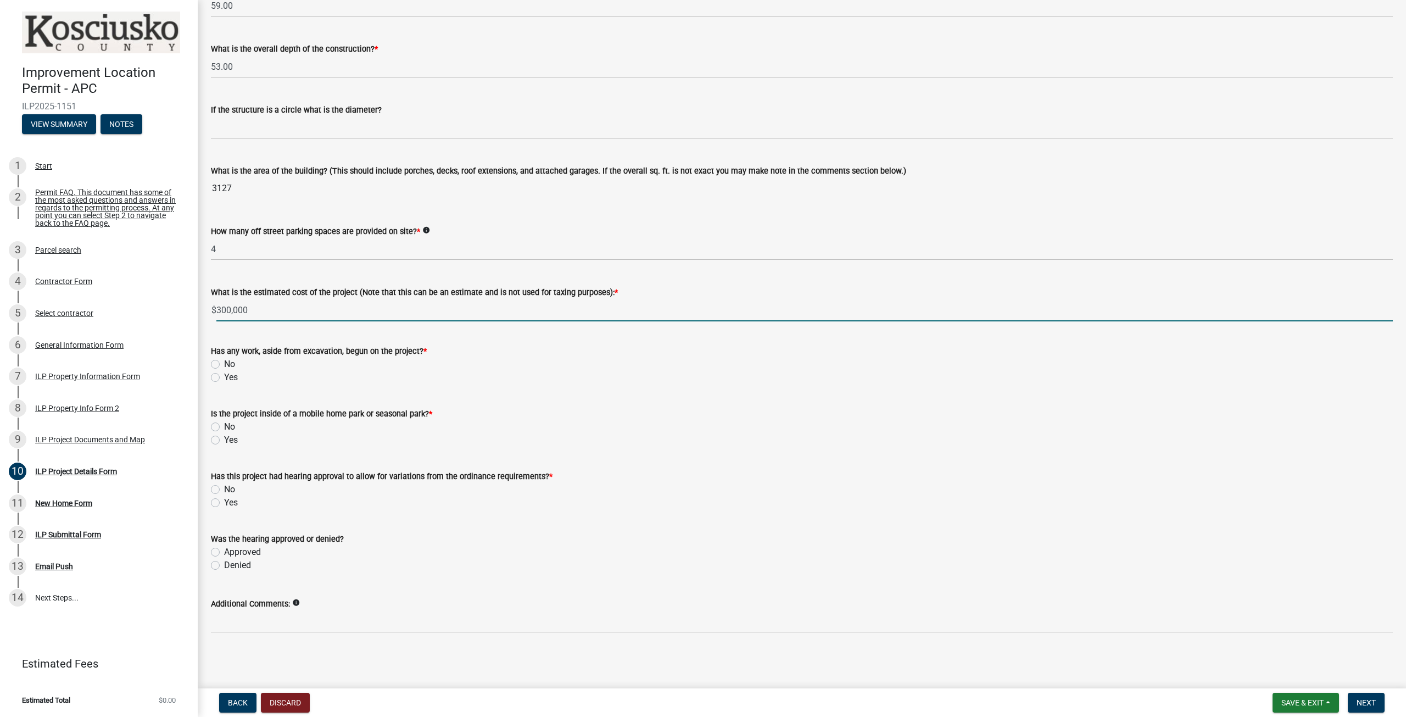
type input "300000"
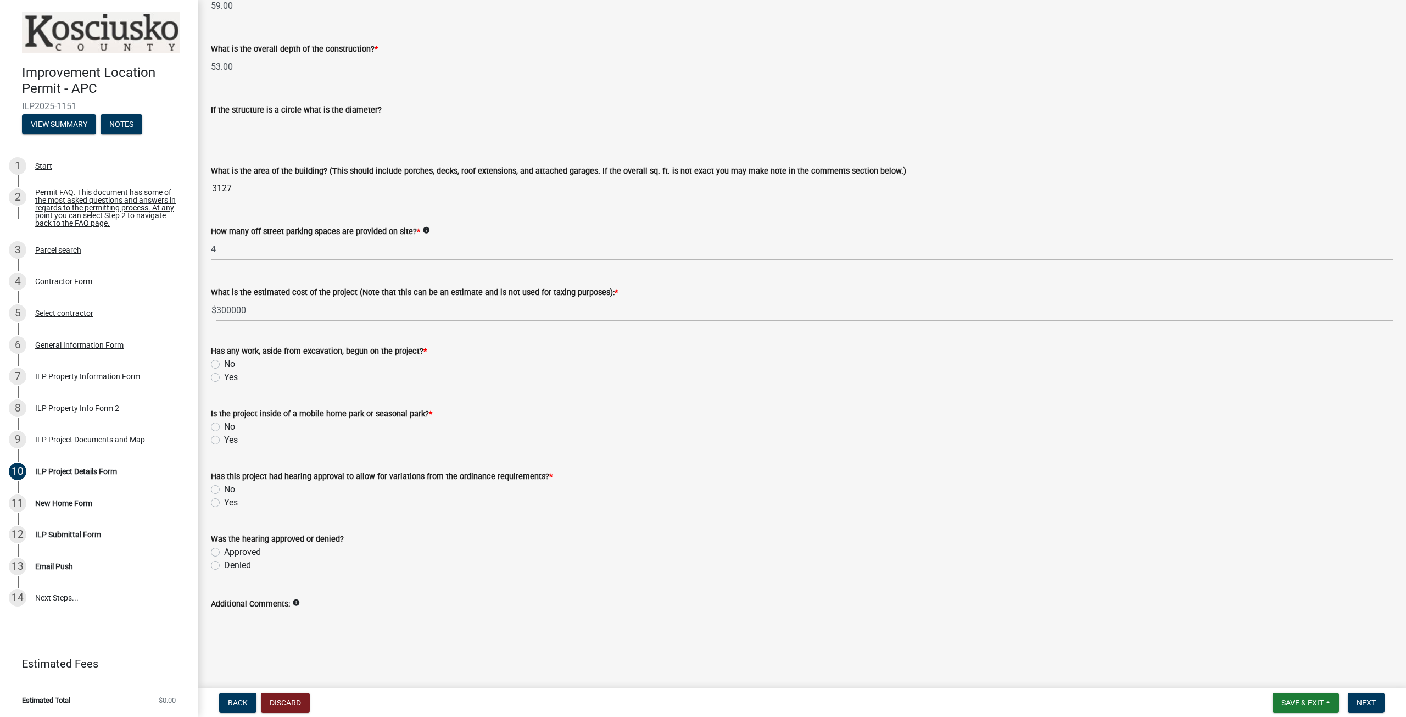
click at [224, 361] on label "No" at bounding box center [229, 364] width 11 height 13
click at [224, 361] on input "No" at bounding box center [227, 361] width 7 height 7
radio input "true"
click at [224, 424] on label "No" at bounding box center [229, 426] width 11 height 13
click at [224, 424] on input "No" at bounding box center [227, 423] width 7 height 7
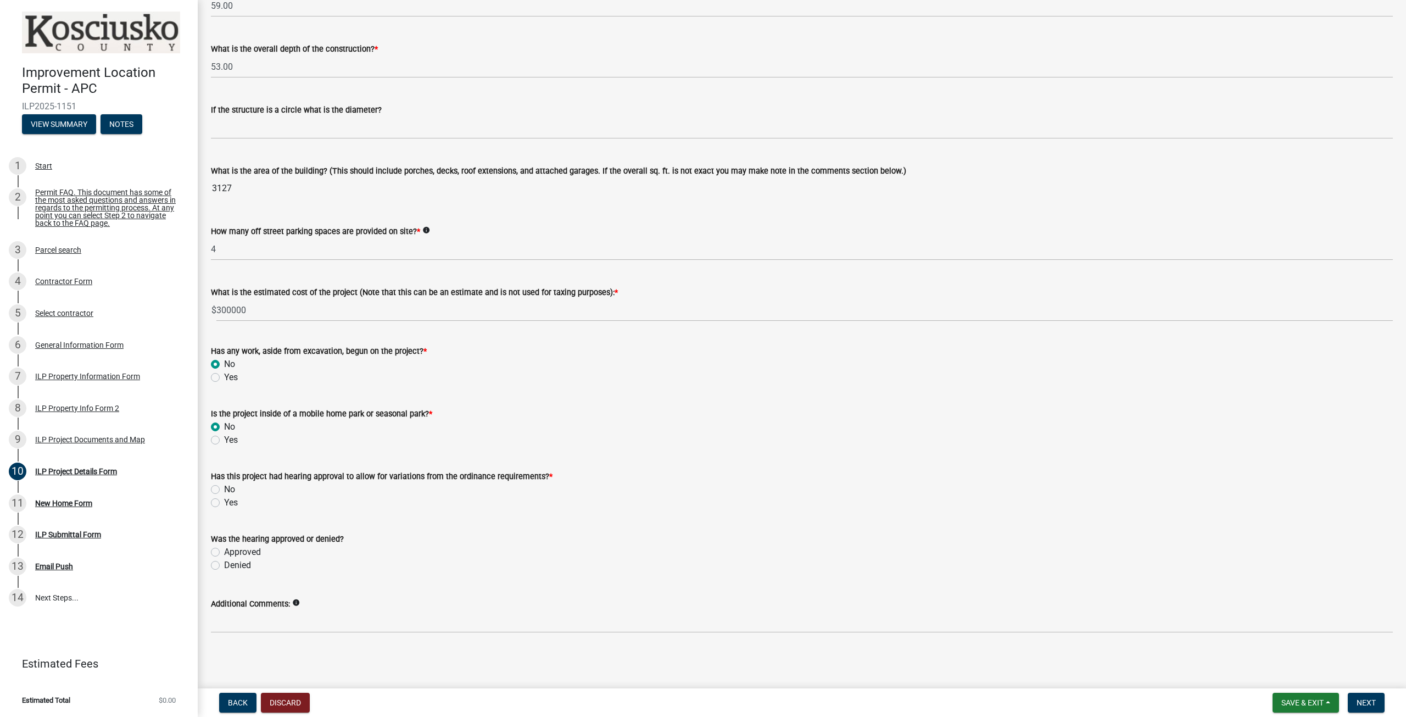
radio input "true"
click at [224, 488] on label "No" at bounding box center [229, 489] width 11 height 13
click at [224, 488] on input "No" at bounding box center [227, 486] width 7 height 7
radio input "true"
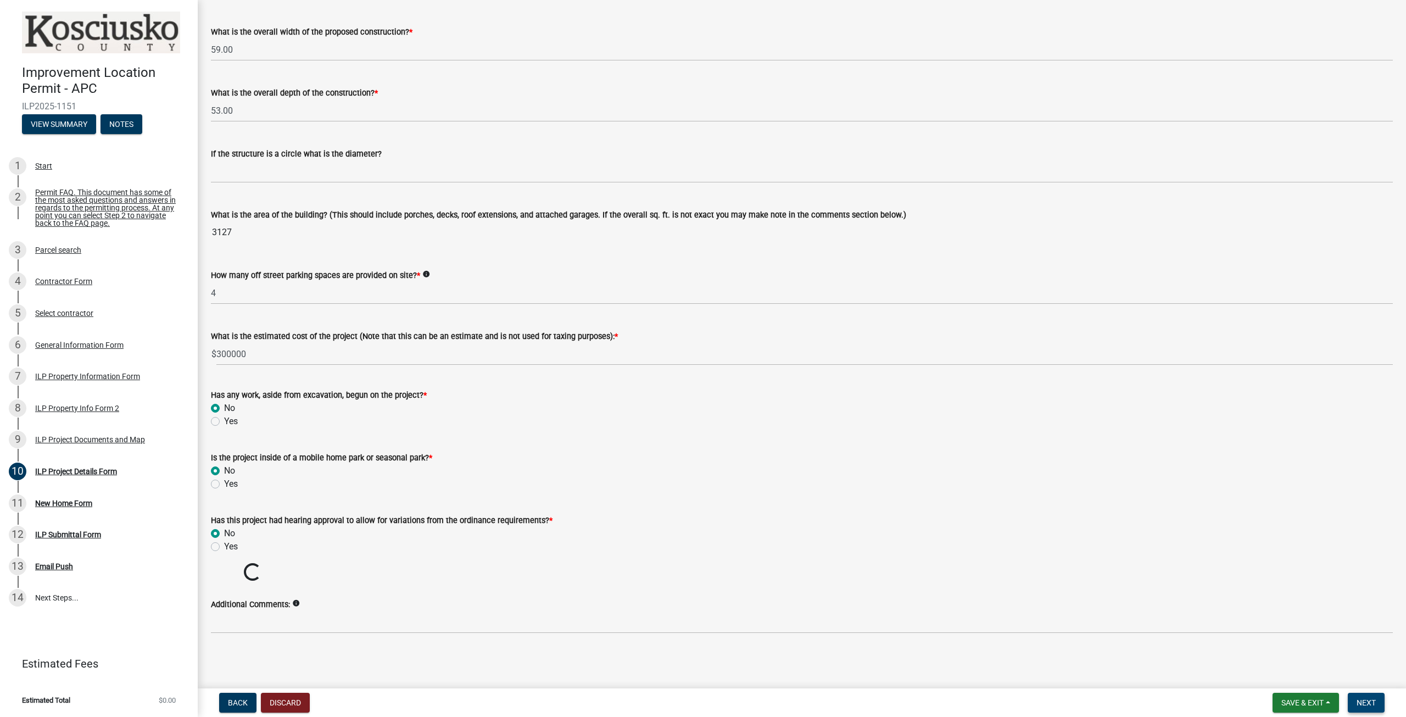
scroll to position [500, 0]
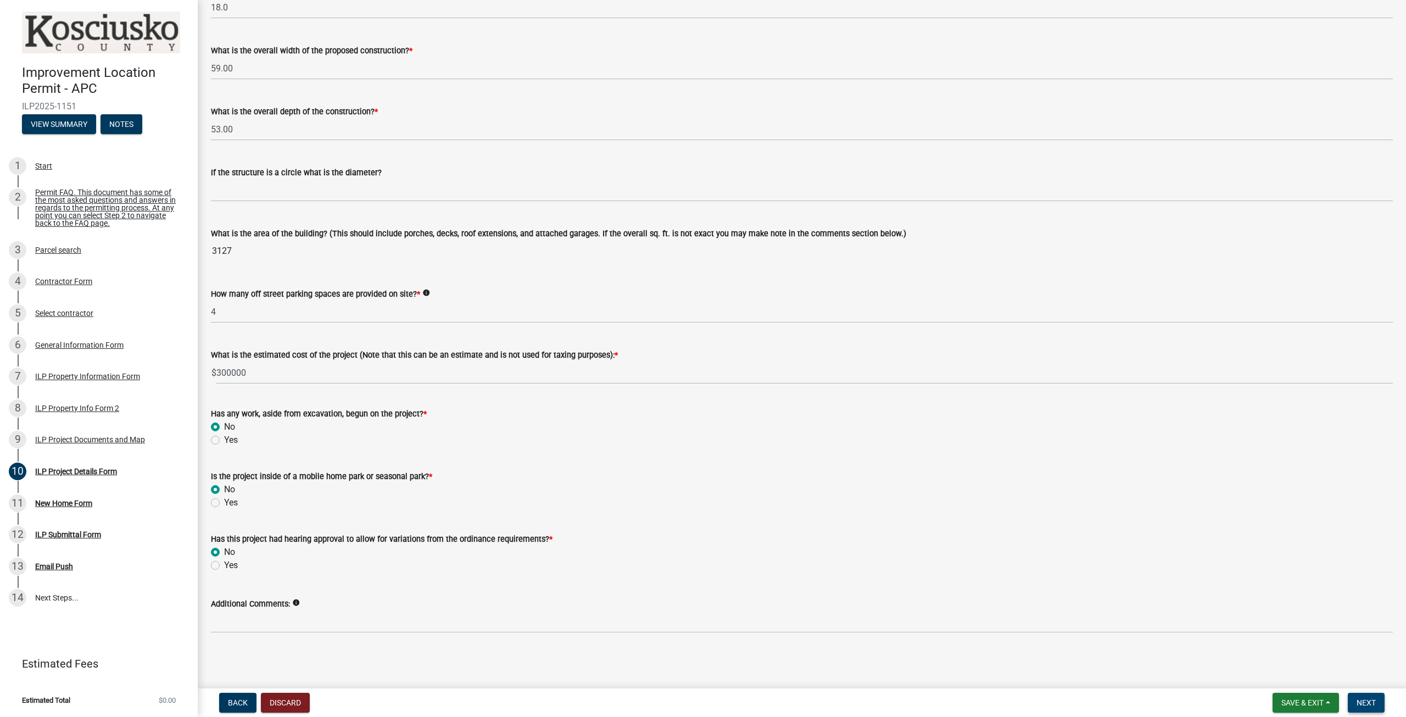
click at [1366, 700] on span "Next" at bounding box center [1366, 702] width 19 height 9
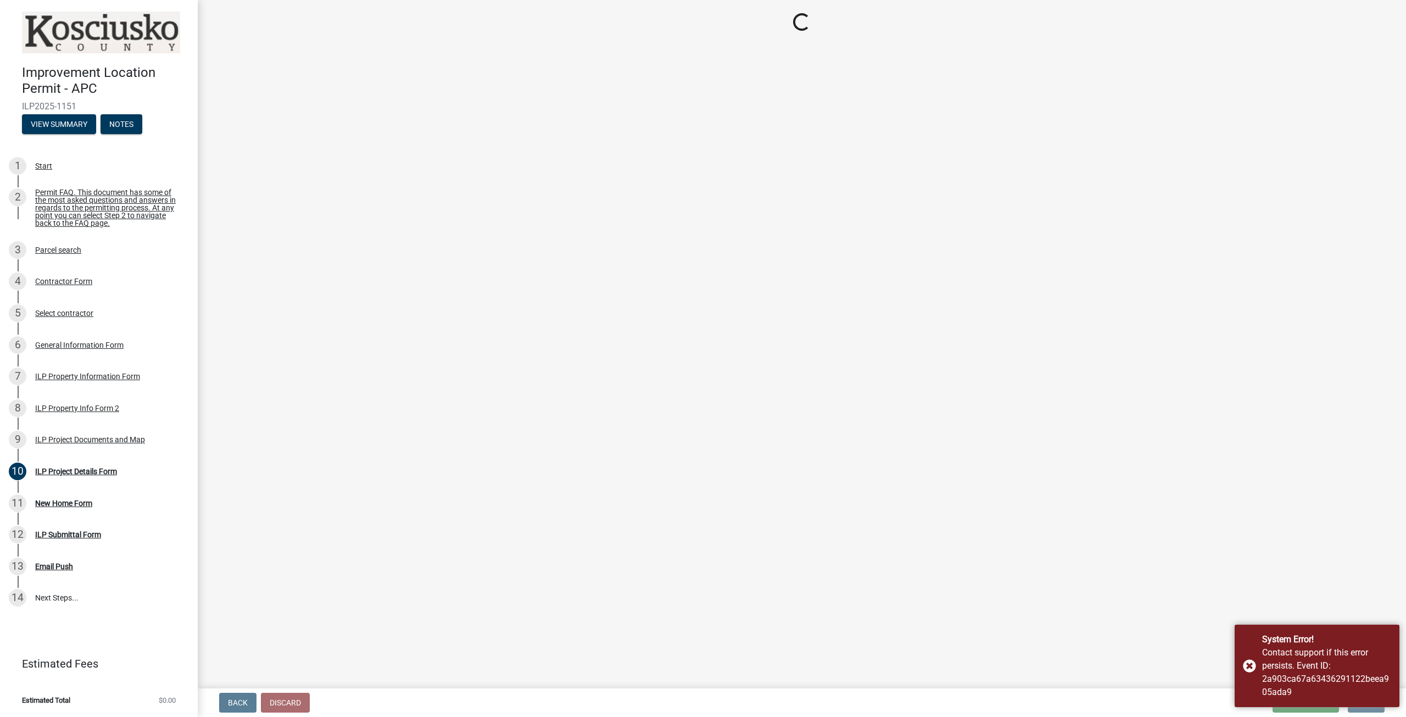
scroll to position [0, 0]
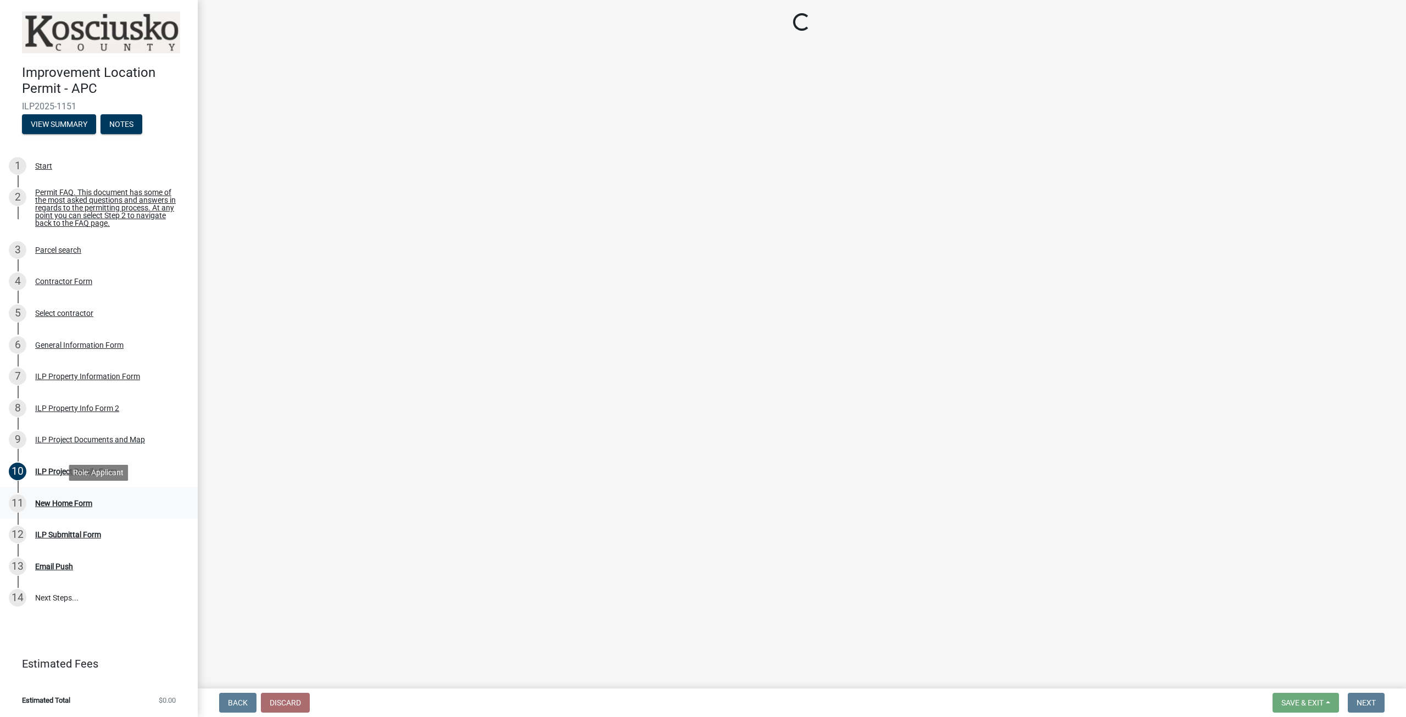
click at [51, 508] on div "11 New Home Form" at bounding box center [94, 503] width 171 height 18
click at [91, 471] on div "ILP Project Details Form" at bounding box center [76, 471] width 82 height 8
click at [86, 448] on div "9 ILP Project Documents and Map" at bounding box center [94, 440] width 171 height 18
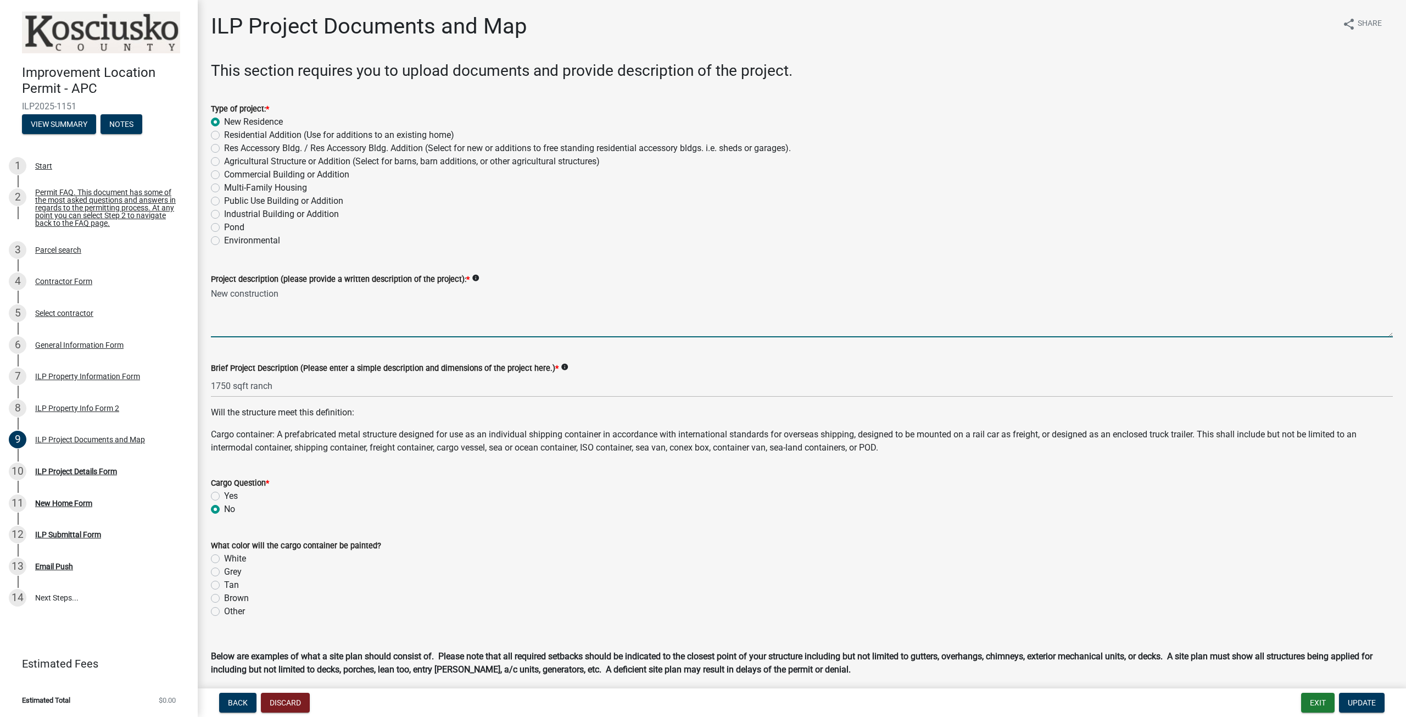
click at [287, 329] on textarea "New construction" at bounding box center [802, 312] width 1182 height 52
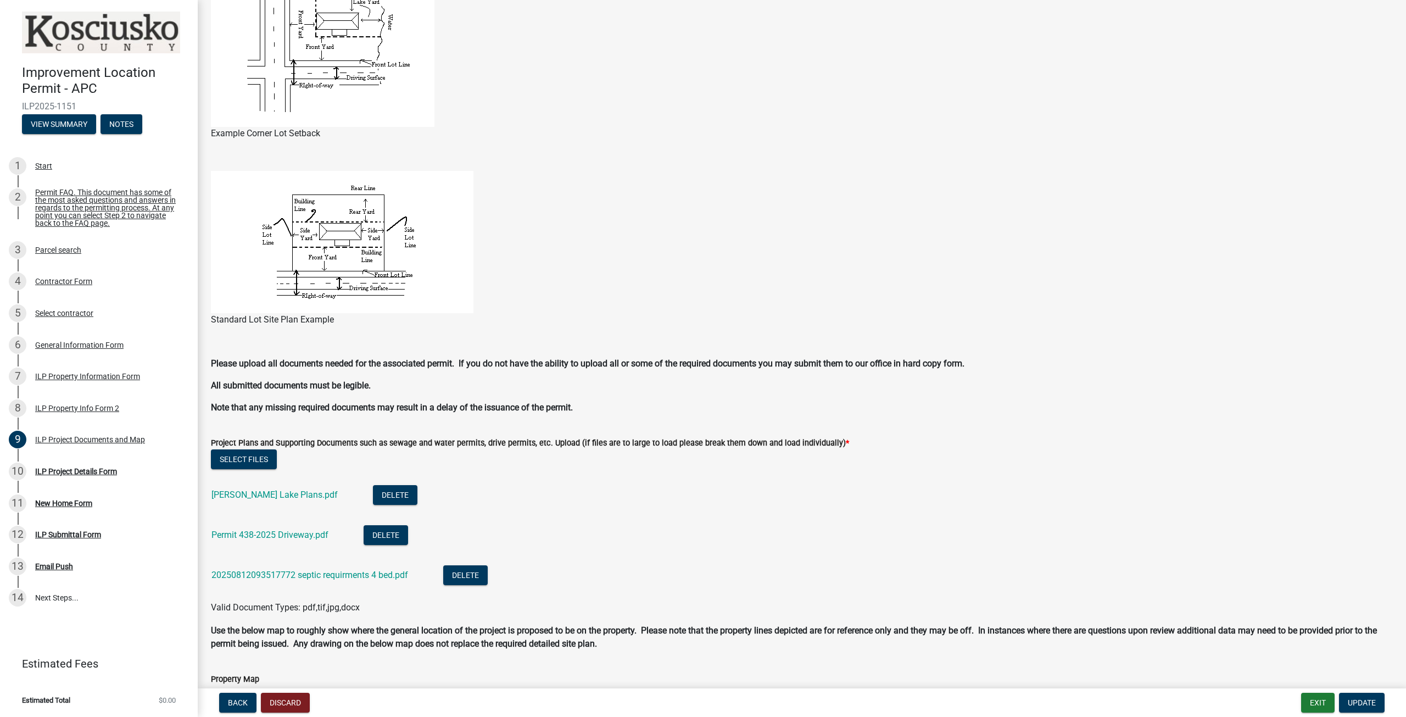
scroll to position [1048, 0]
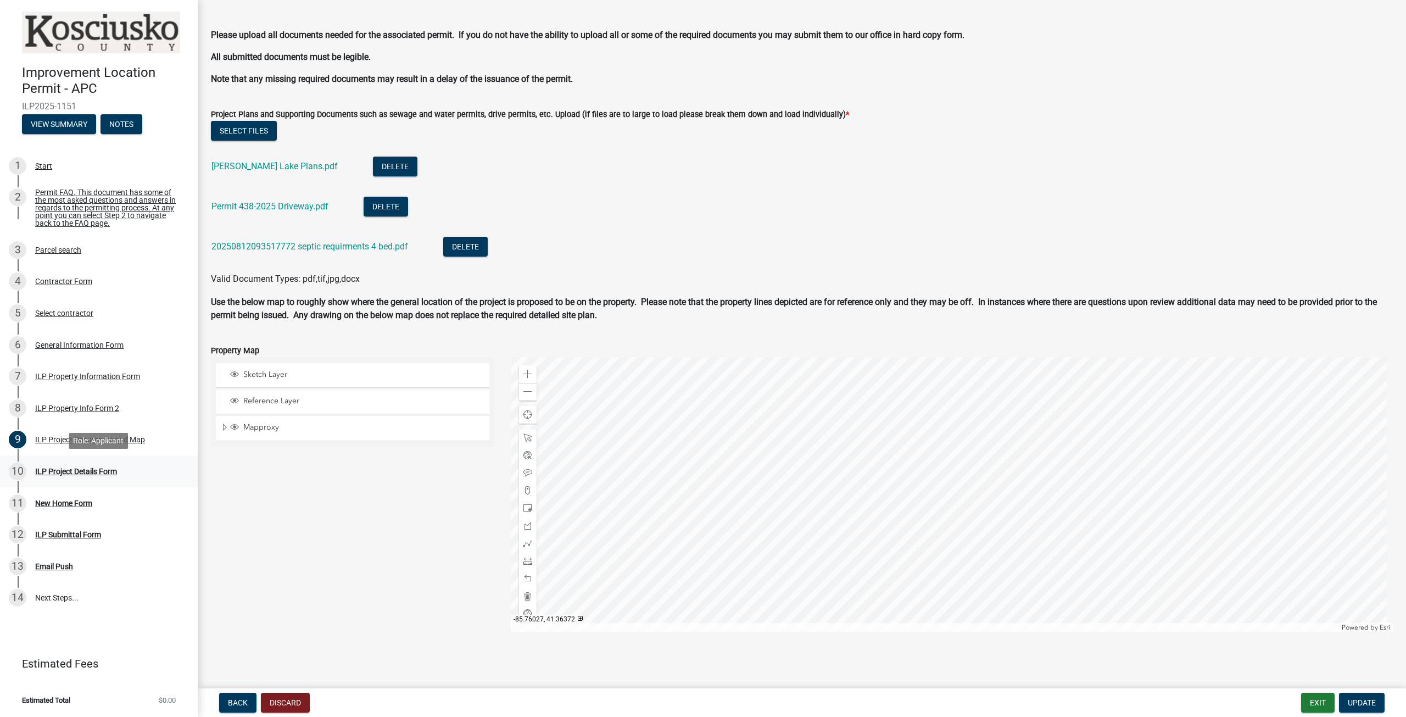
click at [68, 472] on div "ILP Project Details Form" at bounding box center [76, 471] width 82 height 8
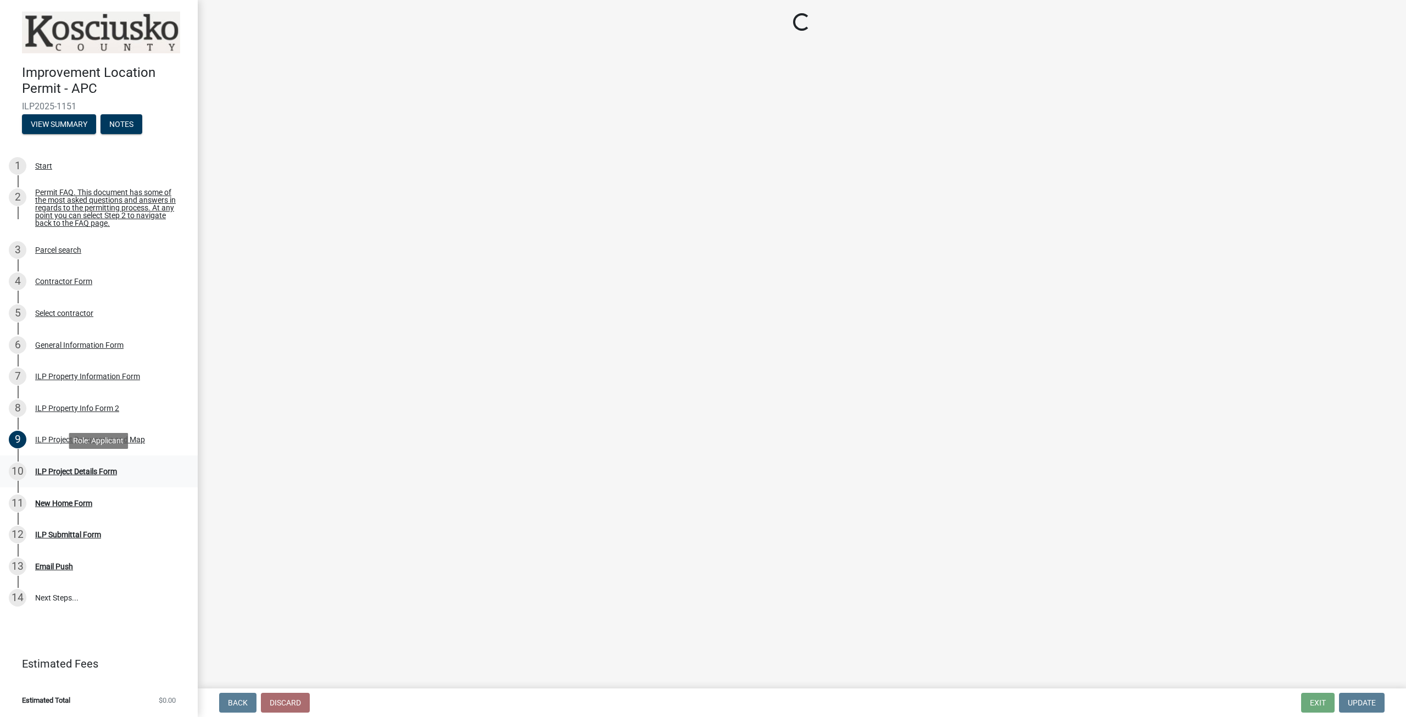
scroll to position [0, 0]
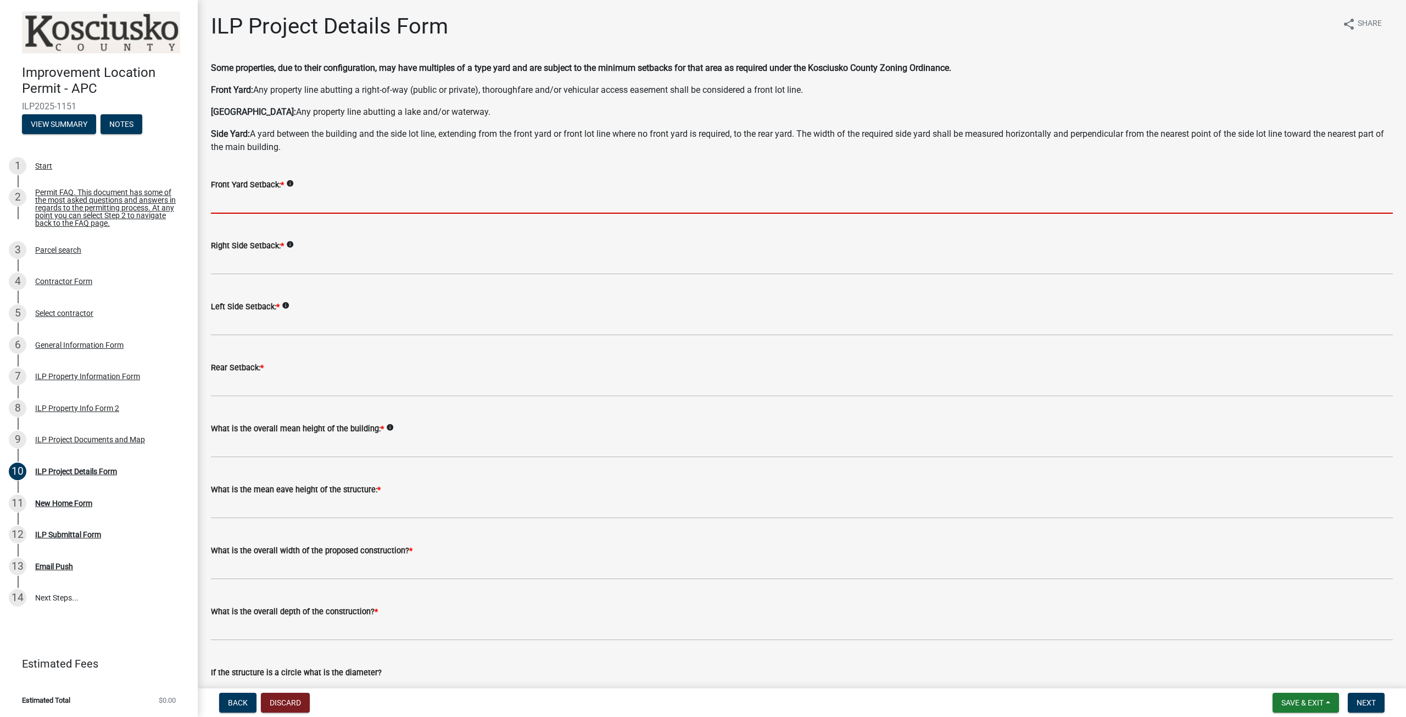
click at [248, 197] on input "text" at bounding box center [802, 202] width 1182 height 23
type input "60.0"
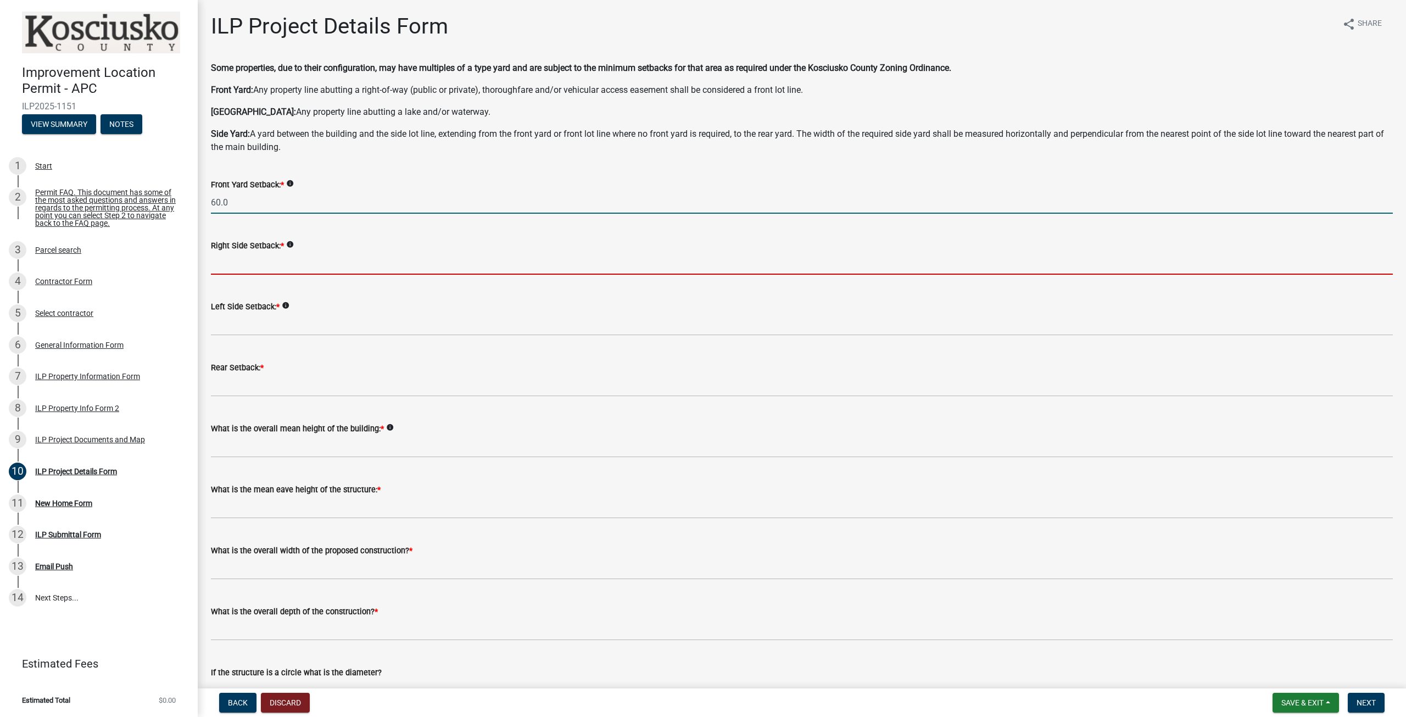
click at [262, 270] on input "text" at bounding box center [802, 263] width 1182 height 23
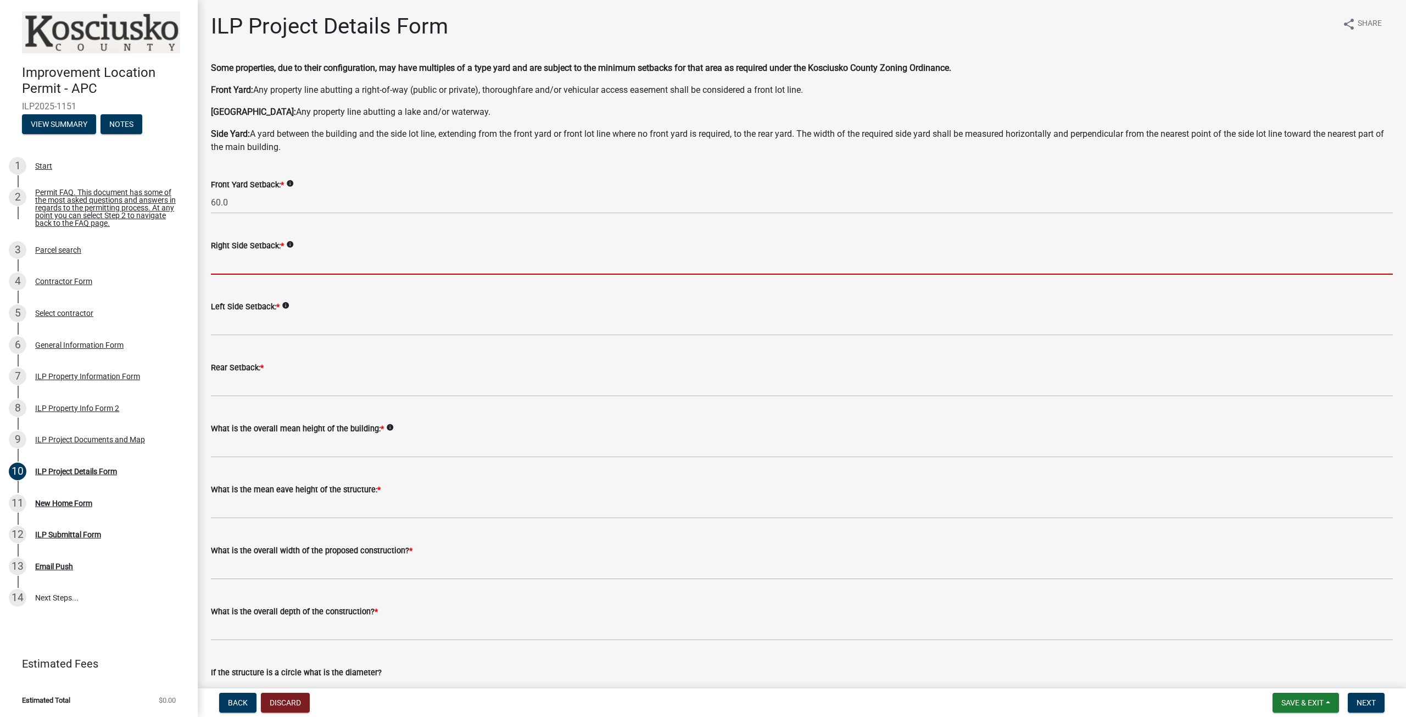
type input "35.0"
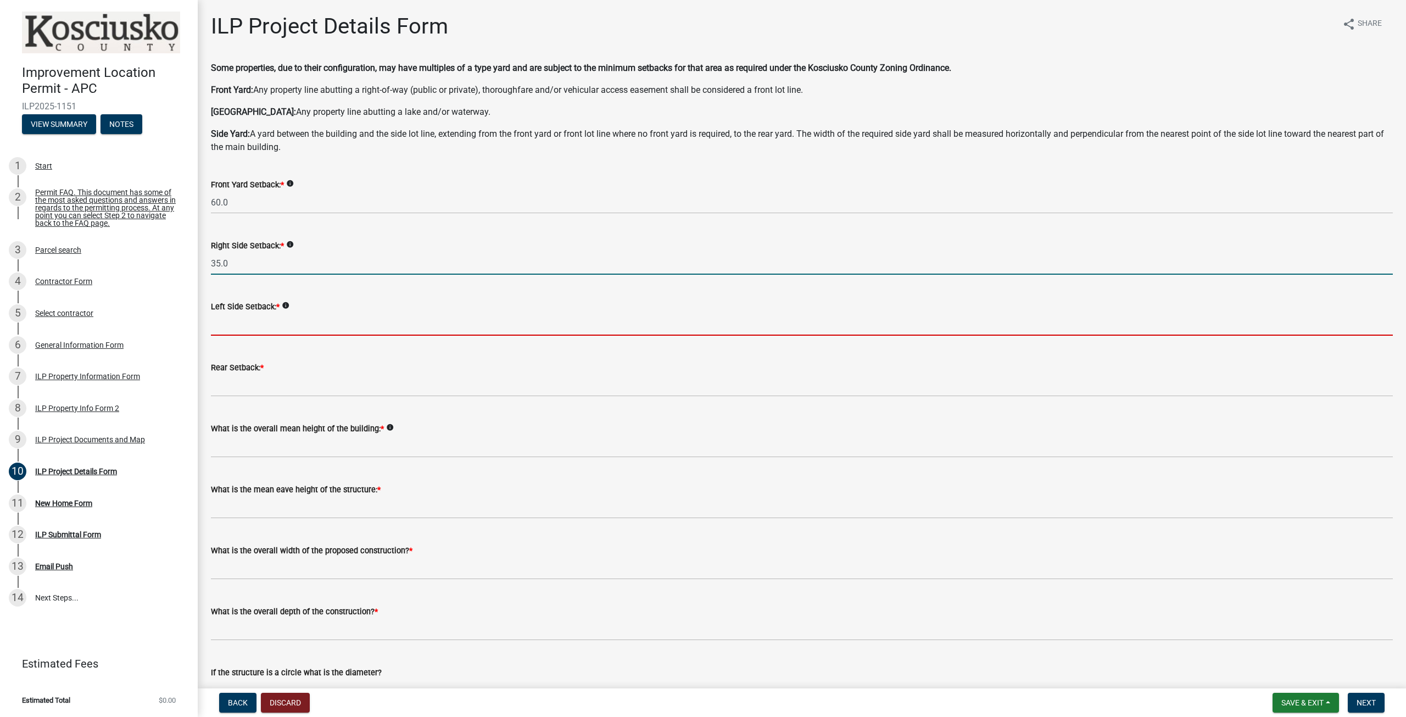
click at [269, 327] on input "text" at bounding box center [802, 324] width 1182 height 23
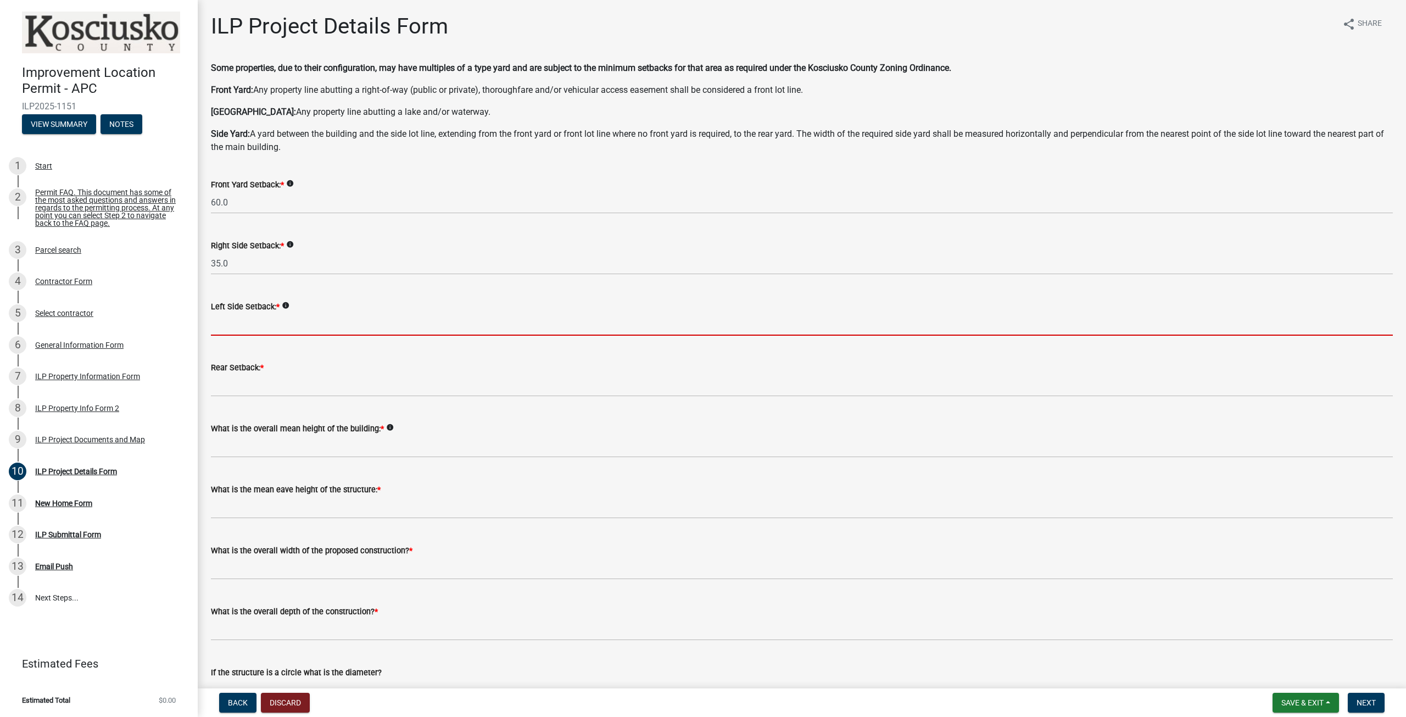
type input "26.0"
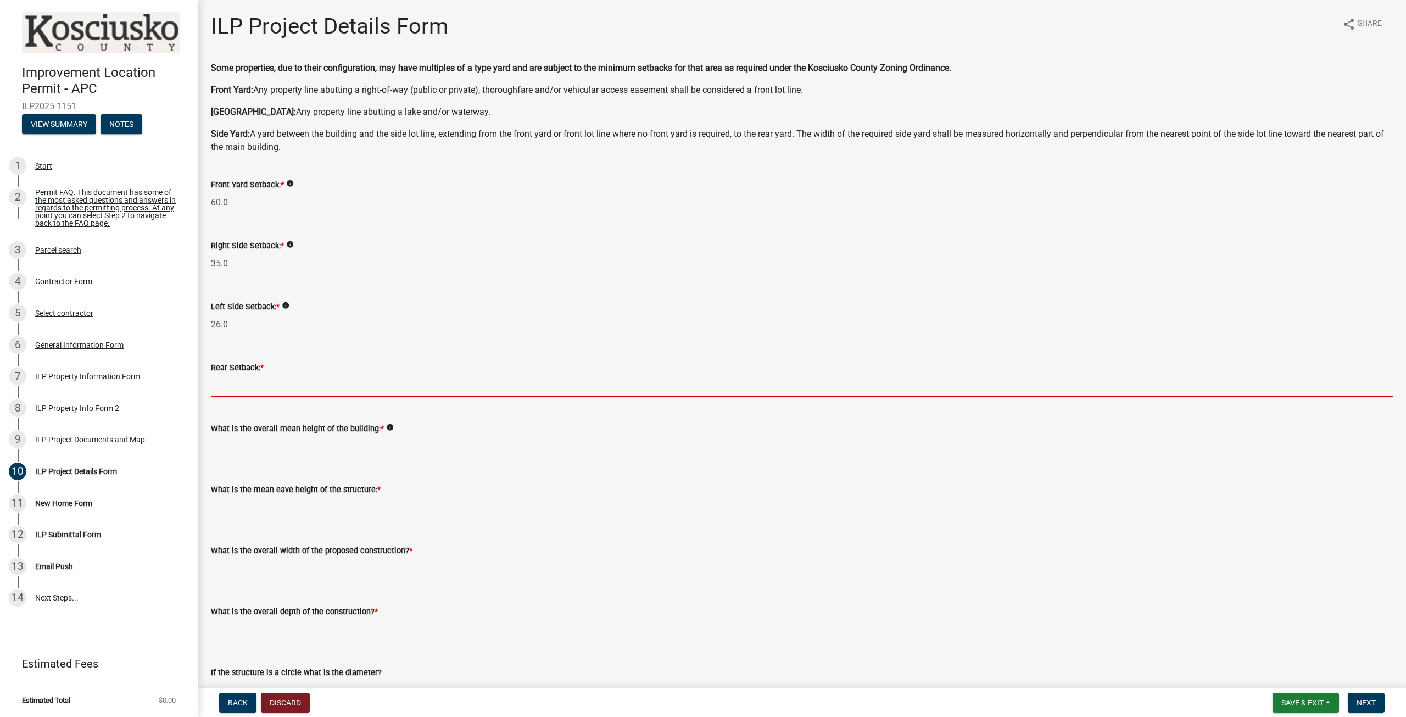
click at [271, 383] on input "text" at bounding box center [802, 385] width 1182 height 23
type input "88.0"
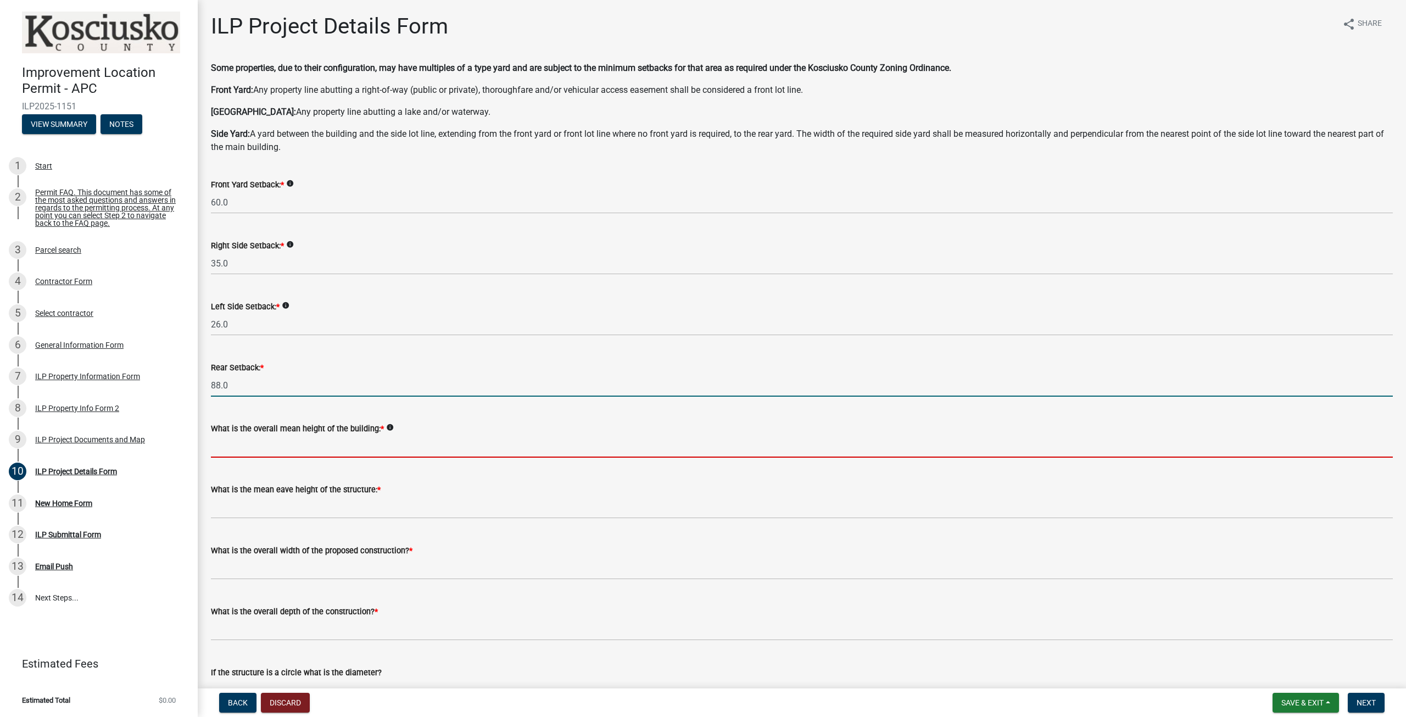
click at [289, 451] on input "text" at bounding box center [802, 446] width 1182 height 23
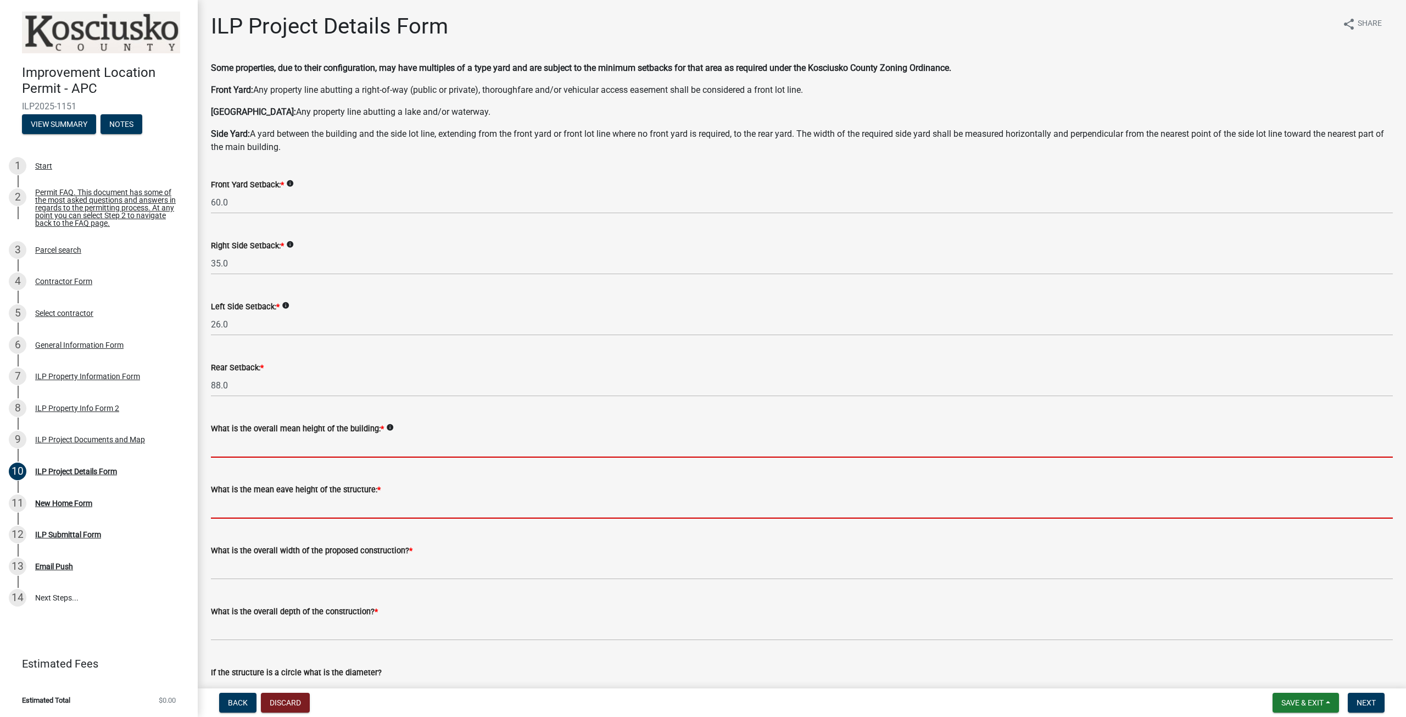
drag, startPoint x: 293, startPoint y: 504, endPoint x: 295, endPoint y: 512, distance: 8.0
click at [293, 505] on form "What is the mean eave height of the structure: *" at bounding box center [802, 501] width 1182 height 36
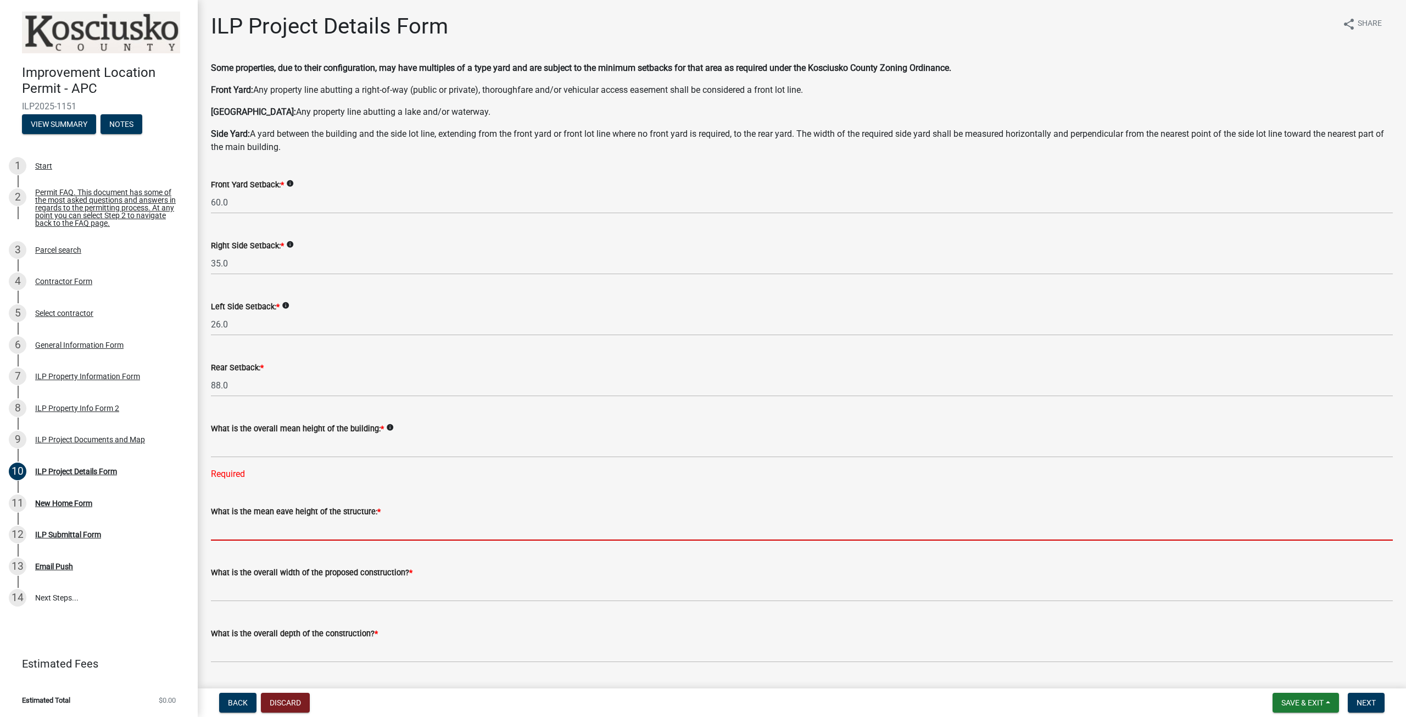
type input "18.0"
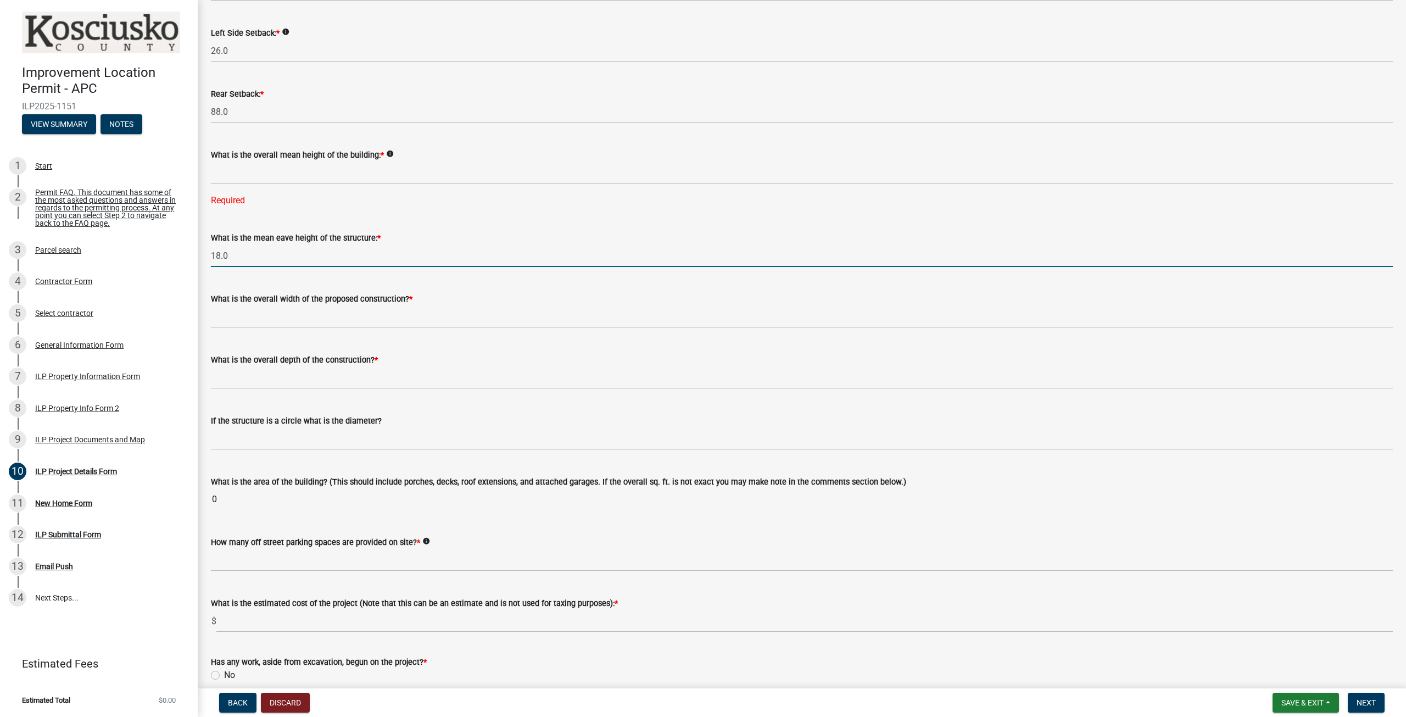
scroll to position [330, 0]
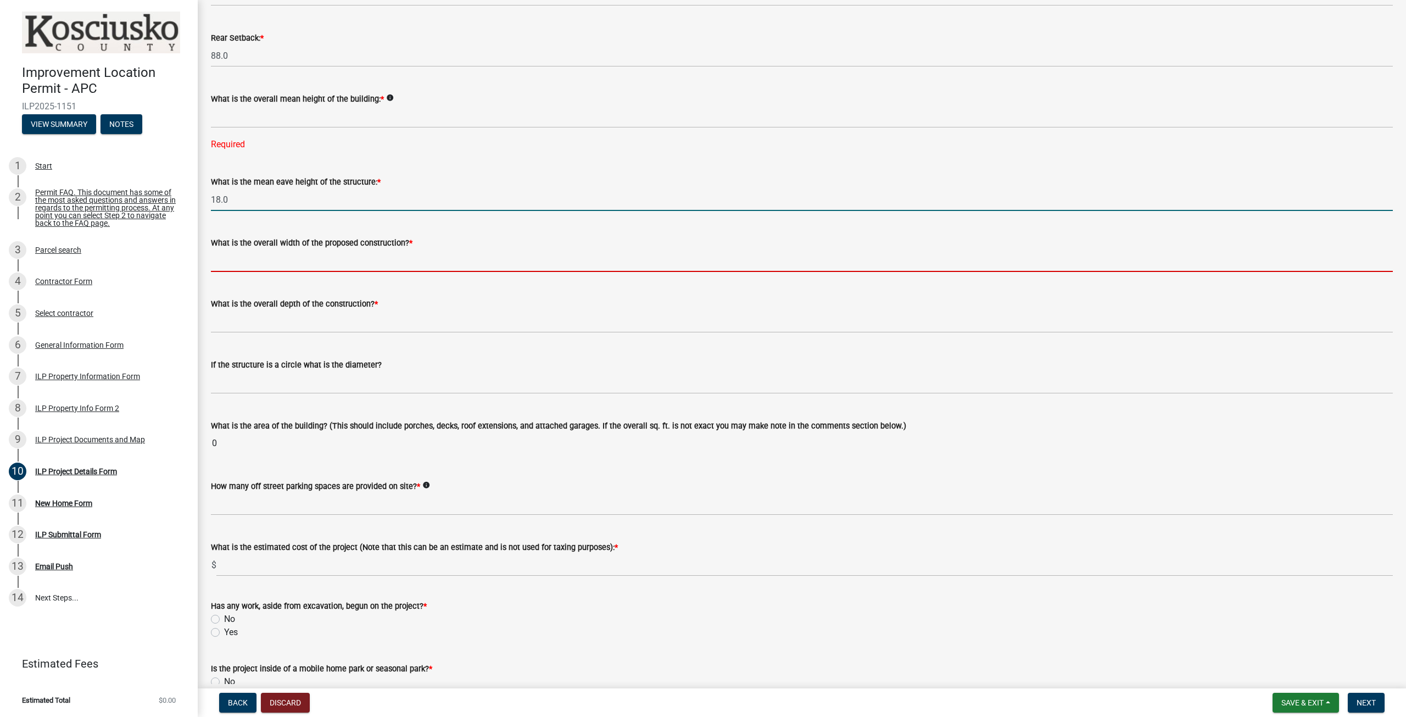
click at [282, 261] on input "text" at bounding box center [802, 260] width 1182 height 23
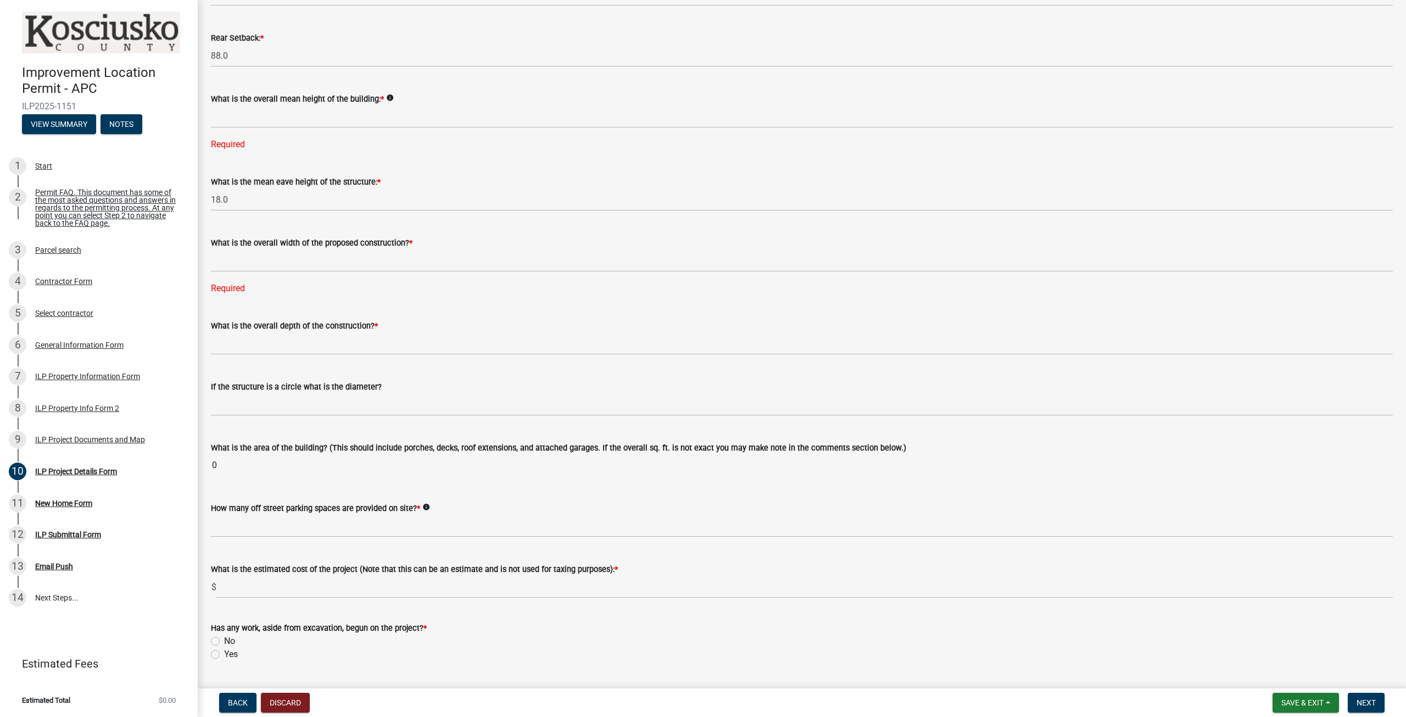
click at [289, 136] on div "What is the overall mean height of the building: * info Required" at bounding box center [802, 114] width 1182 height 74
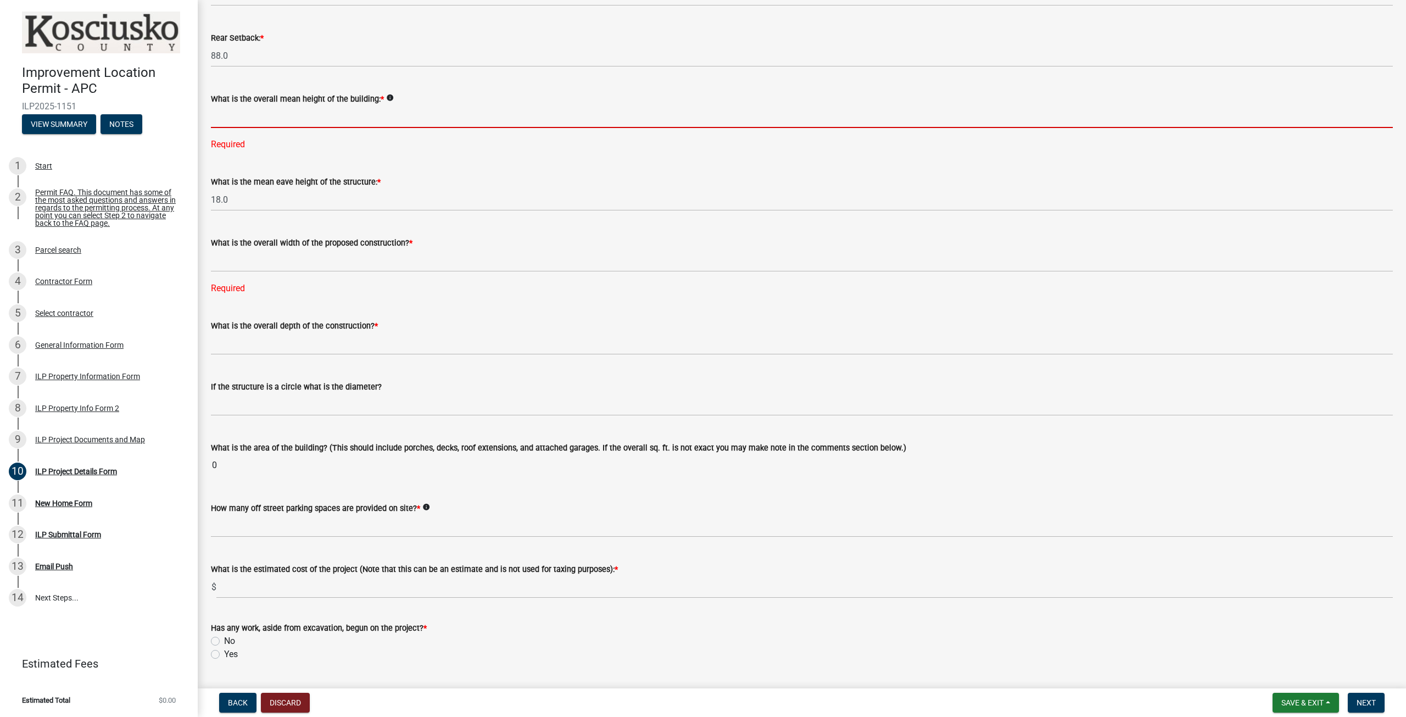
click at [296, 120] on input "text" at bounding box center [802, 116] width 1182 height 23
type input "19.0"
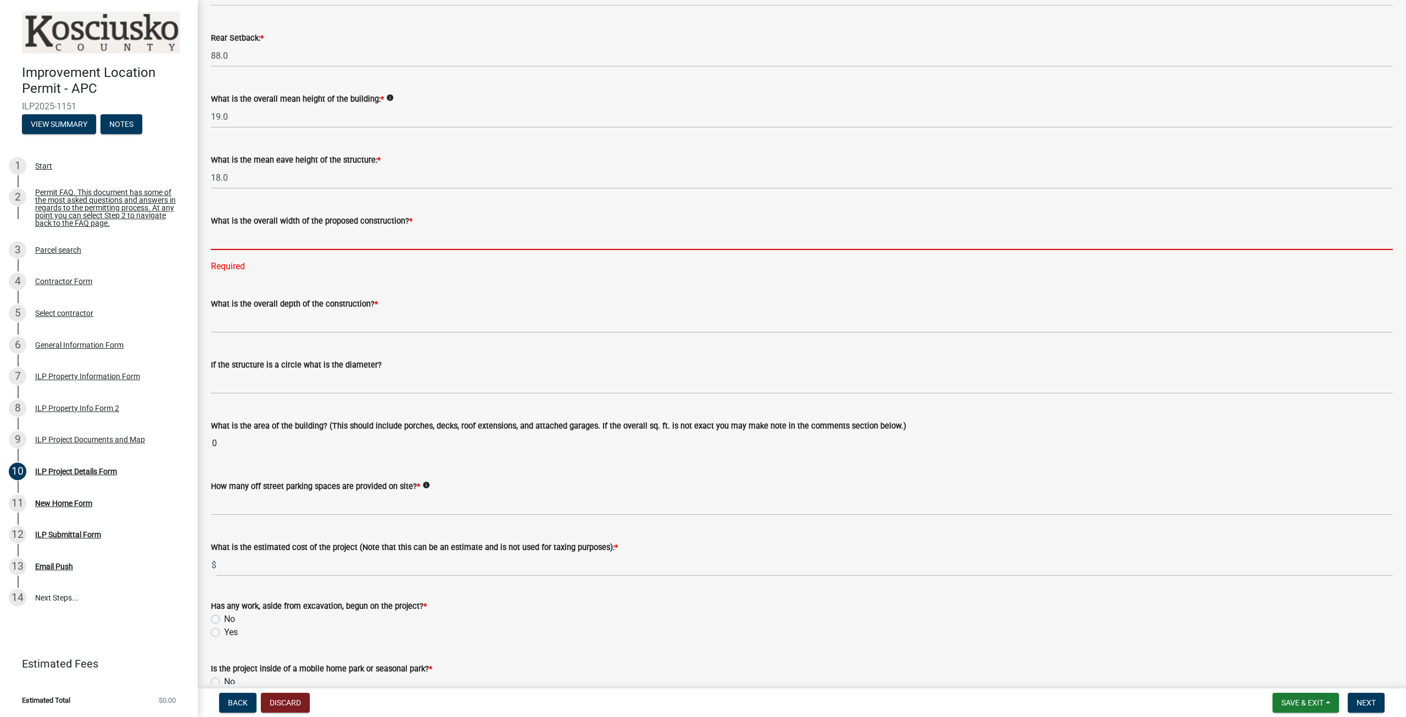
click at [244, 247] on input "text" at bounding box center [802, 238] width 1182 height 23
type input "59.00"
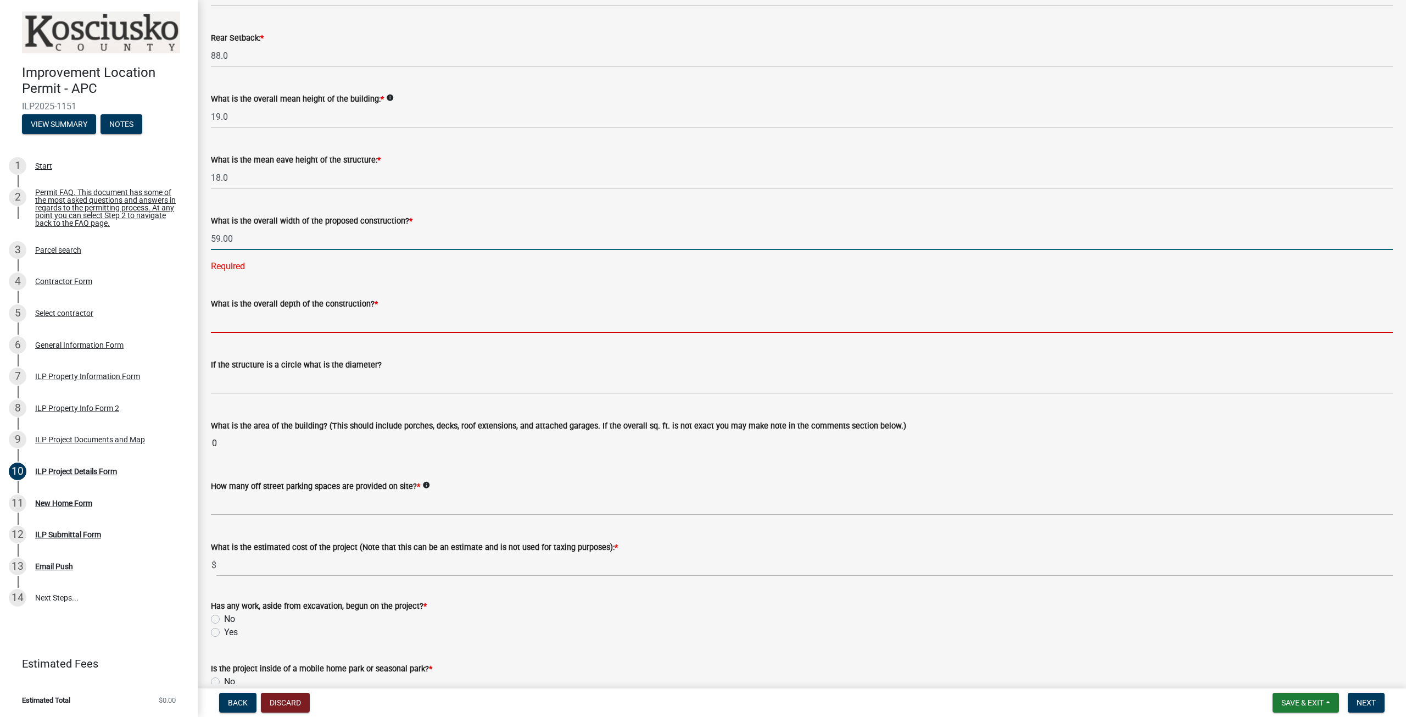
click at [262, 324] on wm-data-entity-input-list "Some properties, due to their configuration, may have multiples of a type yard …" at bounding box center [802, 314] width 1182 height 1165
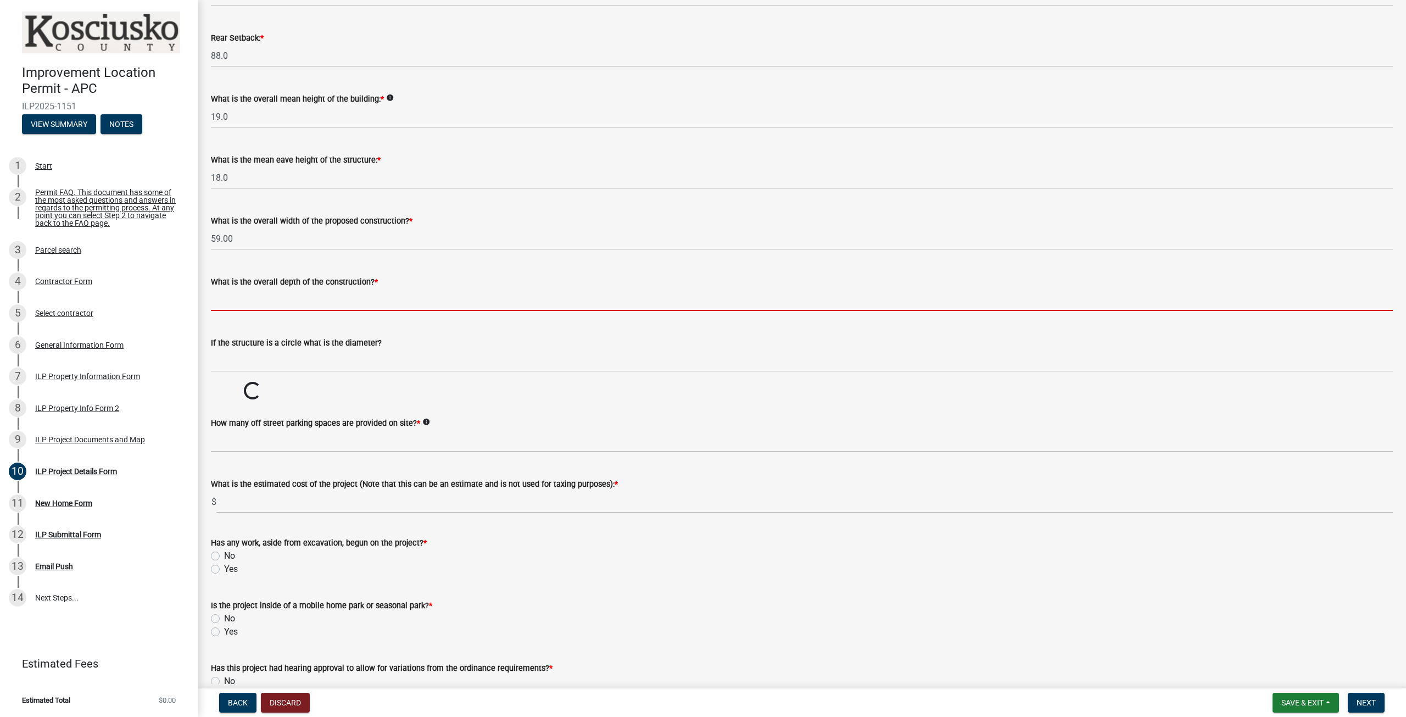
type input "53.00"
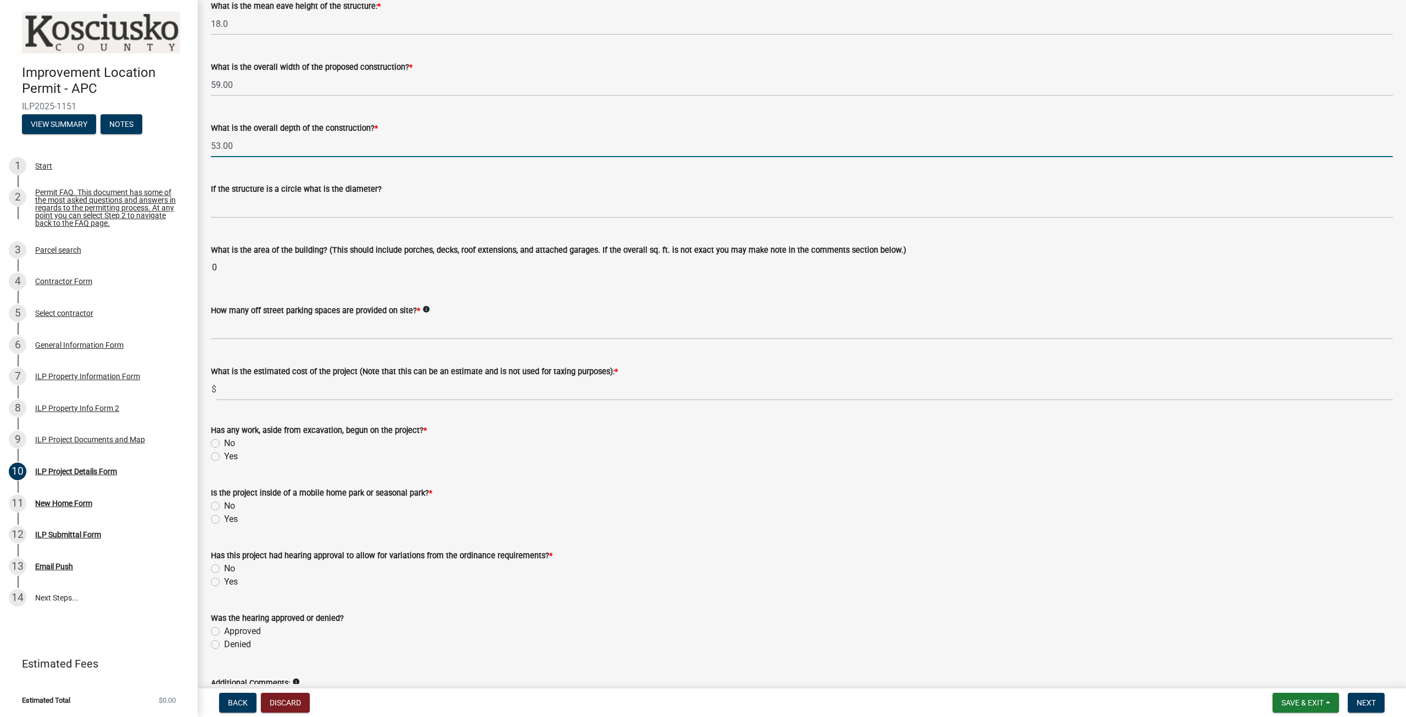
scroll to position [494, 0]
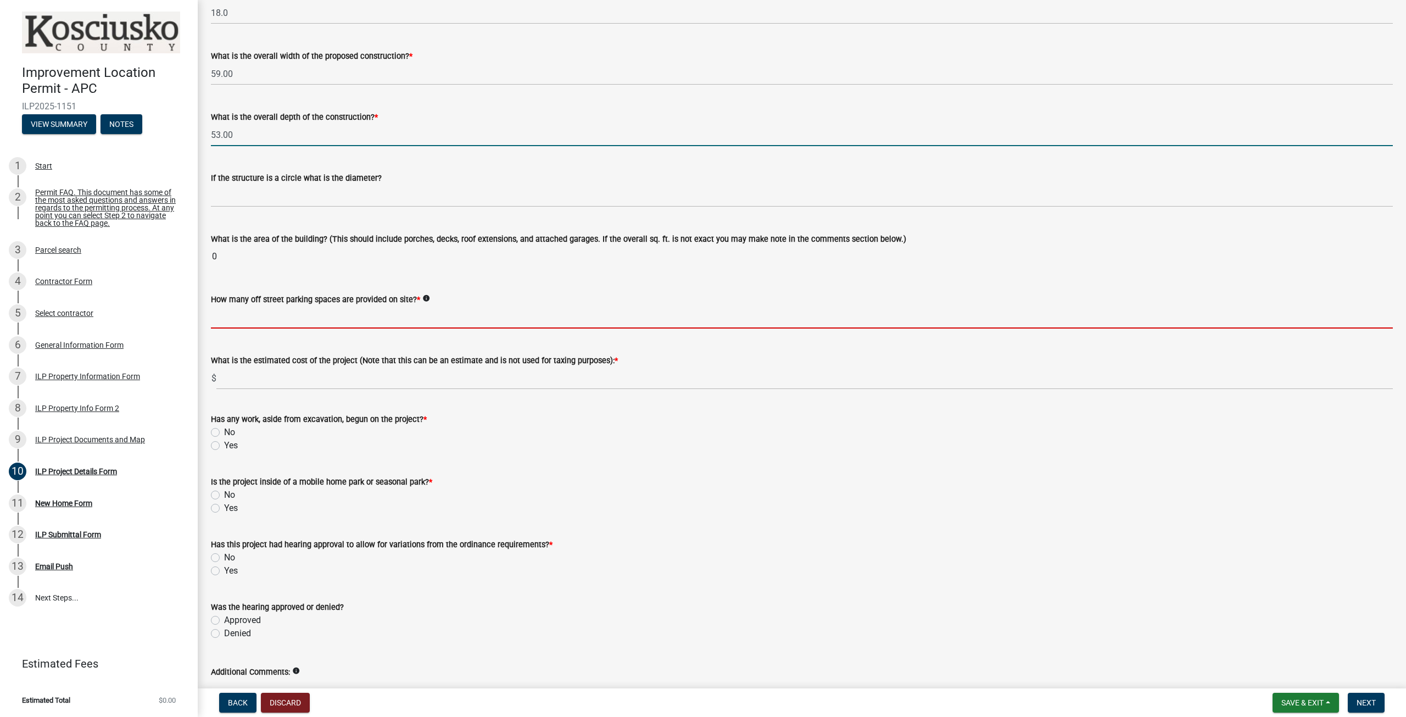
click at [291, 318] on wm-data-entity-input-list "Some properties, due to their configuration, may have multiples of a type yard …" at bounding box center [802, 138] width 1182 height 1143
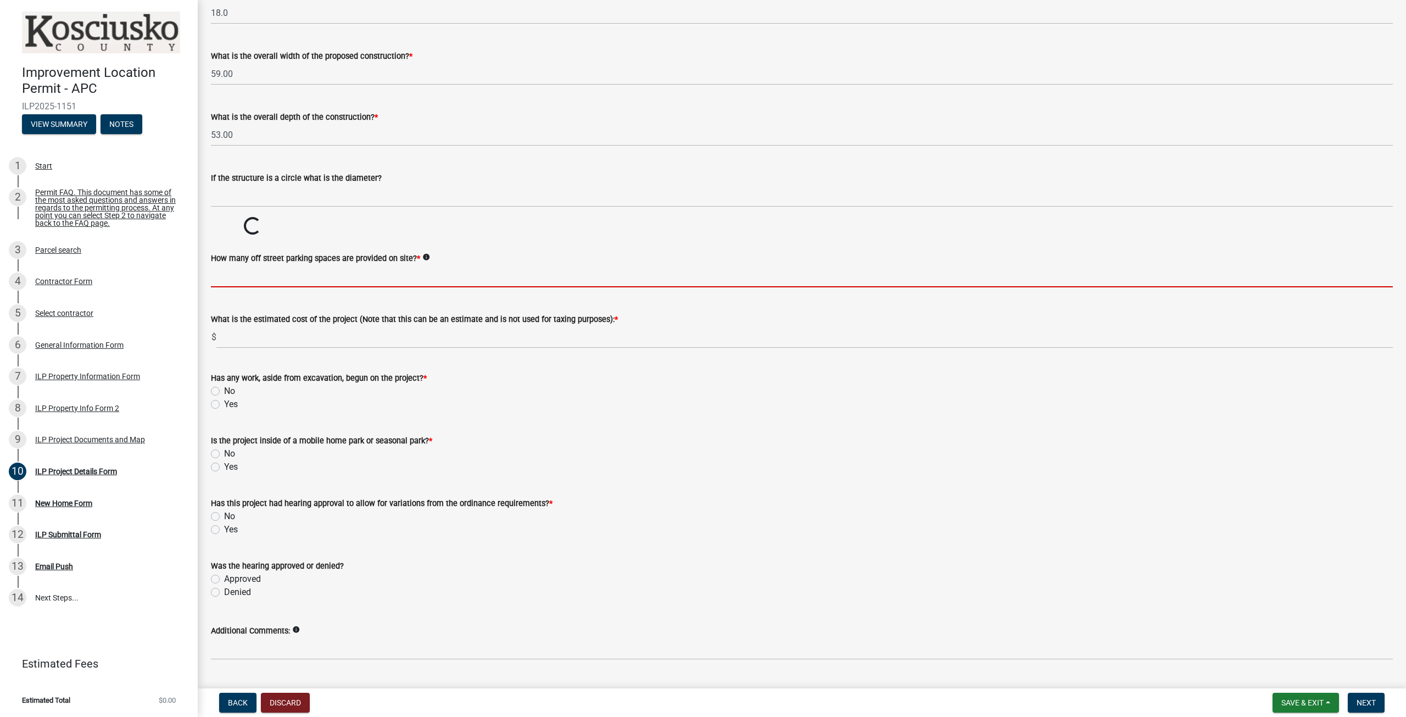
type input "4"
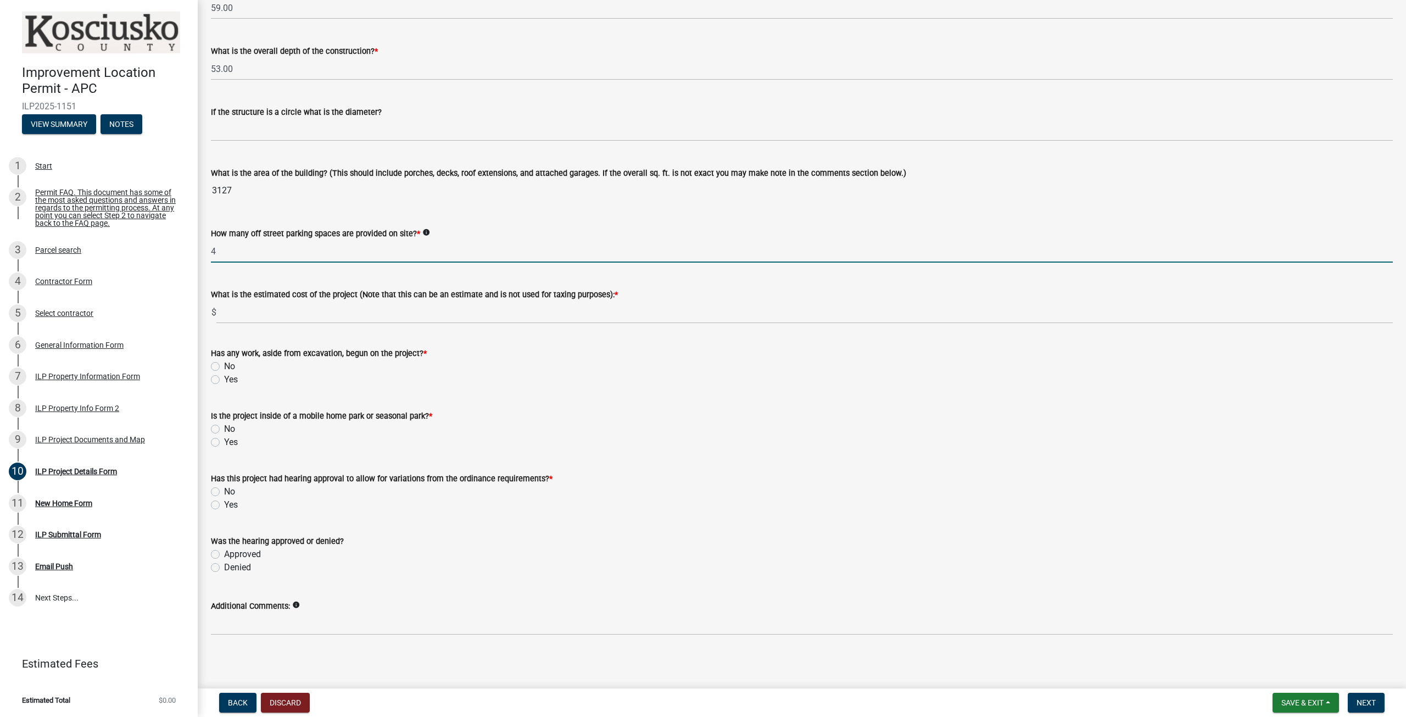
scroll to position [563, 0]
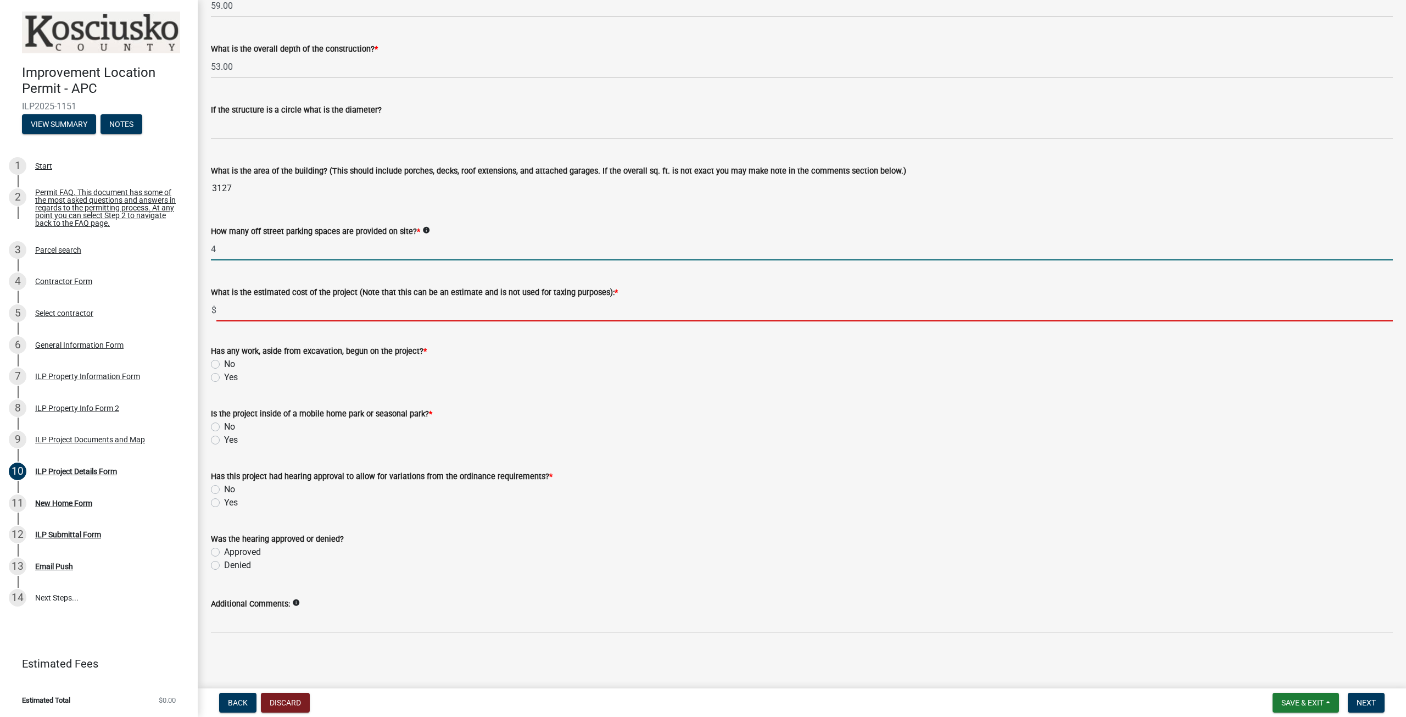
click at [254, 315] on input "text" at bounding box center [804, 310] width 1177 height 23
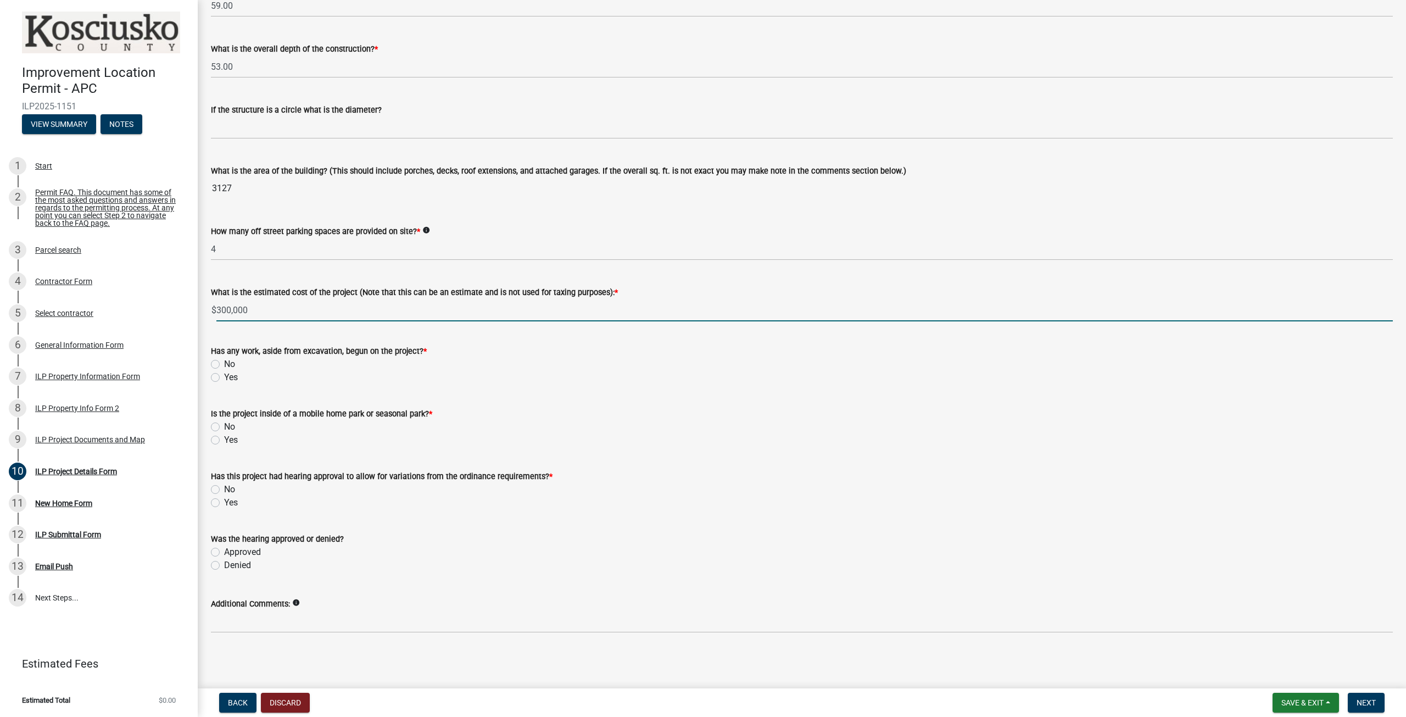
type input "300000"
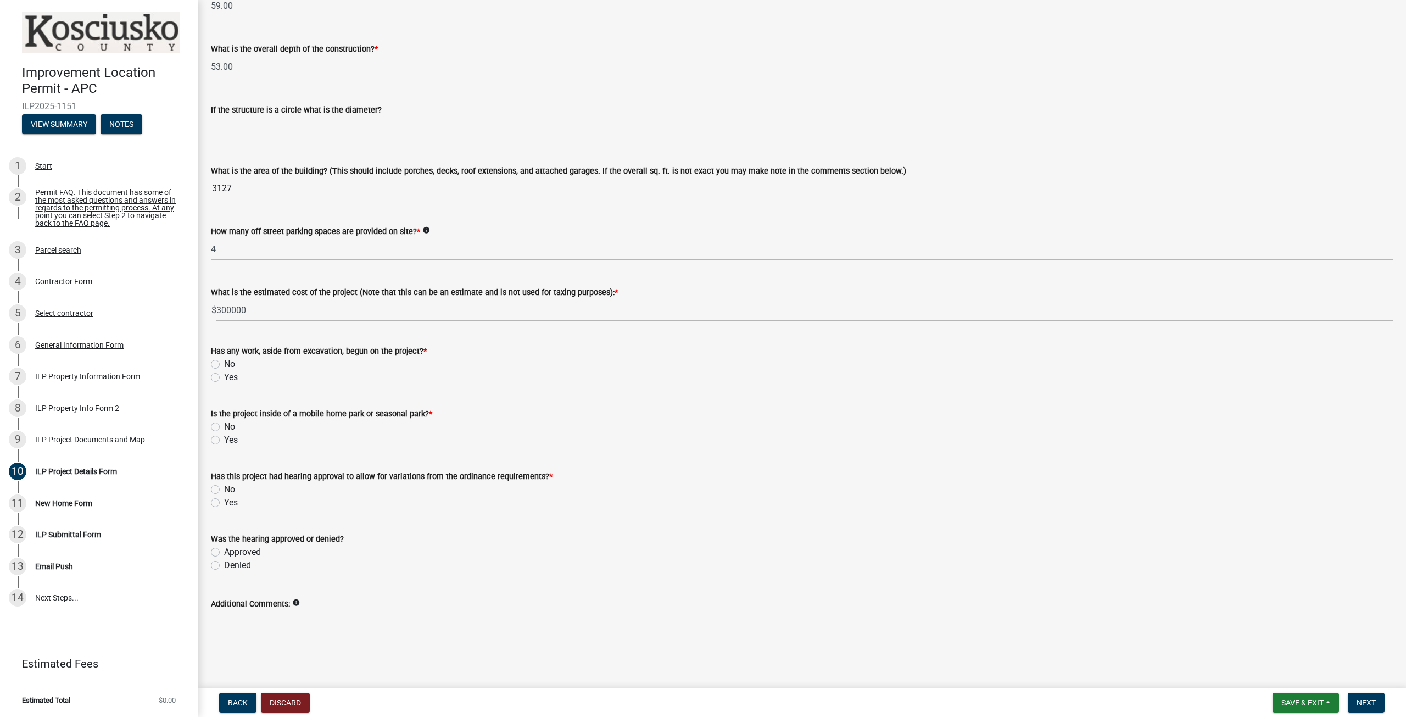
drag, startPoint x: 215, startPoint y: 363, endPoint x: 213, endPoint y: 382, distance: 19.9
click at [224, 363] on label "No" at bounding box center [229, 364] width 11 height 13
click at [224, 363] on input "No" at bounding box center [227, 361] width 7 height 7
radio input "true"
click at [224, 430] on label "No" at bounding box center [229, 426] width 11 height 13
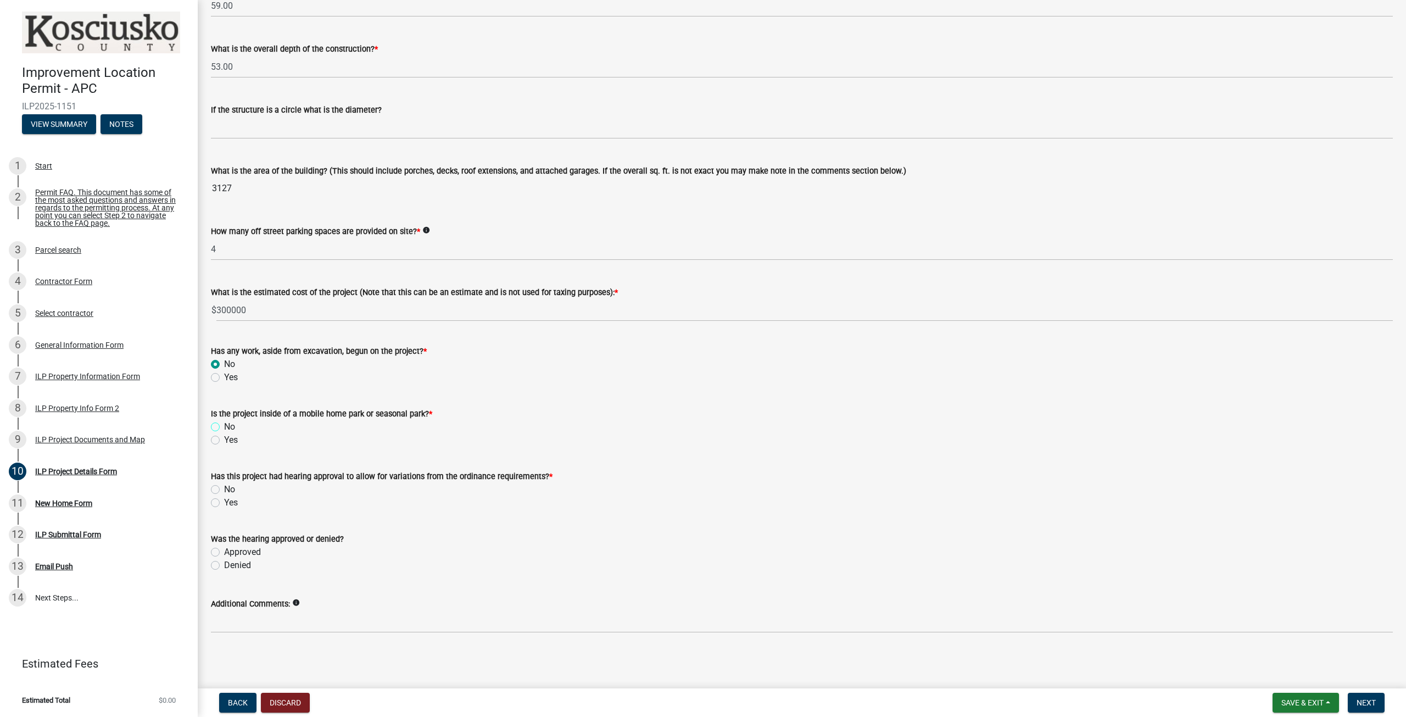
click at [224, 427] on input "No" at bounding box center [227, 423] width 7 height 7
radio input "true"
click at [224, 491] on label "No" at bounding box center [229, 489] width 11 height 13
click at [224, 490] on input "No" at bounding box center [227, 486] width 7 height 7
radio input "true"
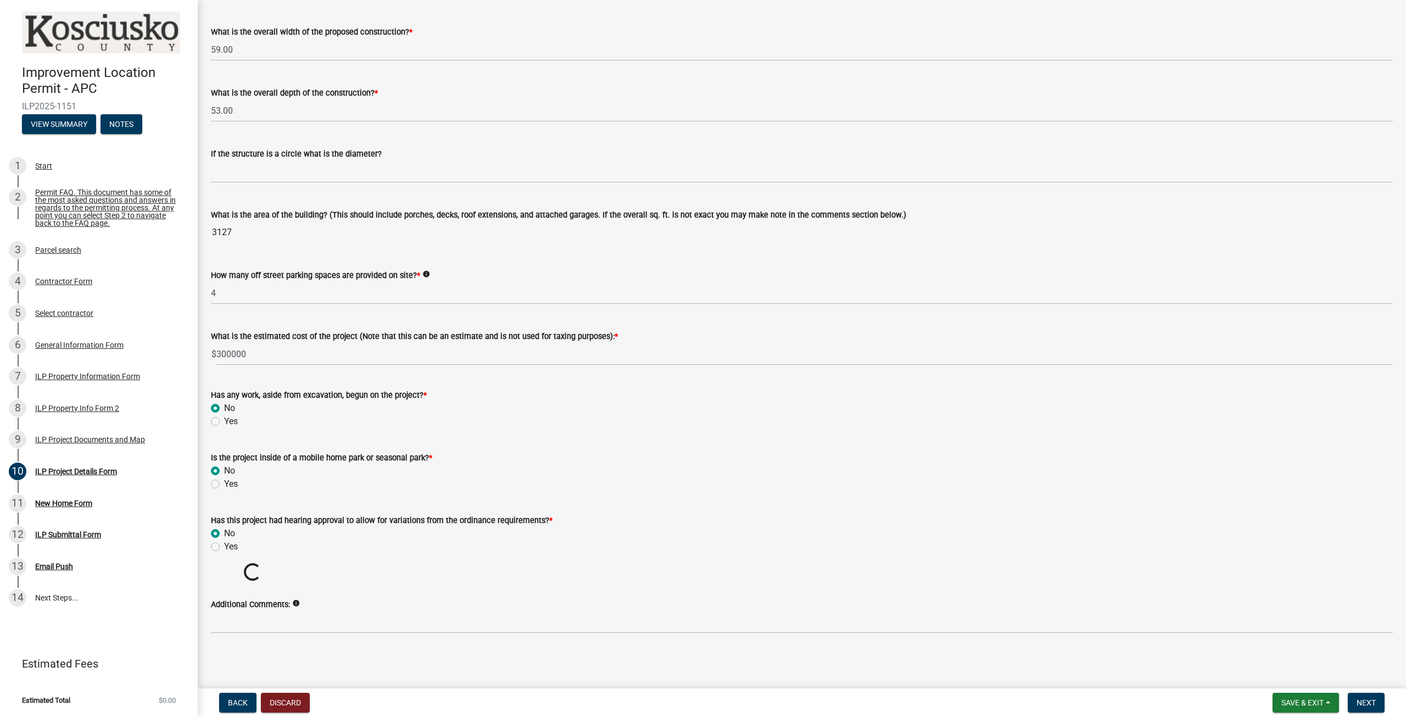
scroll to position [500, 0]
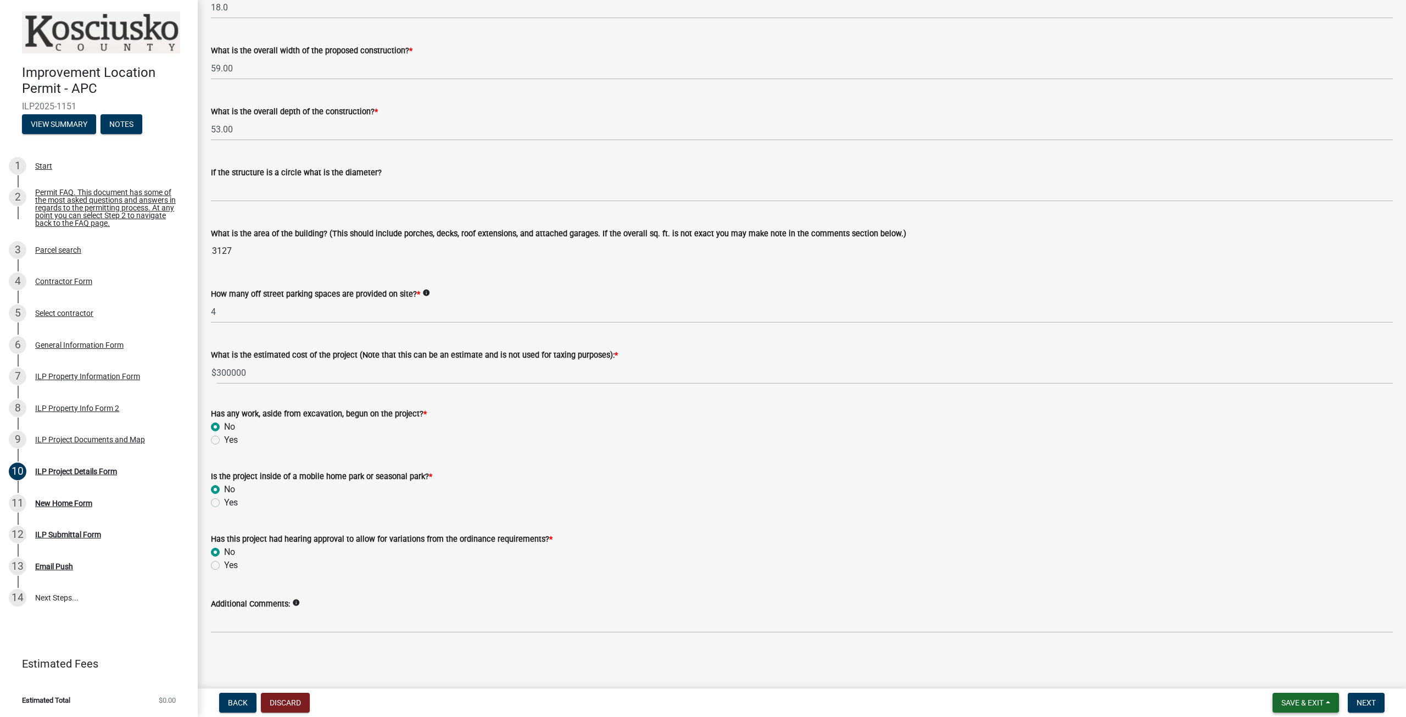
click at [1305, 703] on span "Save & Exit" at bounding box center [1303, 702] width 42 height 9
click at [1299, 674] on button "Save & Exit" at bounding box center [1295, 674] width 88 height 26
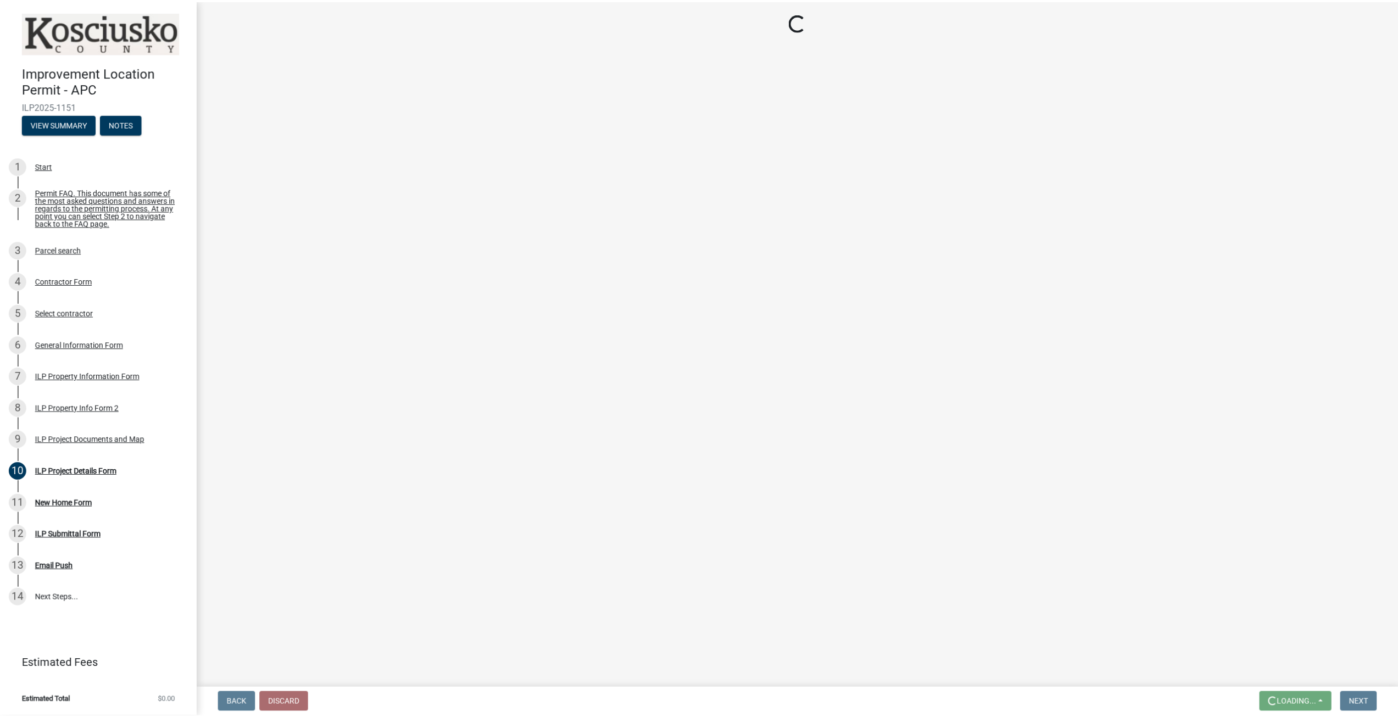
scroll to position [0, 0]
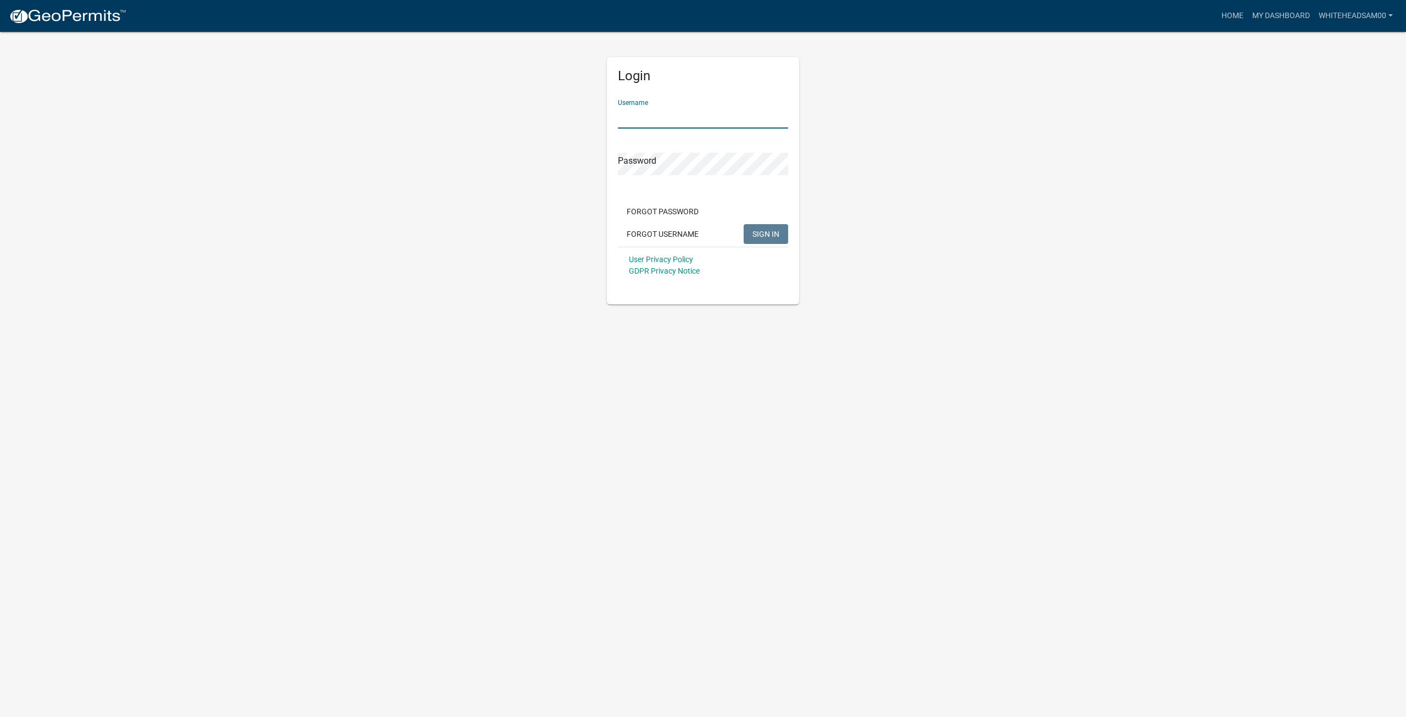
click at [662, 121] on input "Username" at bounding box center [703, 117] width 170 height 23
type input "Whiteheadsam00"
click at [744, 224] on button "SIGN IN" at bounding box center [766, 234] width 44 height 20
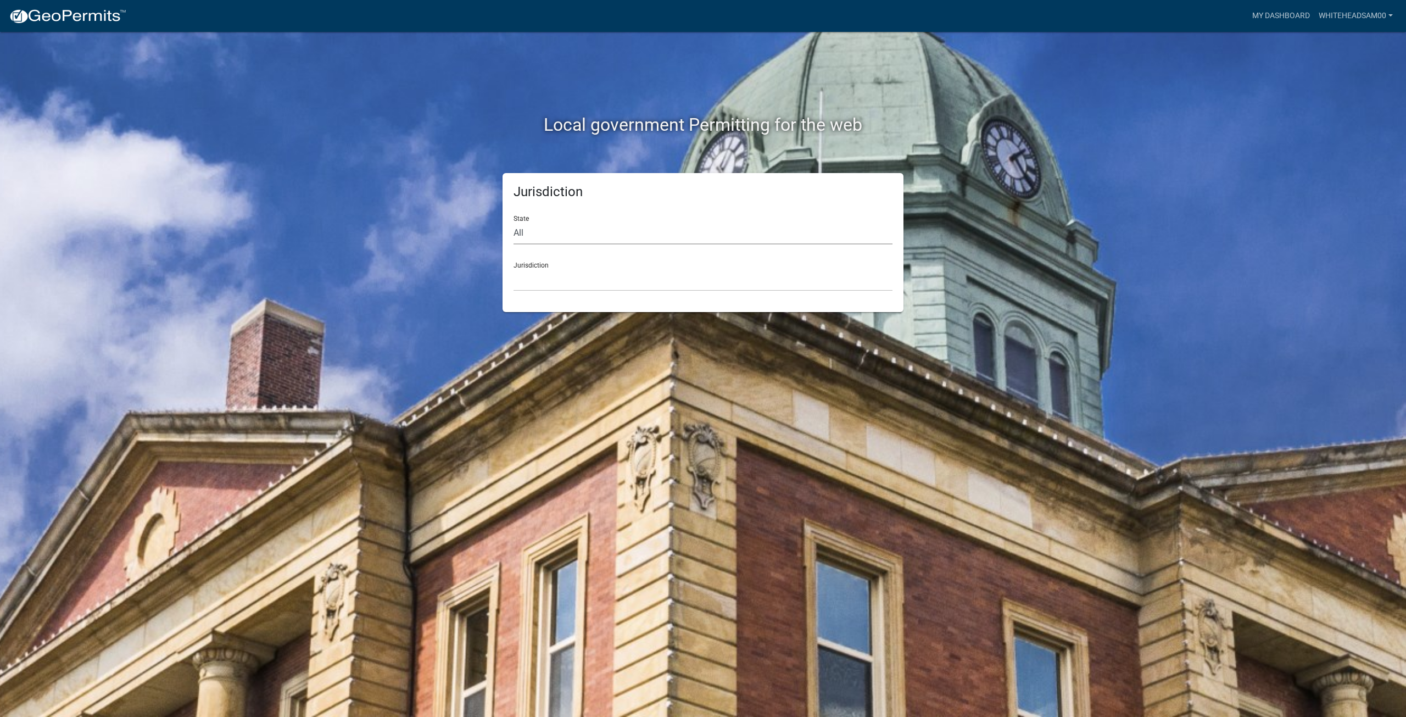
click at [573, 237] on select "All Colorado Georgia Indiana Iowa Kansas Minnesota Ohio South Carolina Wisconsin" at bounding box center [703, 233] width 379 height 23
select select "[US_STATE]"
click at [514, 222] on select "All Colorado Georgia Indiana Iowa Kansas Minnesota Ohio South Carolina Wisconsin" at bounding box center [703, 233] width 379 height 23
click at [574, 271] on select "City of Charlestown, Indiana City of Jeffersonville, Indiana City of Logansport…" at bounding box center [703, 280] width 379 height 23
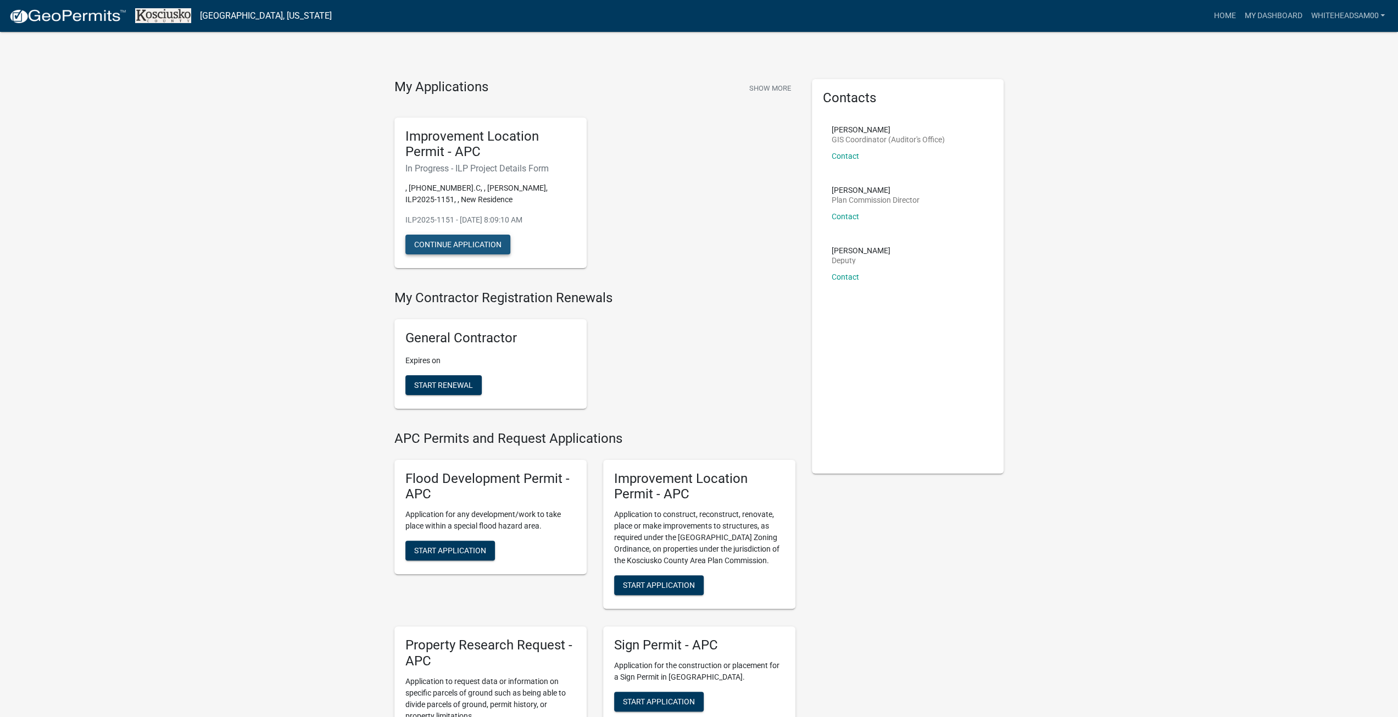
click at [463, 242] on button "Continue Application" at bounding box center [457, 245] width 105 height 20
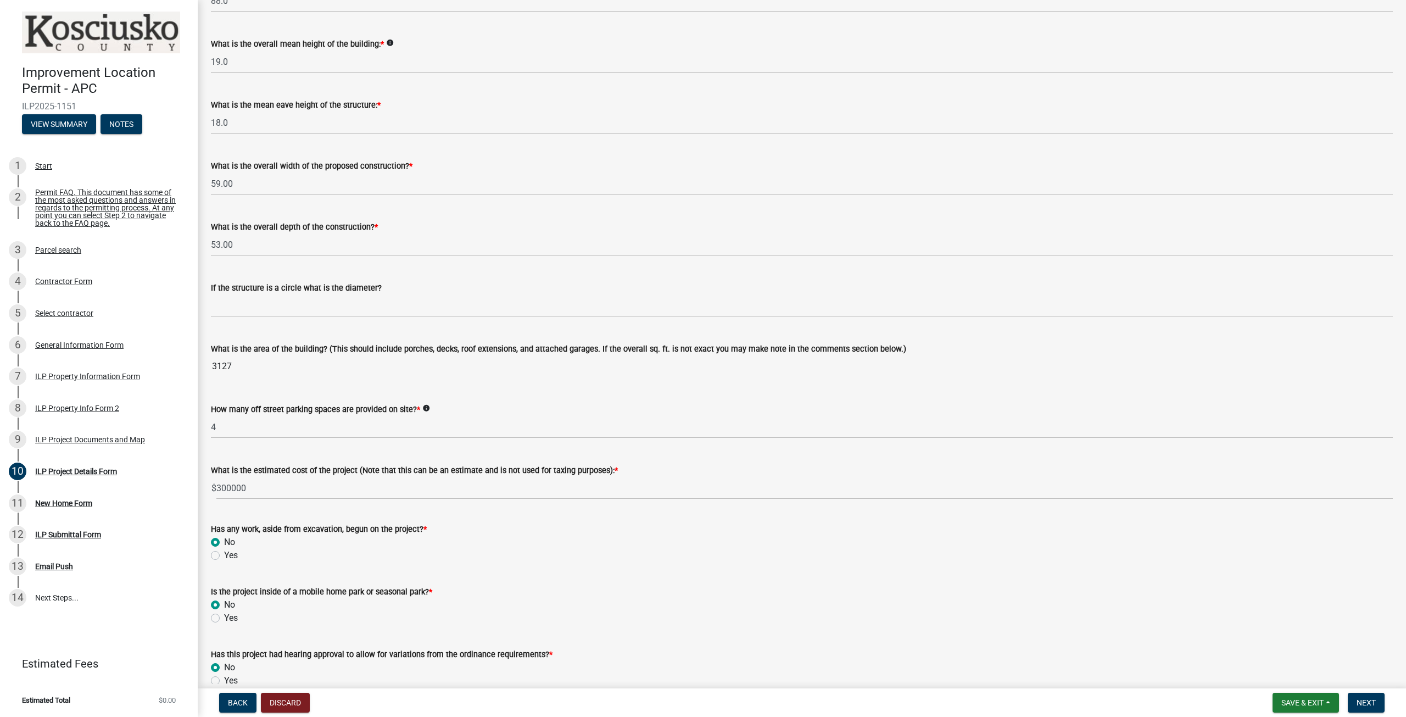
scroll to position [563, 0]
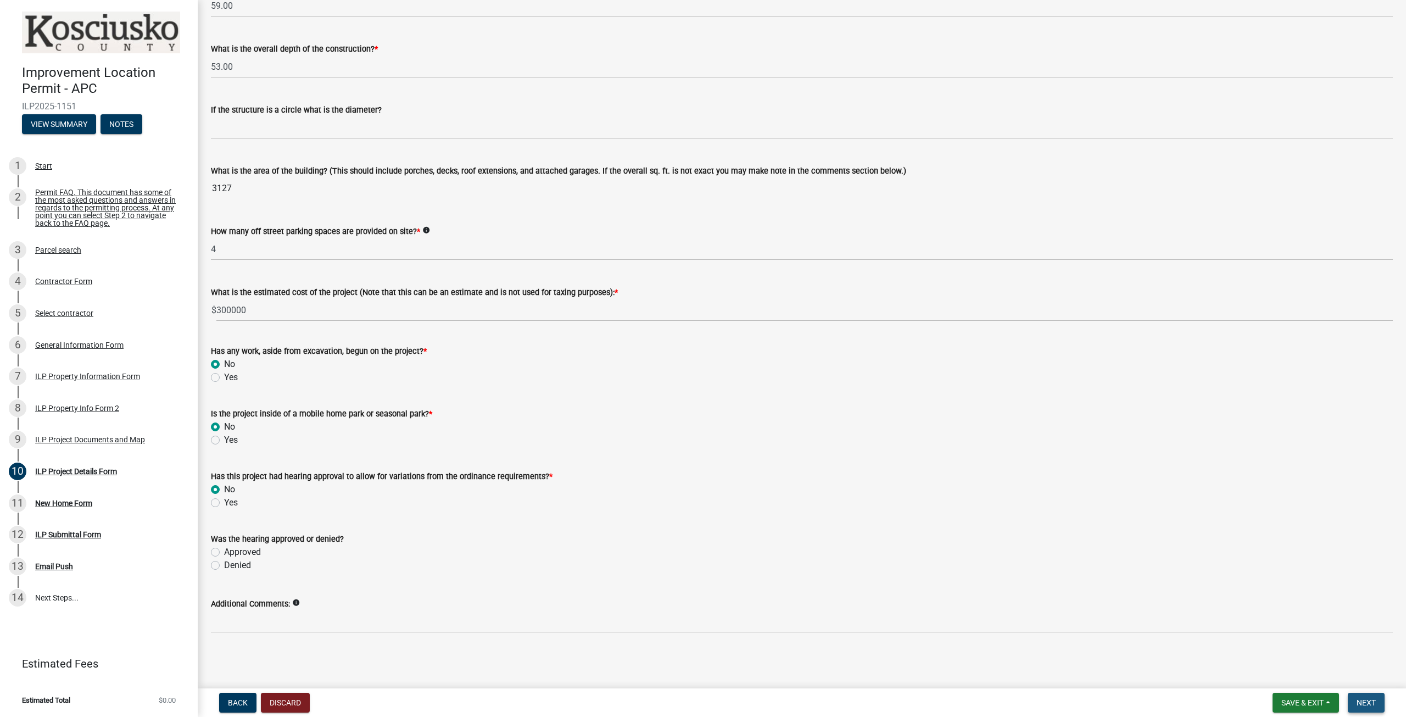
click at [1373, 703] on span "Next" at bounding box center [1366, 702] width 19 height 9
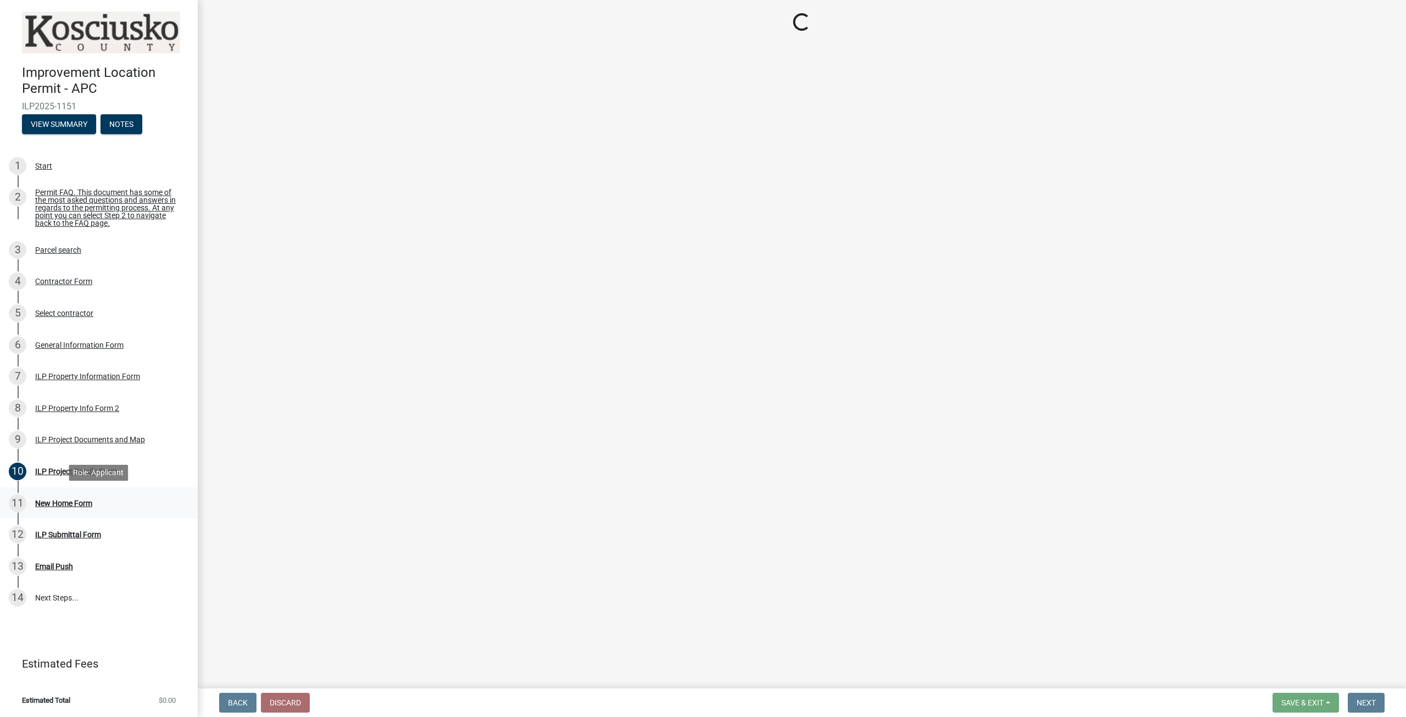
click at [80, 508] on div "11 New Home Form" at bounding box center [94, 503] width 171 height 18
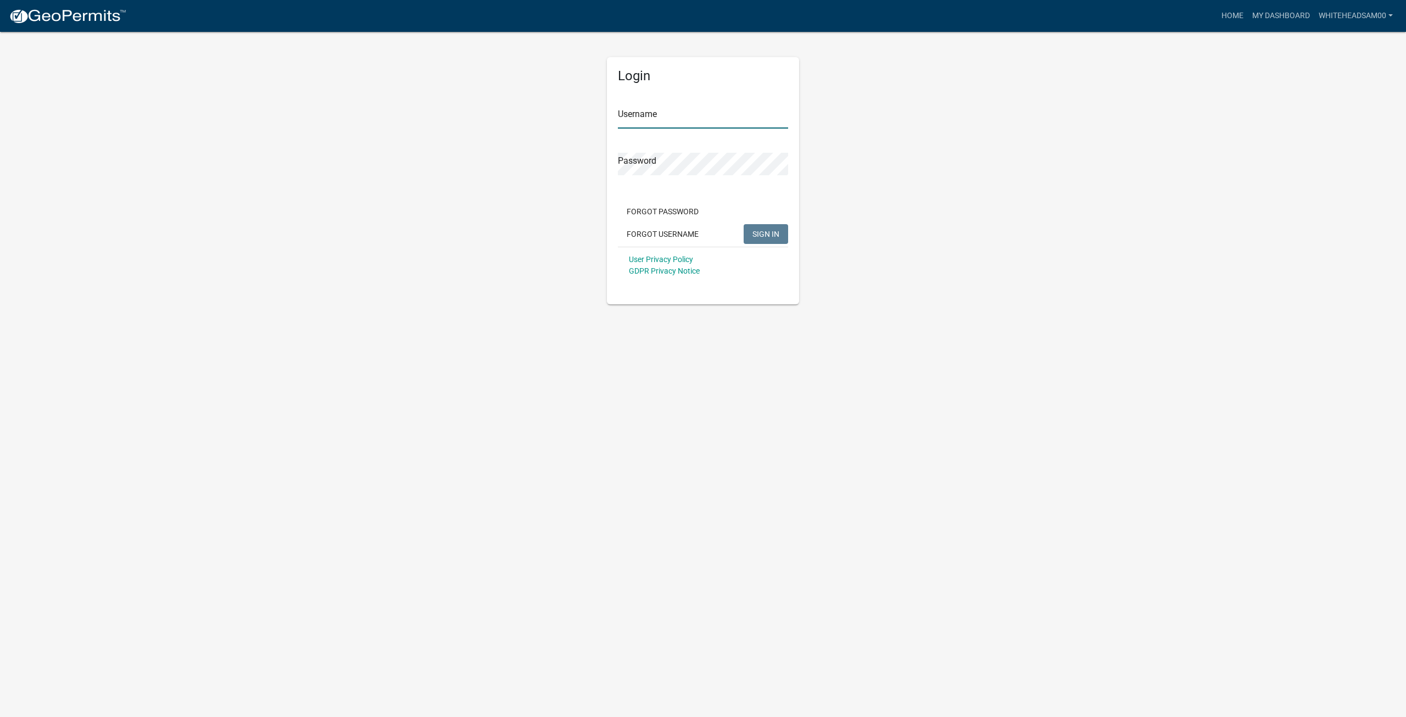
click at [686, 117] on input "Username" at bounding box center [703, 117] width 170 height 23
type input "Whiteheadsam00"
click at [744, 224] on button "SIGN IN" at bounding box center [766, 234] width 44 height 20
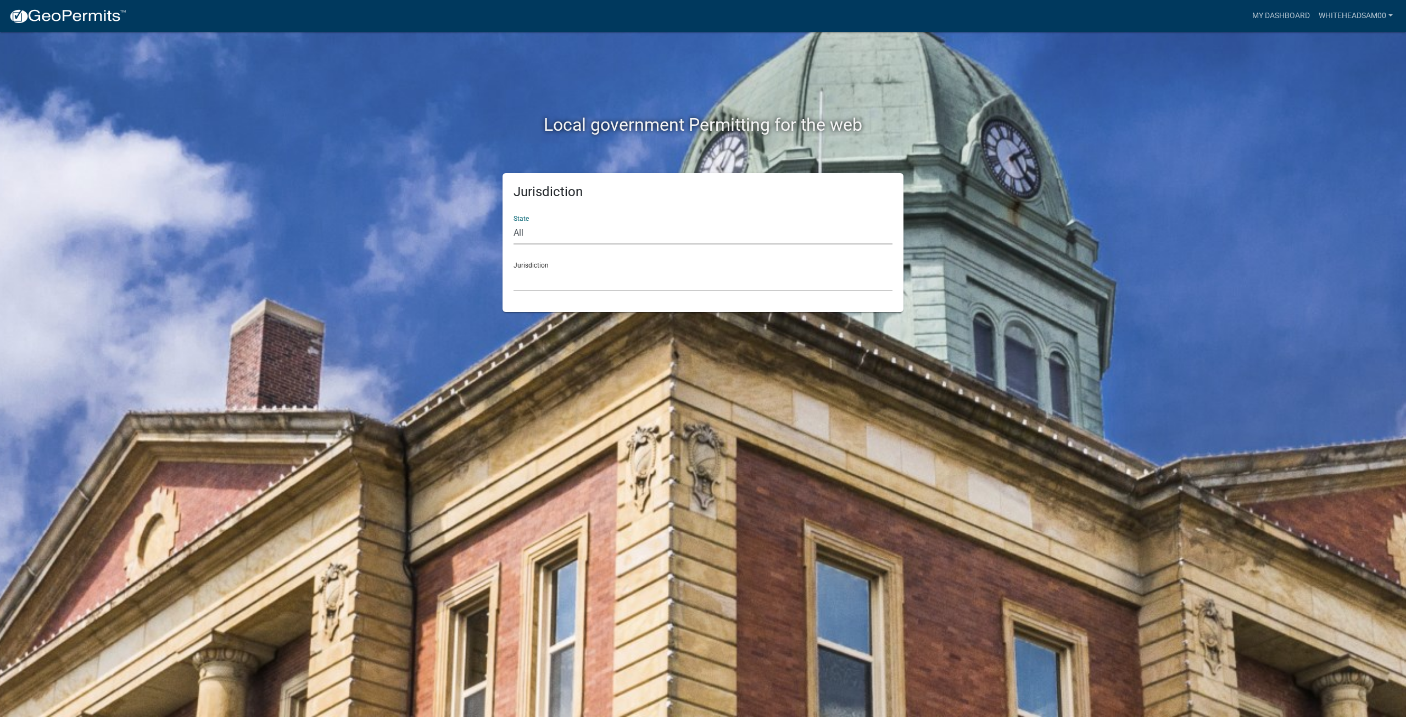
click at [680, 229] on select "All [US_STATE] [US_STATE] [US_STATE] [US_STATE] [US_STATE] [US_STATE] [US_STATE…" at bounding box center [703, 233] width 379 height 23
select select "[US_STATE]"
click at [514, 222] on select "All [US_STATE] [US_STATE] [US_STATE] [US_STATE] [US_STATE] [US_STATE] [US_STATE…" at bounding box center [703, 233] width 379 height 23
click at [702, 281] on select "City of [GEOGRAPHIC_DATA], [US_STATE] City of [GEOGRAPHIC_DATA], [US_STATE] Cit…" at bounding box center [703, 280] width 379 height 23
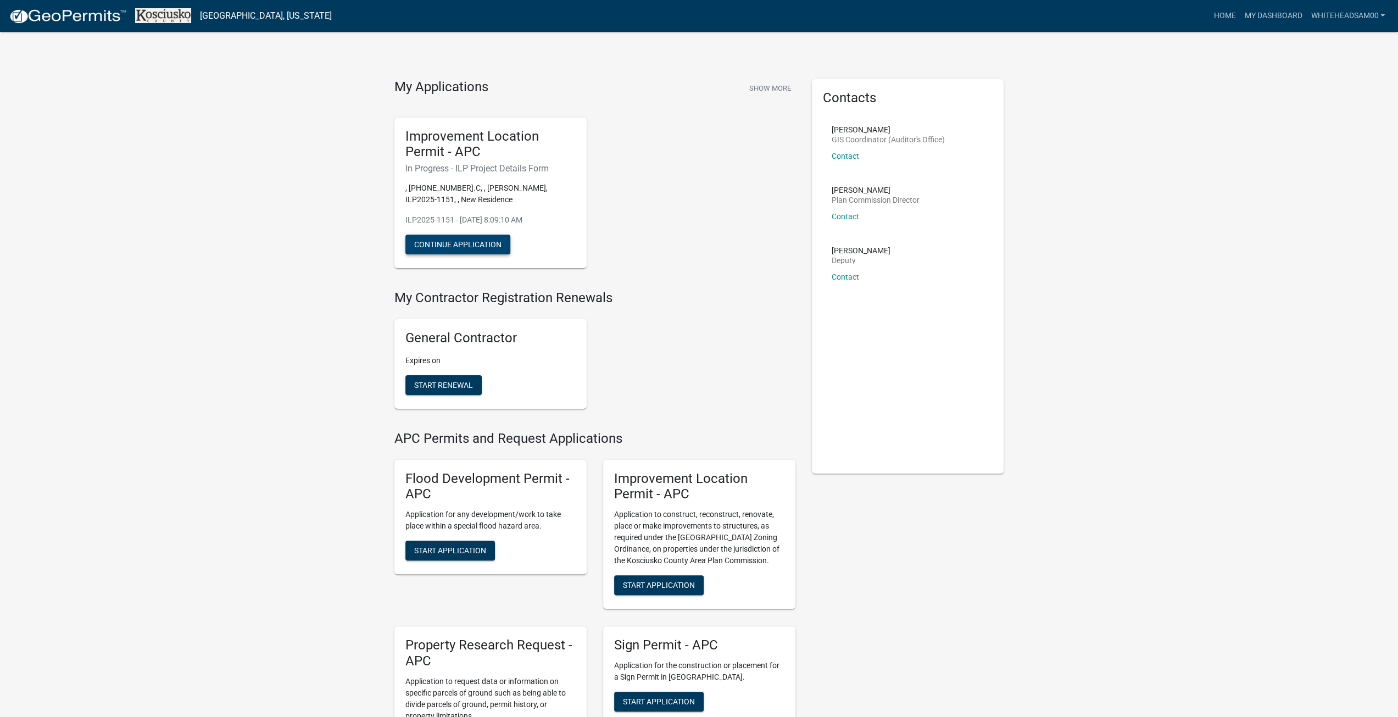
click at [437, 240] on button "Continue Application" at bounding box center [457, 245] width 105 height 20
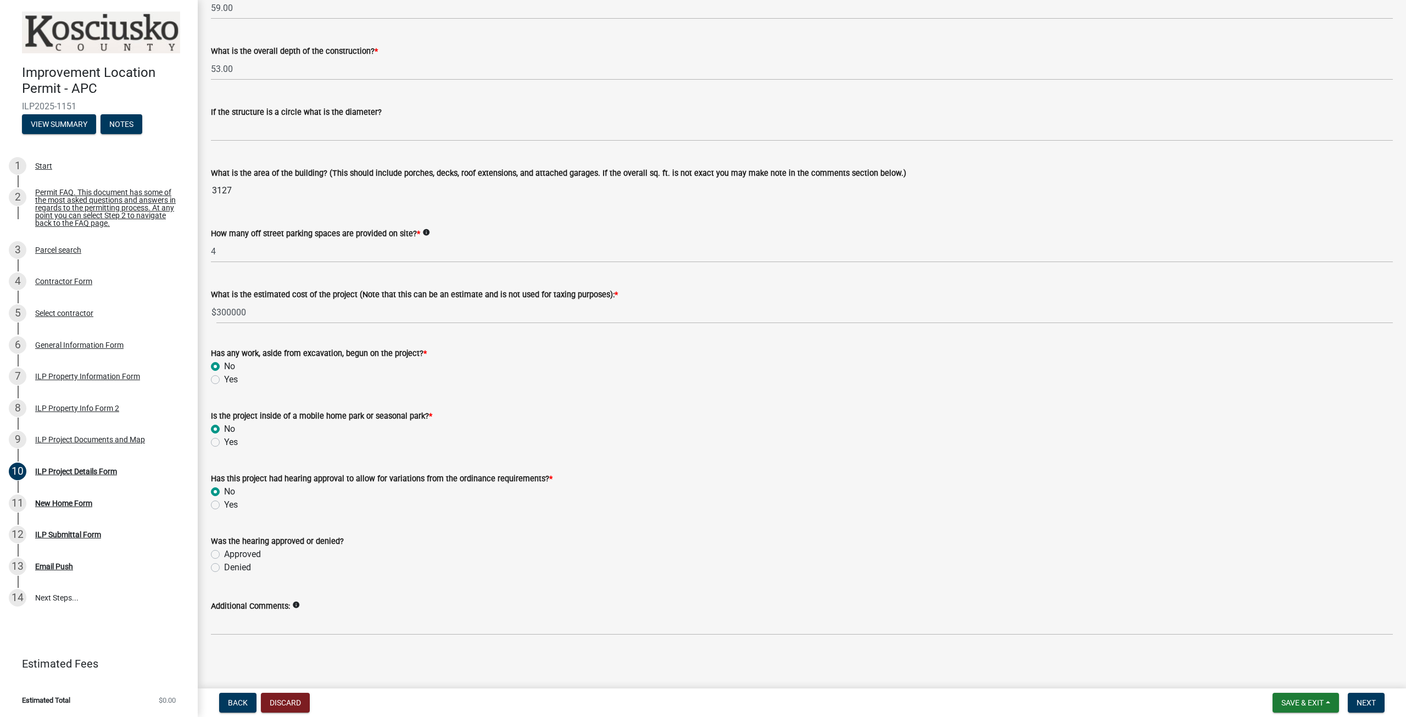
scroll to position [563, 0]
click at [1378, 700] on button "Next" at bounding box center [1366, 703] width 37 height 20
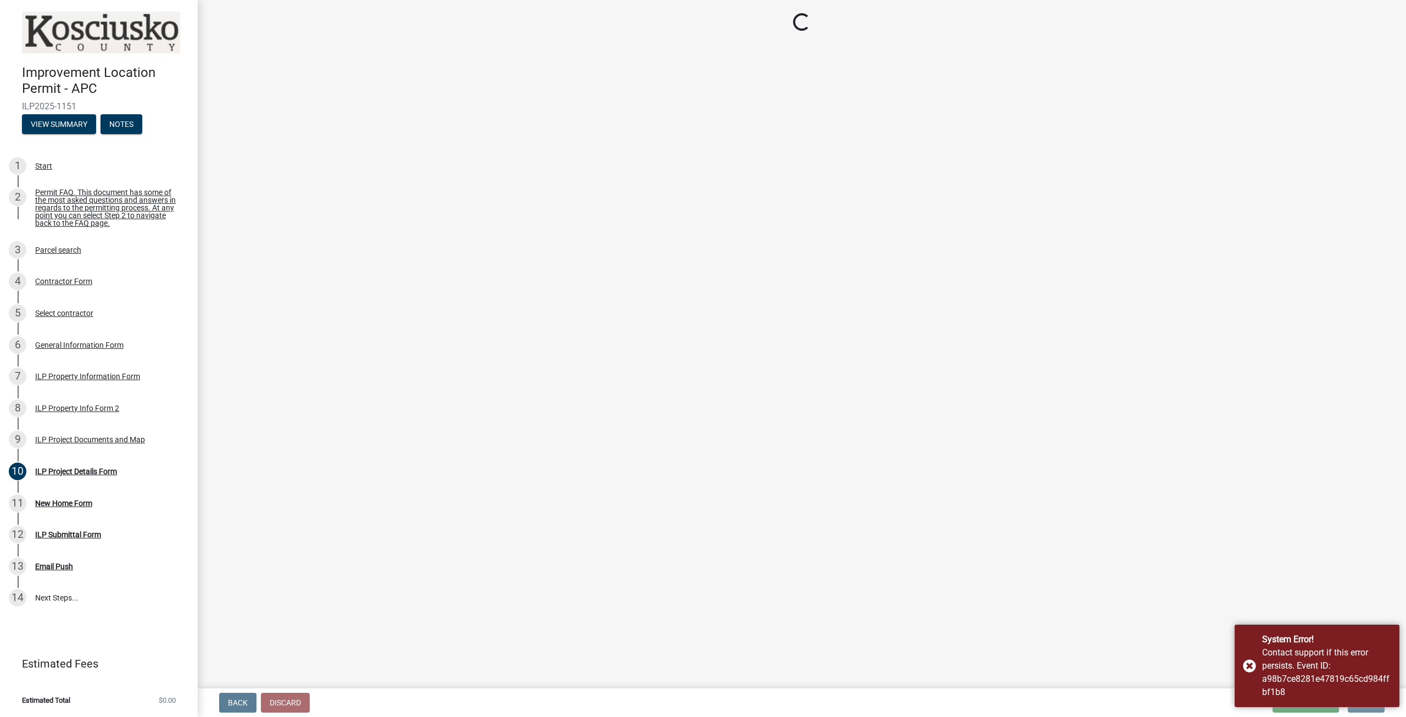
scroll to position [0, 0]
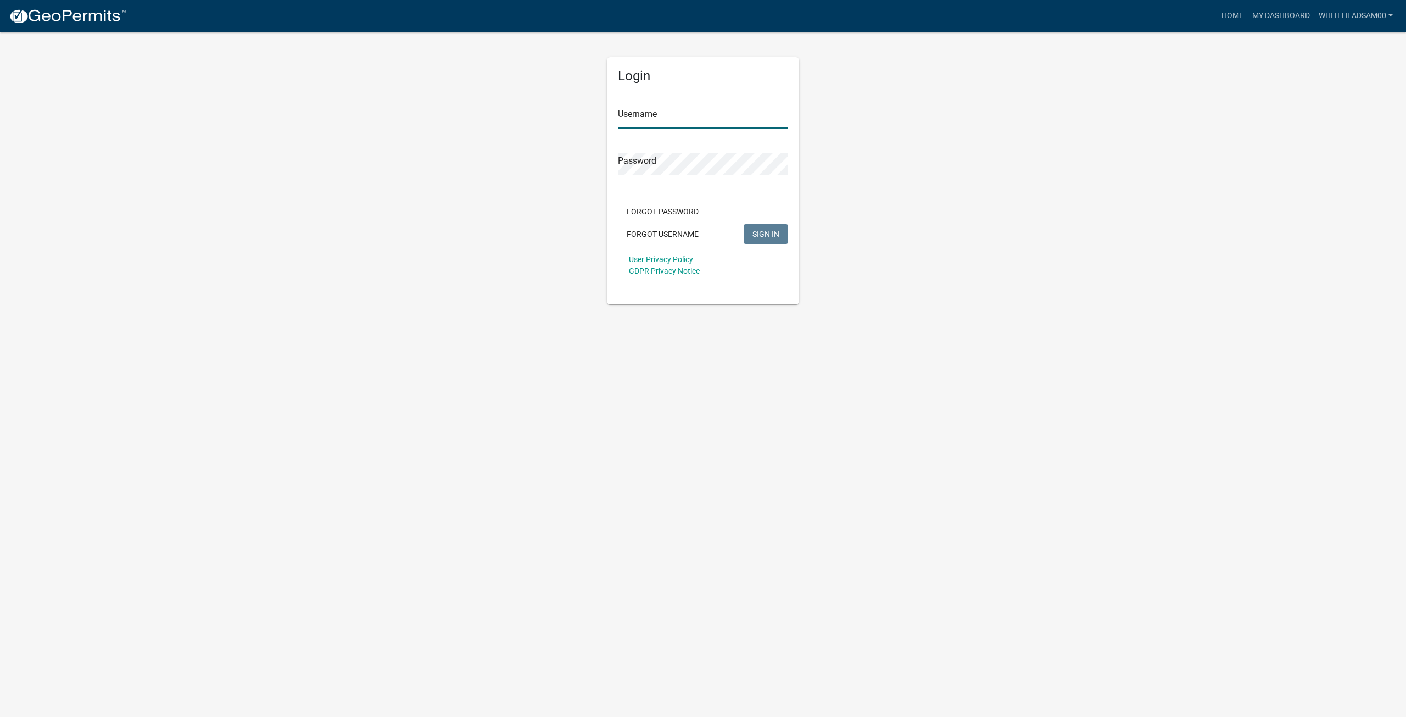
click at [659, 115] on input "Username" at bounding box center [703, 117] width 170 height 23
type input "Whiteheadsam00"
click at [744, 224] on button "SIGN IN" at bounding box center [766, 234] width 44 height 20
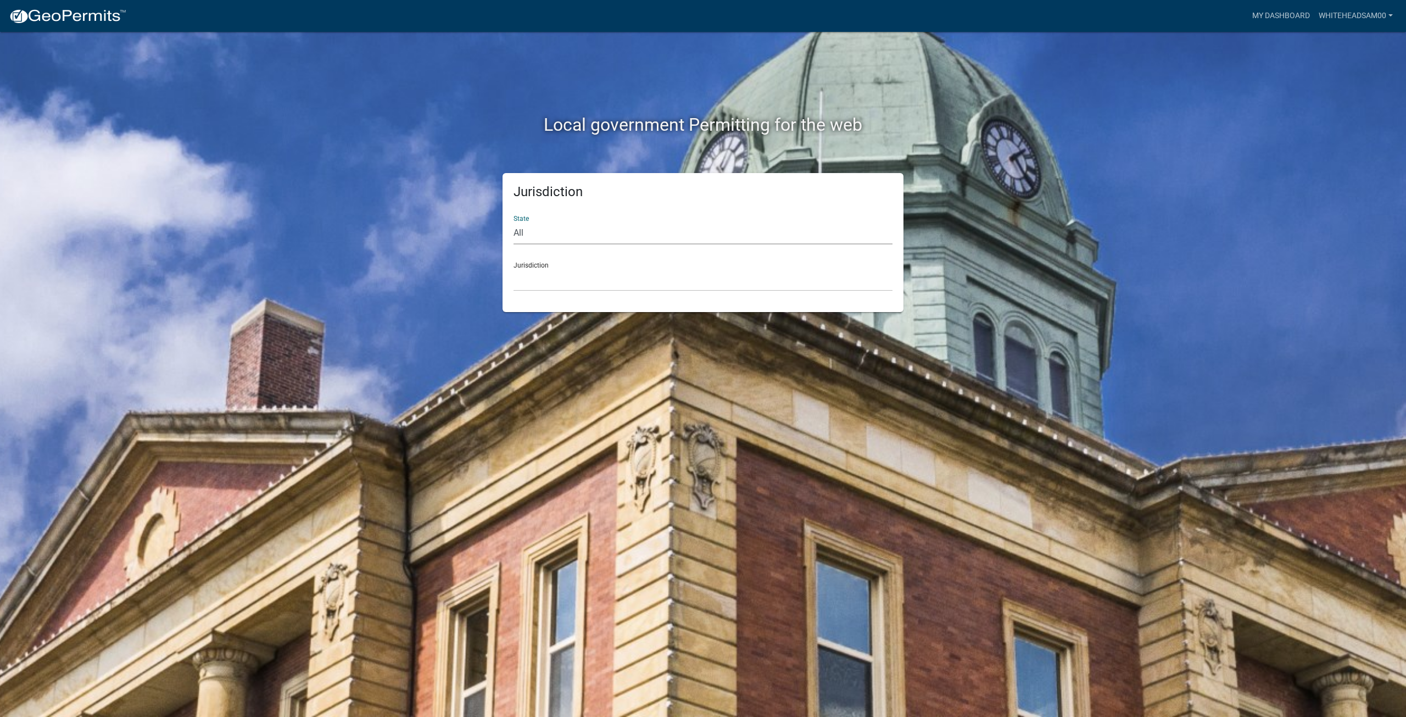
click at [643, 229] on select "All [US_STATE] [US_STATE] [US_STATE] [US_STATE] [US_STATE] [US_STATE] [US_STATE…" at bounding box center [703, 233] width 379 height 23
select select "[US_STATE]"
click at [514, 222] on select "All [US_STATE] [US_STATE] [US_STATE] [US_STATE] [US_STATE] [US_STATE] [US_STATE…" at bounding box center [703, 233] width 379 height 23
click at [625, 274] on select "City of [GEOGRAPHIC_DATA], [US_STATE] City of [GEOGRAPHIC_DATA], [US_STATE] Cit…" at bounding box center [703, 280] width 379 height 23
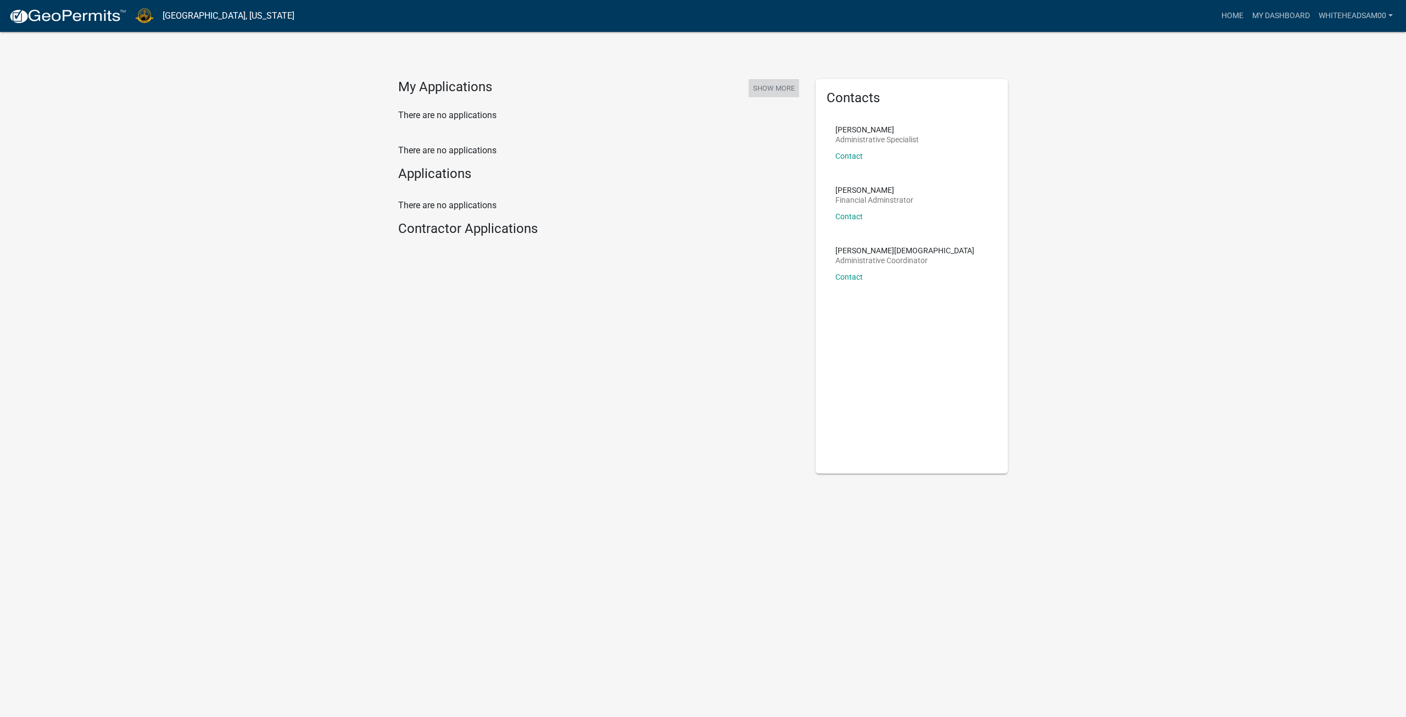
click at [786, 91] on button "Show More" at bounding box center [774, 88] width 51 height 18
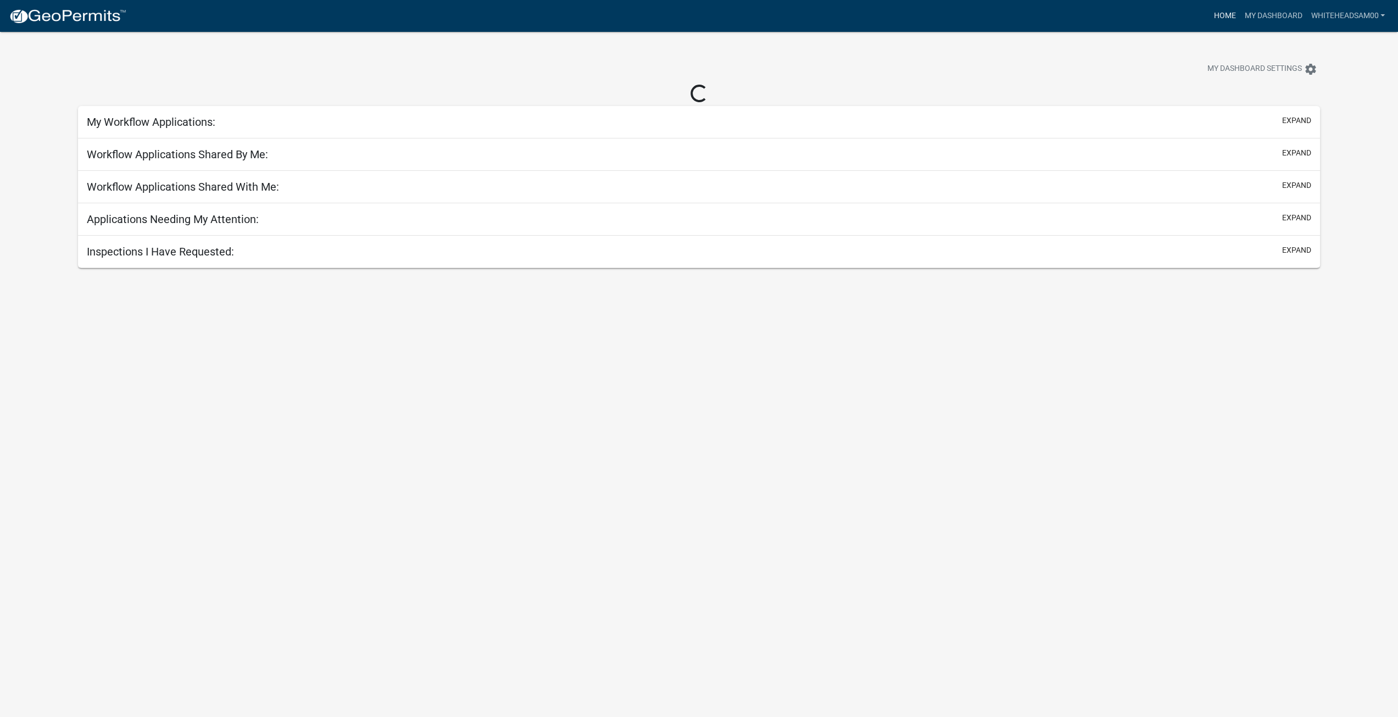
click at [1224, 8] on link "Home" at bounding box center [1224, 15] width 31 height 21
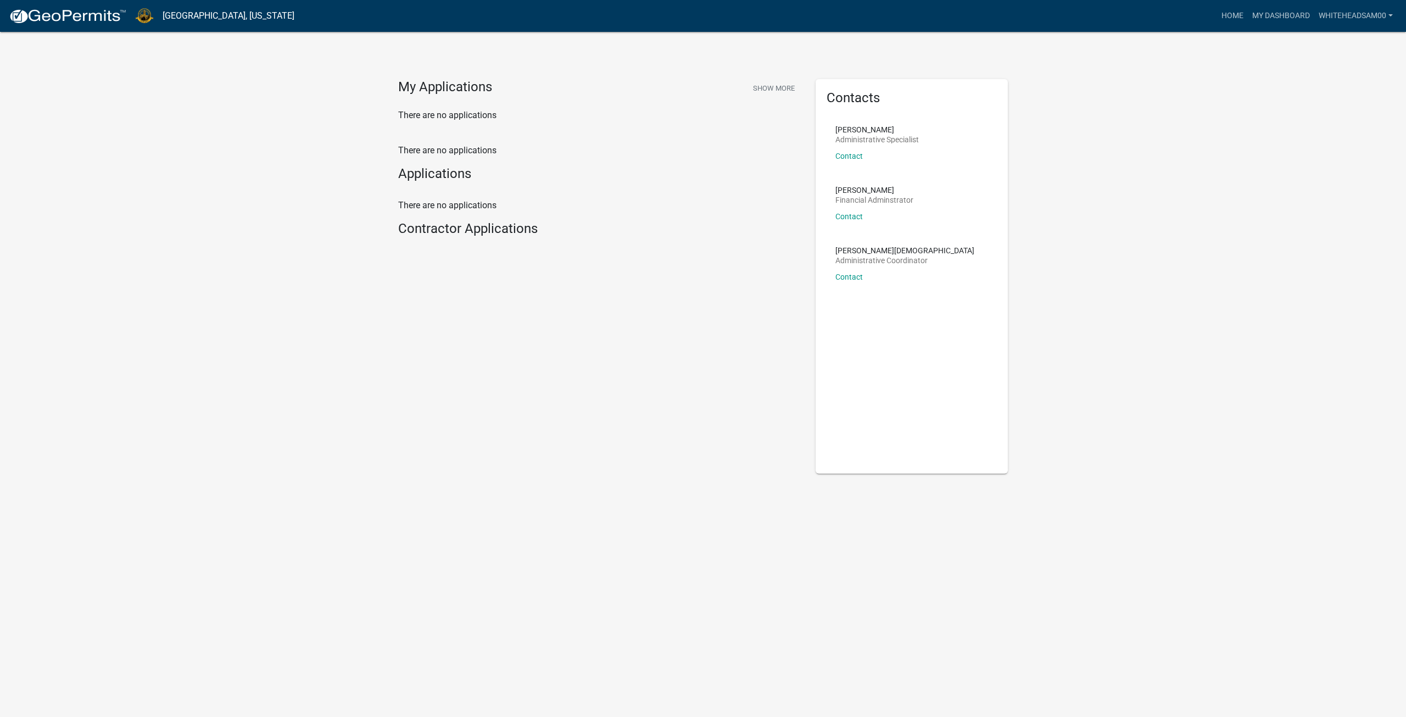
click at [444, 228] on h4 "Contractor Applications" at bounding box center [598, 229] width 401 height 16
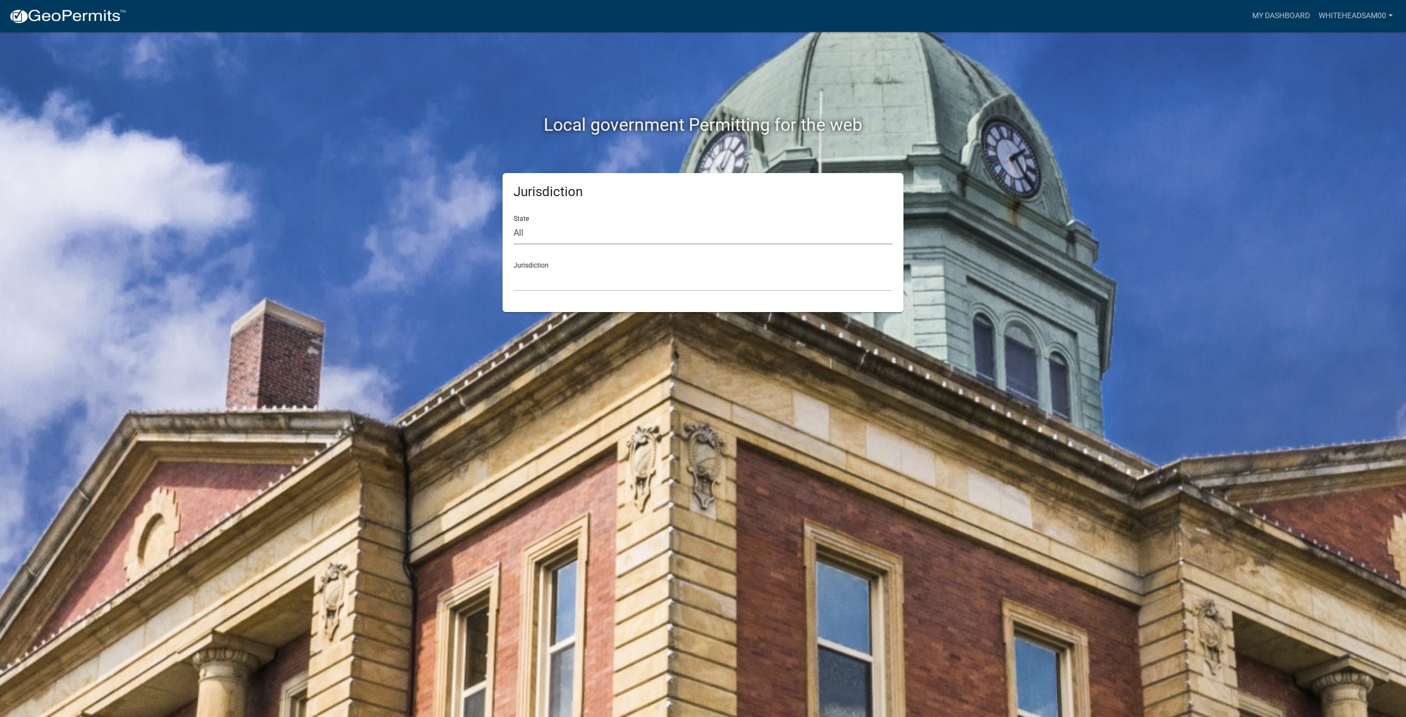
click at [710, 237] on select "All [US_STATE] [US_STATE] [US_STATE] [US_STATE] [US_STATE] [US_STATE] [US_STATE…" at bounding box center [703, 233] width 379 height 23
select select "[US_STATE]"
click at [514, 222] on select "All [US_STATE] [US_STATE] [US_STATE] [US_STATE] [US_STATE] [US_STATE] [US_STATE…" at bounding box center [703, 233] width 379 height 23
click at [704, 285] on select "City of [GEOGRAPHIC_DATA], [US_STATE] City of [GEOGRAPHIC_DATA], [US_STATE] Cit…" at bounding box center [703, 280] width 379 height 23
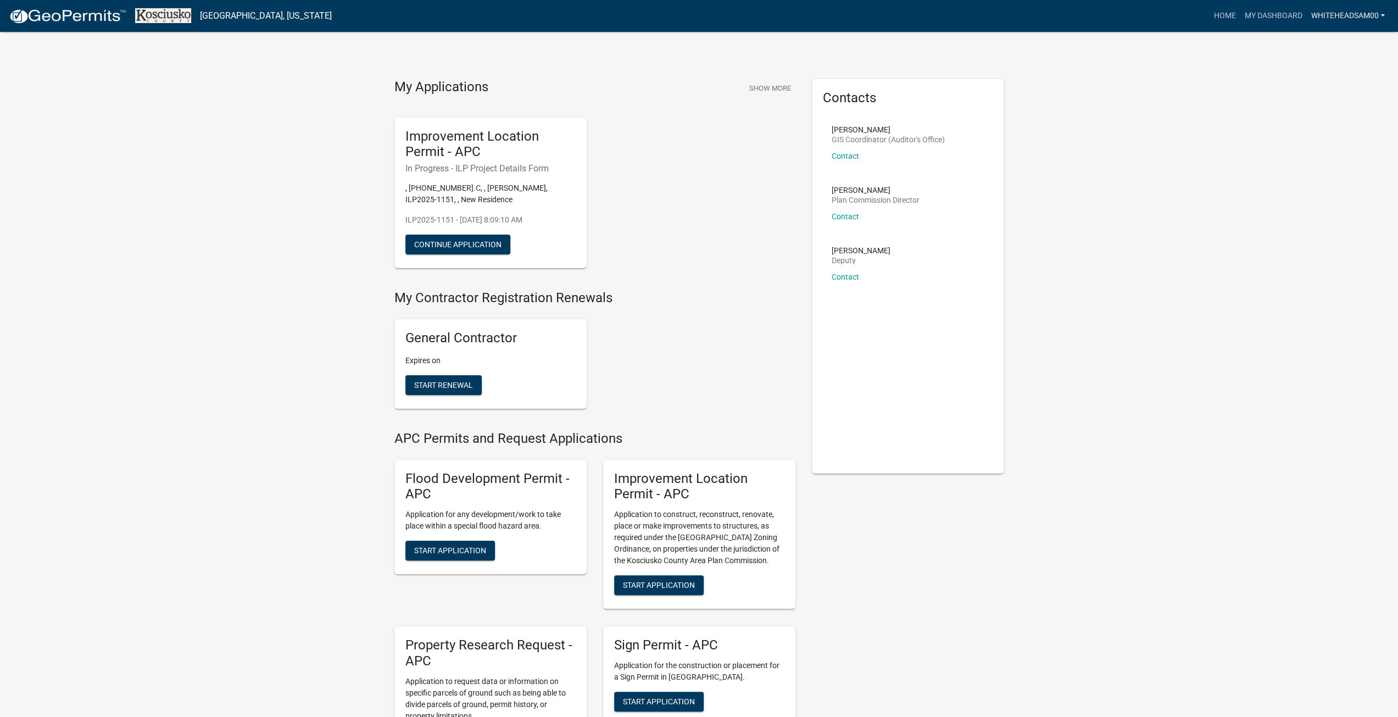
click at [1322, 17] on link "whiteheadsam00" at bounding box center [1347, 15] width 83 height 21
